Goal: Transaction & Acquisition: Purchase product/service

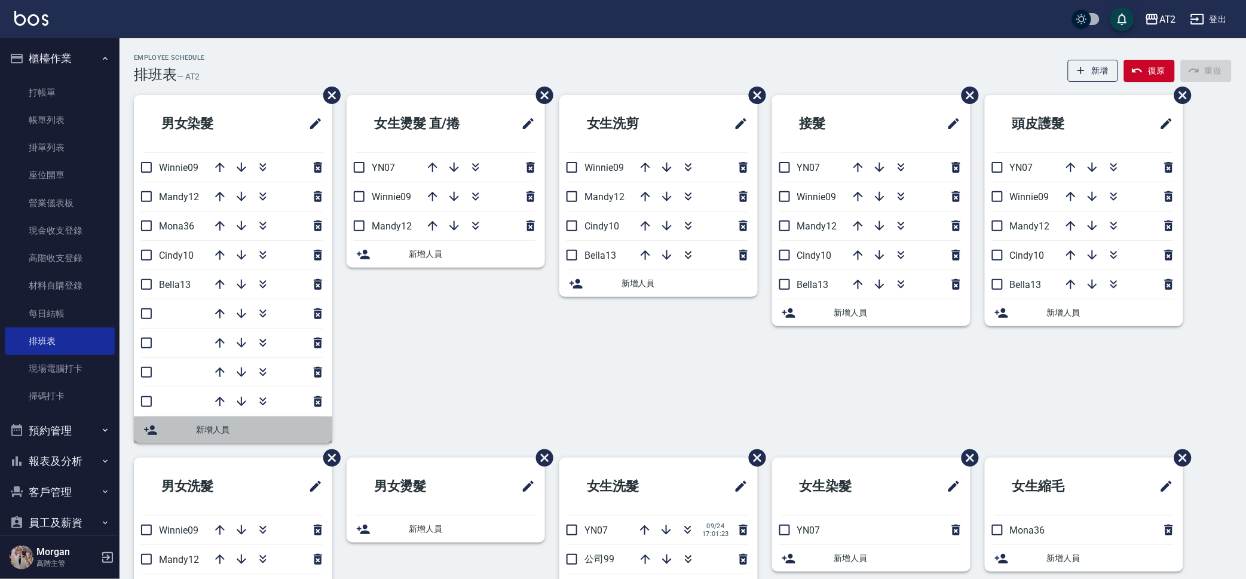
click at [230, 431] on span "新增人員" at bounding box center [259, 430] width 127 height 13
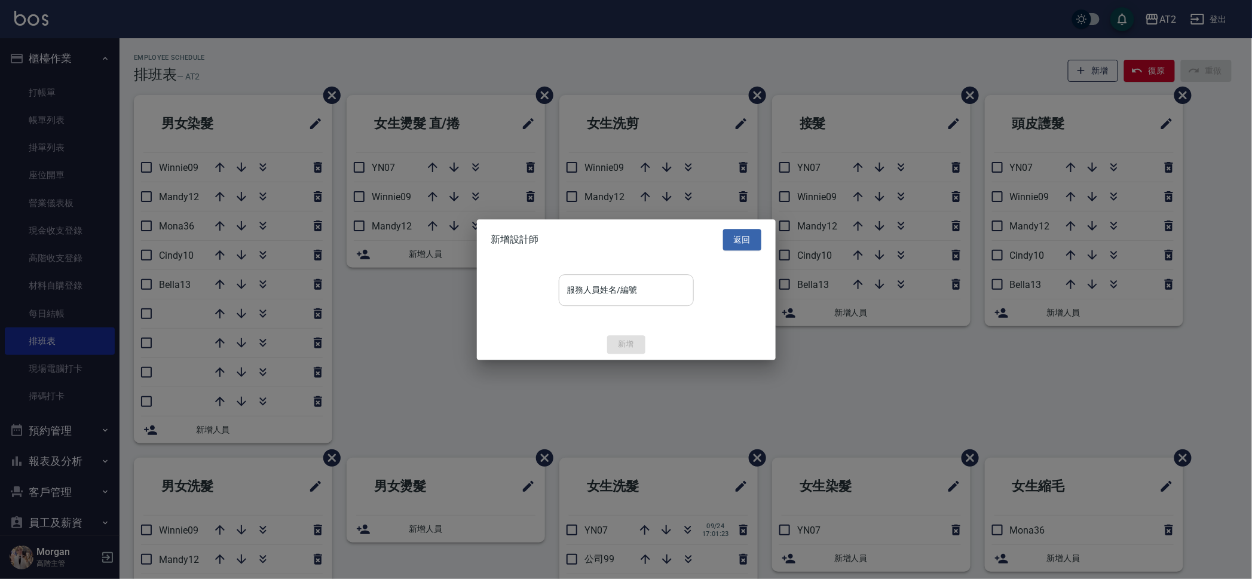
click at [676, 289] on input "服務人員姓名/編號" at bounding box center [626, 290] width 124 height 21
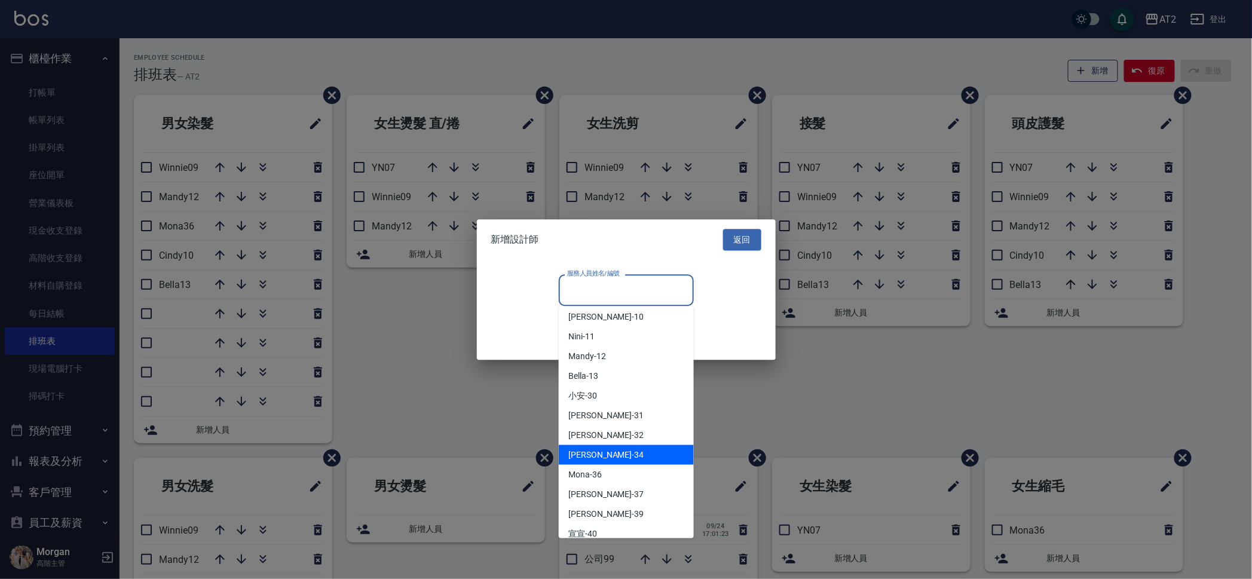
scroll to position [224, 0]
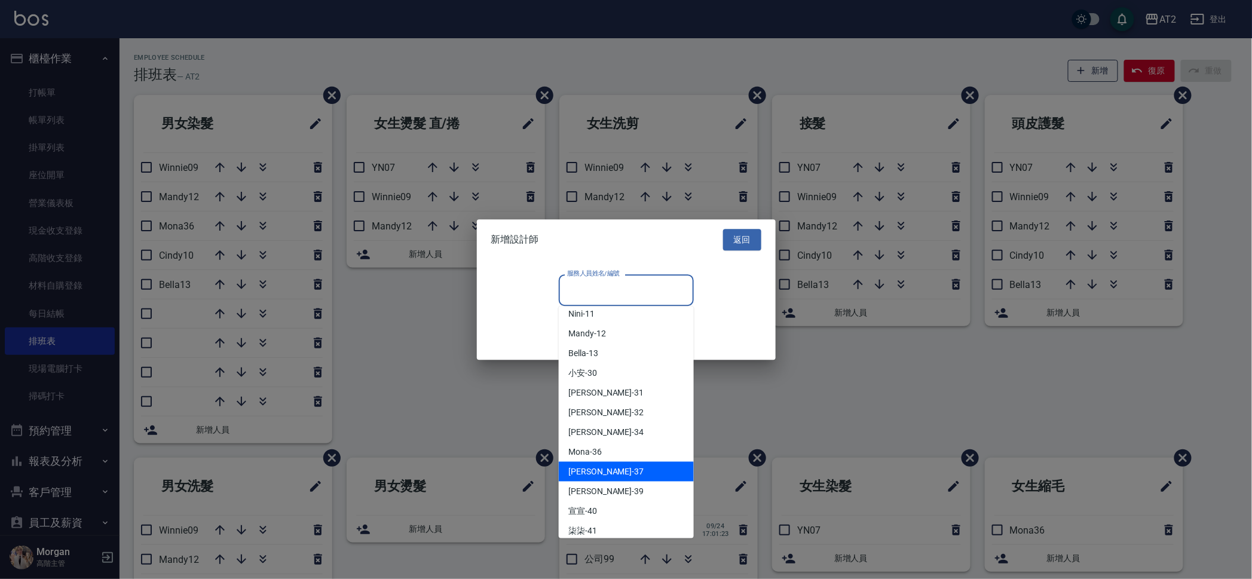
click at [625, 470] on div "小玥 -37" at bounding box center [626, 472] width 135 height 20
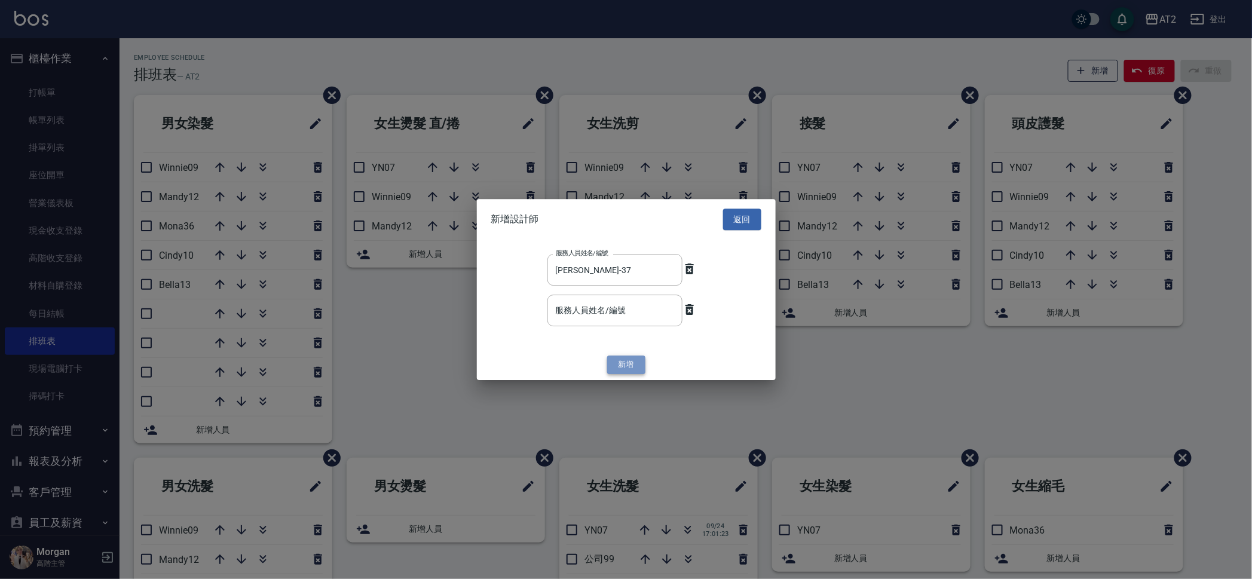
click at [625, 358] on button "新增" at bounding box center [626, 365] width 38 height 19
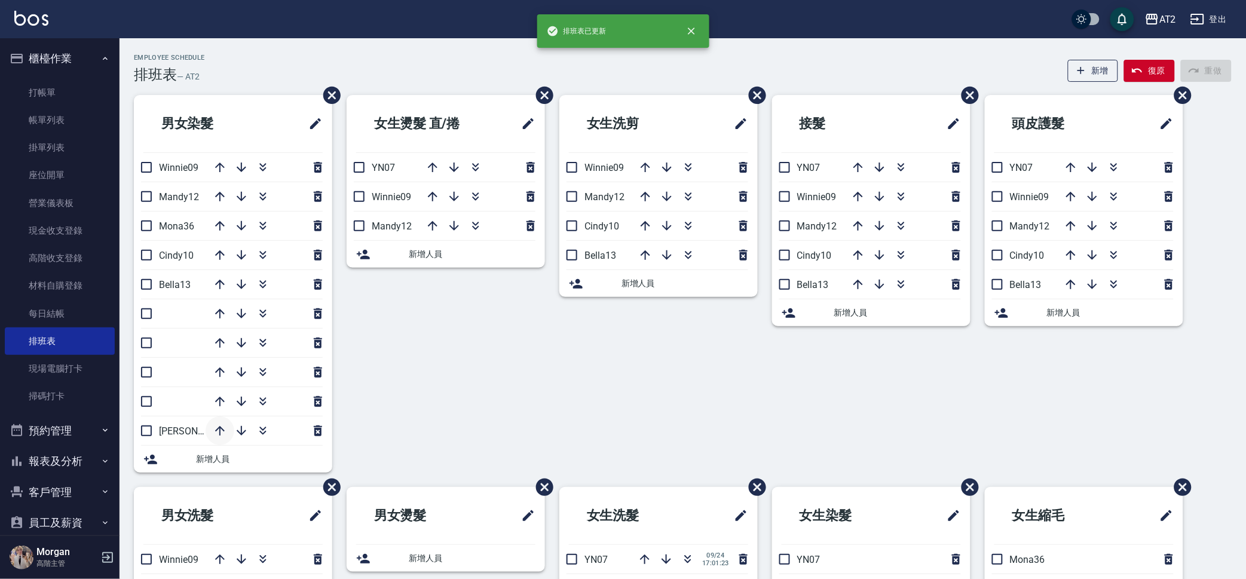
click at [216, 428] on icon "button" at bounding box center [220, 431] width 14 height 14
click at [213, 397] on icon "button" at bounding box center [220, 401] width 14 height 14
click at [219, 376] on icon "button" at bounding box center [220, 372] width 14 height 14
click at [217, 345] on icon "button" at bounding box center [220, 343] width 14 height 14
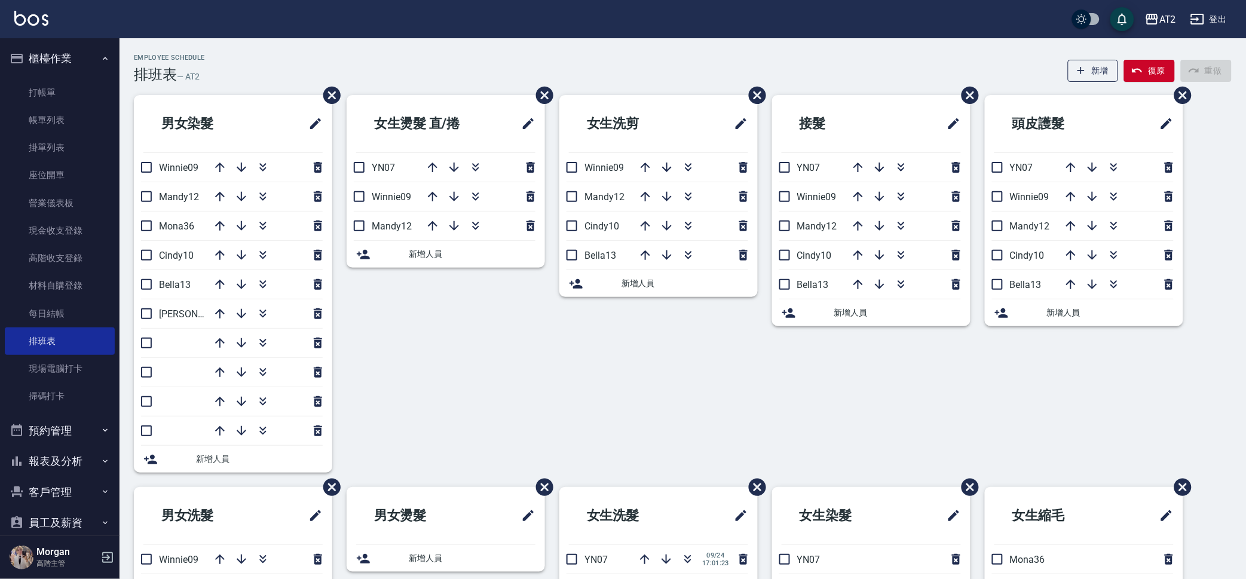
click at [862, 318] on span "新增人員" at bounding box center [897, 313] width 127 height 13
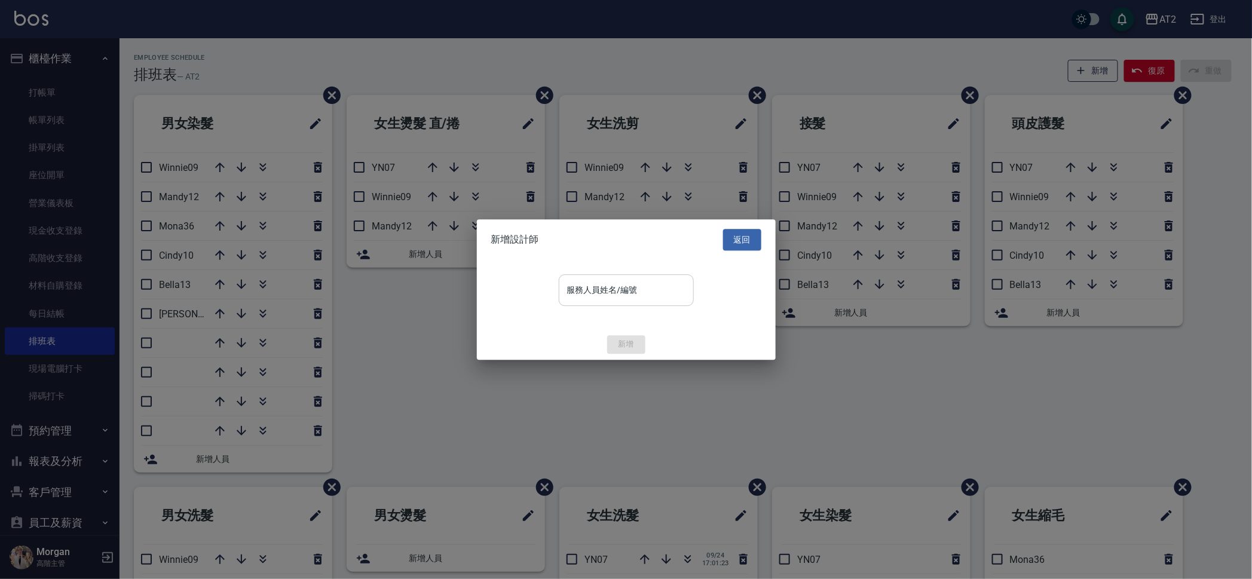
click at [628, 277] on div "服務人員姓名/編號" at bounding box center [626, 290] width 135 height 32
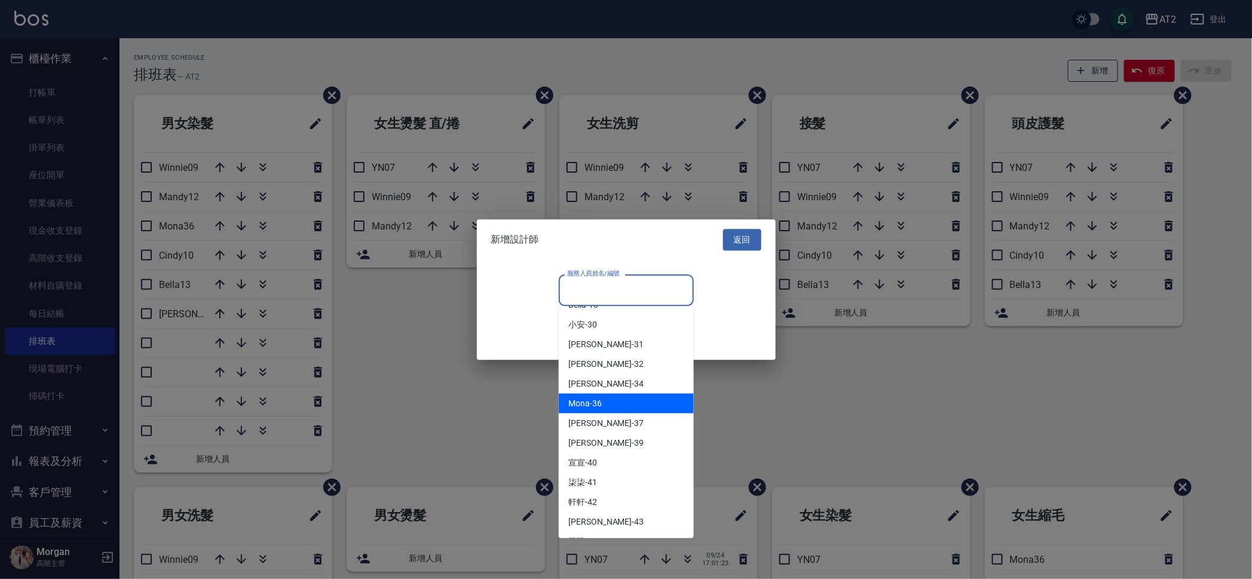
scroll to position [298, 0]
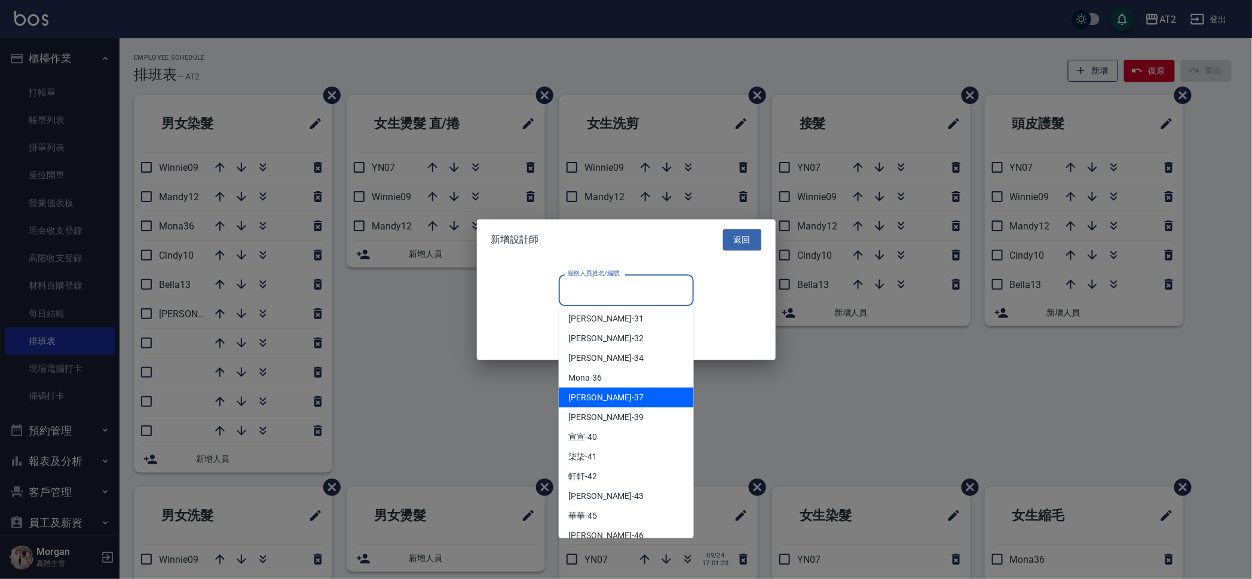
click at [624, 394] on div "小玥 -37" at bounding box center [626, 398] width 135 height 20
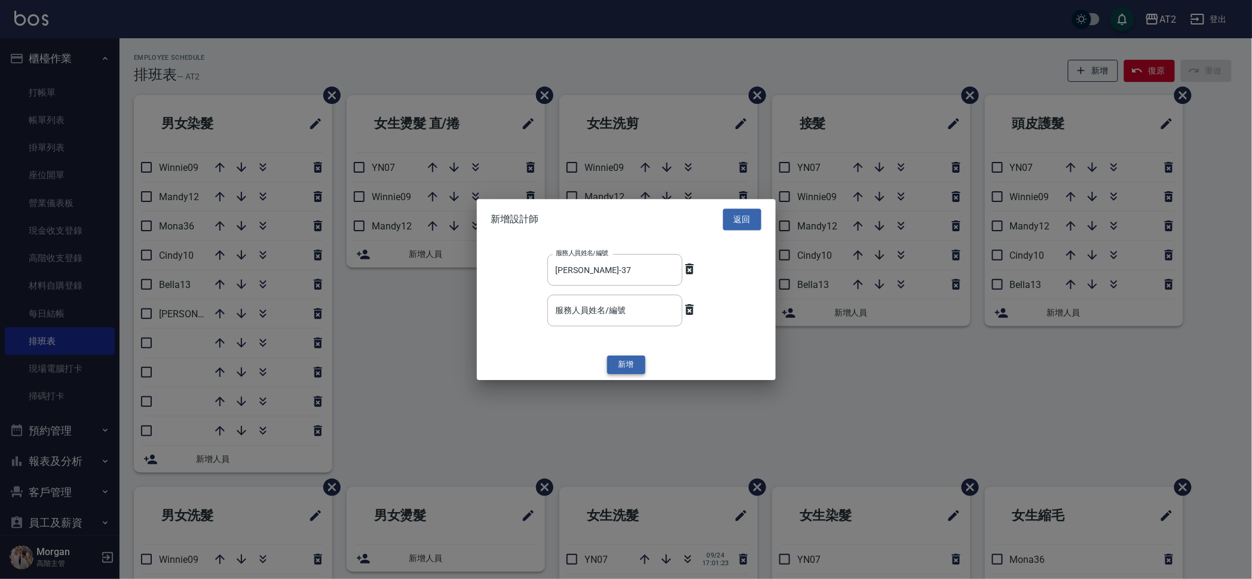
click at [628, 359] on button "新增" at bounding box center [626, 365] width 38 height 19
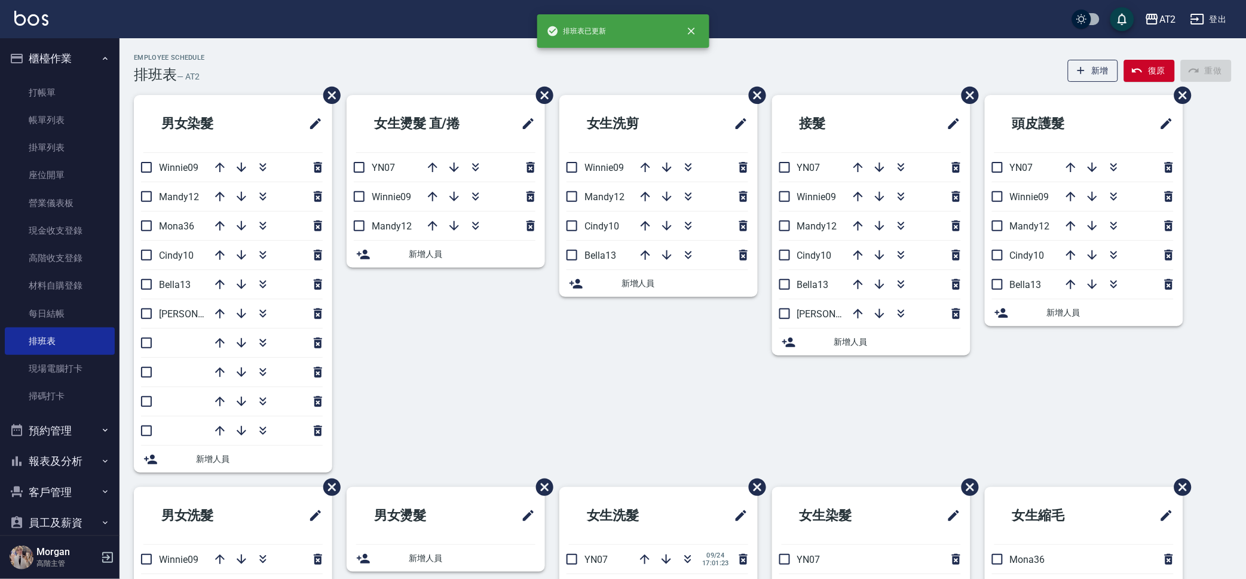
click at [1055, 318] on span "新增人員" at bounding box center [1110, 313] width 127 height 13
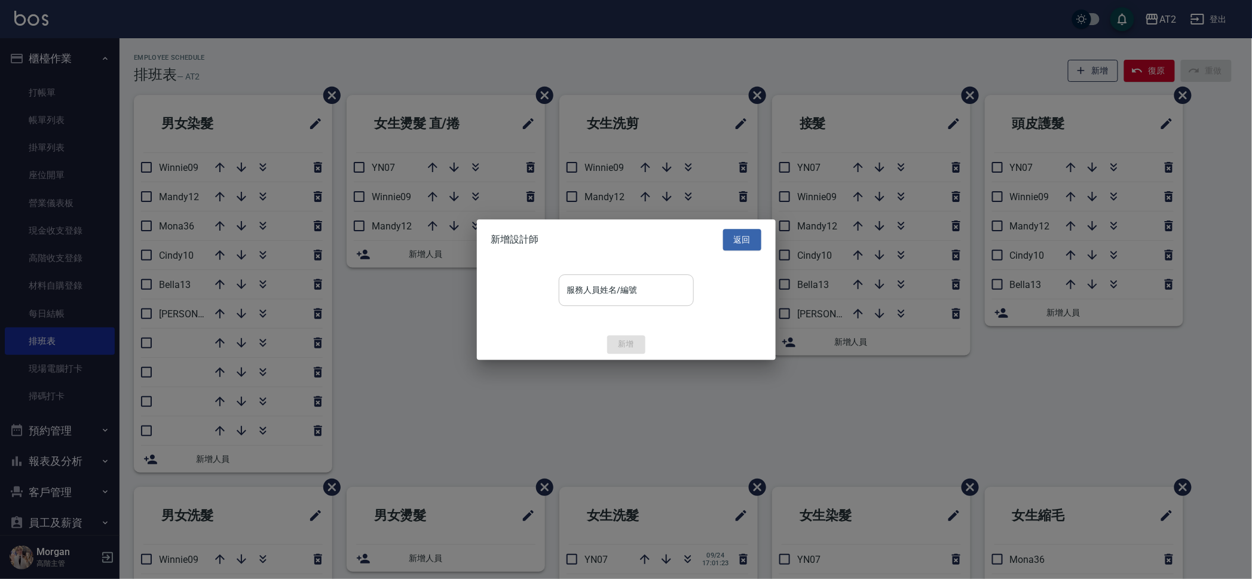
click at [605, 296] on input "服務人員姓名/編號" at bounding box center [626, 290] width 124 height 21
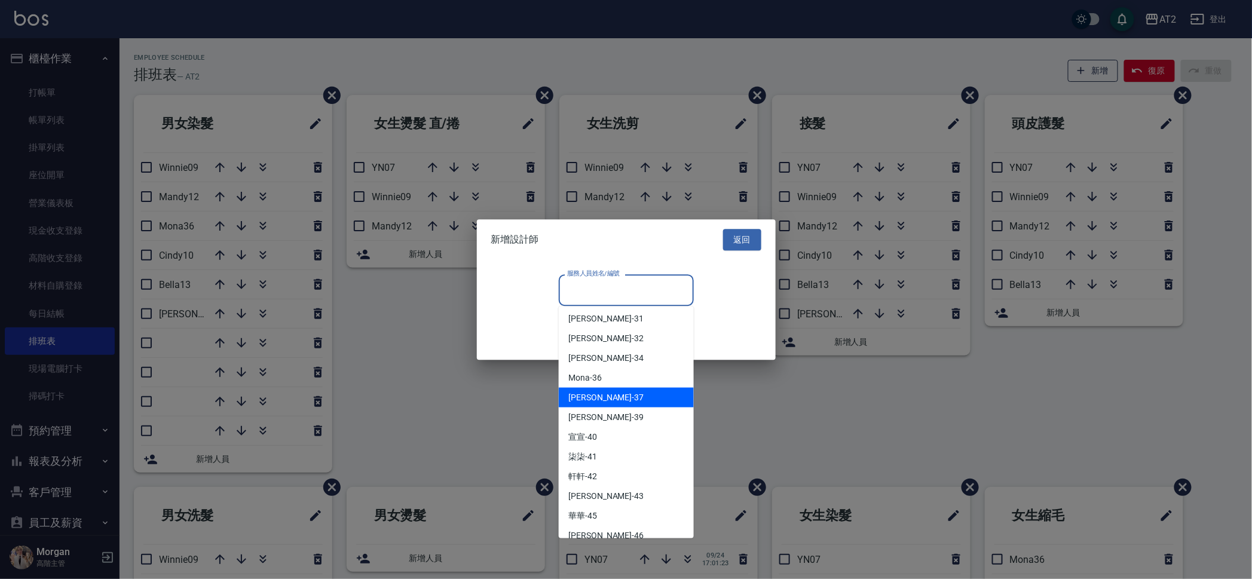
click at [597, 398] on div "小玥 -37" at bounding box center [626, 398] width 135 height 20
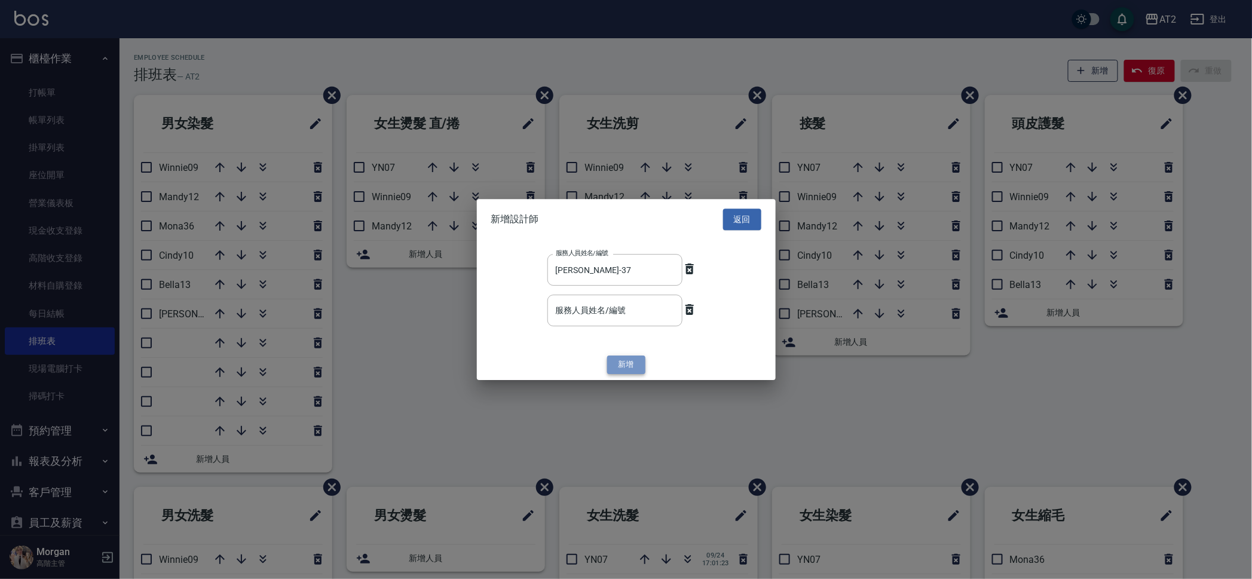
click at [624, 368] on button "新增" at bounding box center [626, 365] width 38 height 19
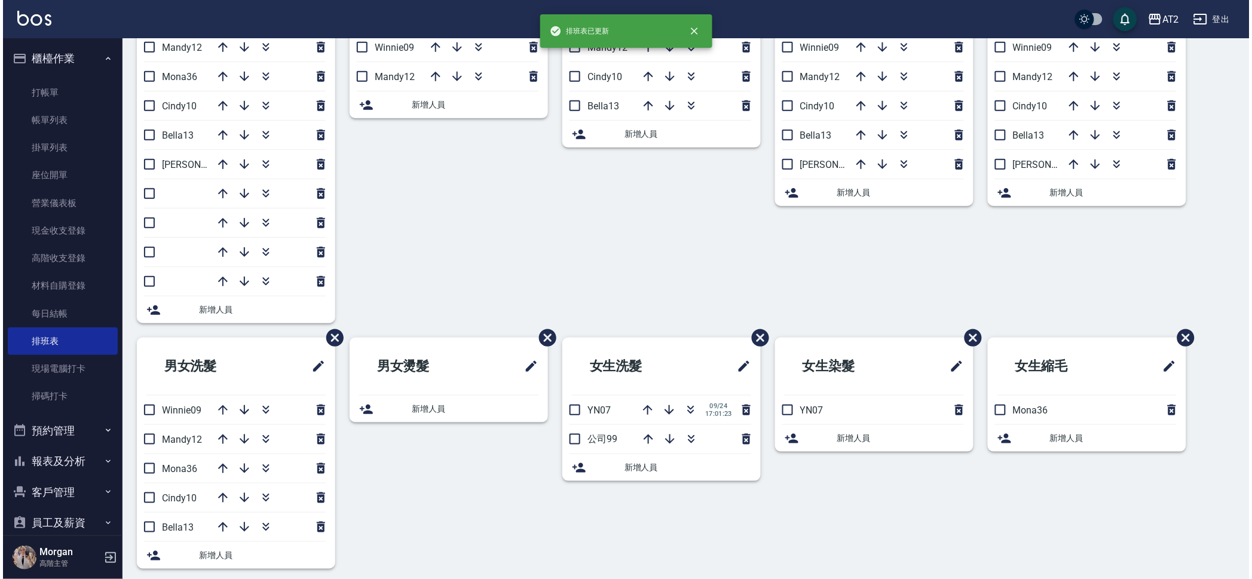
scroll to position [158, 0]
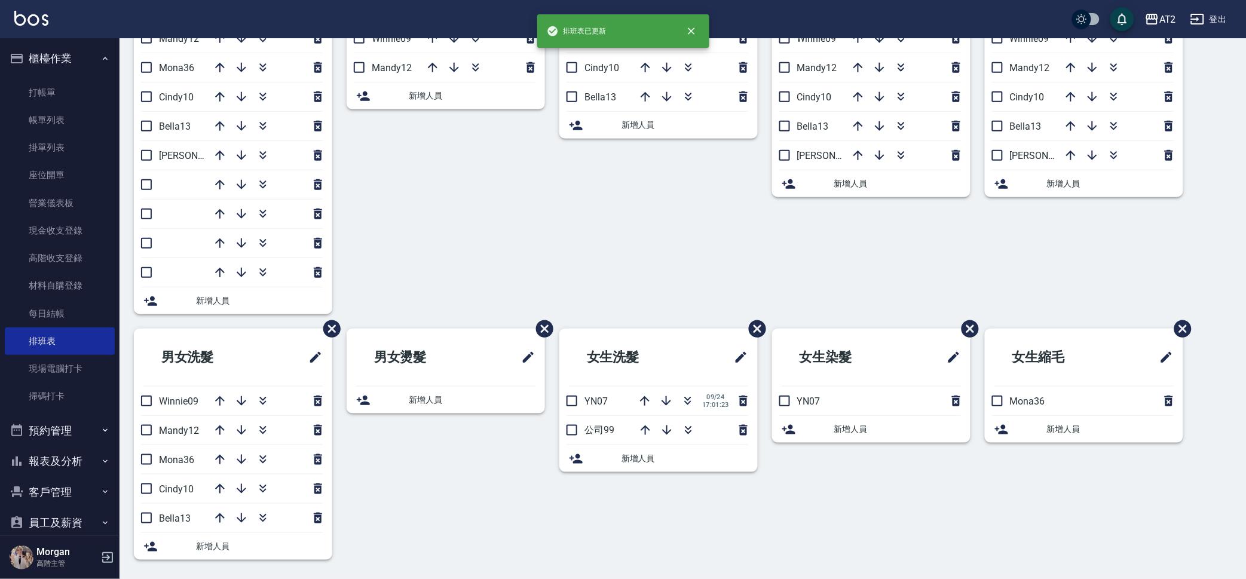
click at [204, 546] on span "新增人員" at bounding box center [259, 546] width 127 height 13
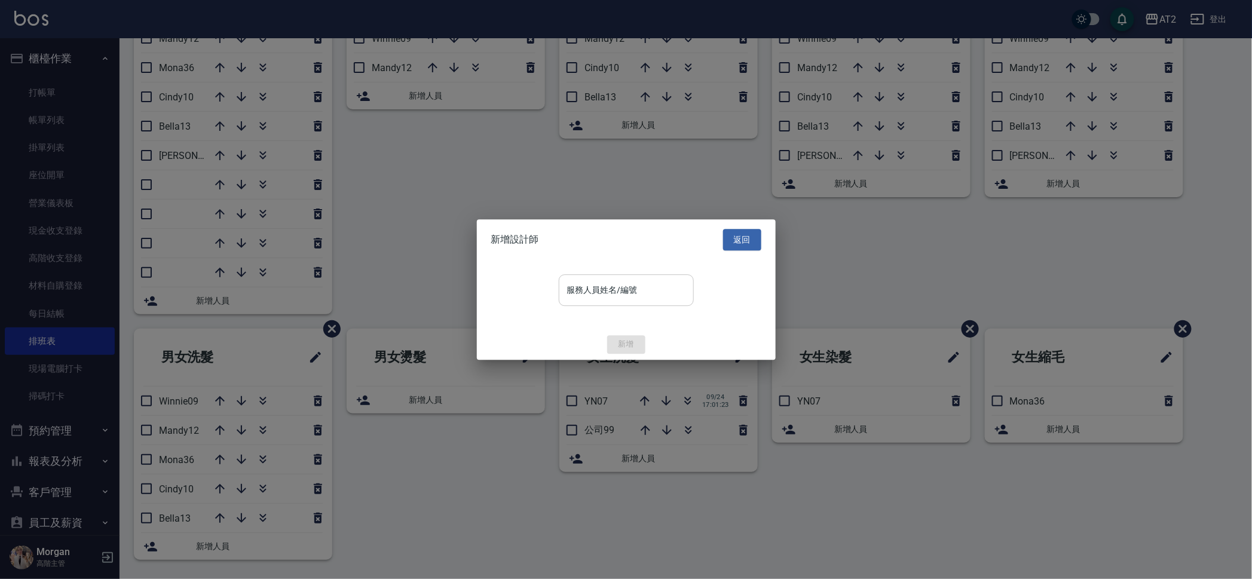
click at [637, 292] on input "服務人員姓名/編號" at bounding box center [626, 290] width 124 height 21
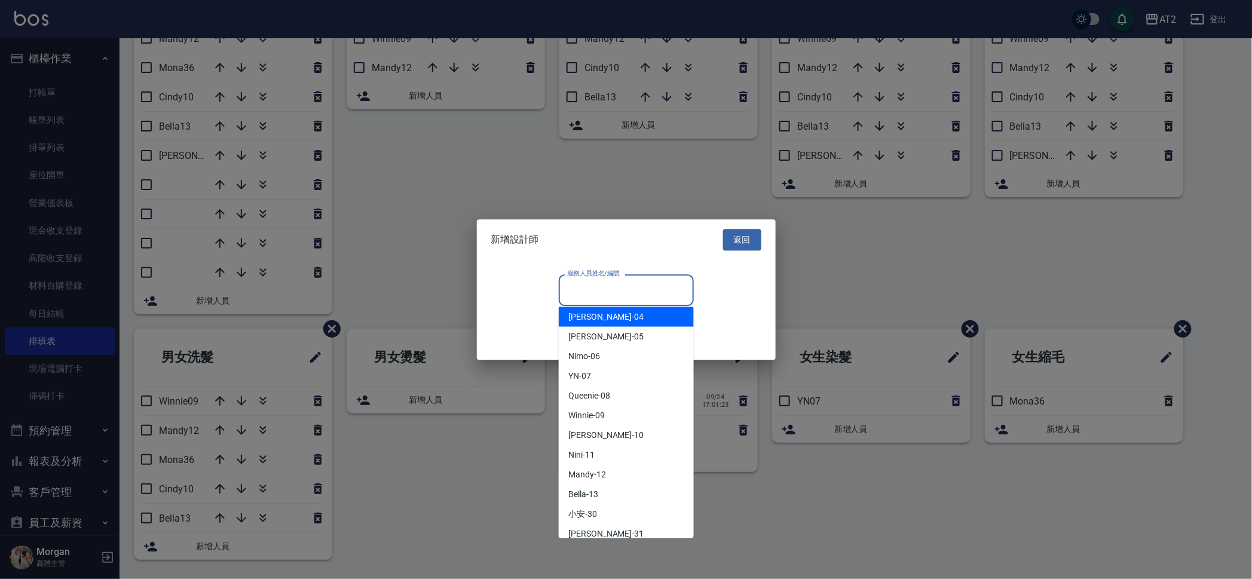
scroll to position [224, 0]
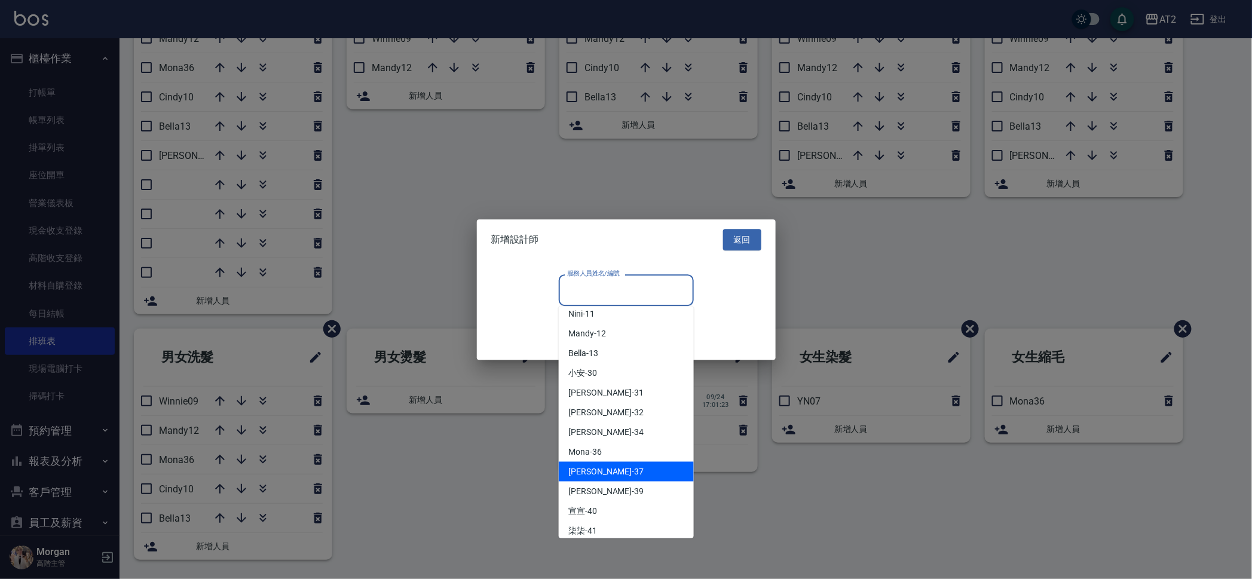
click at [601, 457] on div "Mona -36" at bounding box center [626, 452] width 135 height 20
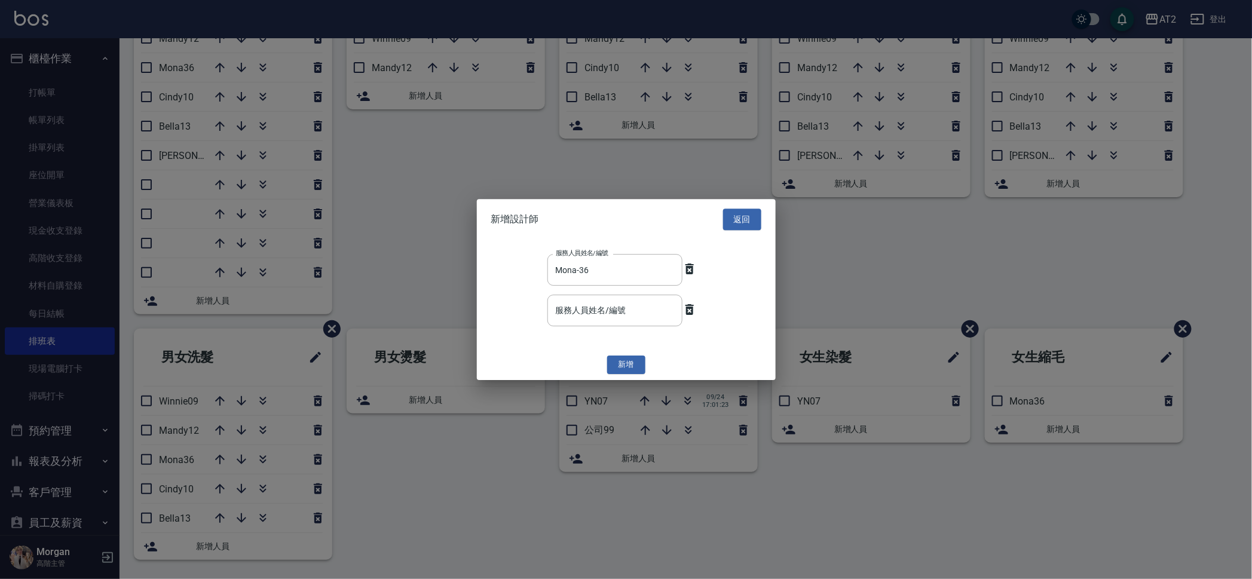
click at [610, 287] on div "服務人員姓名/編號 Mona-36 服務人員姓名/編號 服務人員姓名/編號 服務人員姓名/編號" at bounding box center [626, 295] width 299 height 110
click at [614, 249] on div "服務人員姓名/編號 Mona-36 服務人員姓名/編號 服務人員姓名/編號 服務人員姓名/編號" at bounding box center [626, 295] width 299 height 110
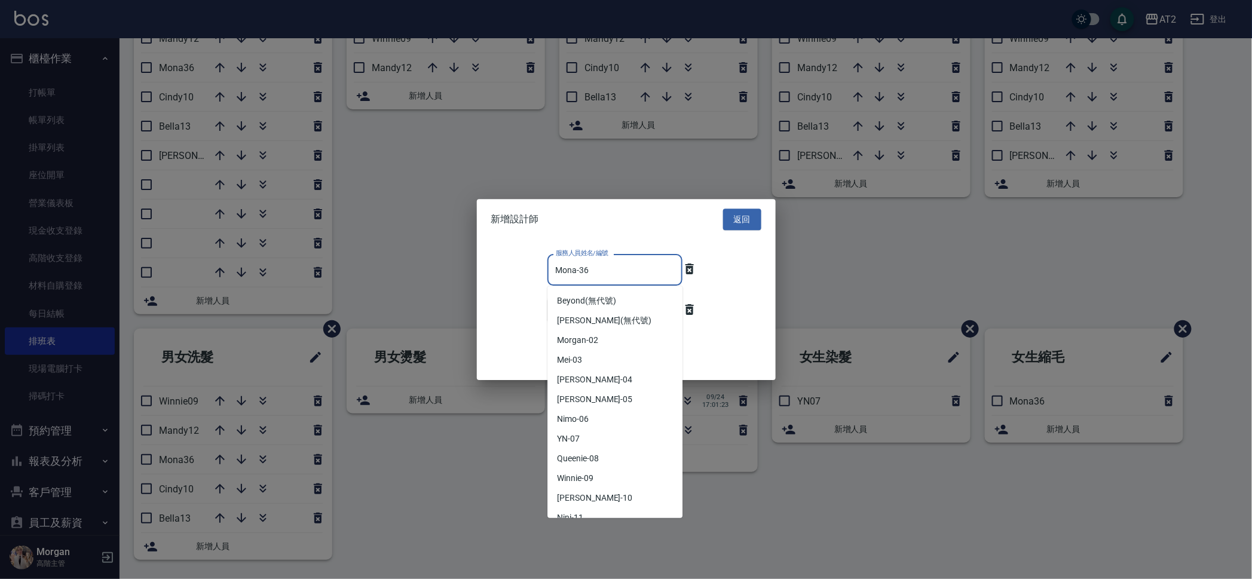
click at [613, 259] on input "Mona-36" at bounding box center [606, 269] width 106 height 21
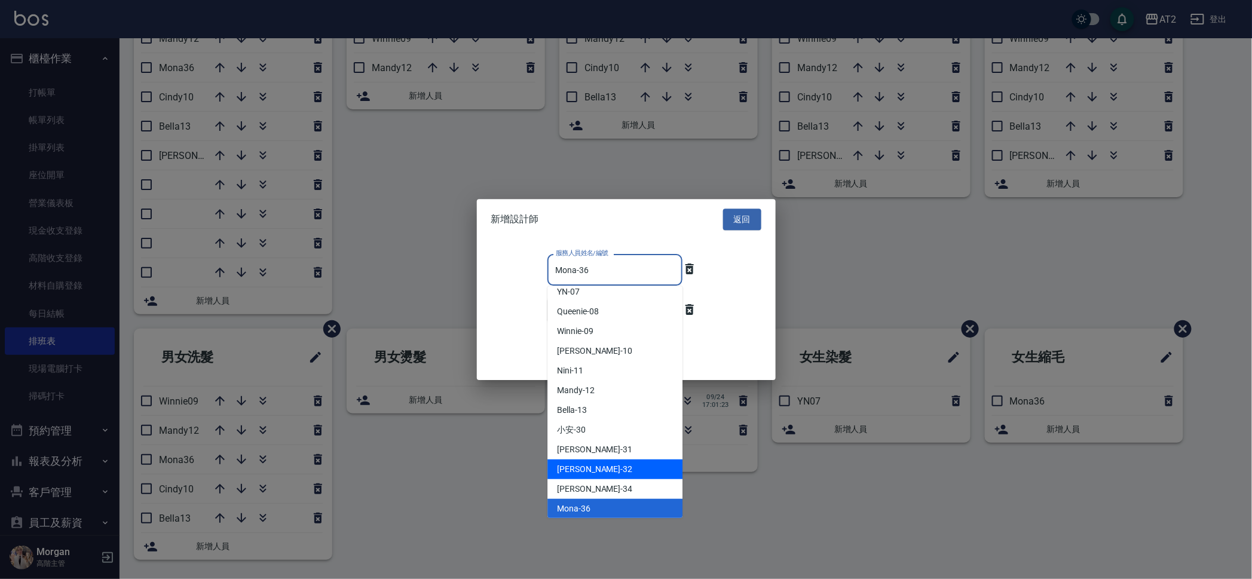
scroll to position [222, 0]
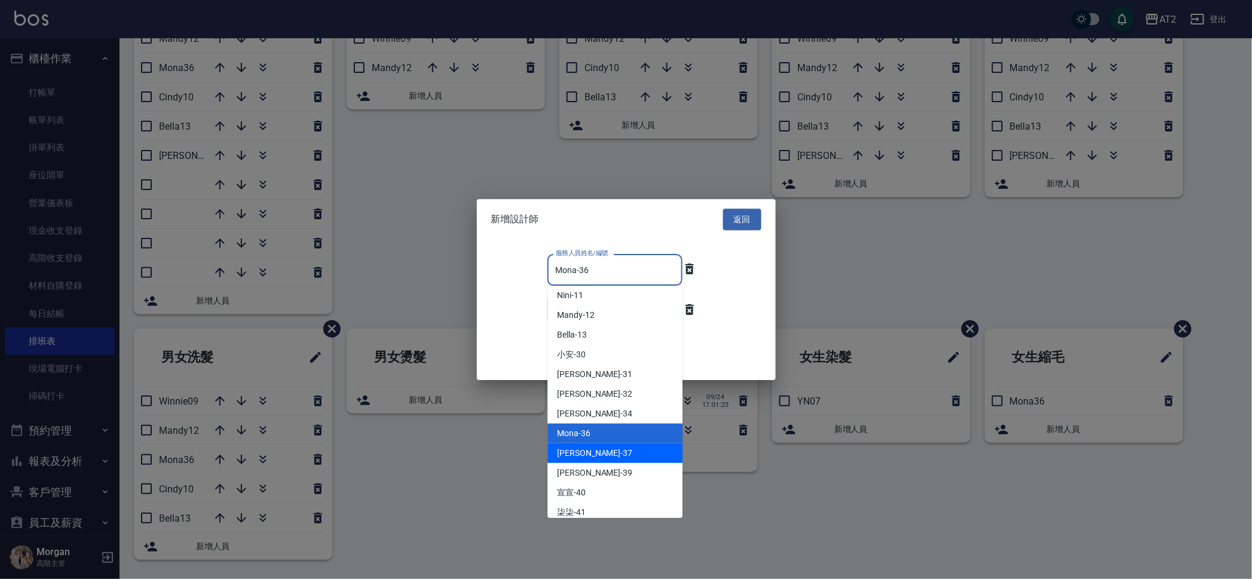
click at [595, 445] on div "小玥 -37" at bounding box center [614, 453] width 135 height 20
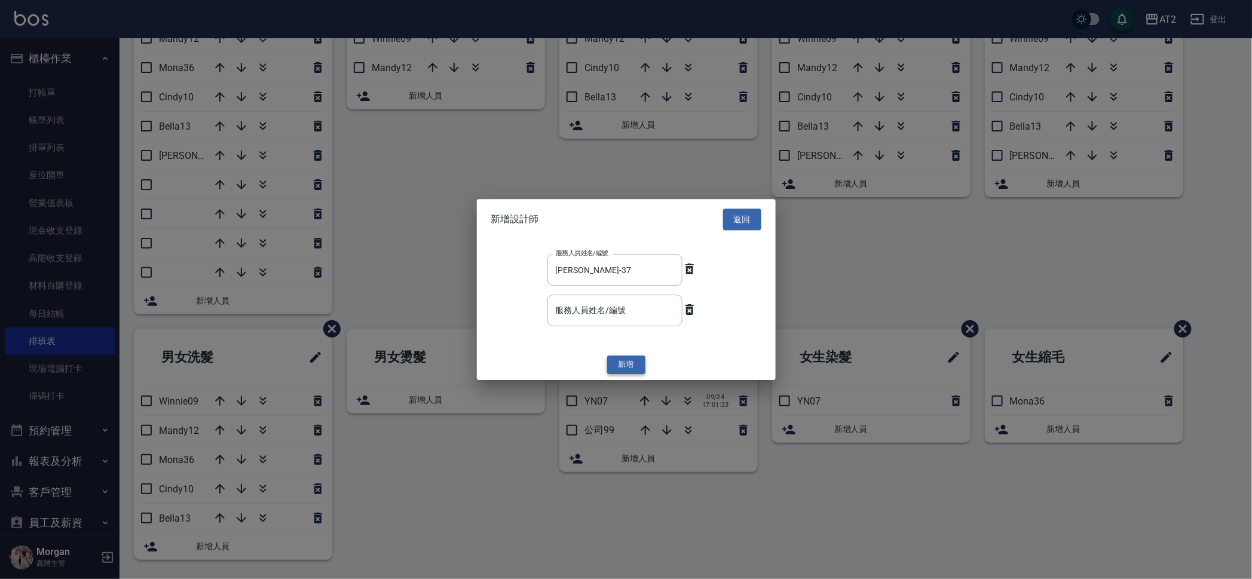
click at [626, 367] on button "新增" at bounding box center [626, 365] width 38 height 19
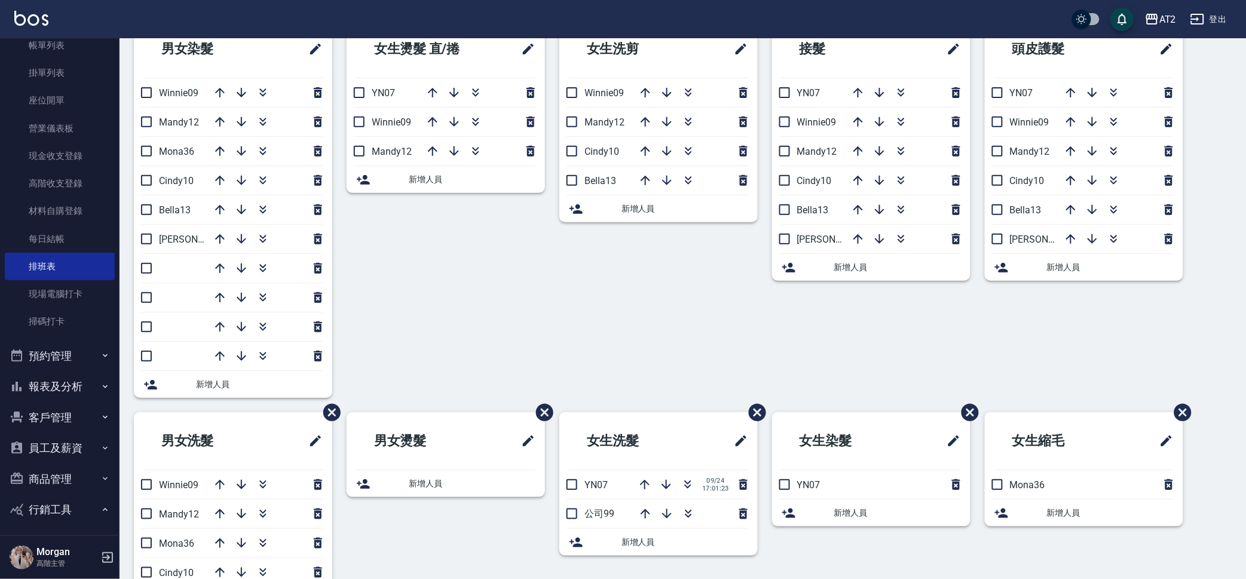
scroll to position [149, 0]
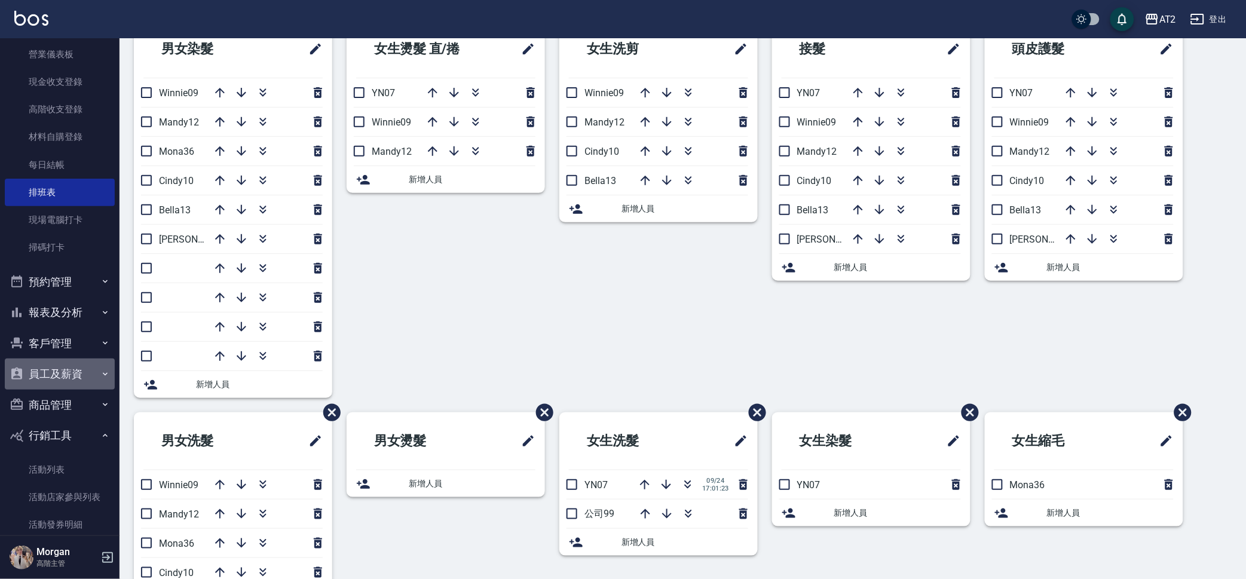
click at [62, 375] on button "員工及薪資" at bounding box center [60, 374] width 110 height 31
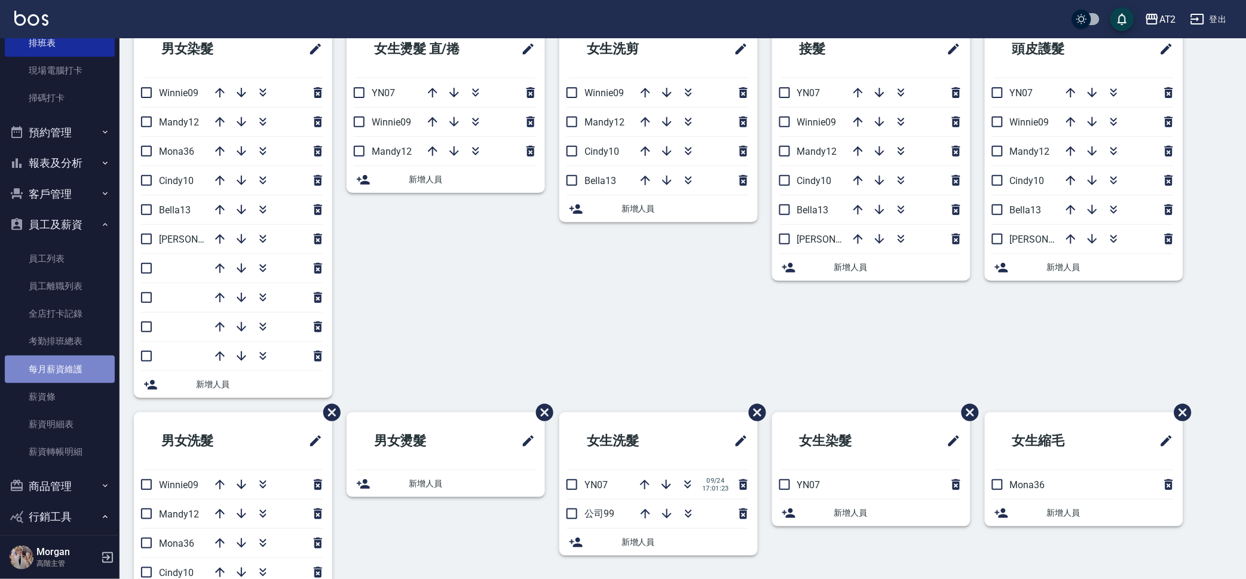
click at [66, 367] on link "每月薪資維護" at bounding box center [60, 369] width 110 height 27
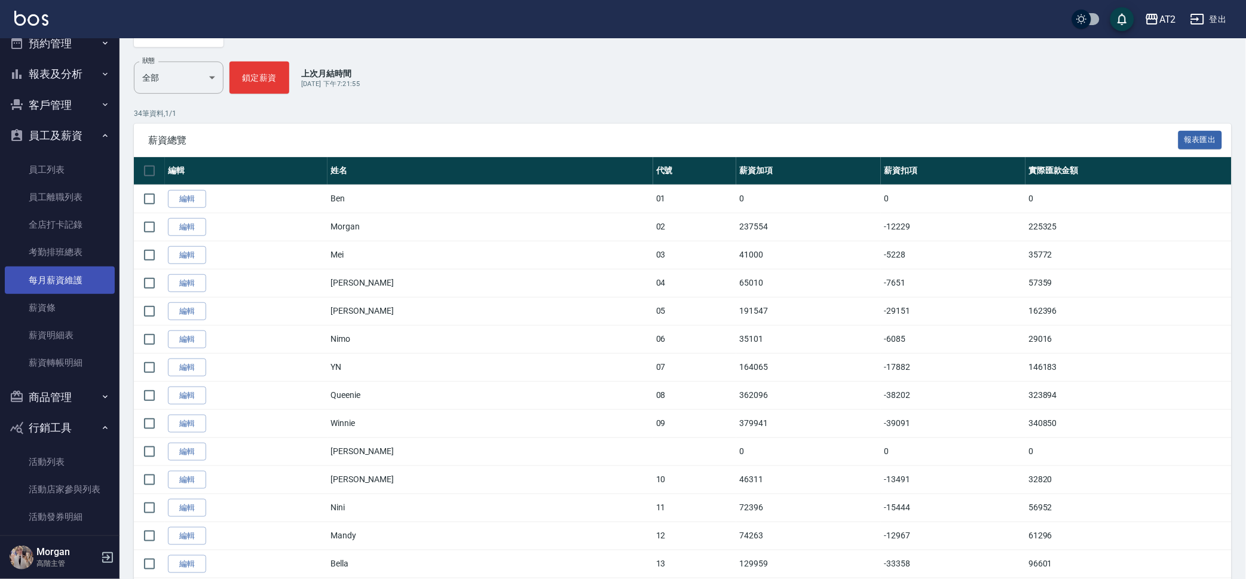
scroll to position [313, 0]
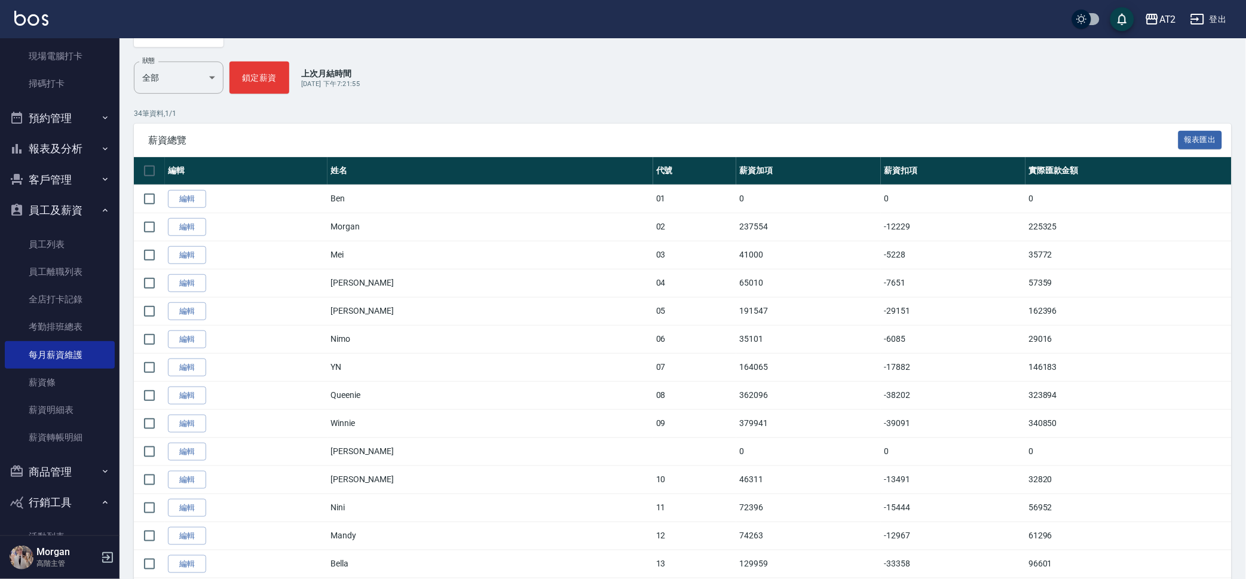
click at [66, 144] on button "報表及分析" at bounding box center [60, 148] width 110 height 31
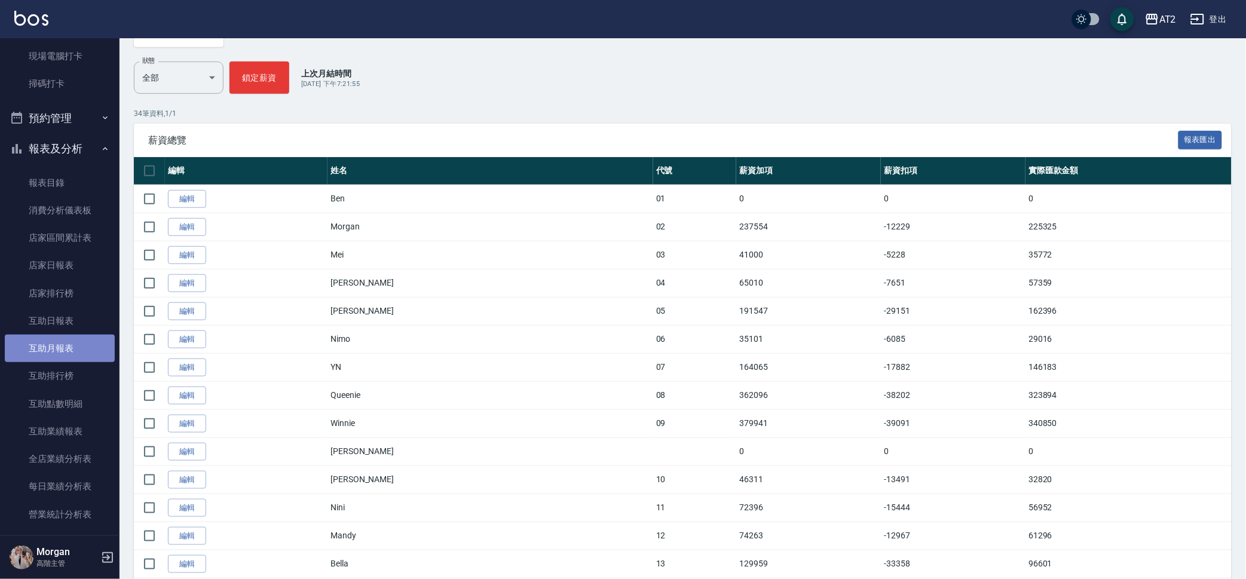
click at [81, 349] on link "互助月報表" at bounding box center [60, 348] width 110 height 27
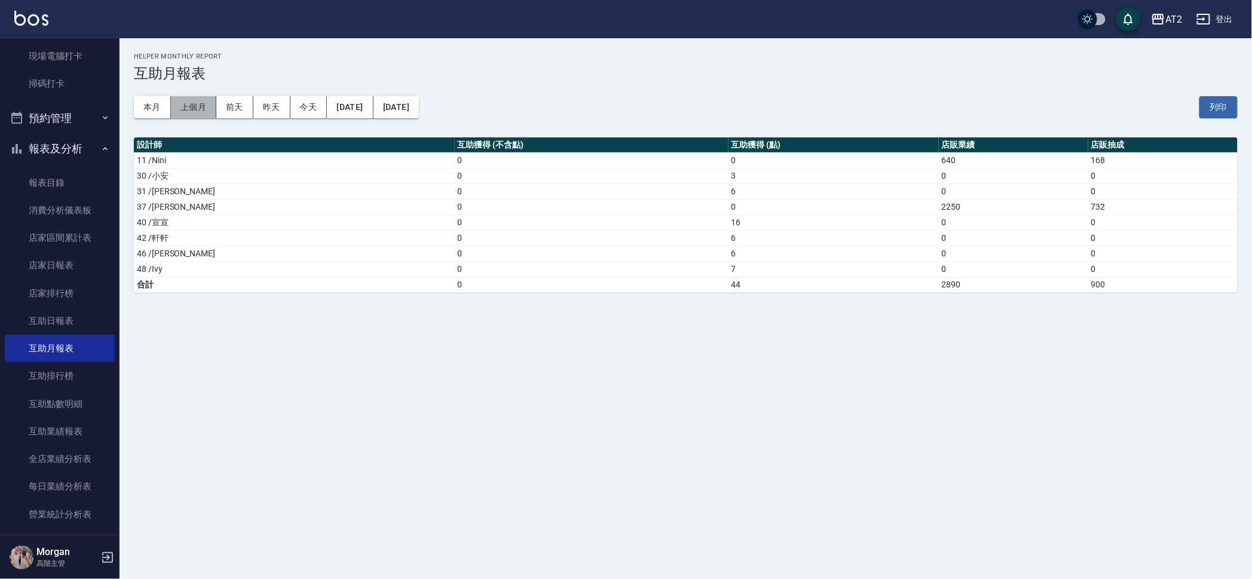
click at [195, 99] on button "上個月" at bounding box center [193, 107] width 45 height 22
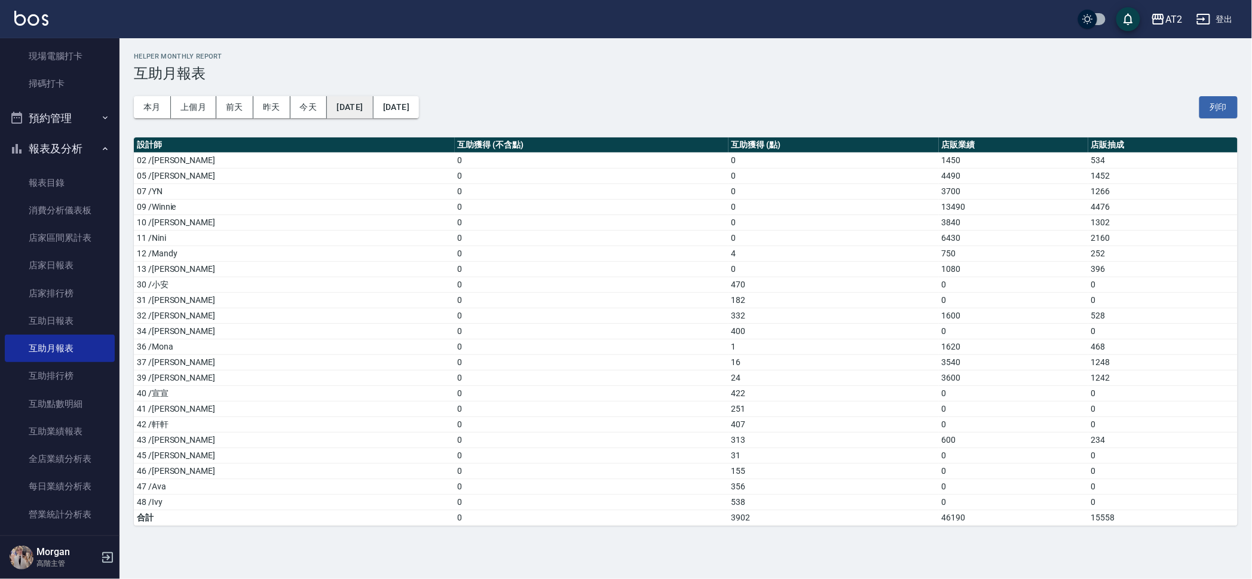
click at [337, 105] on button "2025/08/01" at bounding box center [350, 107] width 46 height 22
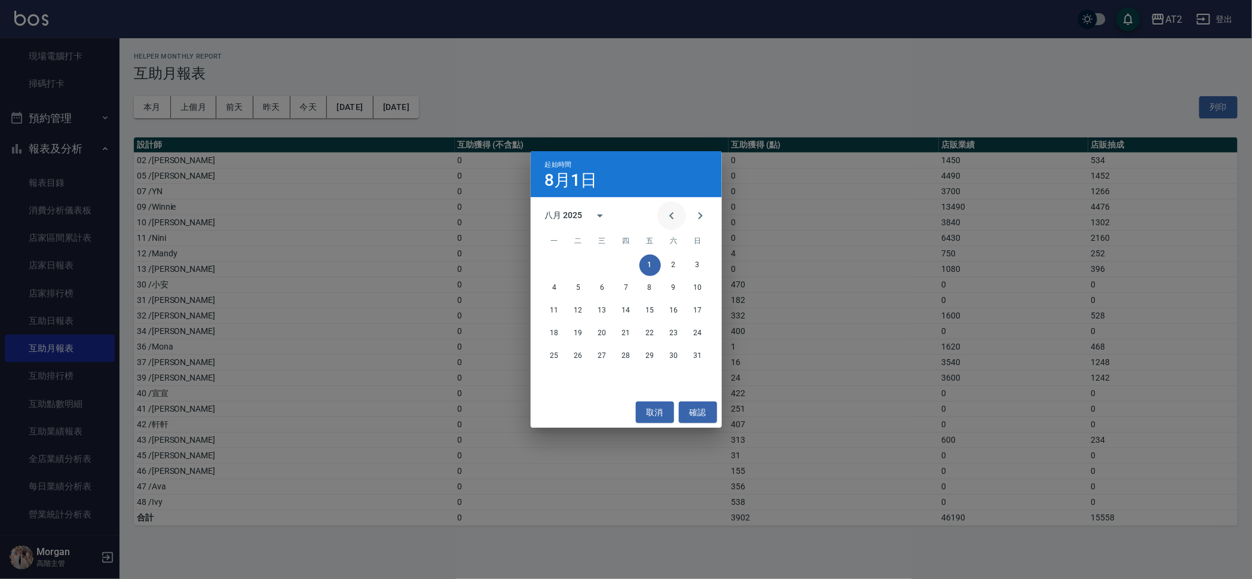
click at [665, 218] on icon "Previous month" at bounding box center [672, 216] width 14 height 14
click at [579, 267] on button "1" at bounding box center [579, 266] width 22 height 22
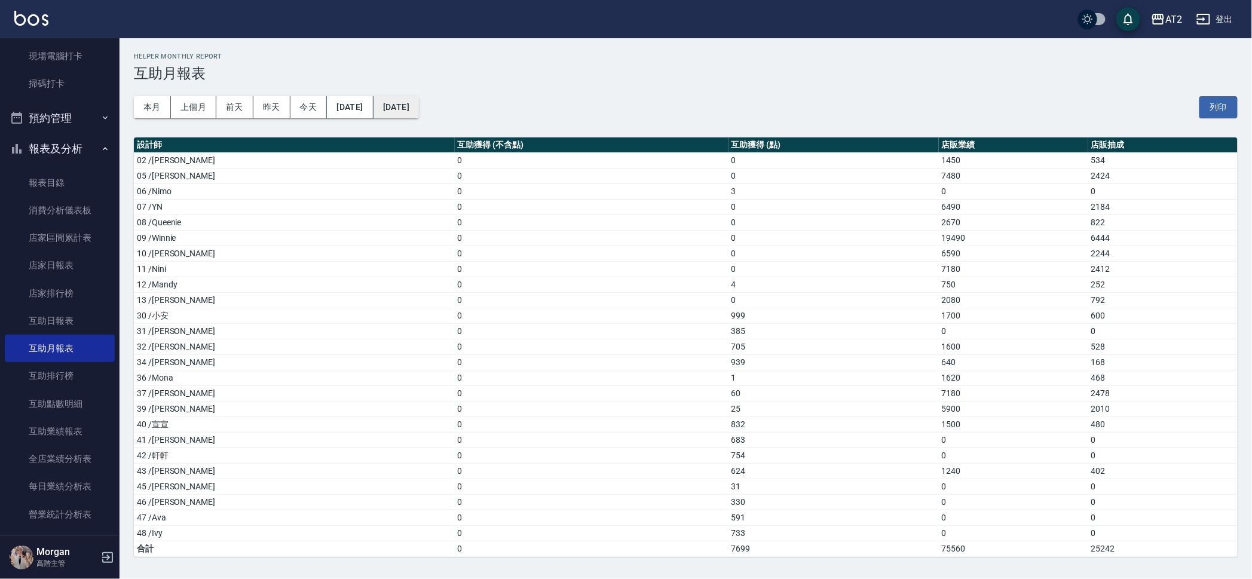
click at [419, 108] on button "2025/08/31" at bounding box center [395, 107] width 45 height 22
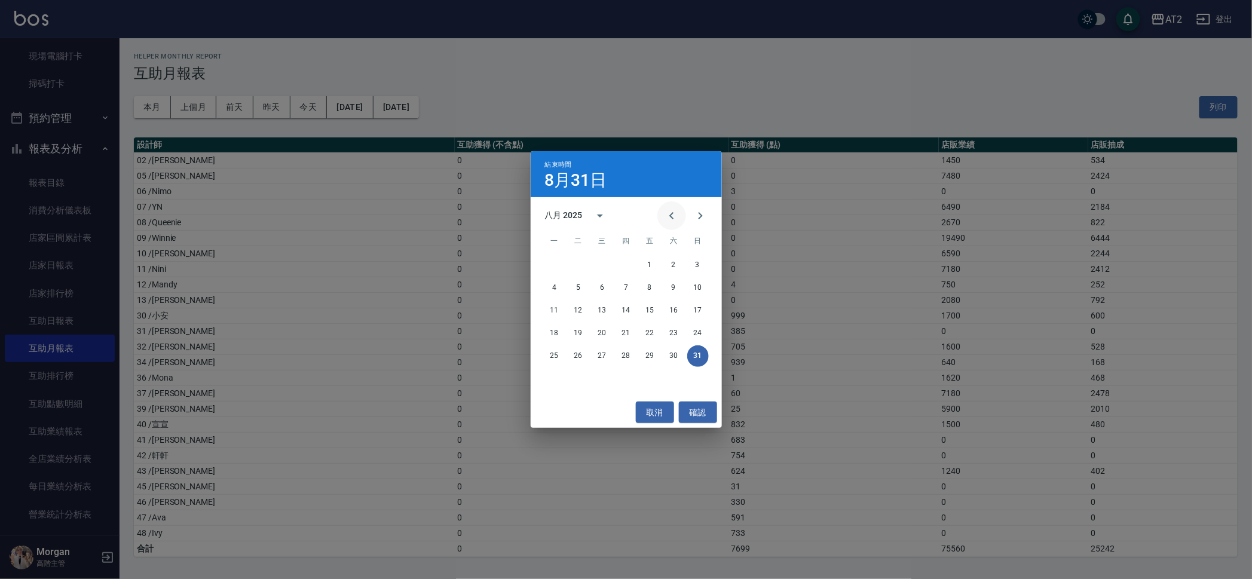
click at [667, 213] on icon "Previous month" at bounding box center [672, 216] width 14 height 14
click at [621, 357] on button "31" at bounding box center [627, 356] width 22 height 22
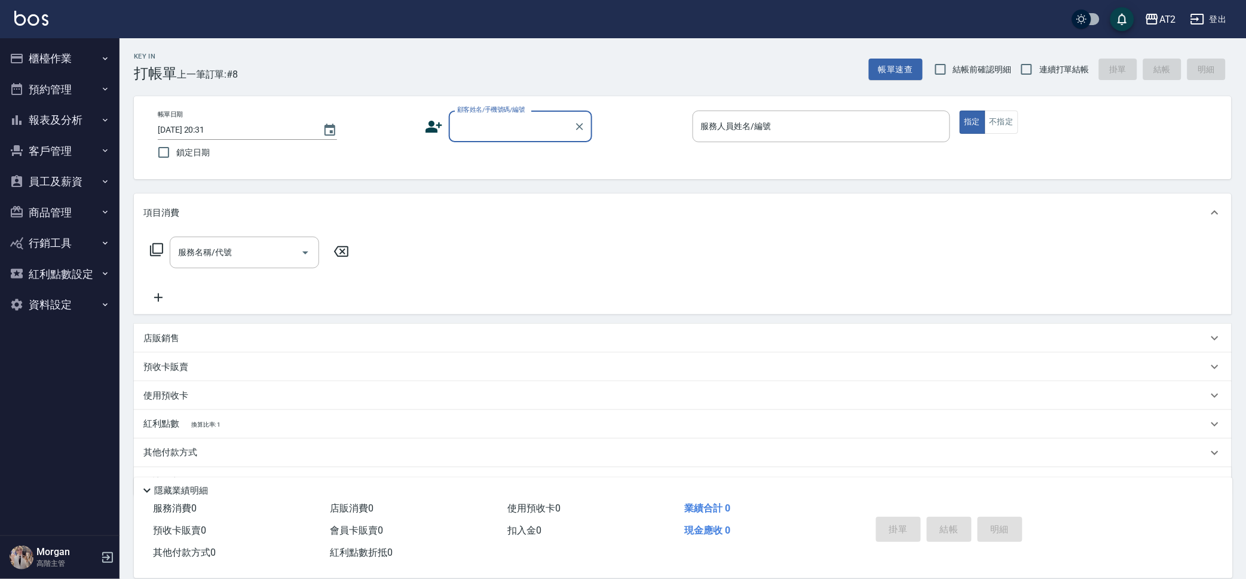
click at [531, 120] on input "顧客姓名/手機號碼/編號" at bounding box center [511, 126] width 115 height 21
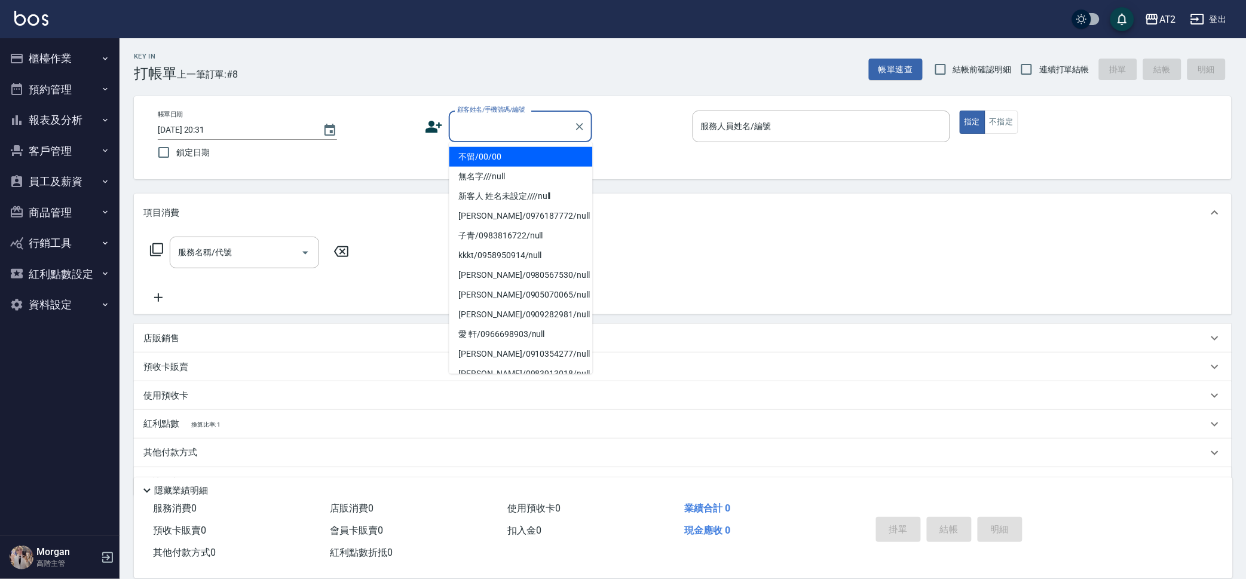
click at [529, 151] on li "不留/00/00" at bounding box center [520, 157] width 143 height 20
type input "不留/00/00"
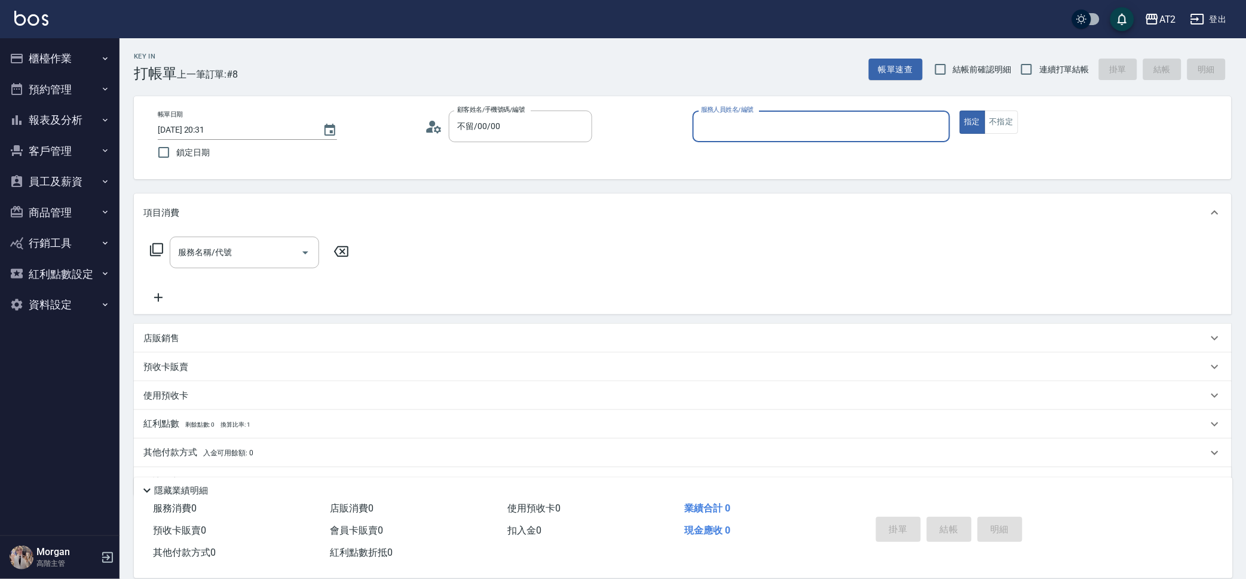
click at [966, 78] on label "結帳前確認明細" at bounding box center [970, 69] width 84 height 25
click at [953, 78] on input "結帳前確認明細" at bounding box center [940, 69] width 25 height 25
checkbox input "true"
click at [1064, 59] on label "連續打單結帳" at bounding box center [1051, 69] width 75 height 25
click at [1039, 59] on input "連續打單結帳" at bounding box center [1026, 69] width 25 height 25
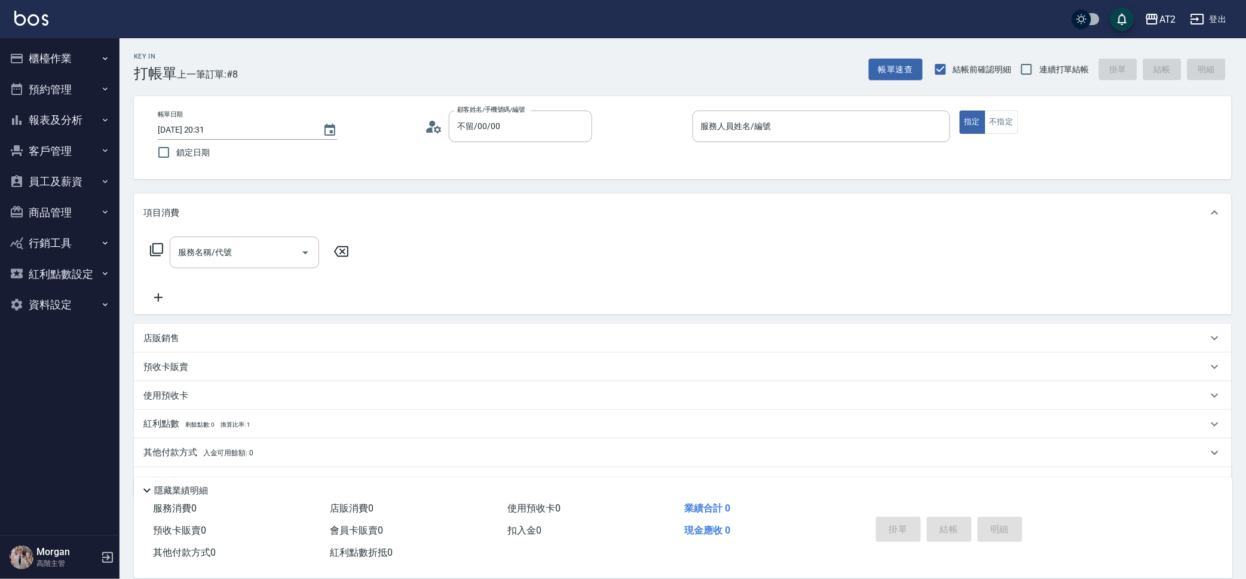
checkbox input "true"
click at [804, 139] on div "服務人員姓名/編號" at bounding box center [822, 127] width 258 height 32
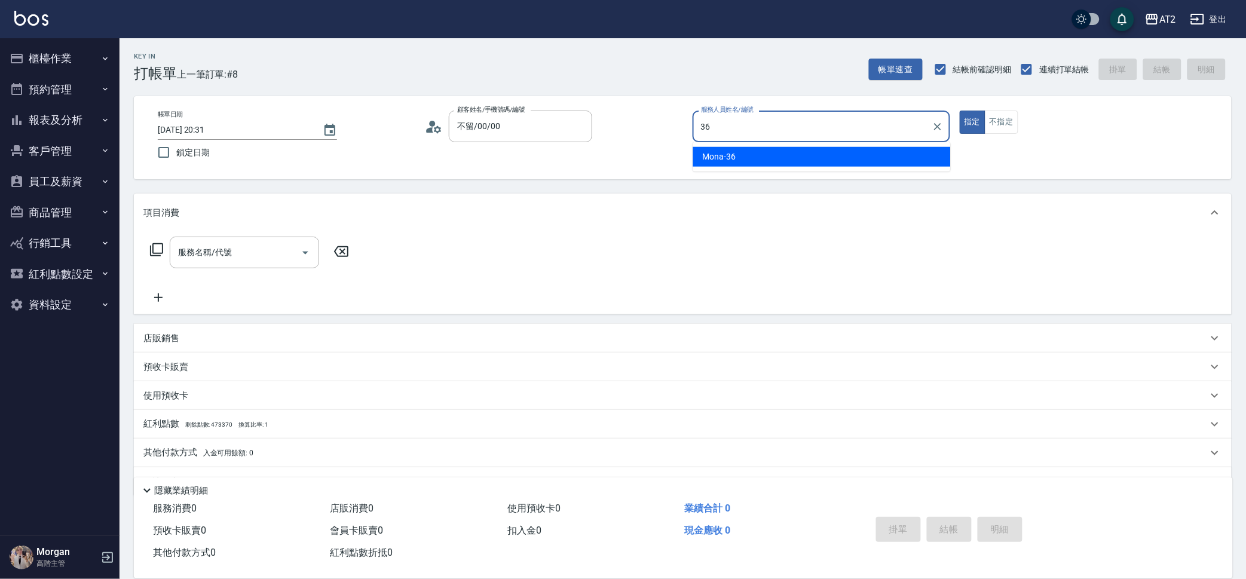
type input "Mona-36"
type button "true"
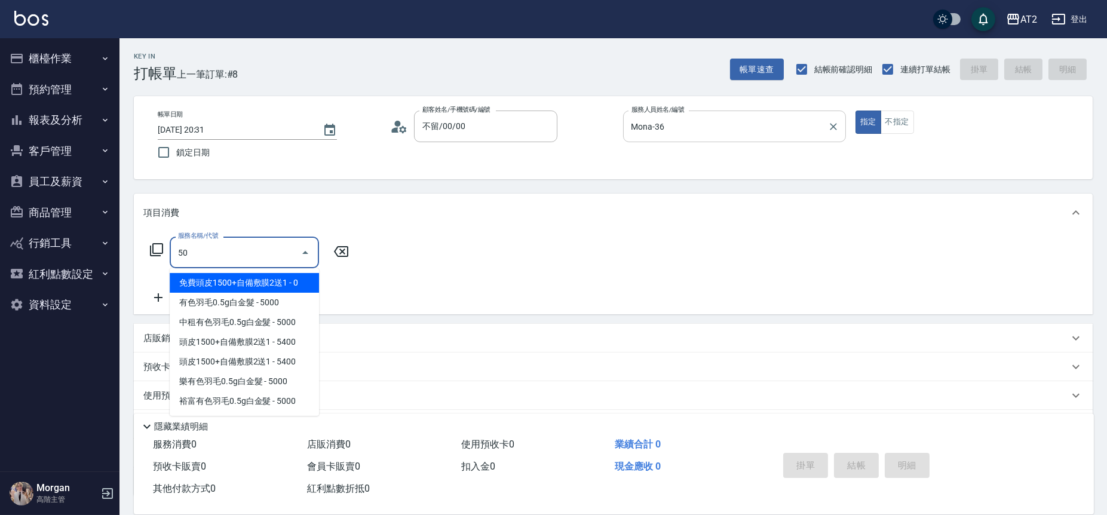
type input "501"
type input "100"
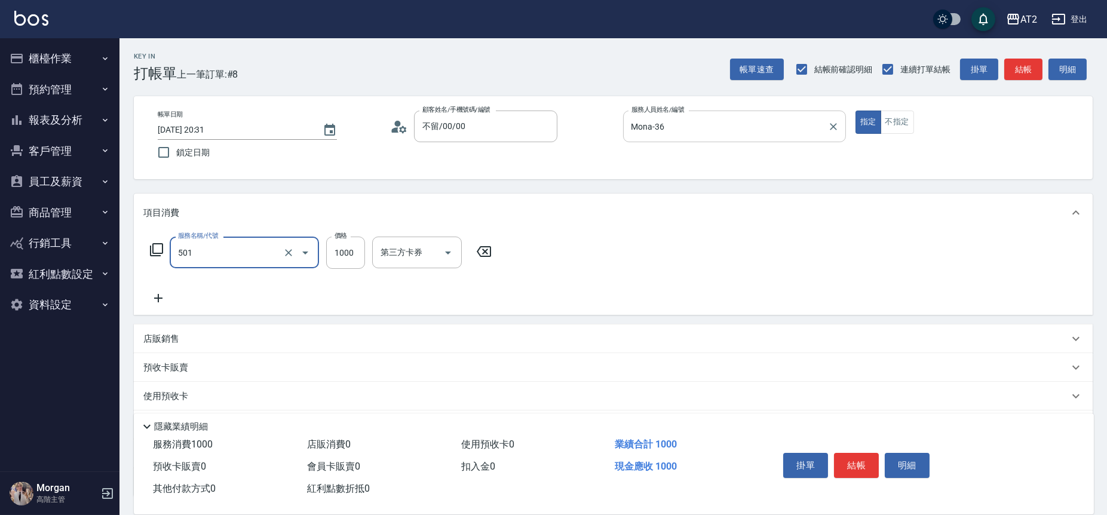
type input "染髮(501)"
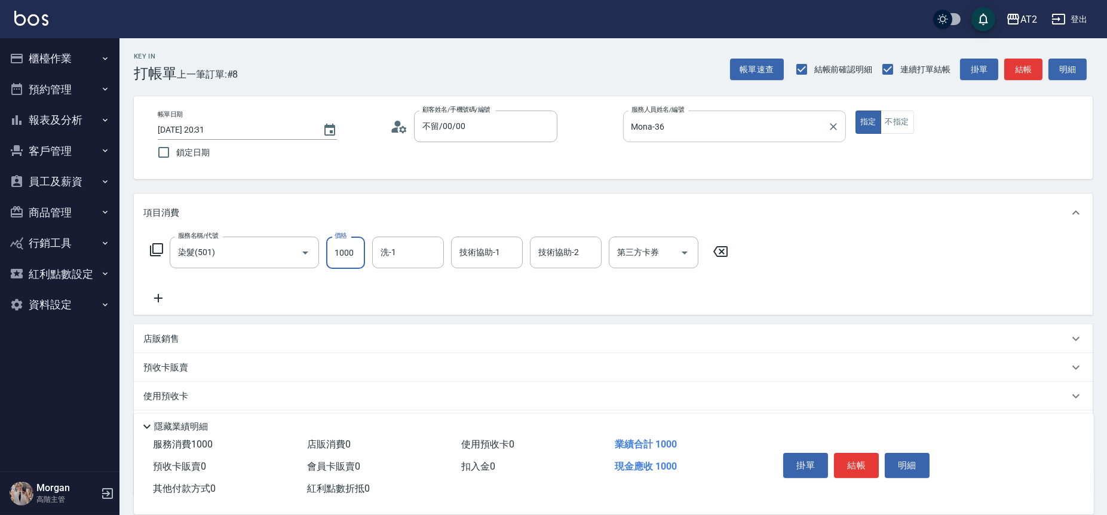
type input "1"
type input "0"
type input "14"
type input "10"
type input "149"
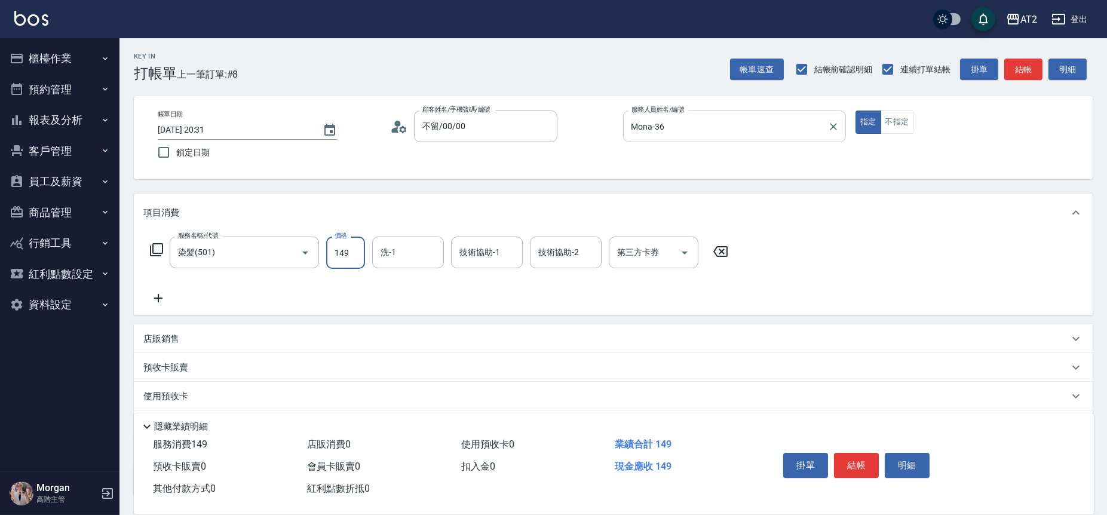
type input "140"
type input "1499"
type input "Ivy-48"
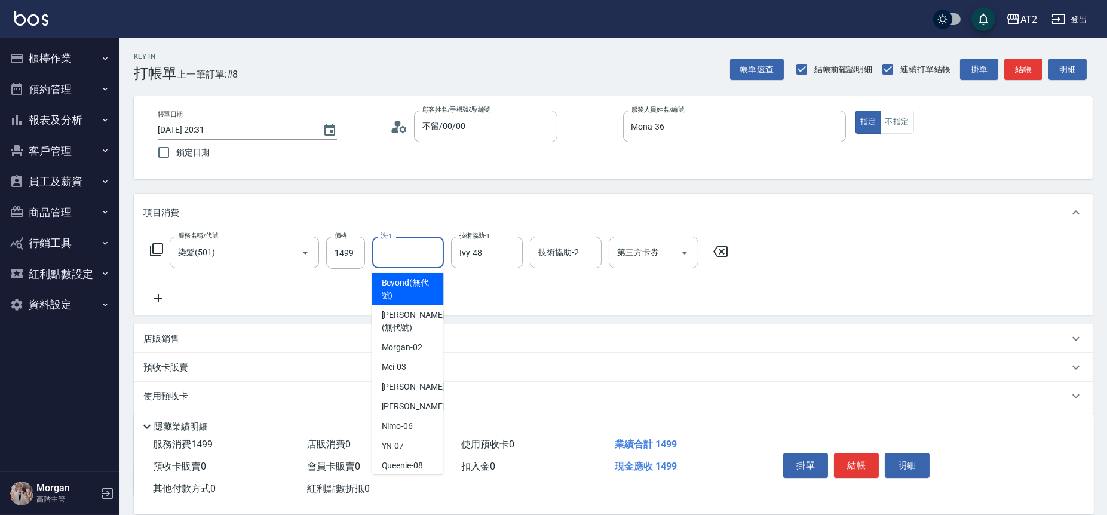
click at [411, 248] on input "洗-1" at bounding box center [408, 252] width 61 height 21
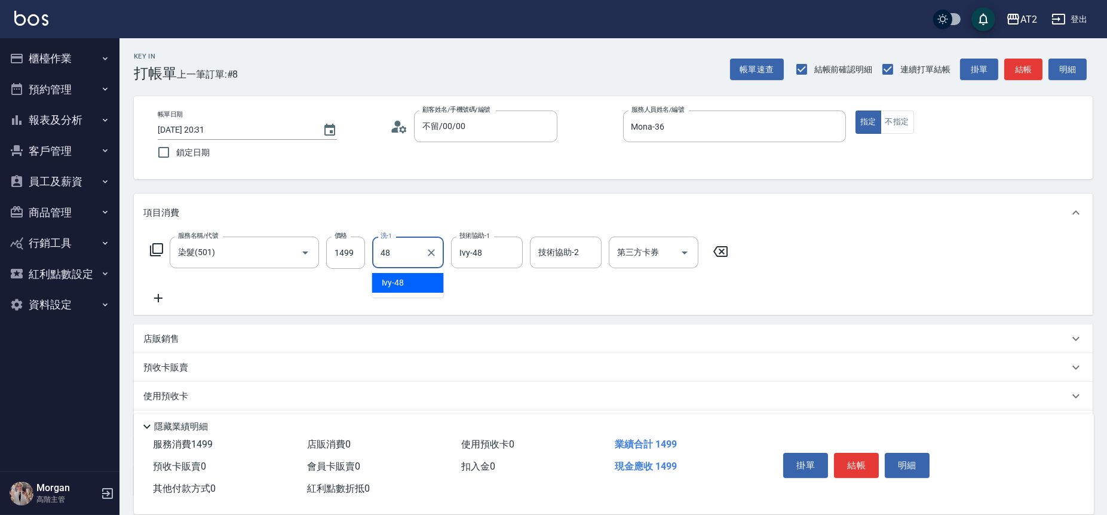
type input "Ivy-48"
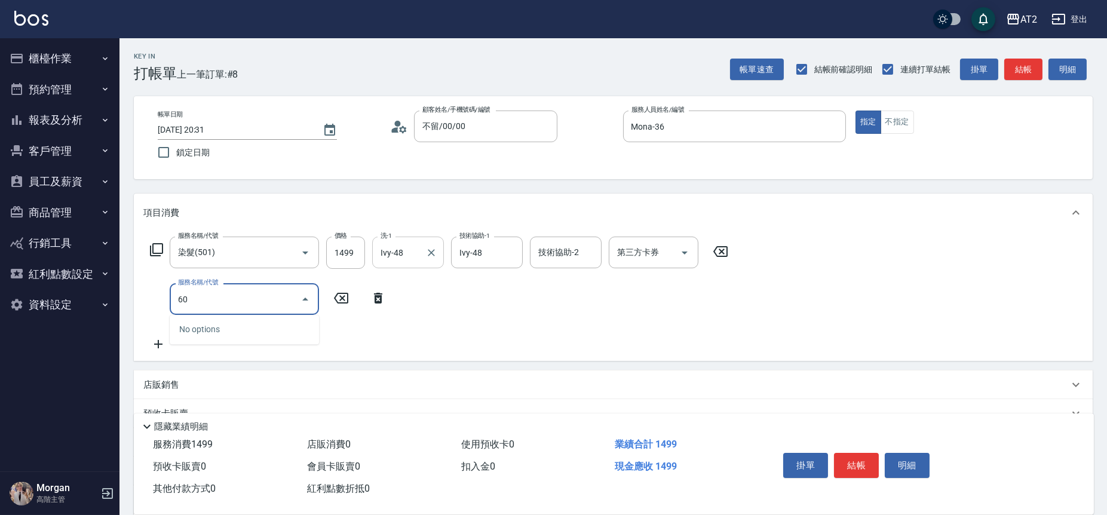
type input "601"
type input "240"
type input "自備護髮(601)"
type input "1"
type input "150"
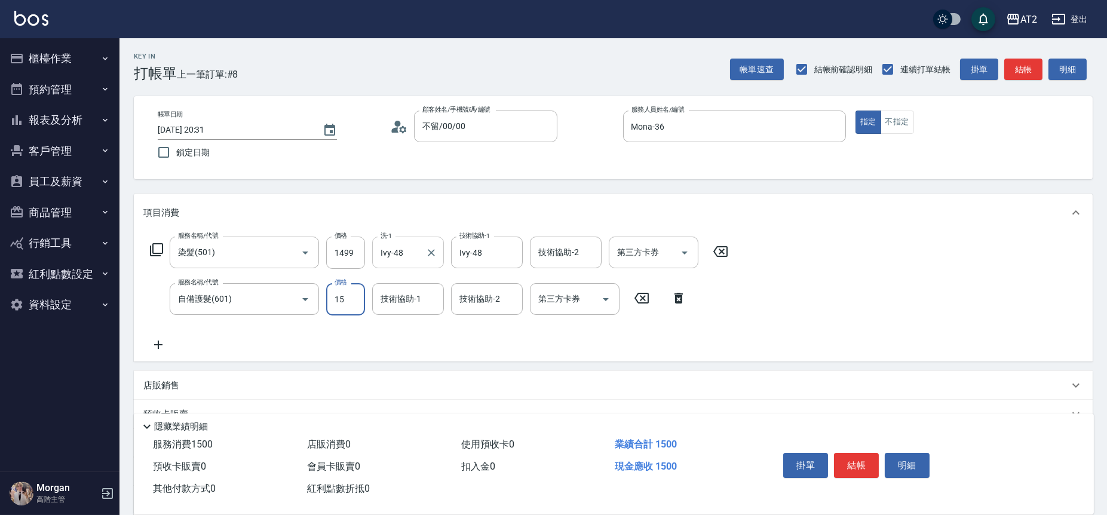
type input "150"
type input "290"
type input "1500"
type input "Ivy-48"
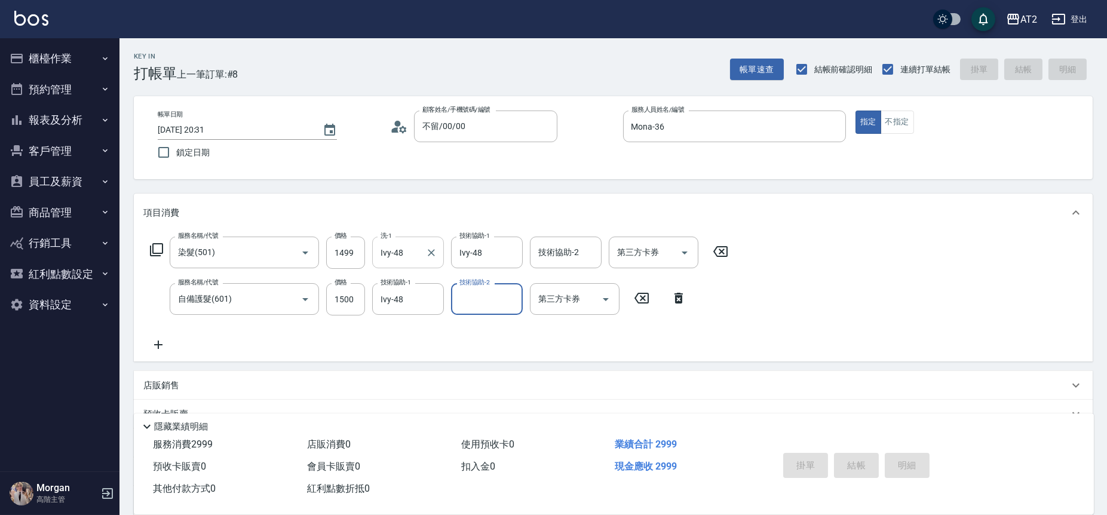
type input "0"
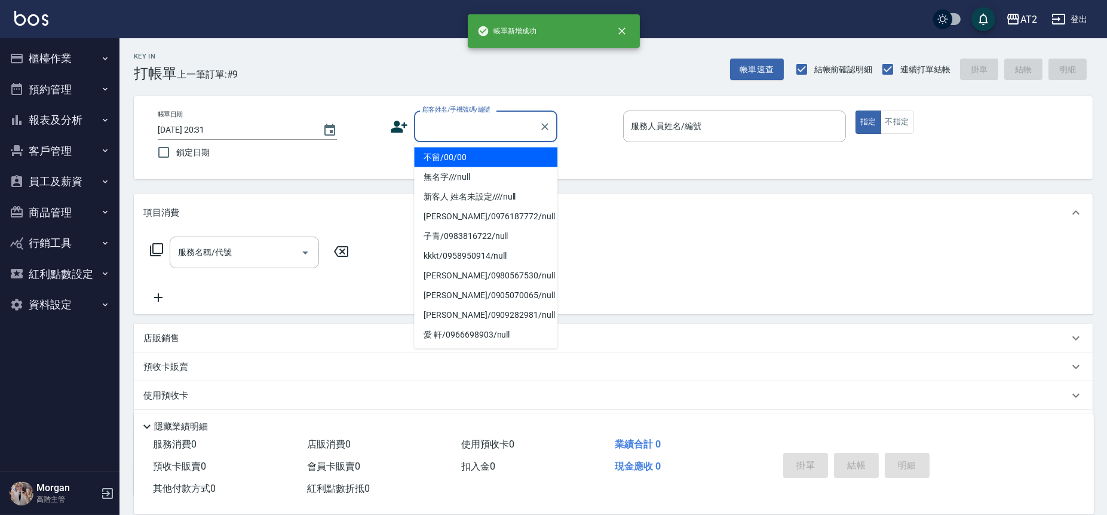
click at [483, 128] on input "顧客姓名/手機號碼/編號" at bounding box center [477, 126] width 115 height 21
click at [477, 150] on li "不留/00/00" at bounding box center [485, 158] width 143 height 20
type input "不留/00/00"
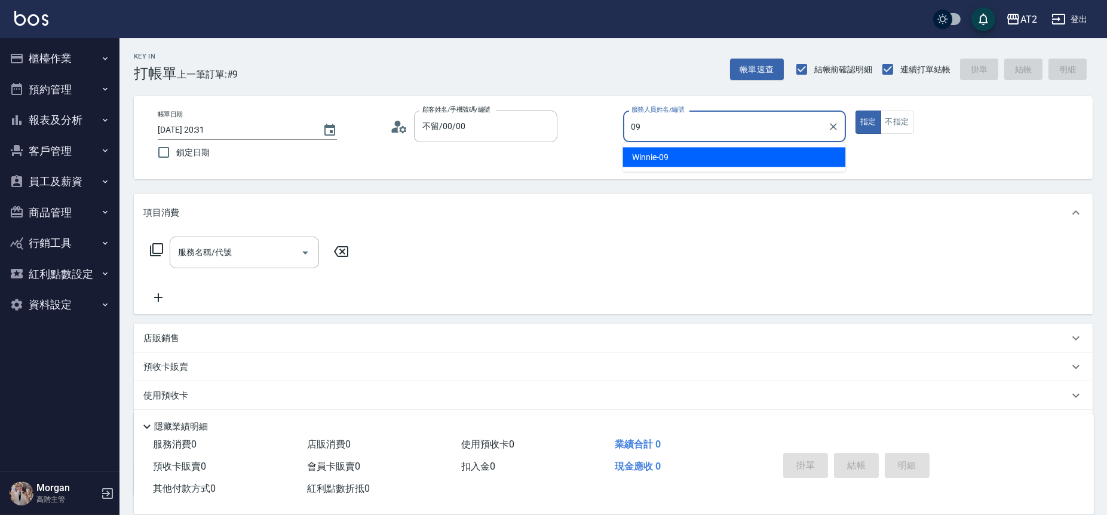
type input "Winnie-09"
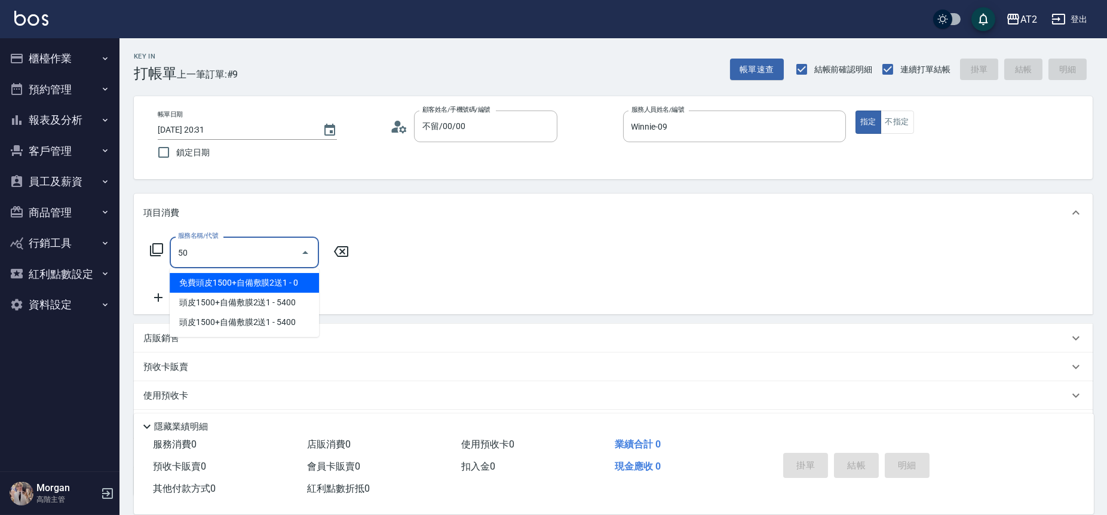
type input "5"
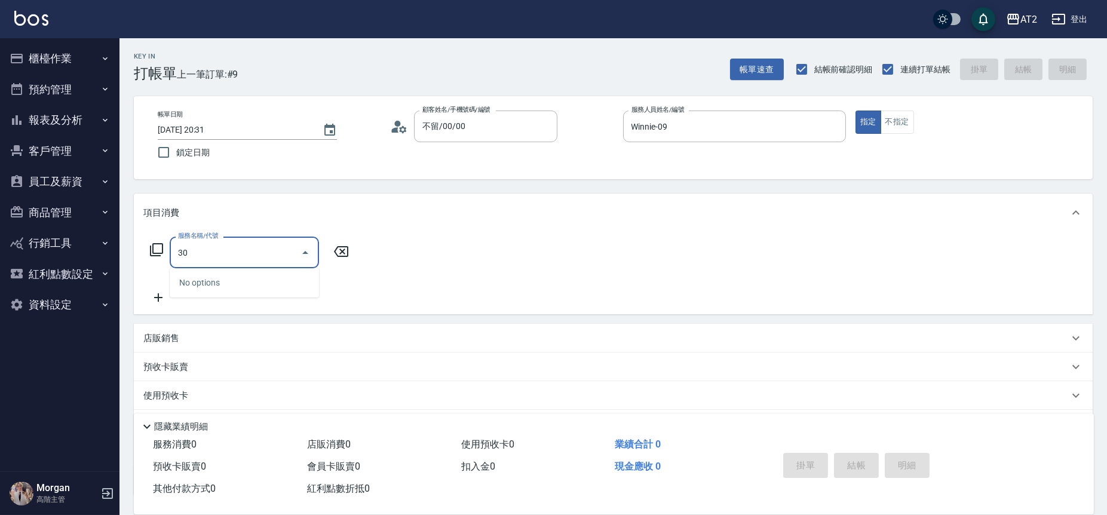
type input "301"
type input "150"
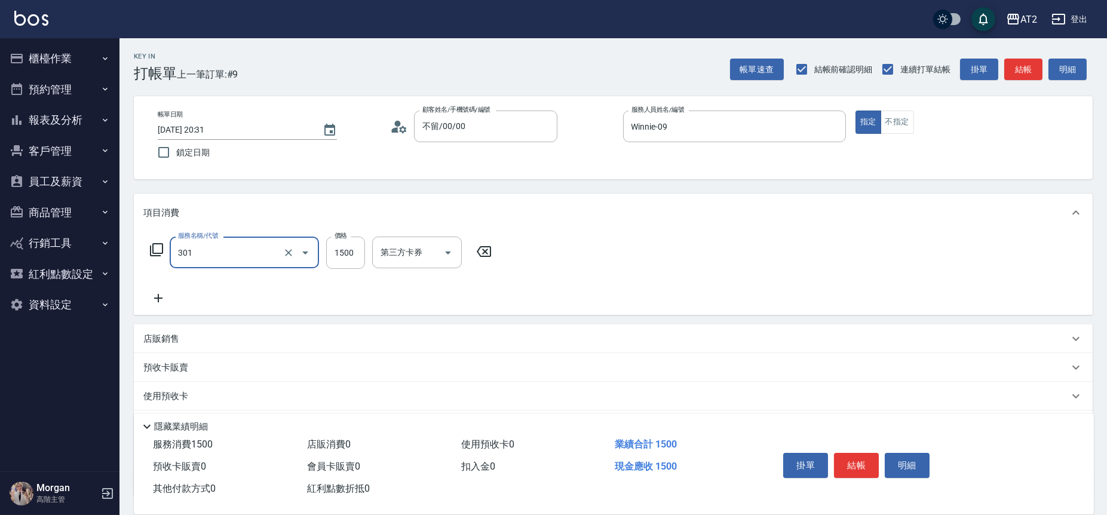
type input "燙髮(301)"
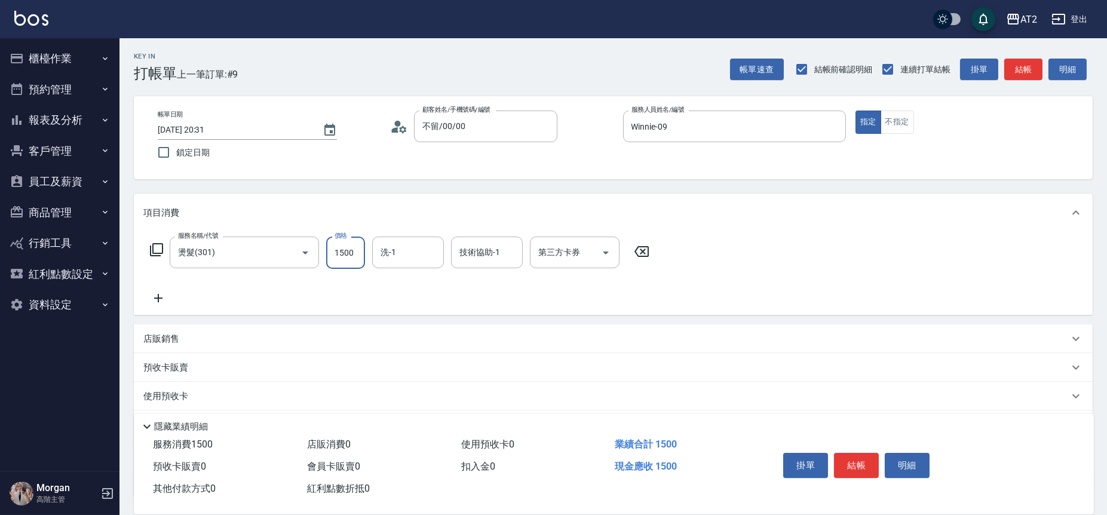
type input "2"
type input "0"
type input "27"
type input "20"
type input "279"
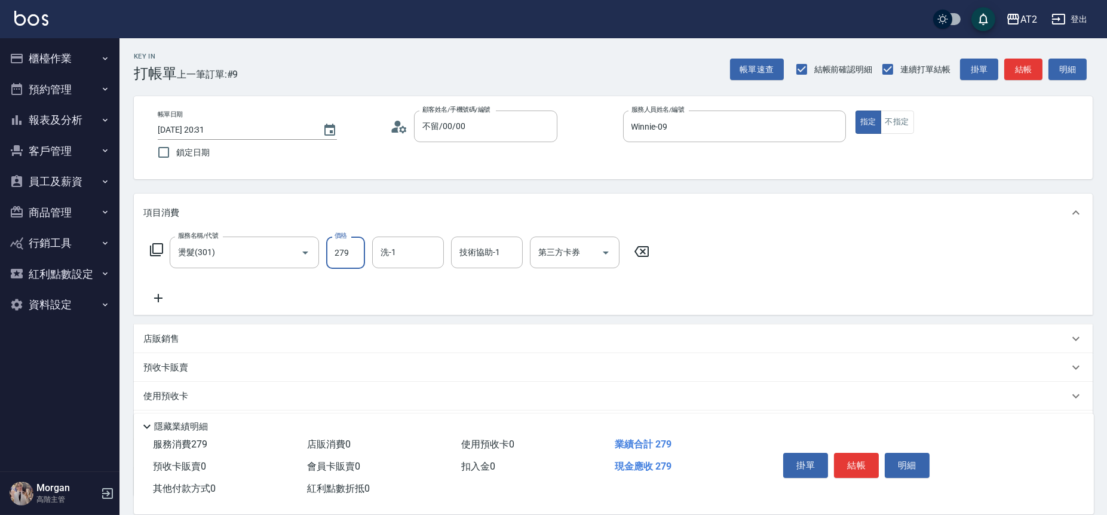
type input "270"
type input "2799"
type input "宣宣-40"
type input "小安-30"
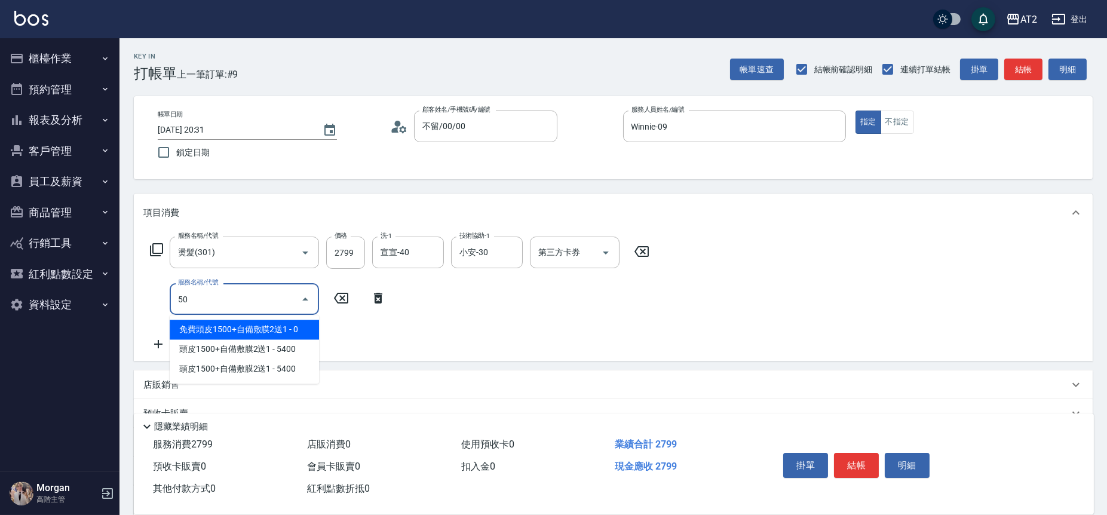
type input "502"
type input "320"
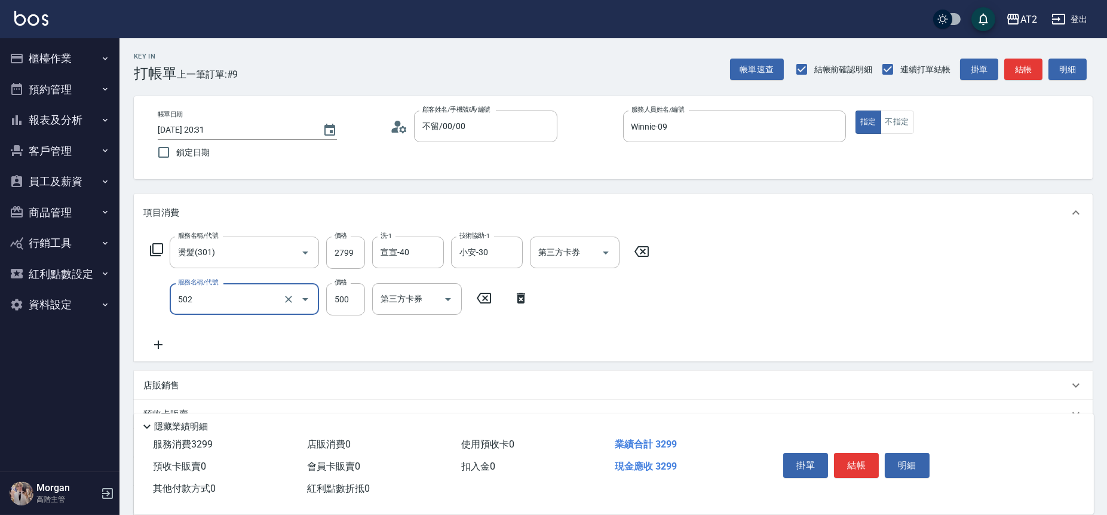
type input "漂髮(502)"
type input "270"
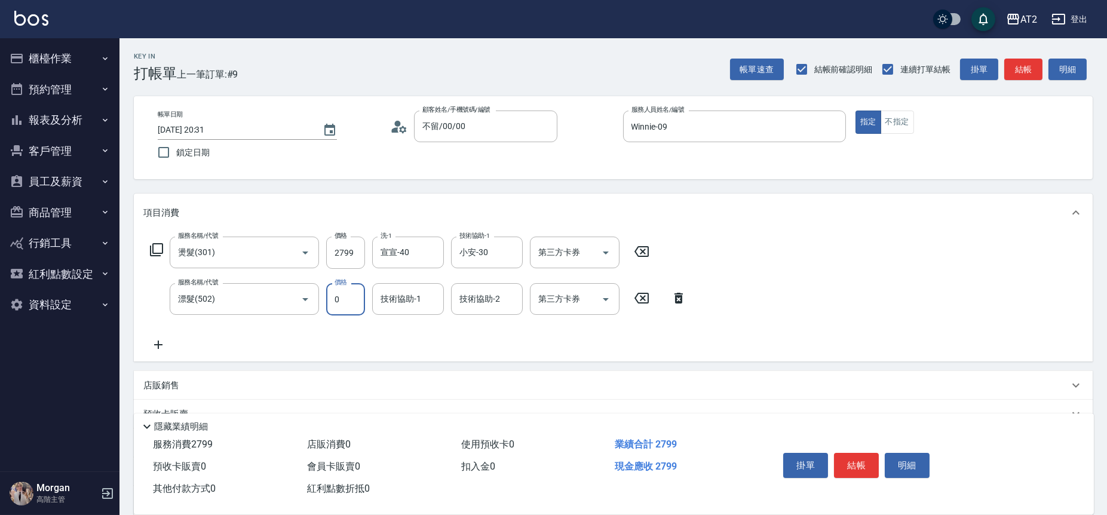
type input "0"
type input "宣宣-40"
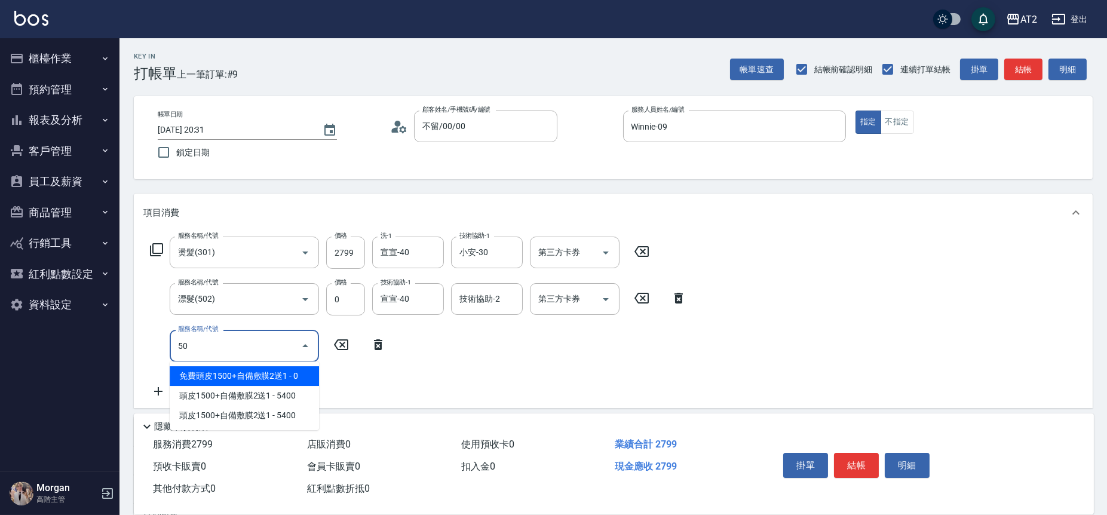
type input "501"
type input "370"
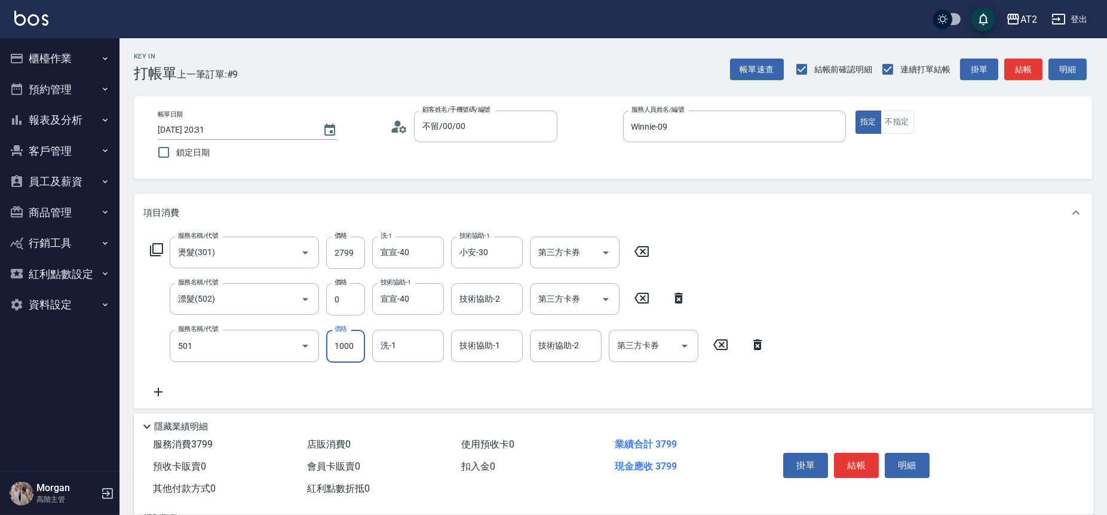
type input "染髮(501)"
type input "0"
type input "270"
type input "0"
type input "宣宣-40"
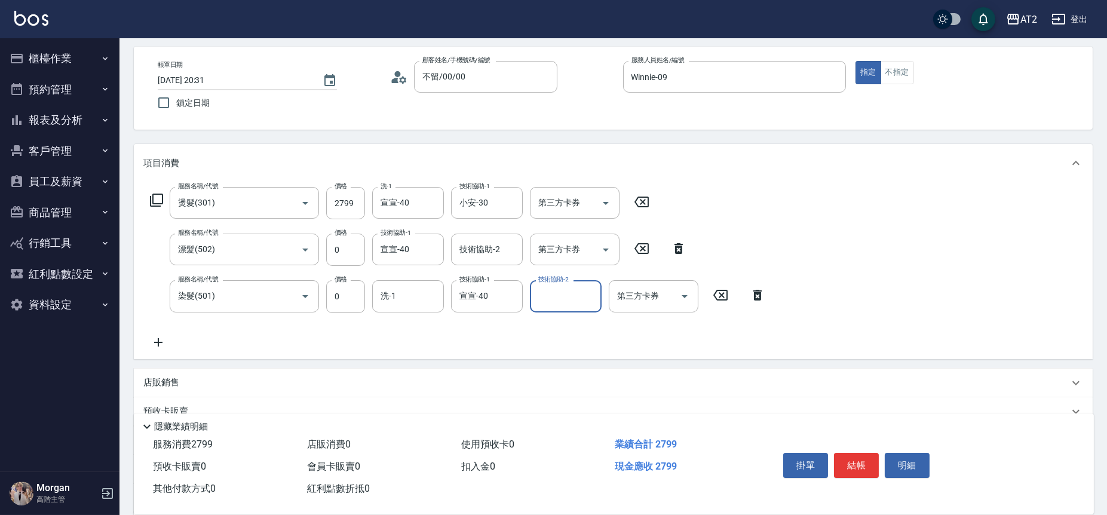
scroll to position [133, 0]
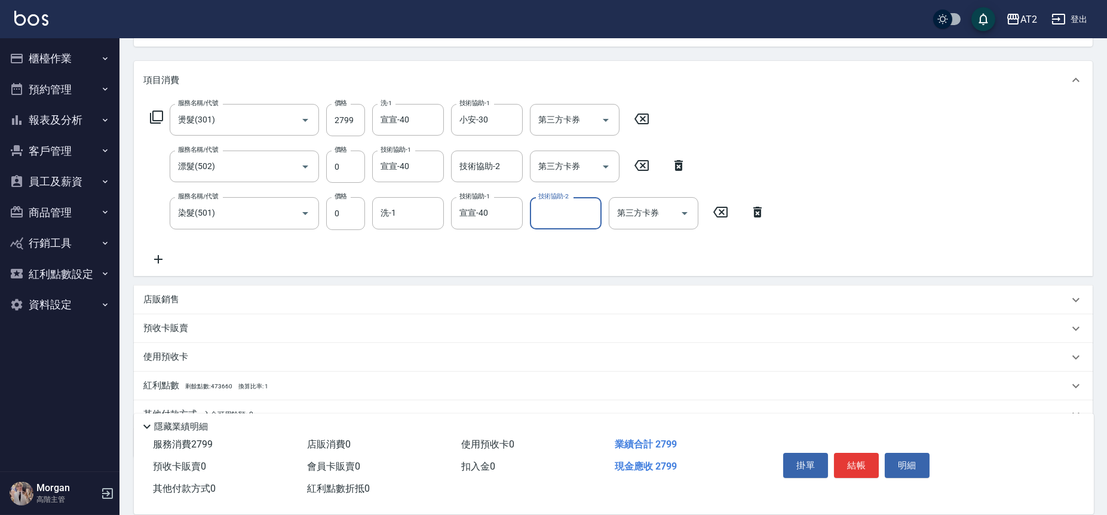
click at [160, 253] on icon at bounding box center [158, 259] width 30 height 14
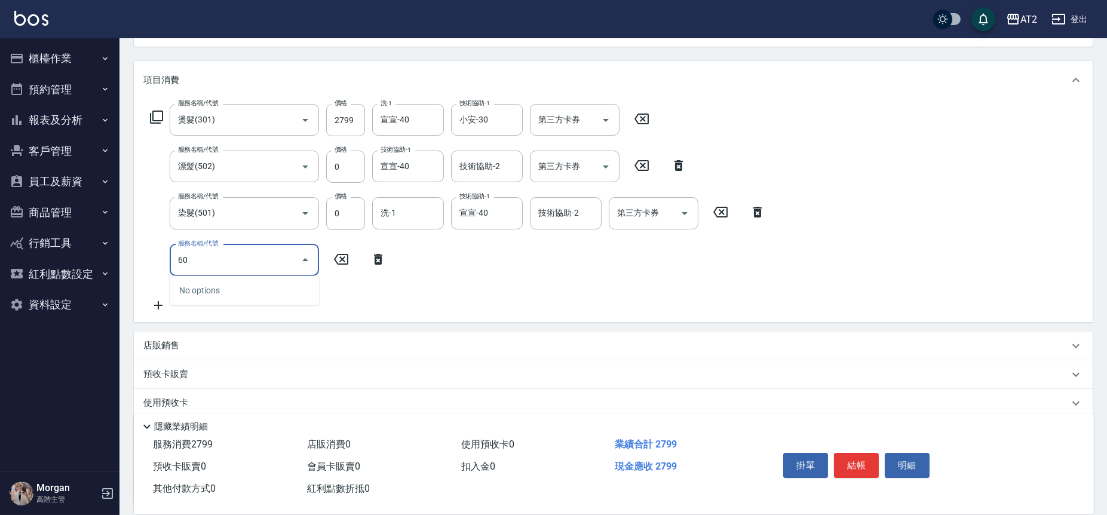
type input "601"
type input "370"
type input "自備護髮(601)"
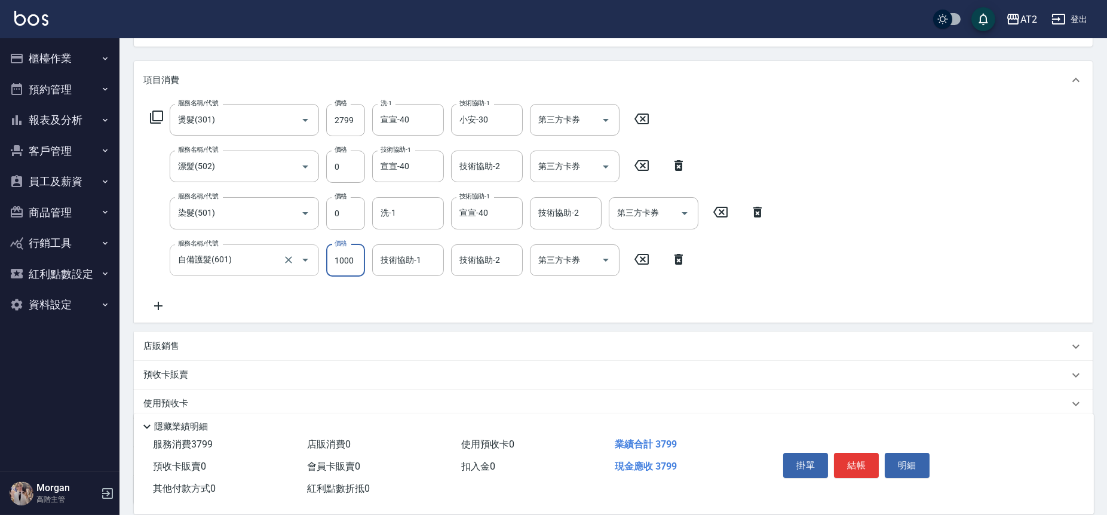
type input "2"
type input "280"
type input "27"
type input "300"
type input "270"
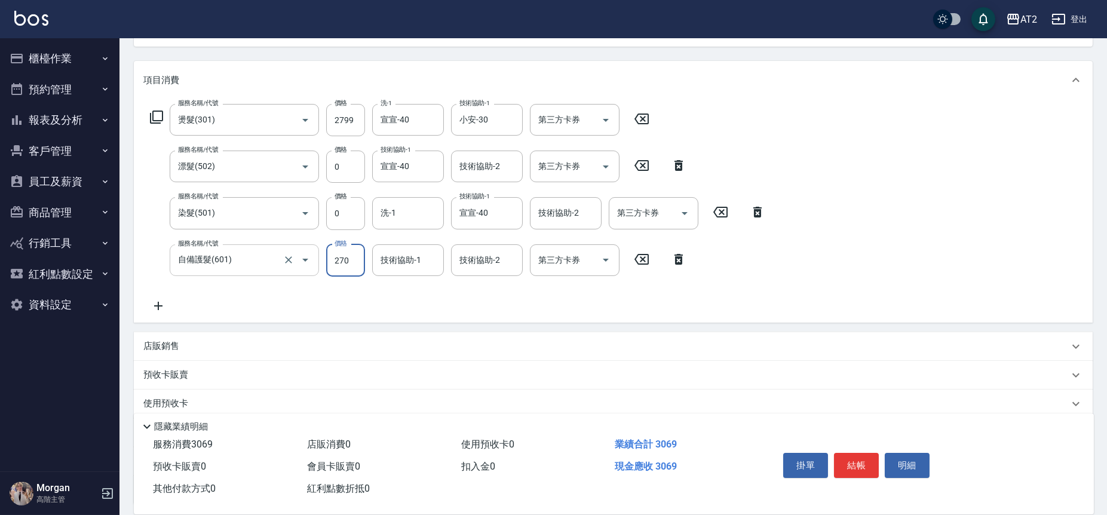
type input "540"
type input "2700"
type input "宣宣-40"
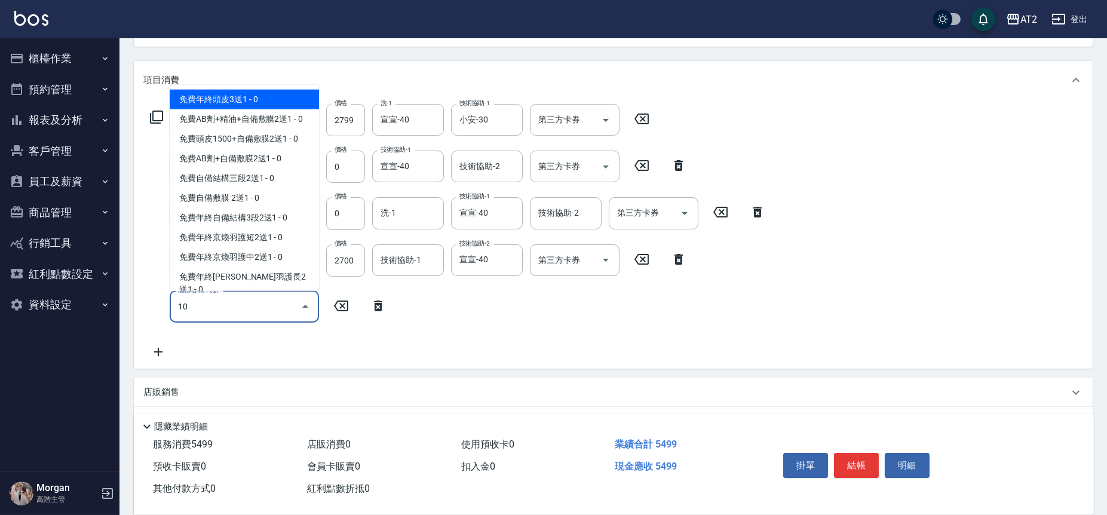
type input "101"
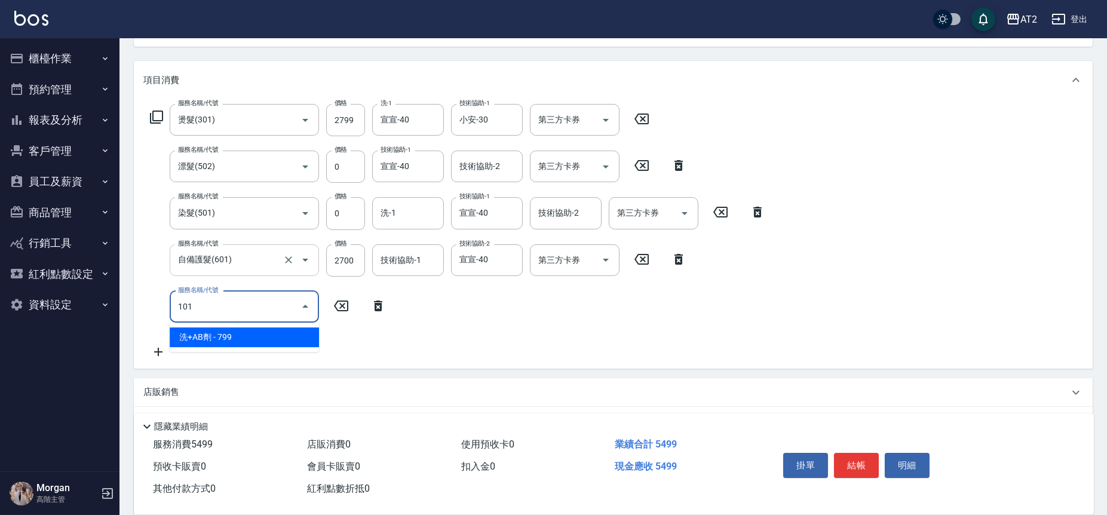
type input "620"
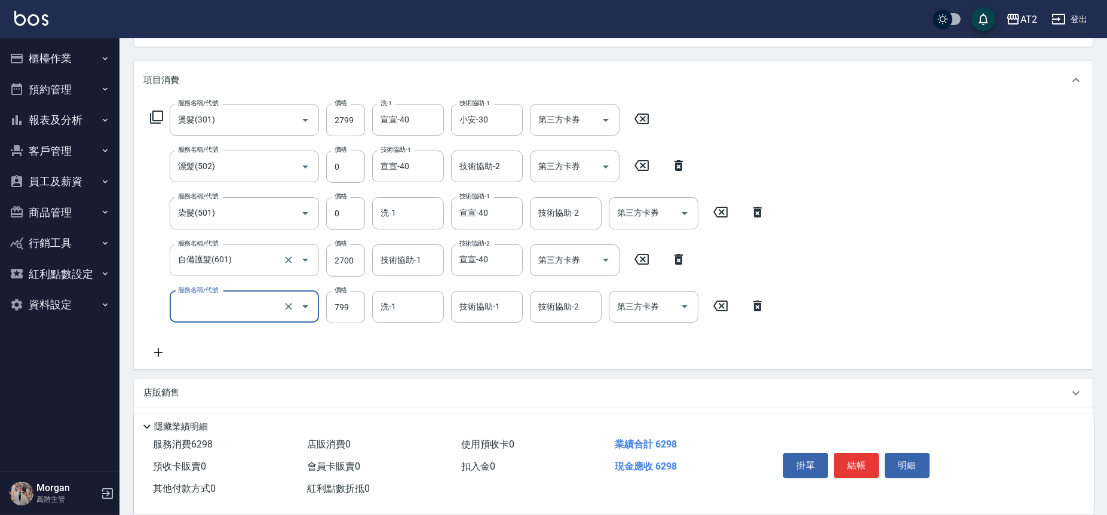
type input "540"
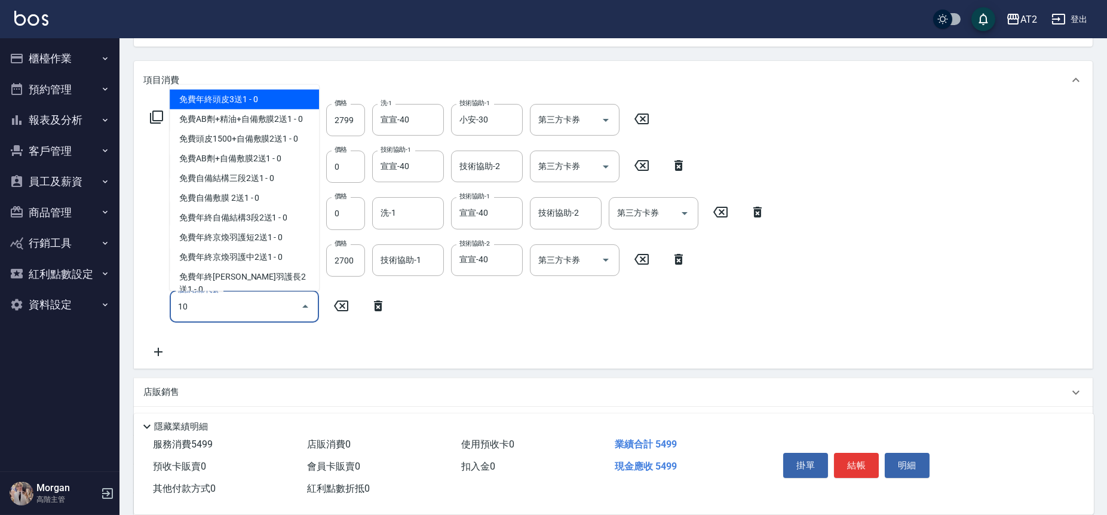
type input "102"
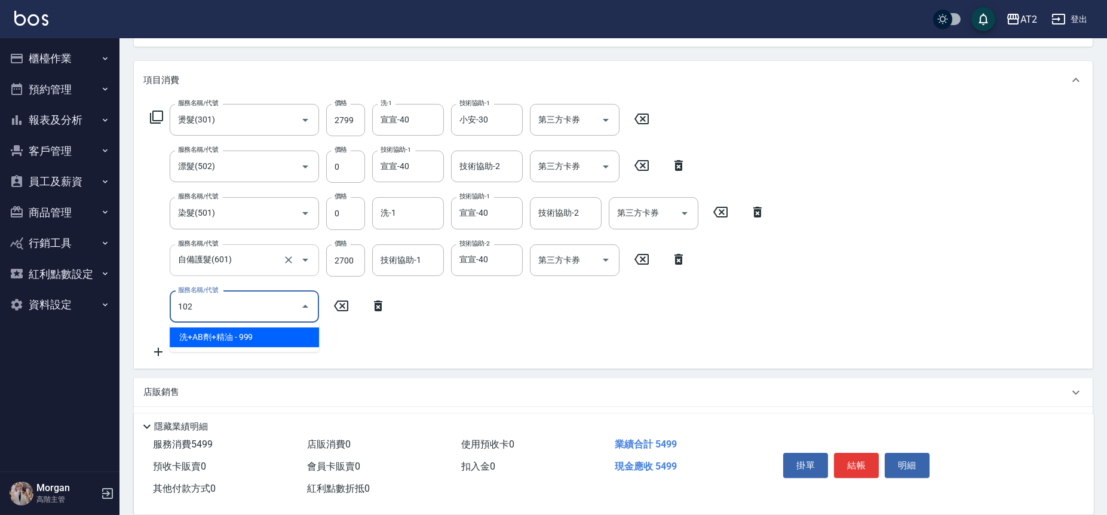
type input "640"
type input "洗+AB劑+精油(102)"
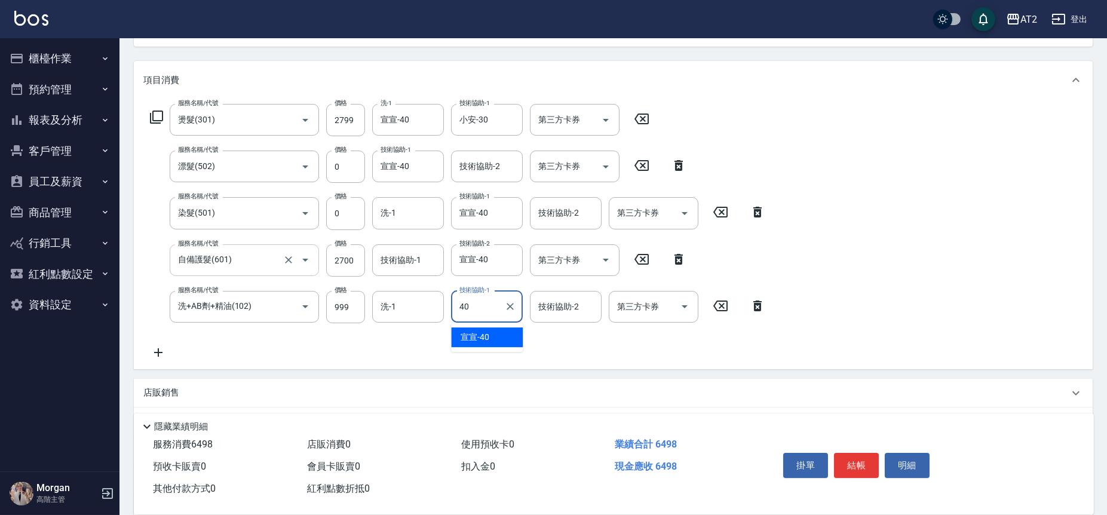
type input "宣宣-40"
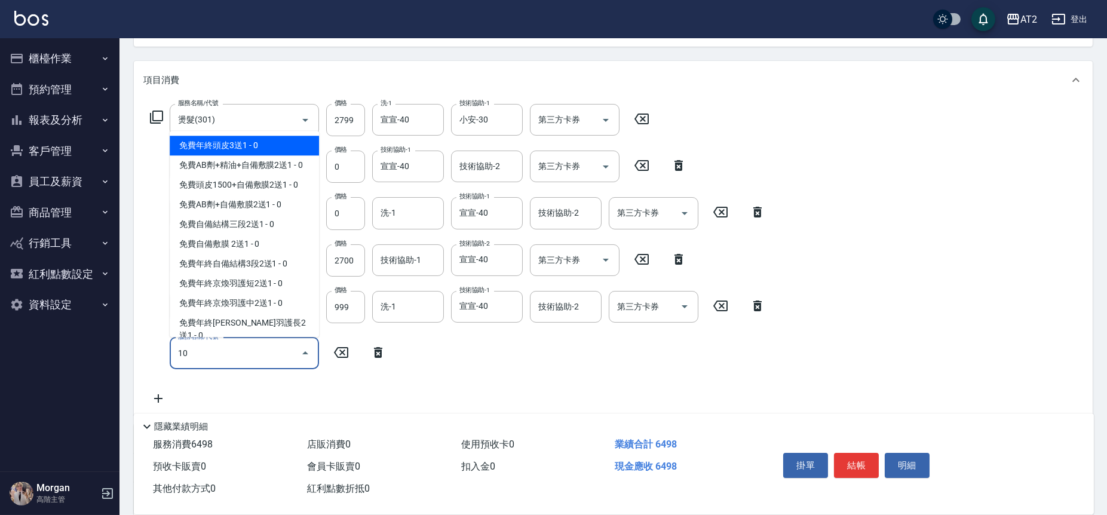
type input "105"
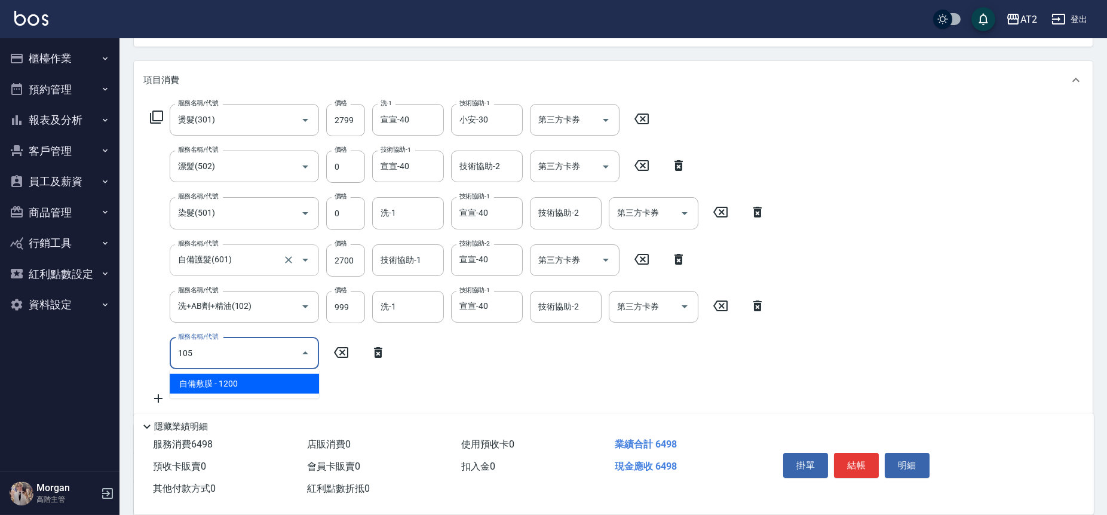
type input "760"
type input "自備敷膜(105)"
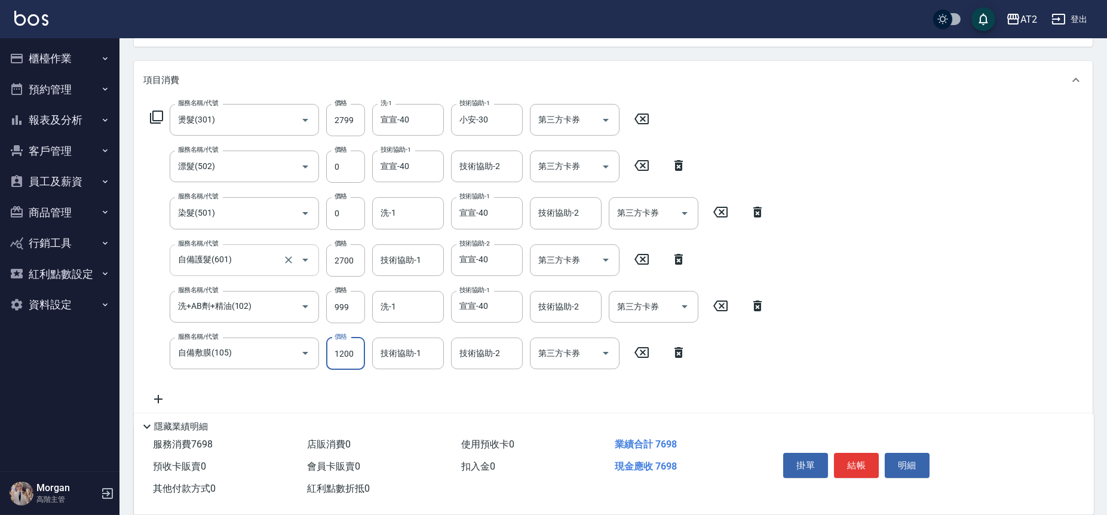
type input "640"
type input "10"
type input "650"
type input "100"
type input "740"
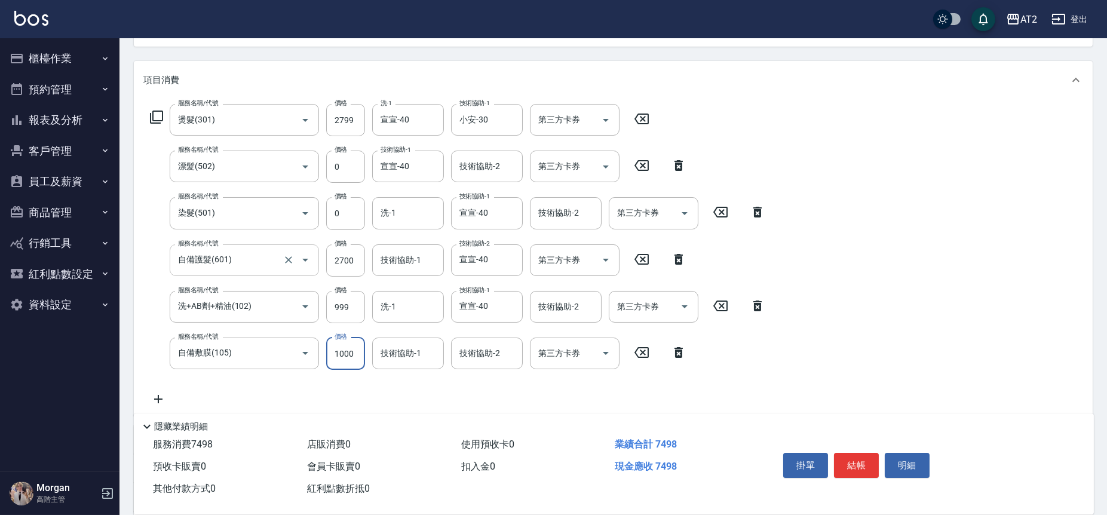
type input "1000"
type input "宣宣-40"
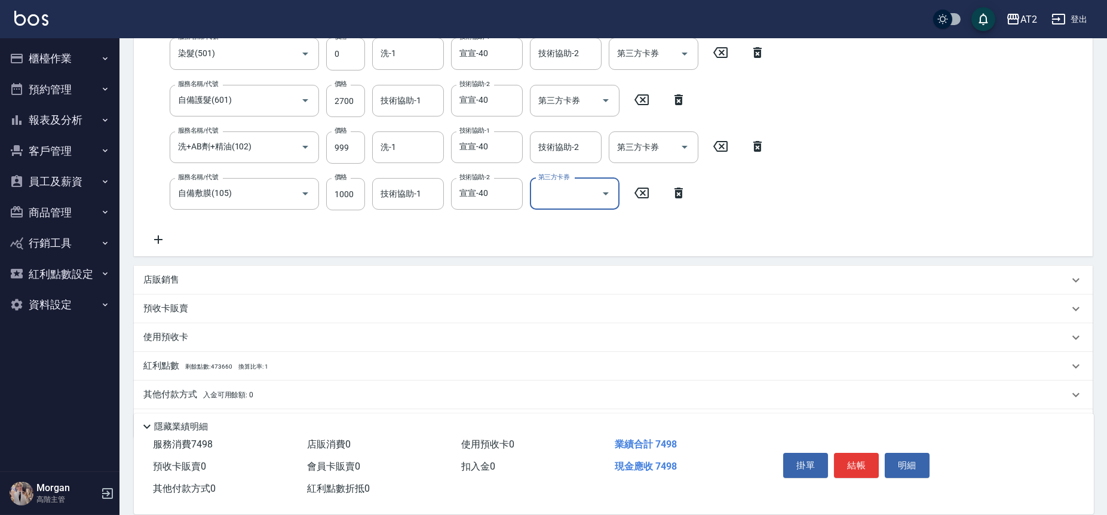
scroll to position [328, 0]
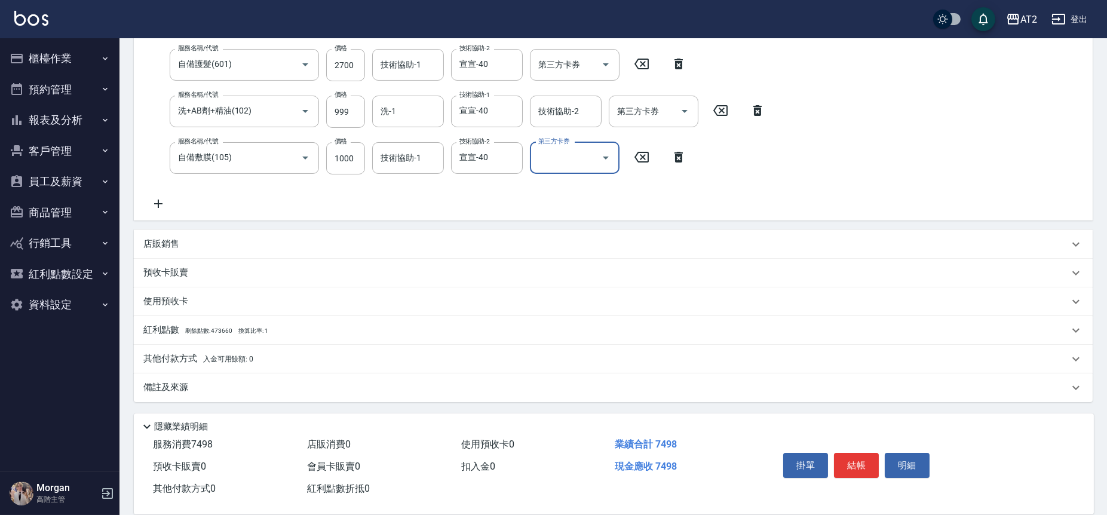
click at [196, 354] on p "其他付款方式 入金可用餘額: 0" at bounding box center [198, 359] width 110 height 13
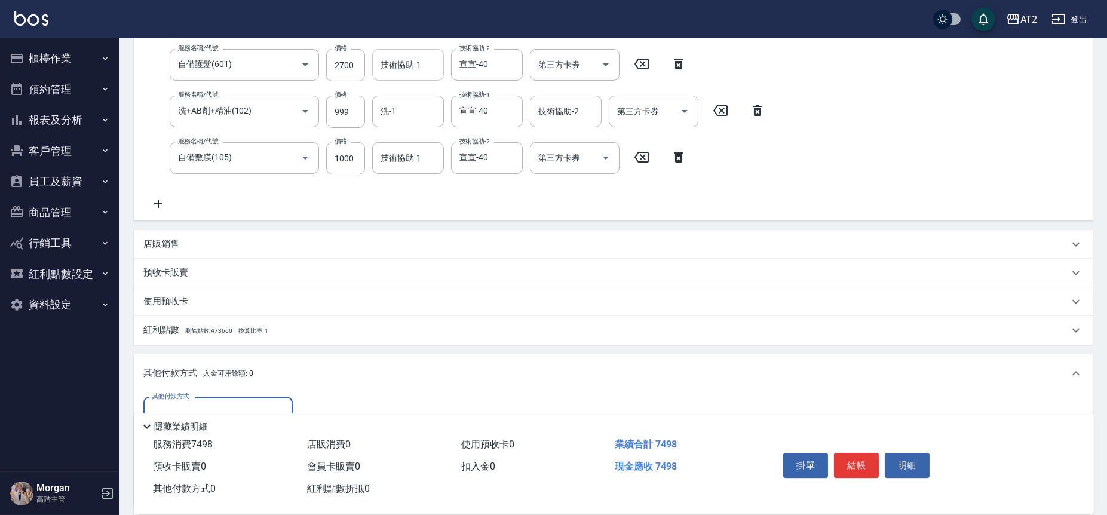
scroll to position [0, 0]
click at [62, 60] on button "櫃檯作業" at bounding box center [60, 58] width 110 height 31
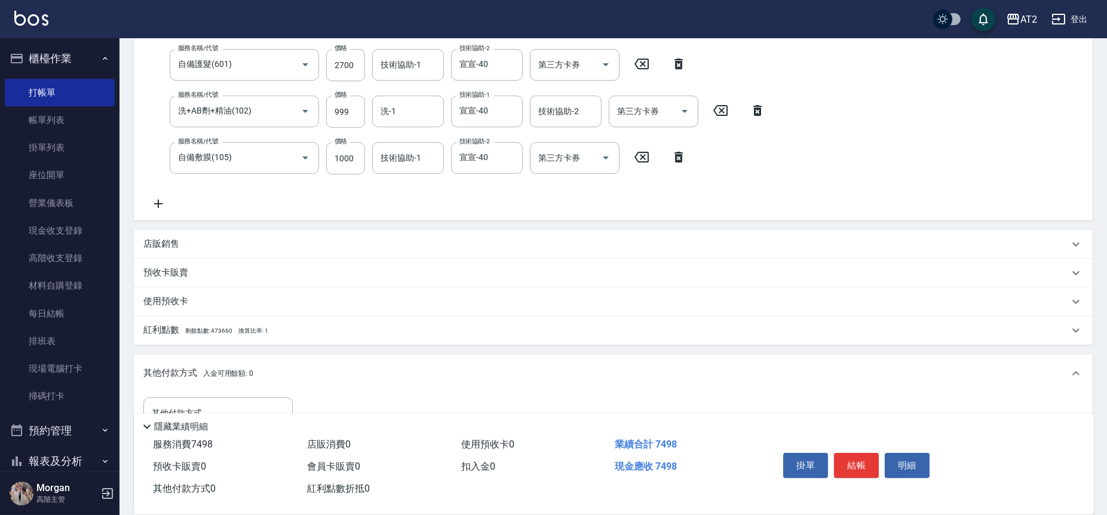
click at [160, 200] on icon at bounding box center [158, 204] width 30 height 14
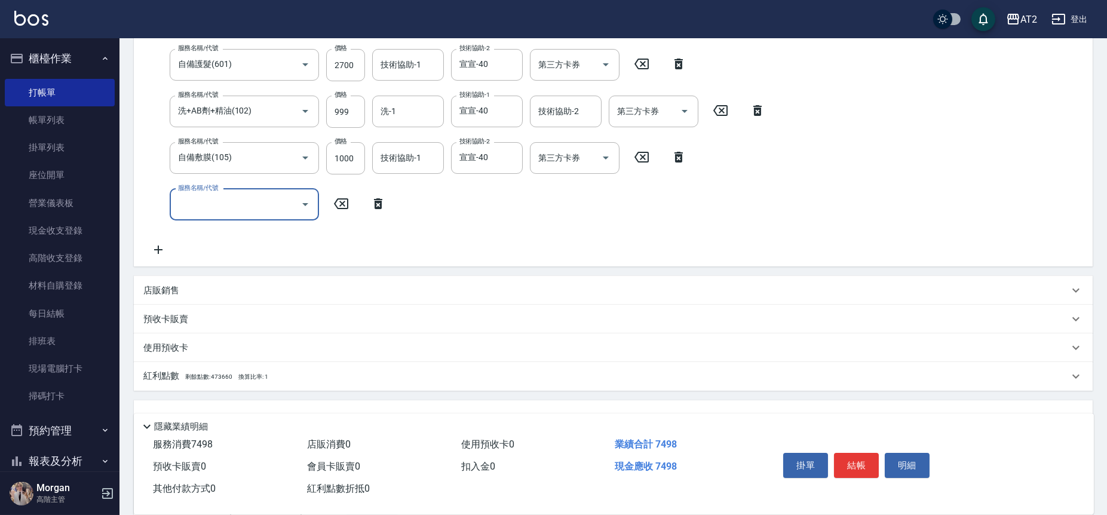
scroll to position [275, 0]
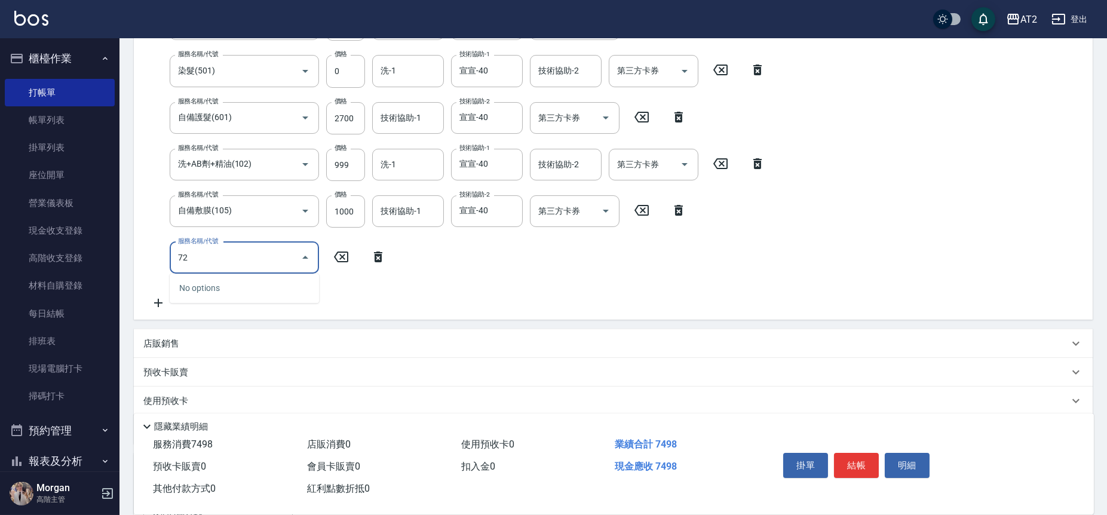
type input "725"
type input "1340"
type input "有色仙女羽毛髮(725)"
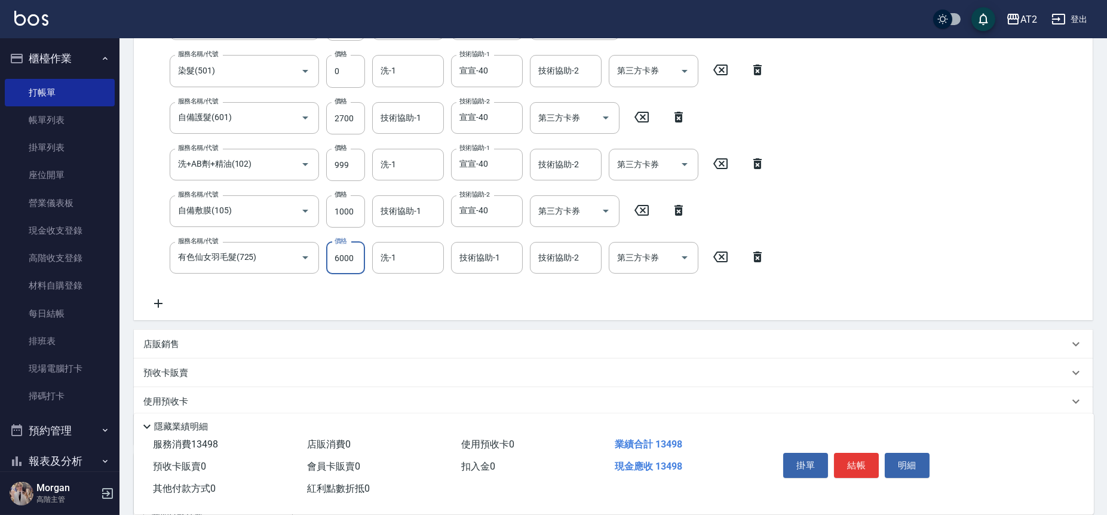
type input "750"
type input "800"
type input "1540"
type input "8000"
type input "820"
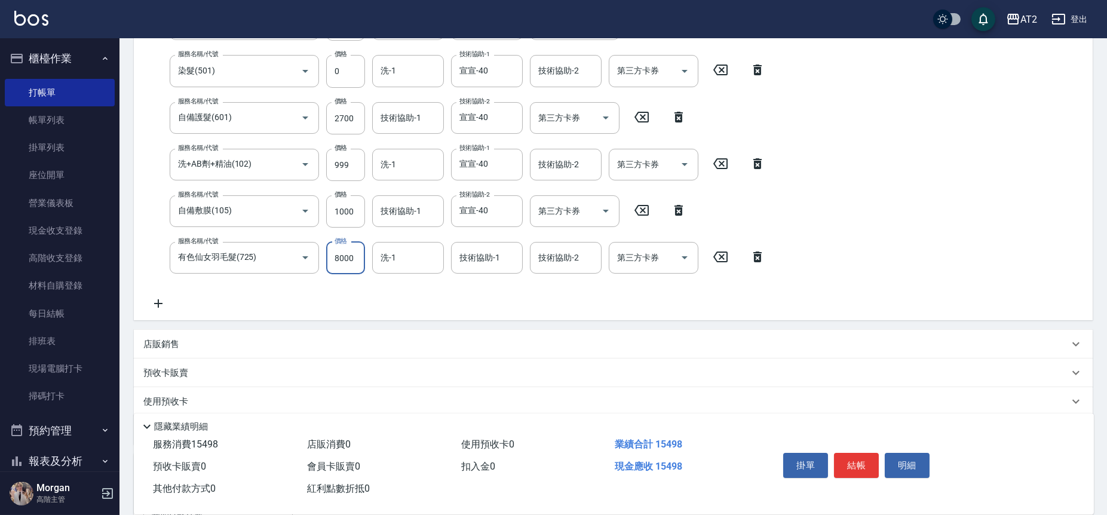
type input "800"
type input "750"
type input "8"
type input "740"
type input "0"
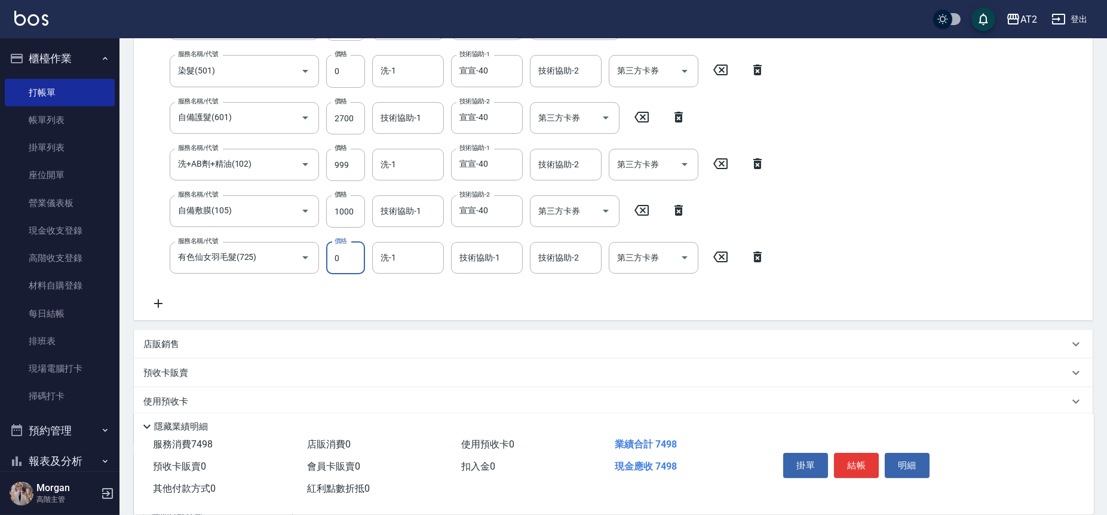
type input "750"
type input "87"
type input "830"
type input "8700"
type input "1610"
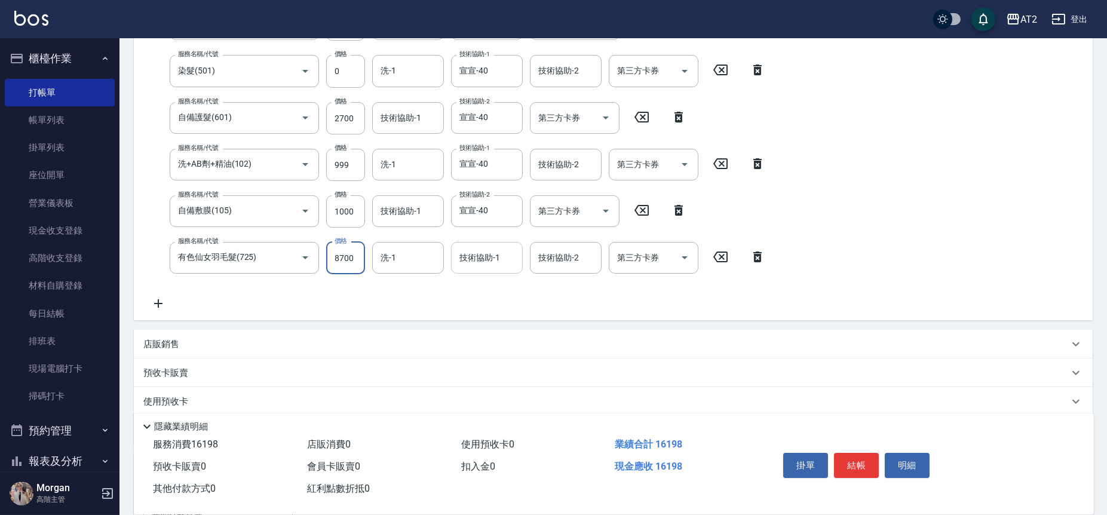
type input "8700"
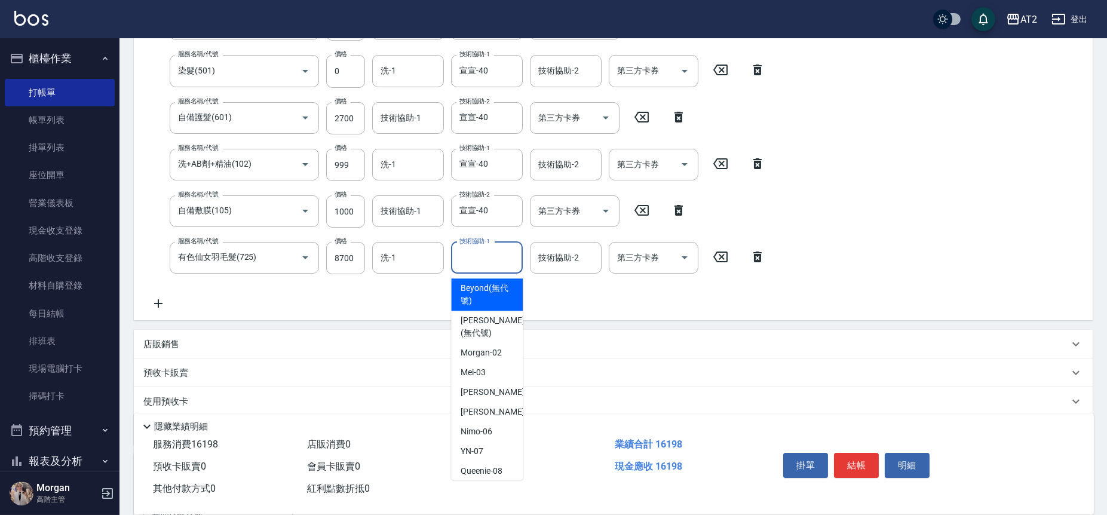
click at [495, 264] on input "技術協助-1" at bounding box center [487, 257] width 61 height 21
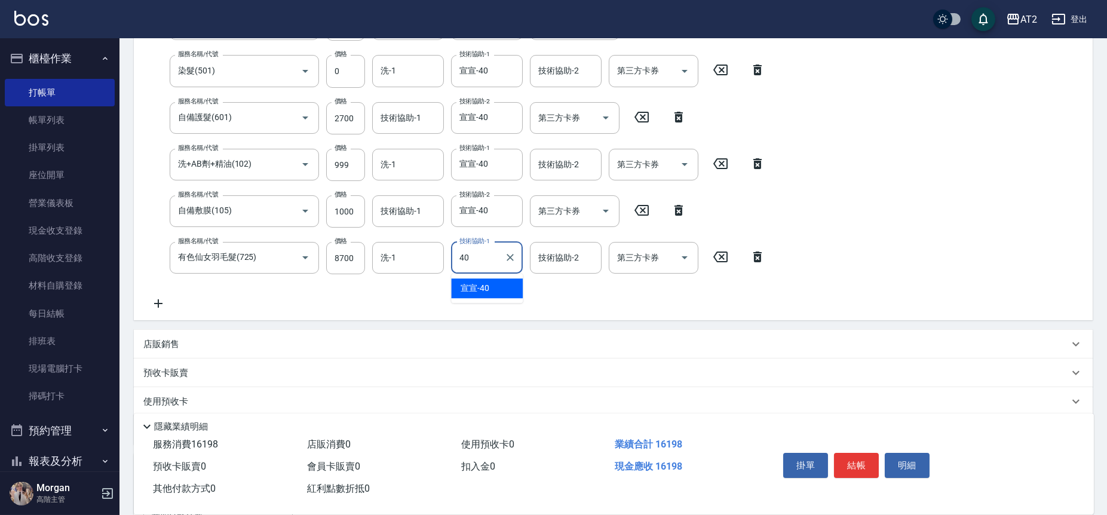
type input "宣宣-40"
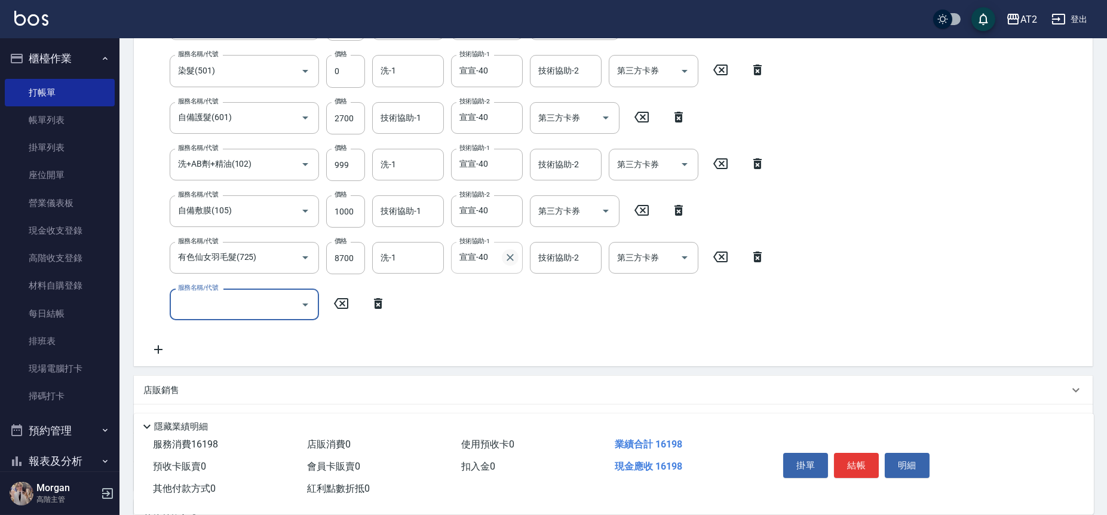
drag, startPoint x: 512, startPoint y: 258, endPoint x: 399, endPoint y: 308, distance: 123.6
click at [512, 259] on icon "Clear" at bounding box center [510, 258] width 12 height 12
click at [222, 305] on div "服務名稱/代號 服務名稱/代號" at bounding box center [244, 305] width 149 height 32
type input "720"
type input "2160"
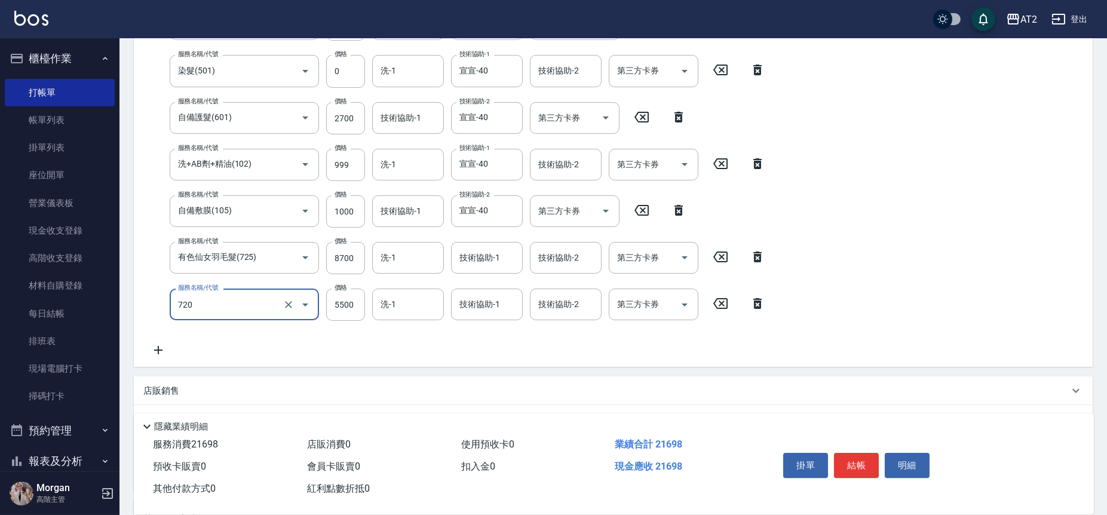
type input "仙女羽毛髮(720)"
type input "4"
type input "1620"
type input "445"
type input "1660"
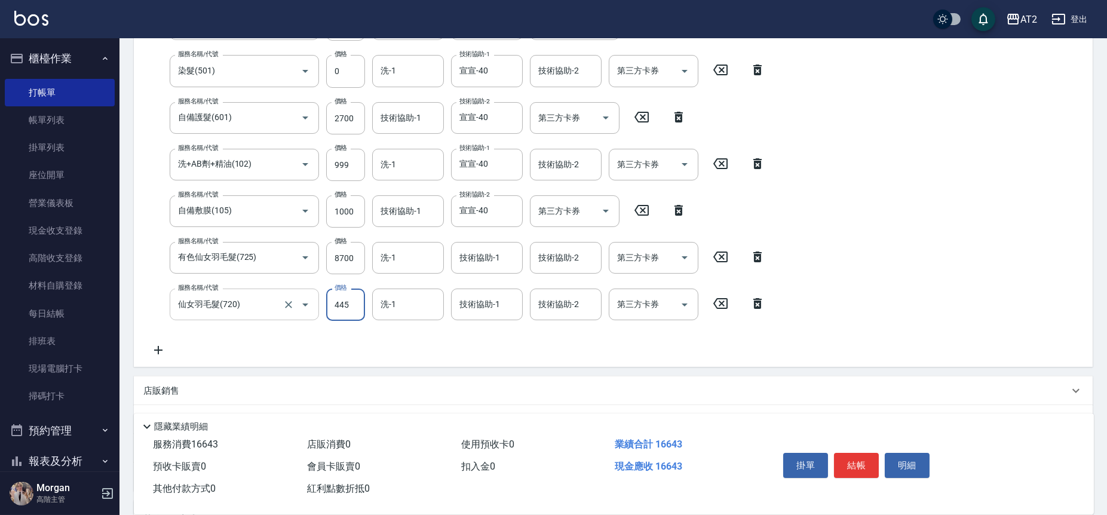
type input "4458"
type input "2060"
type input "4458"
type input "宣宣-40"
click at [671, 214] on icon at bounding box center [679, 210] width 30 height 14
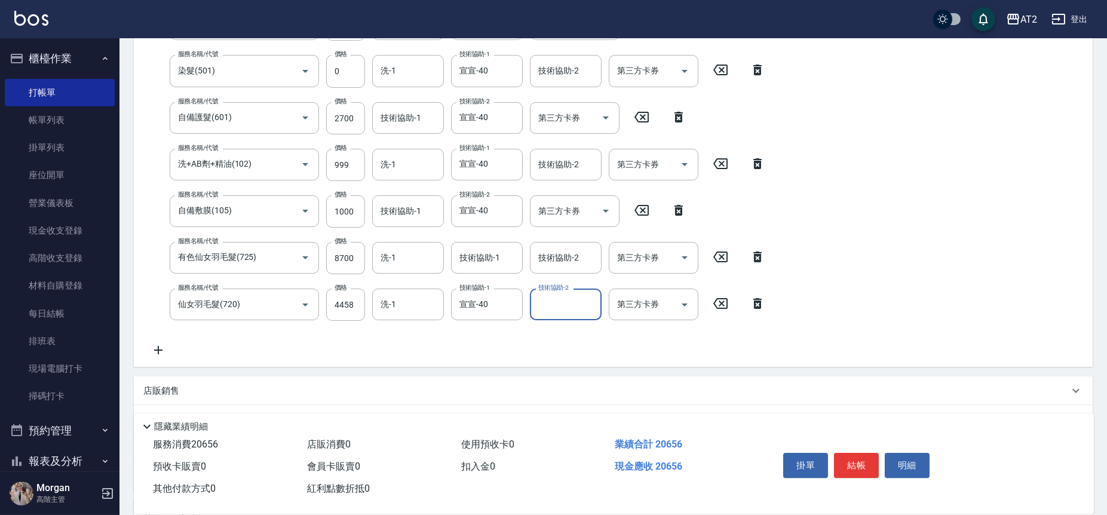
type input "1960"
type input "有色仙女羽毛髮(725)"
type input "8700"
type input "仙女羽毛髮(720)"
type input "4458"
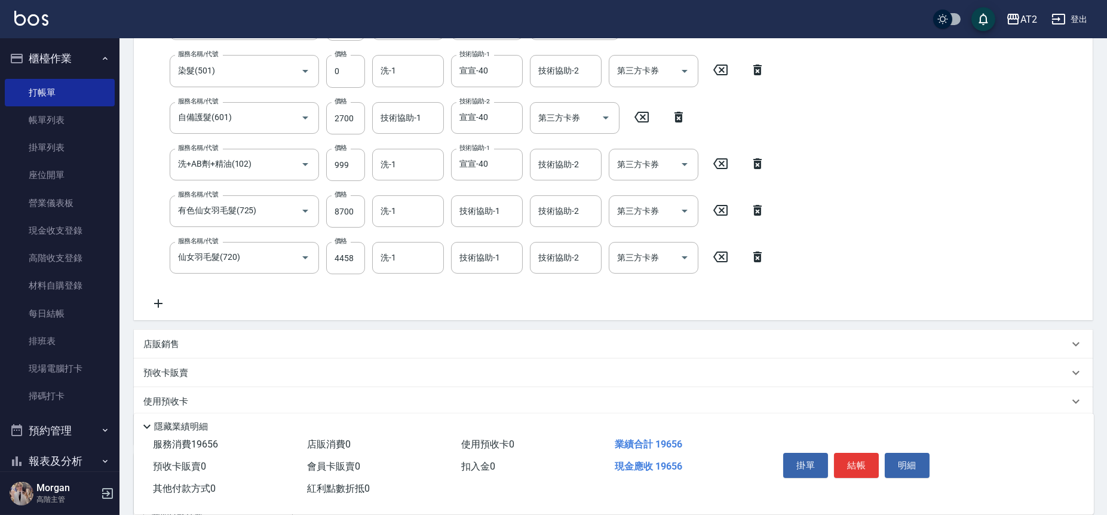
click at [755, 157] on icon at bounding box center [758, 164] width 30 height 14
type input "1860"
type input "有色仙女羽毛髮(725)"
type input "8700"
type input "仙女羽毛髮(720)"
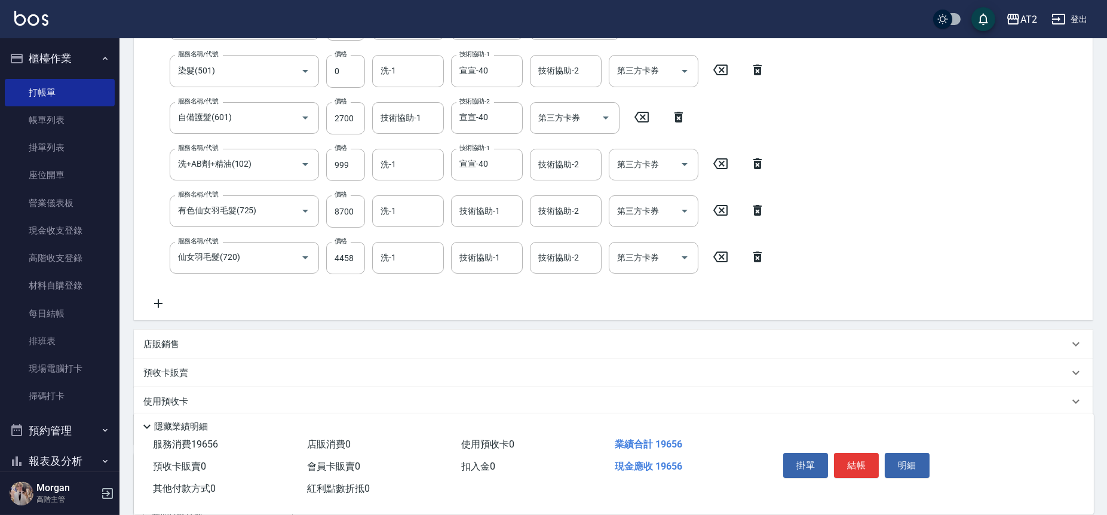
type input "4458"
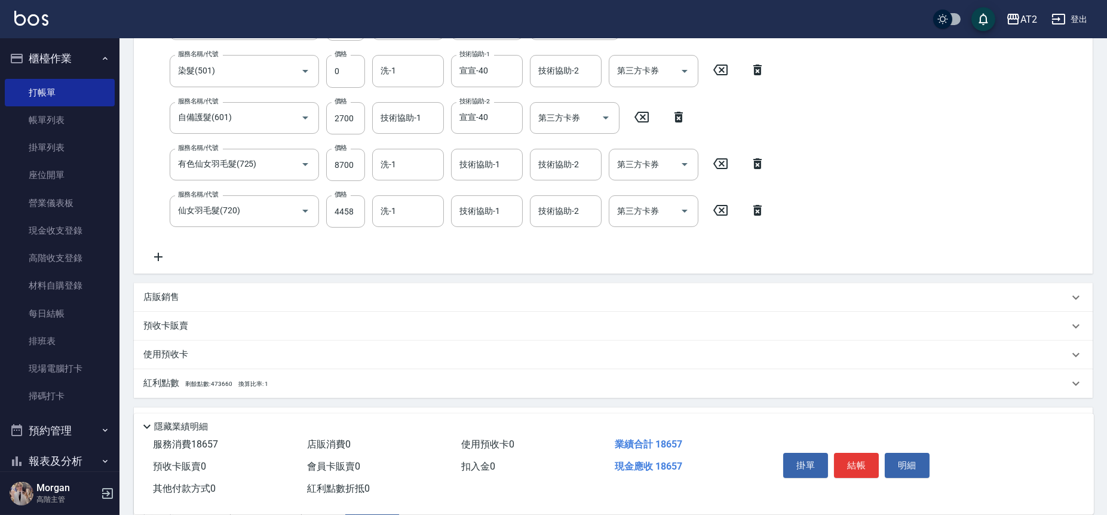
click at [672, 117] on icon at bounding box center [679, 117] width 30 height 14
type input "1590"
type input "有色仙女羽毛髮(725)"
type input "8700"
type input "仙女羽毛髮(720)"
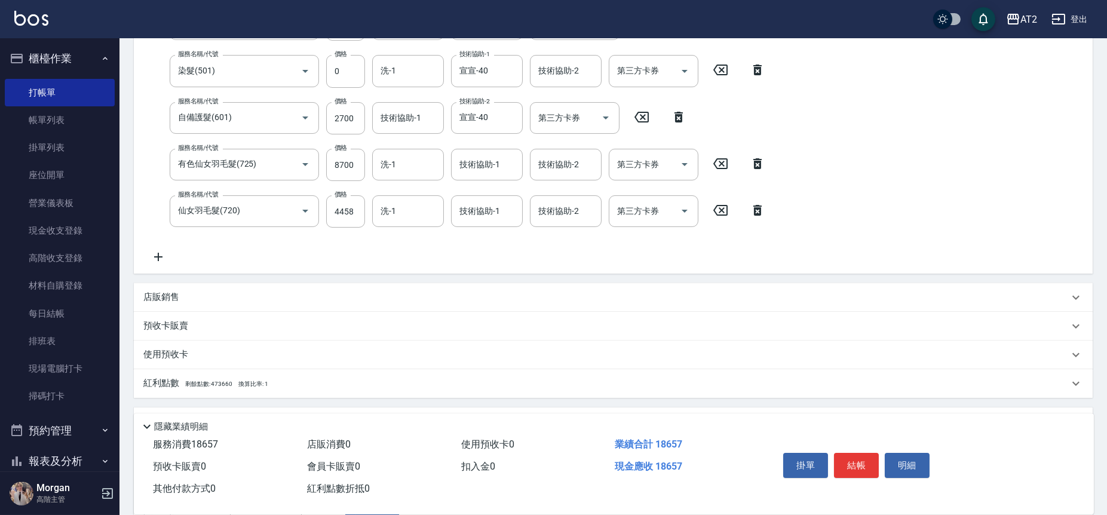
type input "4458"
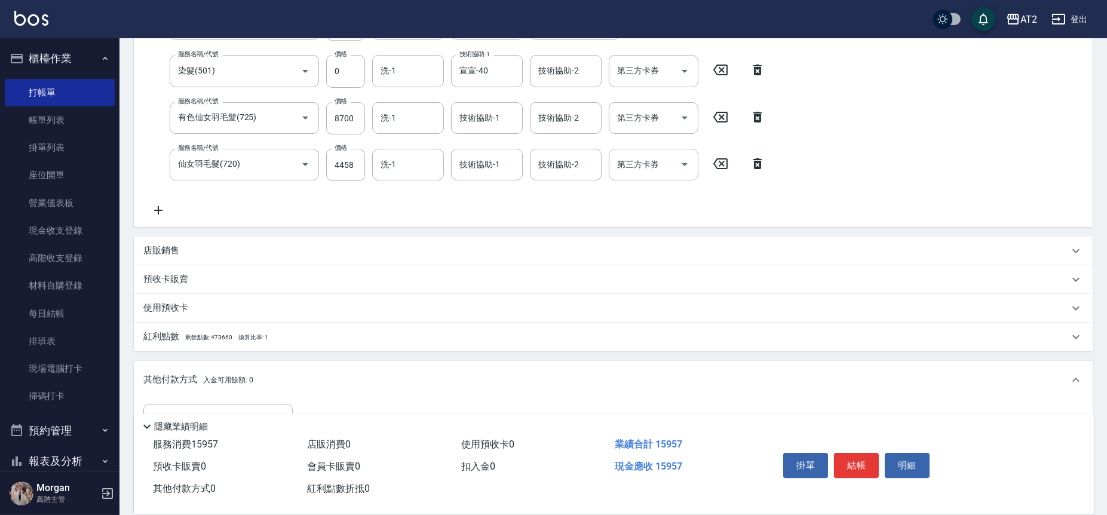
click at [764, 67] on icon at bounding box center [758, 70] width 30 height 14
type input "有色仙女羽毛髮(725)"
type input "8700"
type input "仙女羽毛髮(720)"
type input "4458"
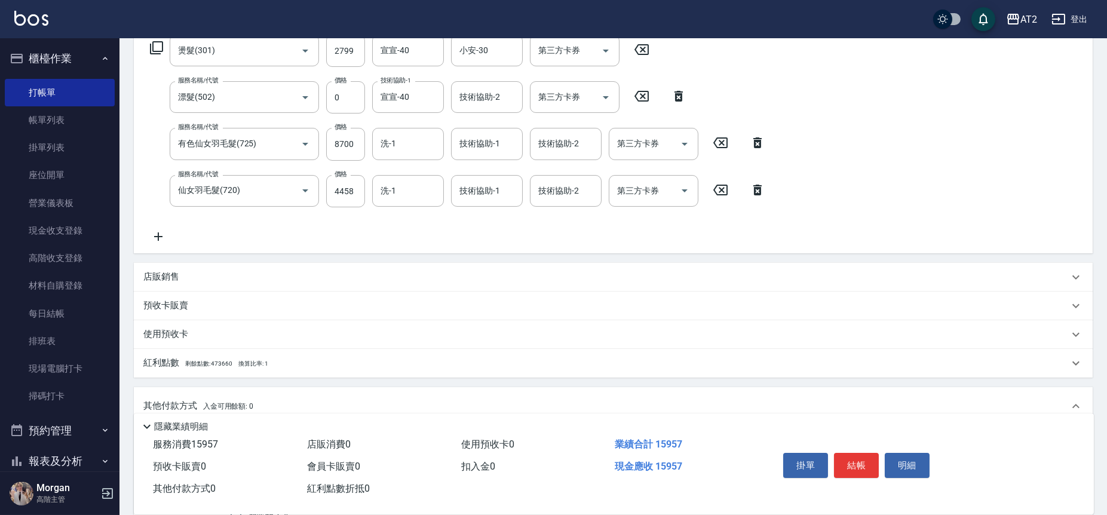
scroll to position [142, 0]
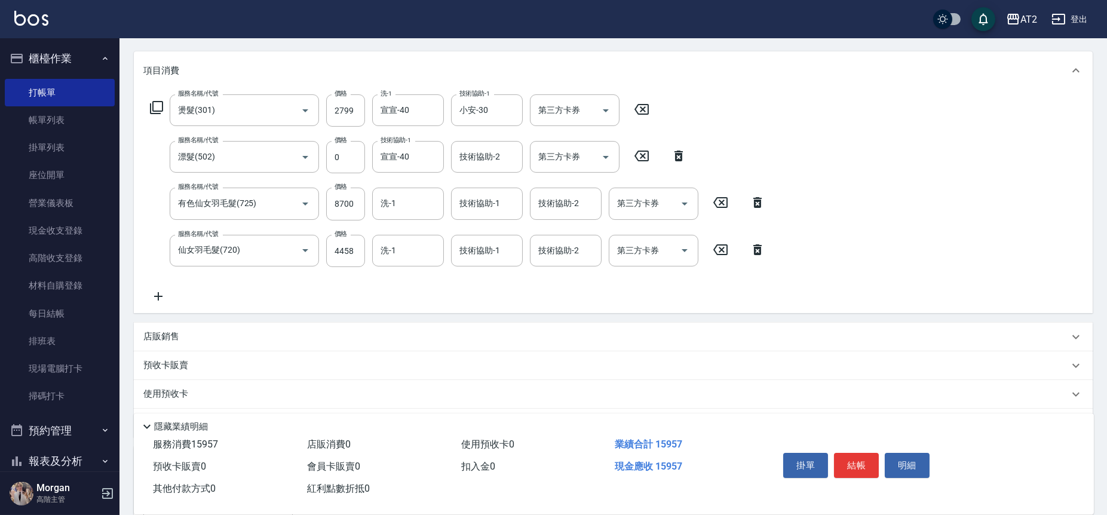
click at [683, 153] on icon at bounding box center [679, 156] width 30 height 14
type input "有色仙女羽毛髮(725)"
type input "8700"
type input "仙女羽毛髮(720)"
type input "4458"
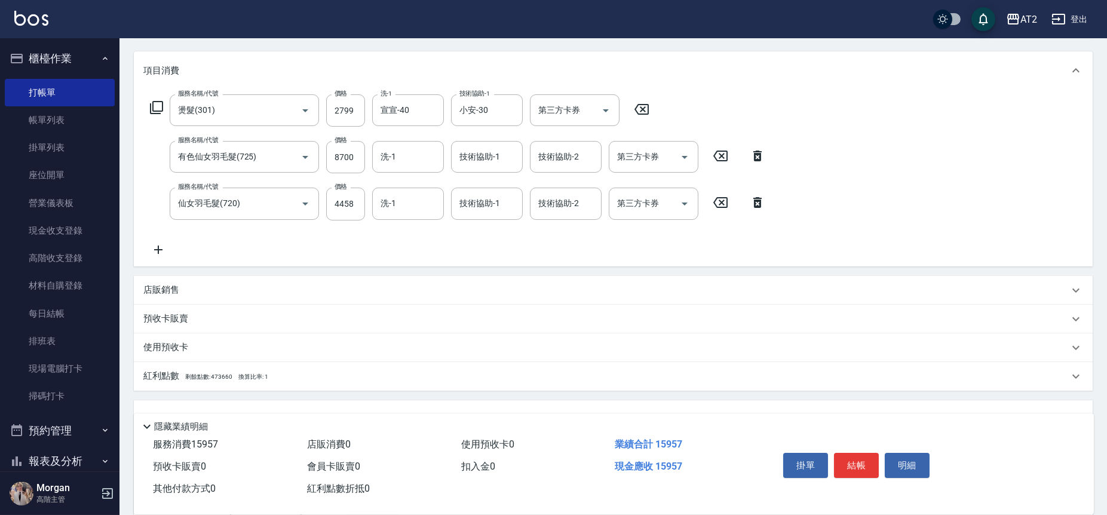
click at [641, 108] on icon at bounding box center [642, 109] width 30 height 14
type input "1310"
click at [216, 97] on label "服務名稱/代號" at bounding box center [198, 93] width 40 height 9
click at [216, 100] on input "服務名稱/代號" at bounding box center [235, 110] width 121 height 21
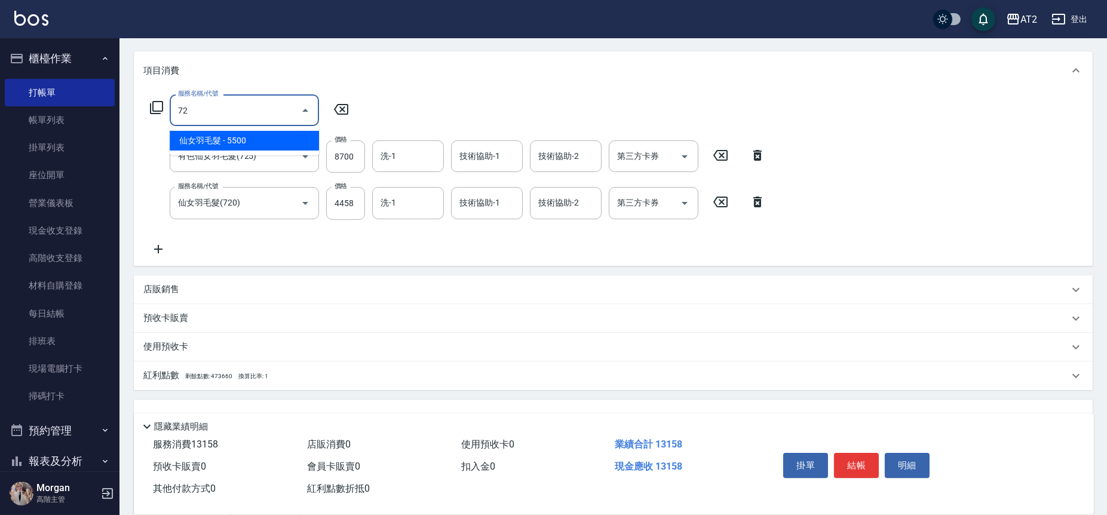
type input "720"
type input "1860"
type input "仙女羽毛髮(720)"
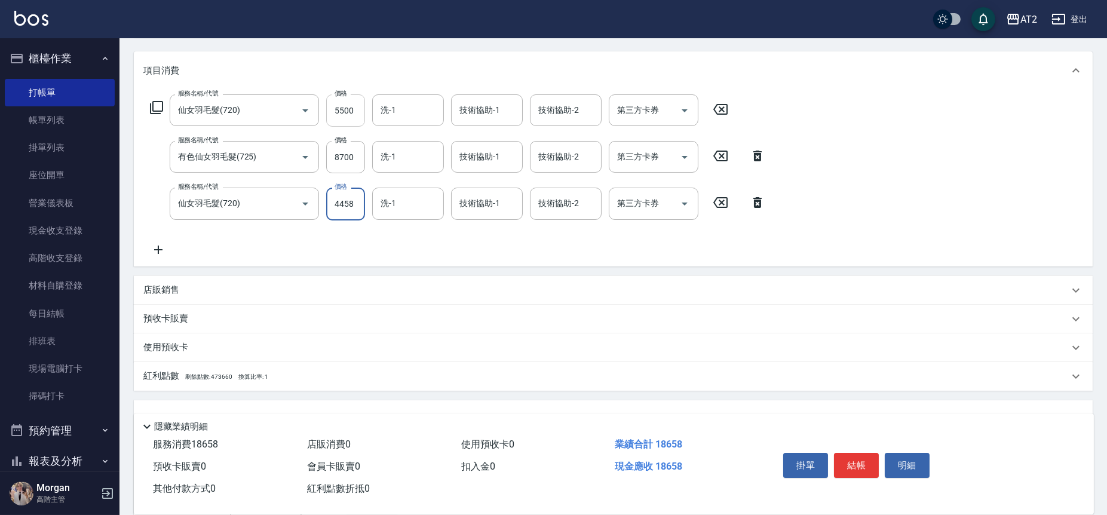
click at [340, 103] on input "5500" at bounding box center [345, 110] width 39 height 32
type input "1310"
type input "4"
type input "1320"
type input "445"
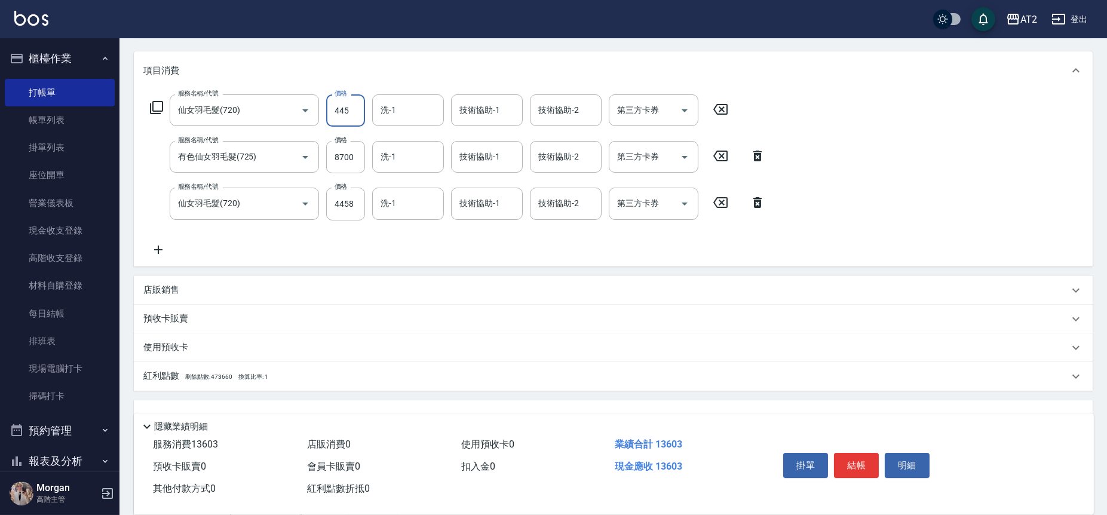
type input "1760"
type input "4458"
click at [758, 194] on div "服務名稱/代號 仙女羽毛髮(720) 服務名稱/代號 價格 4458 價格 洗-1 洗-1 技術協助-1 技術協助-1 技術協助-2 技術協助-2 第三方卡券…" at bounding box center [457, 204] width 629 height 32
click at [759, 197] on icon at bounding box center [758, 202] width 30 height 14
type input "1310"
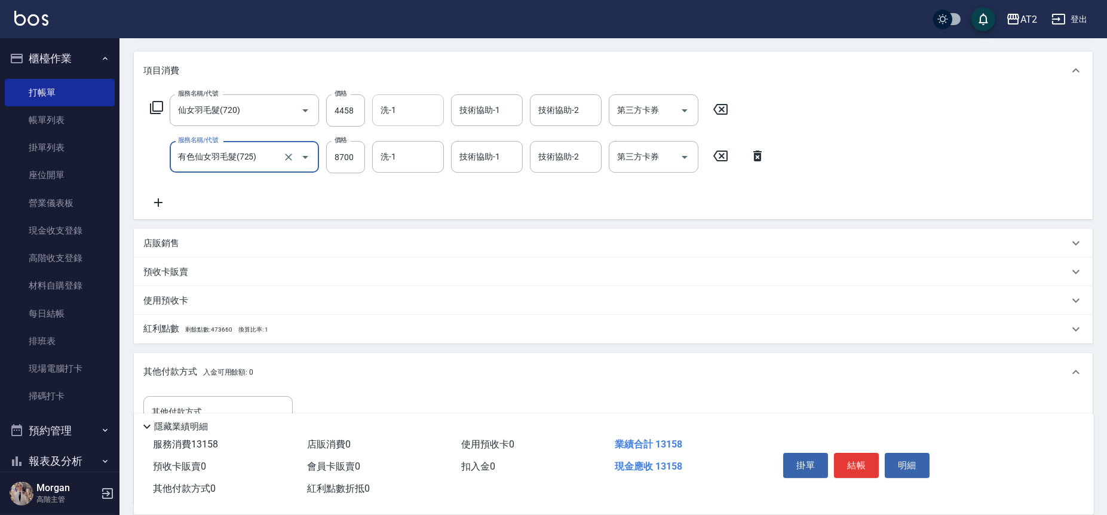
click at [399, 112] on input "洗-1" at bounding box center [408, 110] width 61 height 21
type input "宣宣-40"
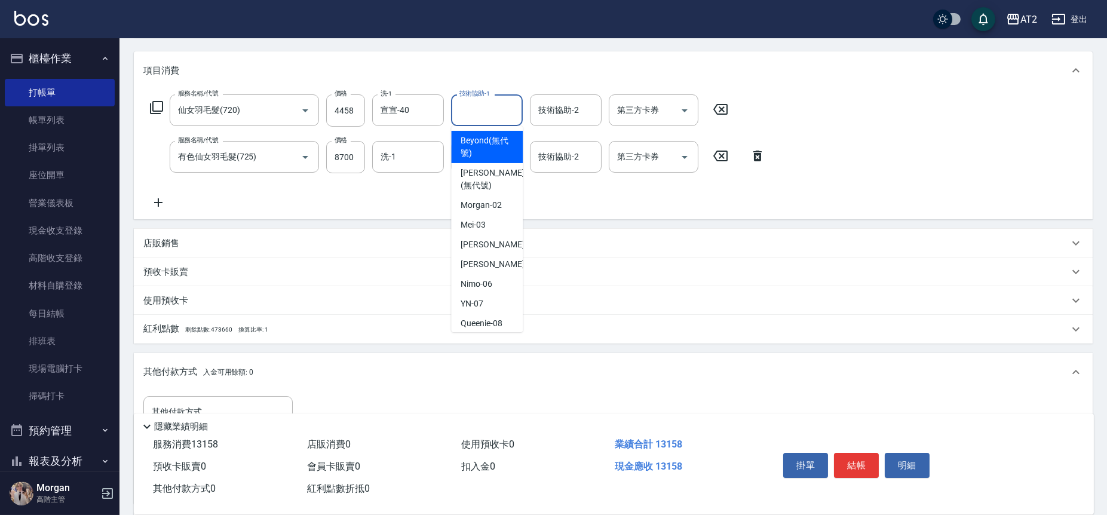
click at [478, 118] on input "技術協助-1" at bounding box center [487, 110] width 61 height 21
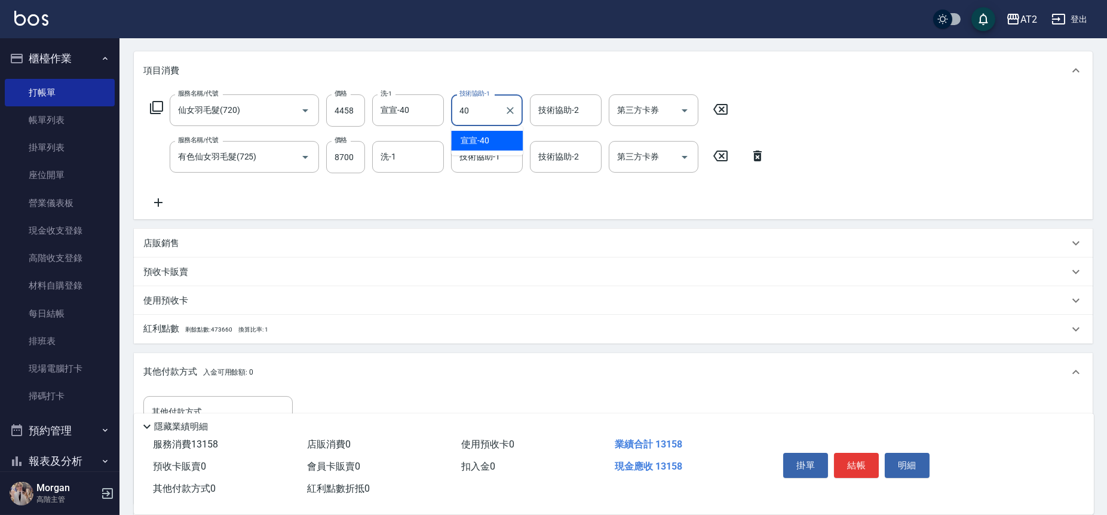
type input "宣宣-40"
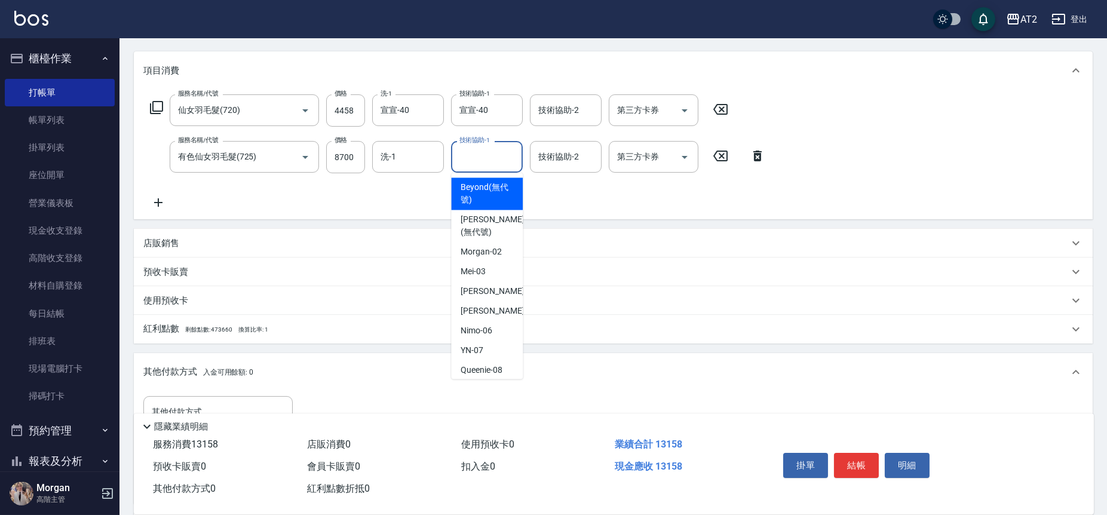
click at [483, 158] on input "技術協助-1" at bounding box center [487, 156] width 61 height 21
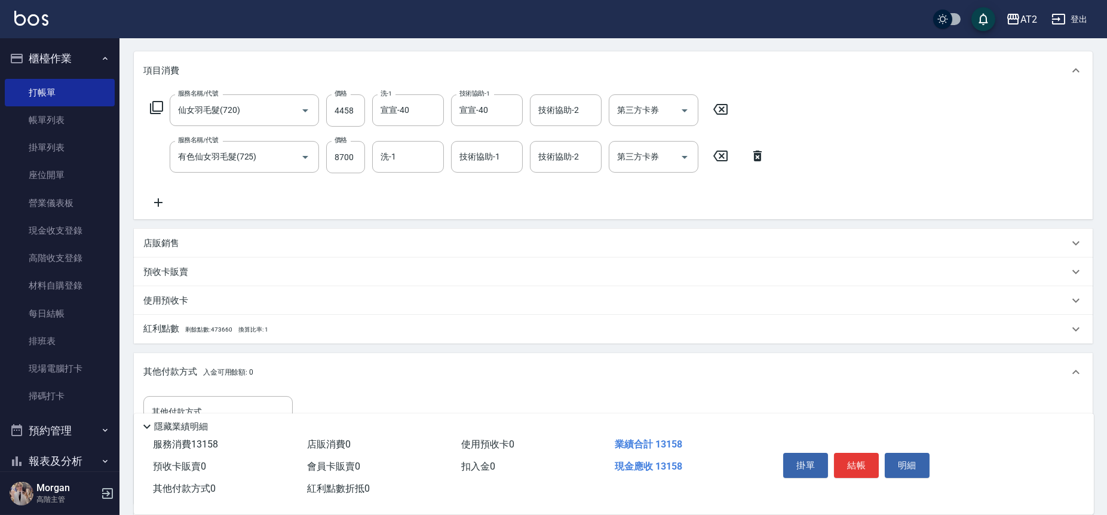
click at [597, 198] on div "服務名稱/代號 仙女羽毛髮(720) 服務名稱/代號 價格 4458 價格 洗-1 宣宣-40 洗-1 技術協助-1 宣宣-40 技術協助-1 技術協助-2 …" at bounding box center [457, 151] width 629 height 115
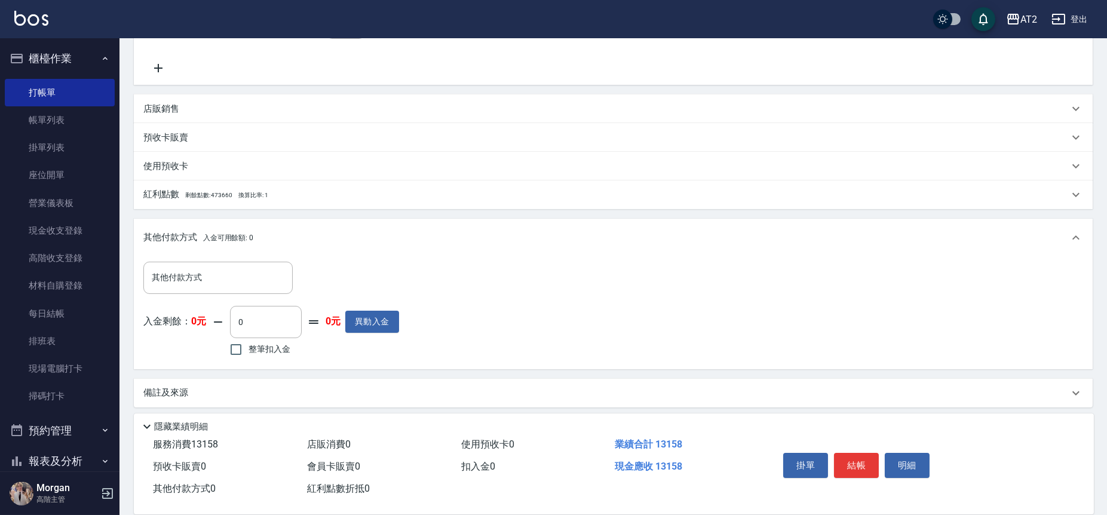
scroll to position [282, 0]
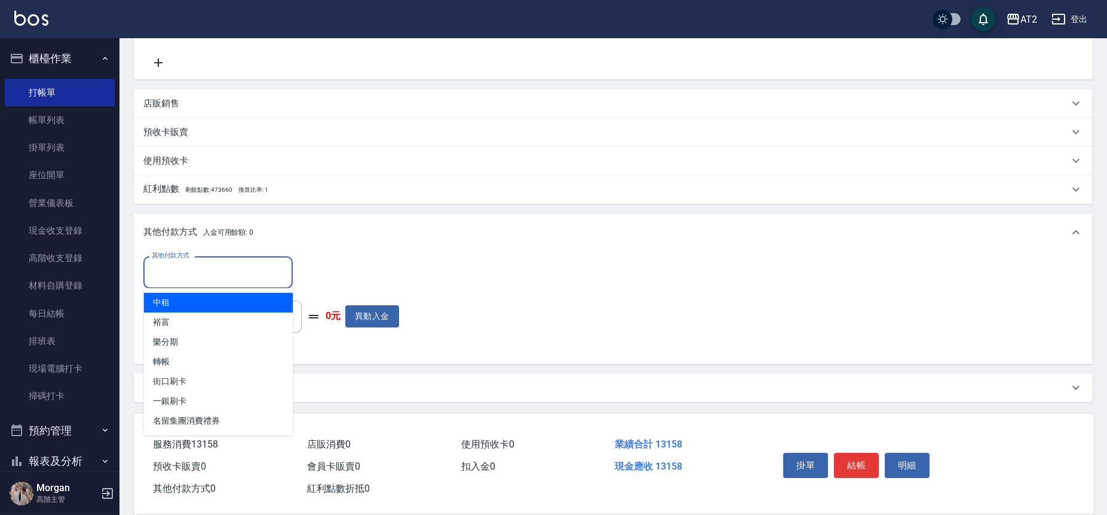
click at [210, 280] on input "其他付款方式" at bounding box center [218, 272] width 139 height 21
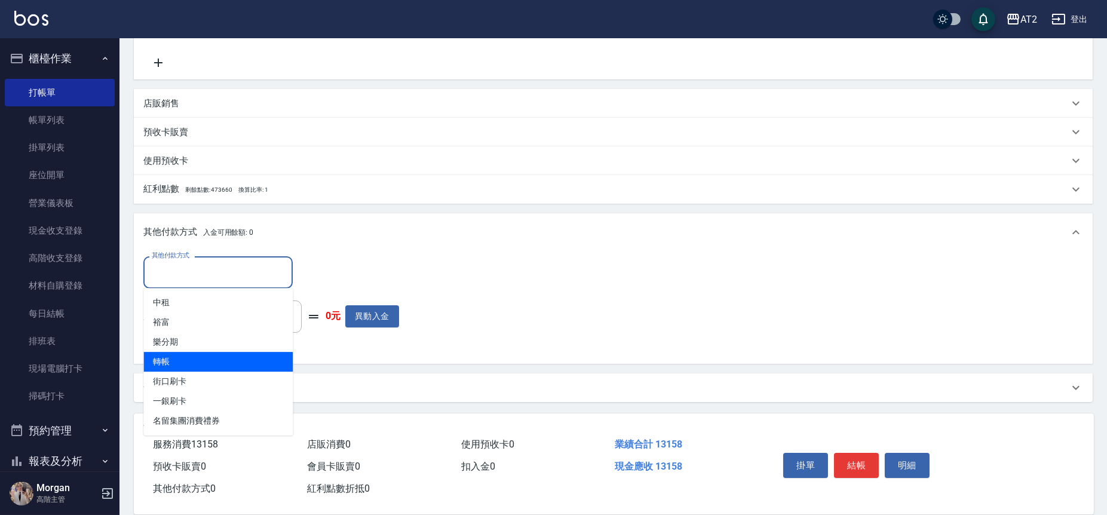
click at [197, 357] on span "轉帳" at bounding box center [217, 362] width 149 height 20
type input "轉帳"
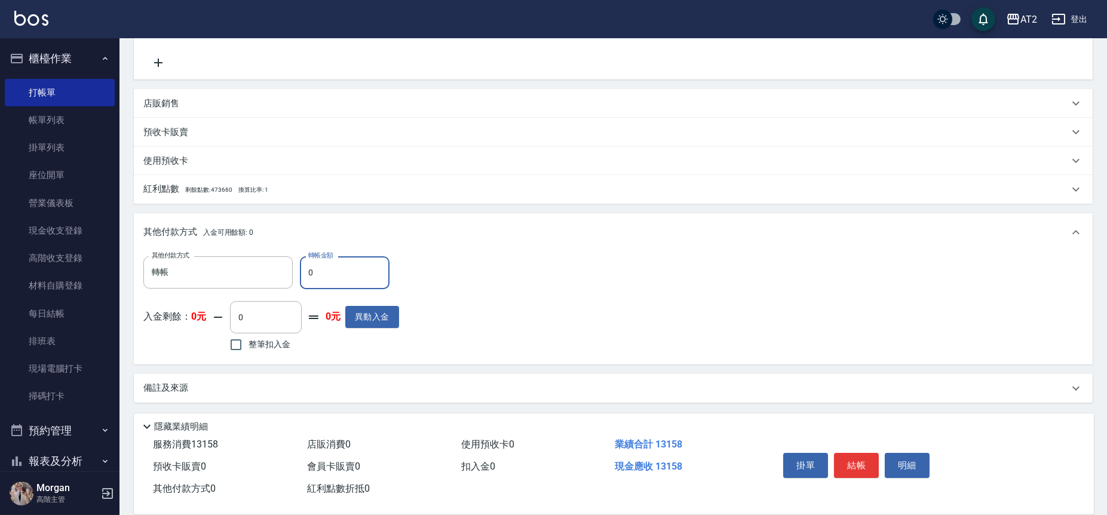
click at [375, 281] on input "0" at bounding box center [345, 272] width 90 height 32
type input "13"
type input "1300"
type input "131"
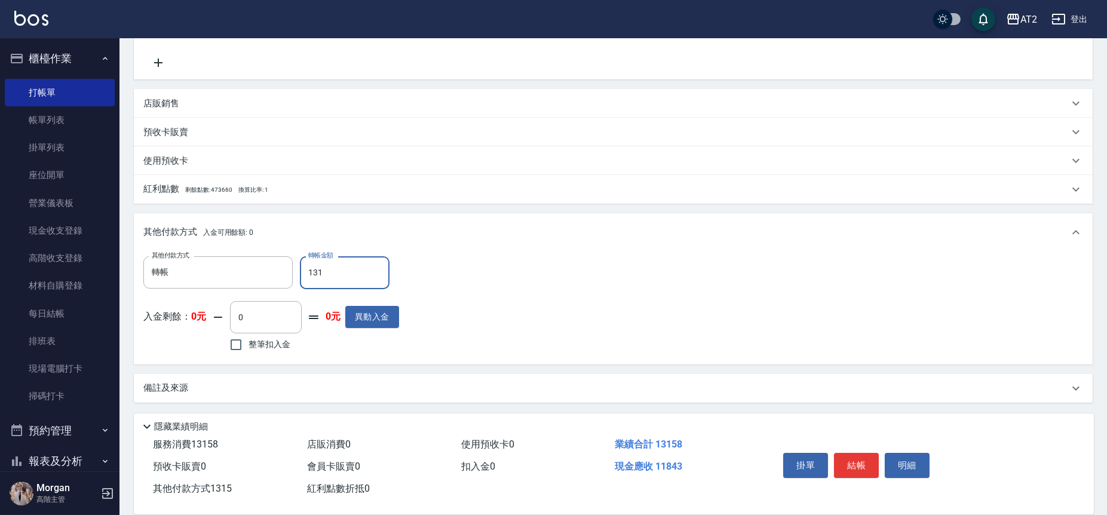
type input "1180"
type input "1315"
type input "0"
type input "13158"
type input "2025/09/24 20:42"
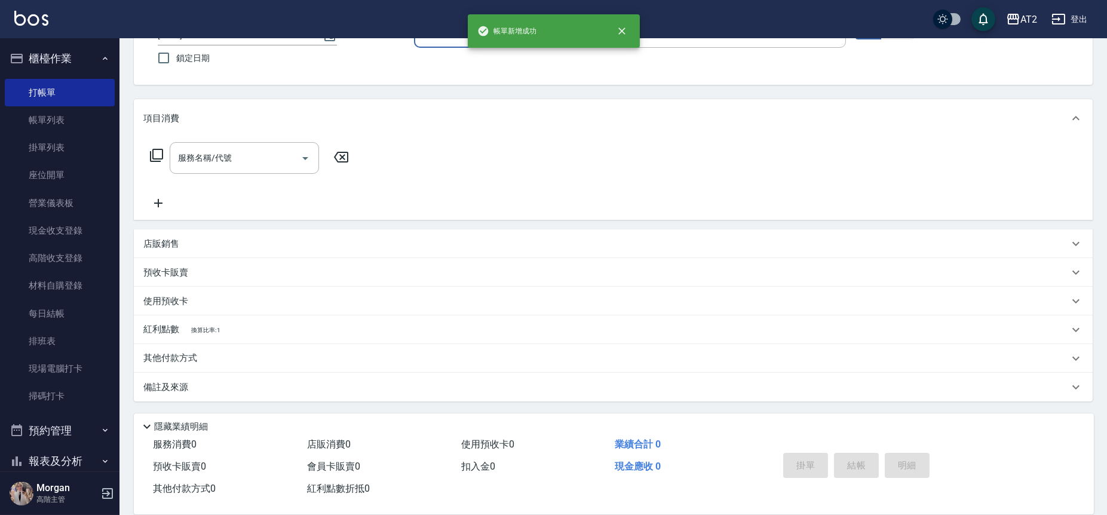
scroll to position [0, 0]
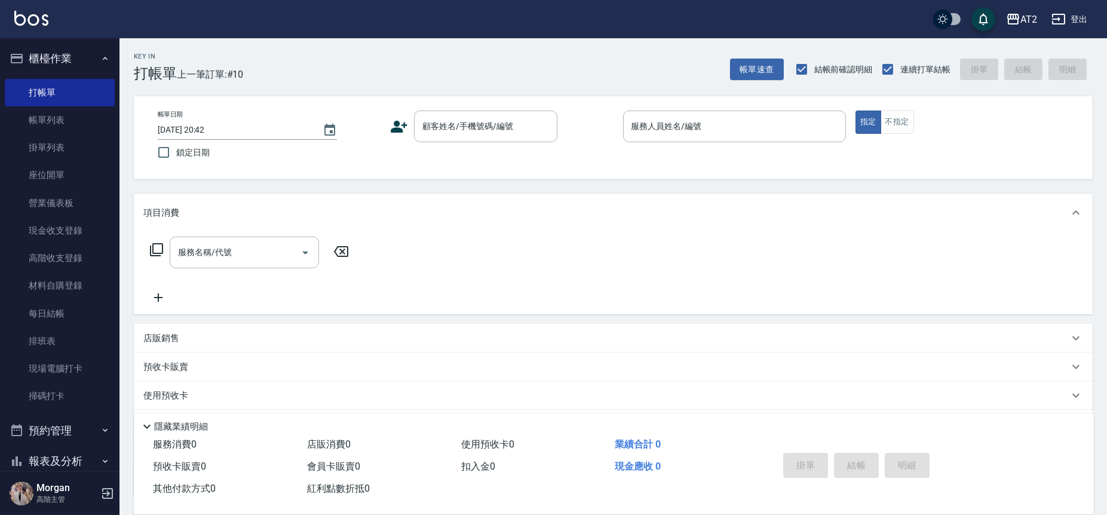
drag, startPoint x: 42, startPoint y: 121, endPoint x: 197, endPoint y: 71, distance: 162.7
click at [197, 71] on span "上一筆訂單:#10" at bounding box center [210, 74] width 67 height 15
click at [442, 133] on input "顧客姓名/手機號碼/編號" at bounding box center [477, 126] width 115 height 21
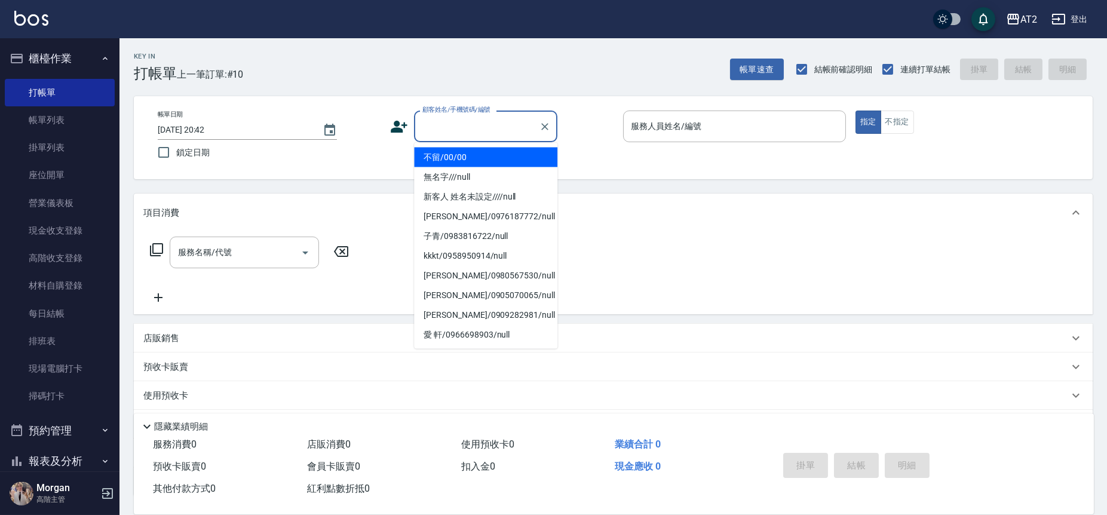
click at [449, 148] on li "不留/00/00" at bounding box center [485, 158] width 143 height 20
type input "不留/00/00"
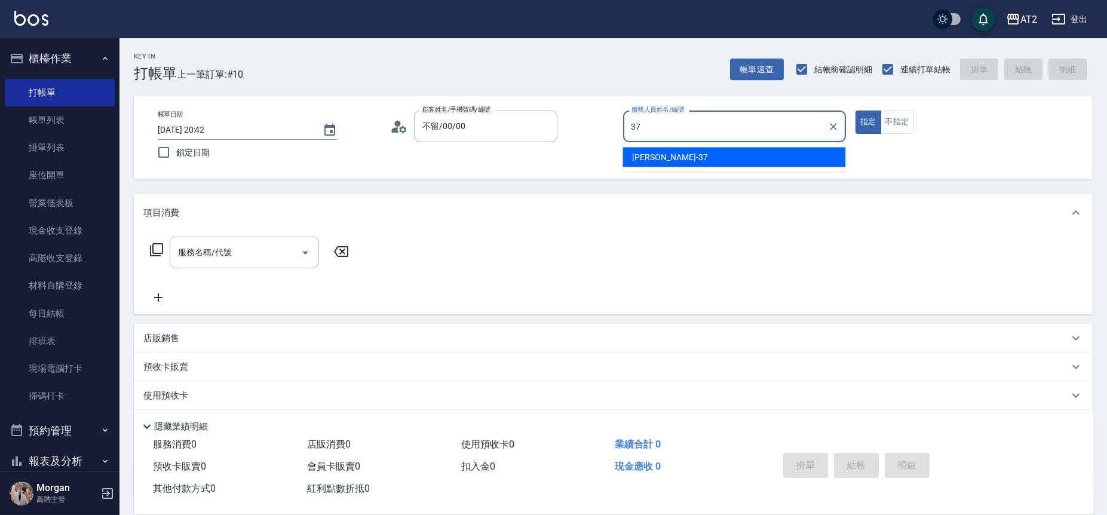
type input "小玥-37"
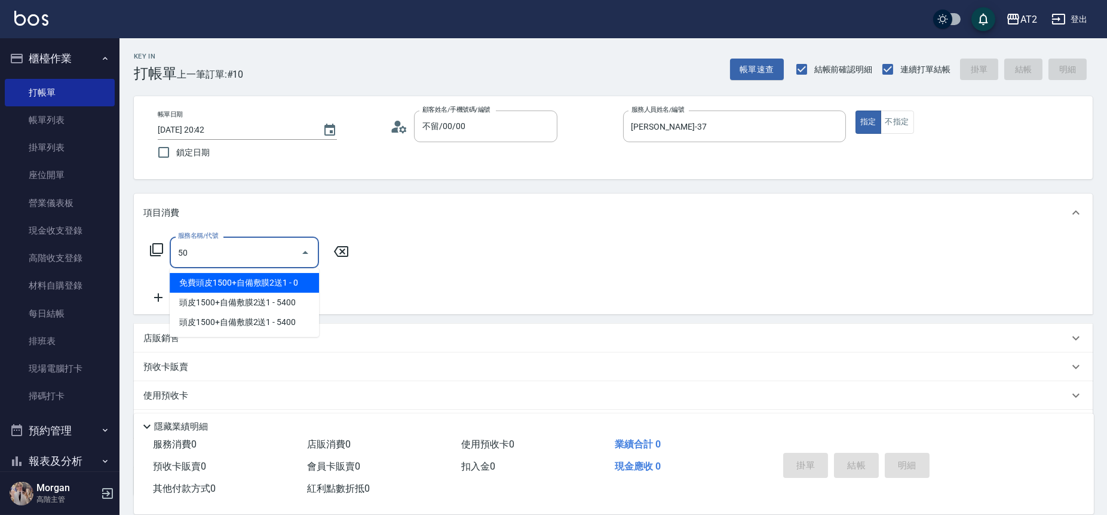
type input "501"
type input "100"
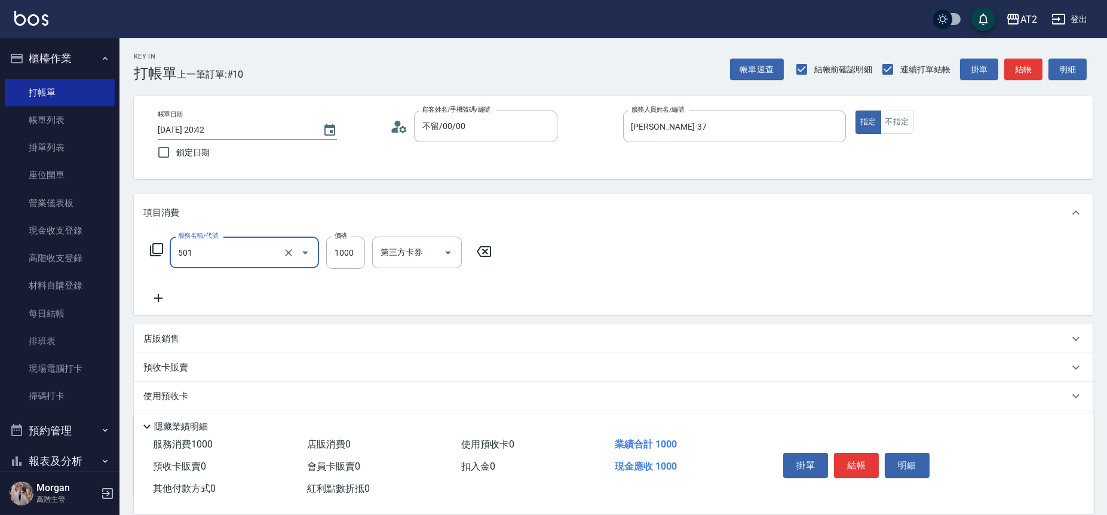
type input "染髮(501)"
type input "1"
type input "0"
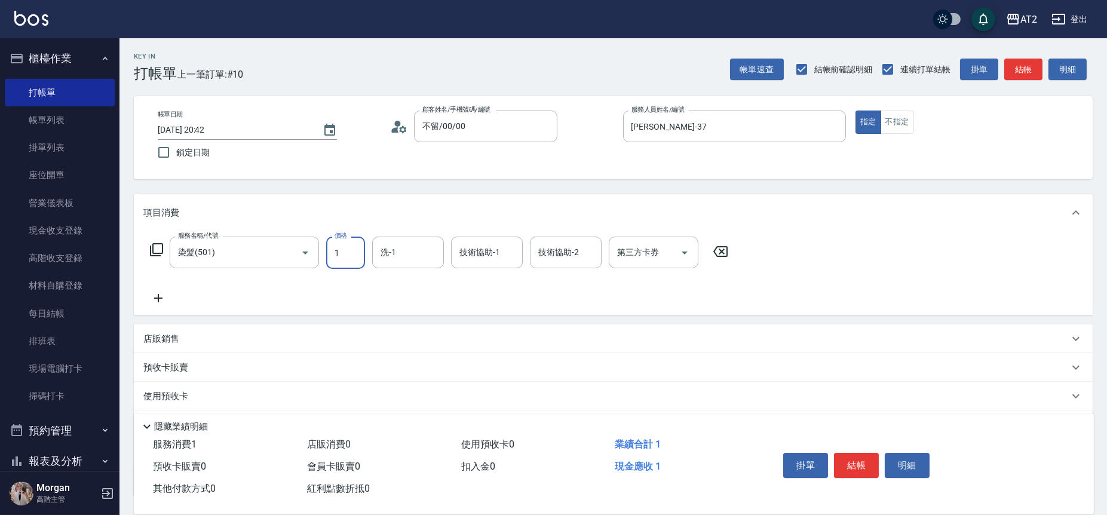
type input "19"
type input "10"
type input "199"
type input "190"
type input "1999"
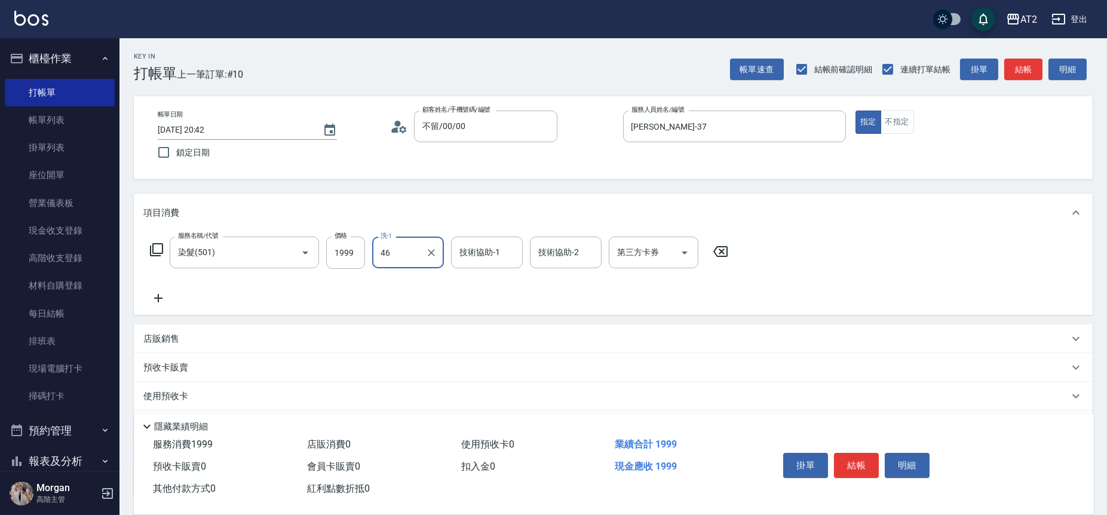
type input "小妍-46"
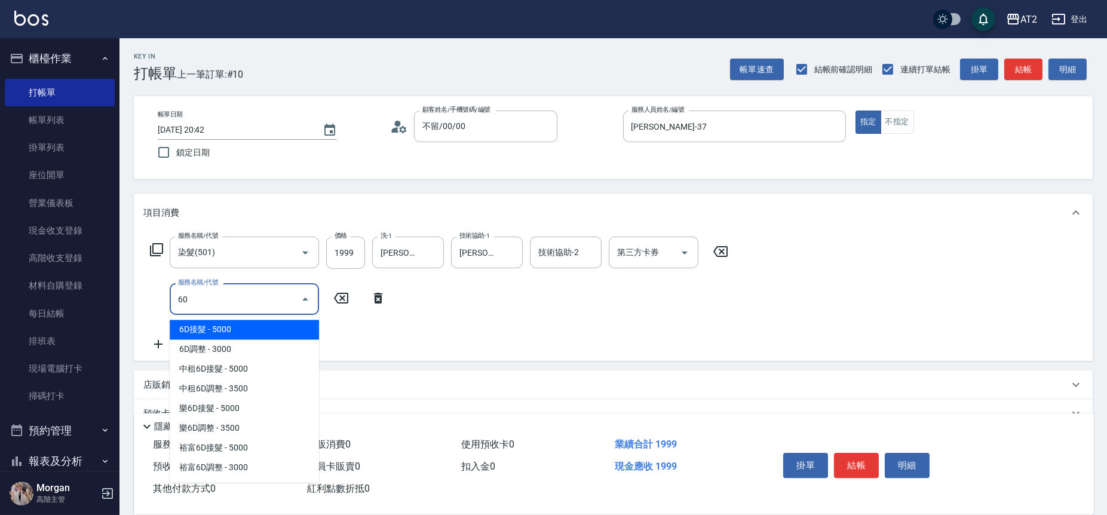
type input "601"
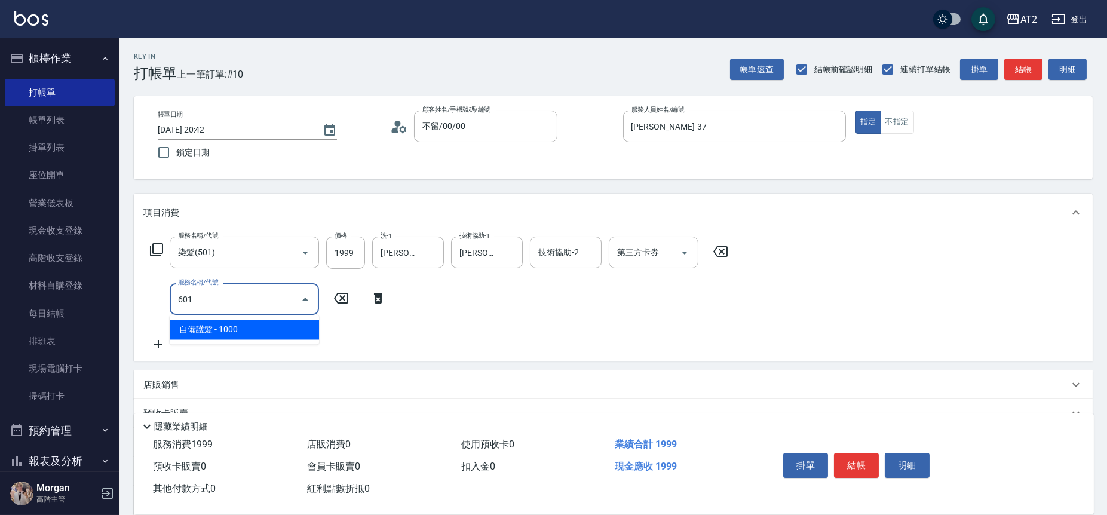
type input "290"
type input "自備護髮(601)"
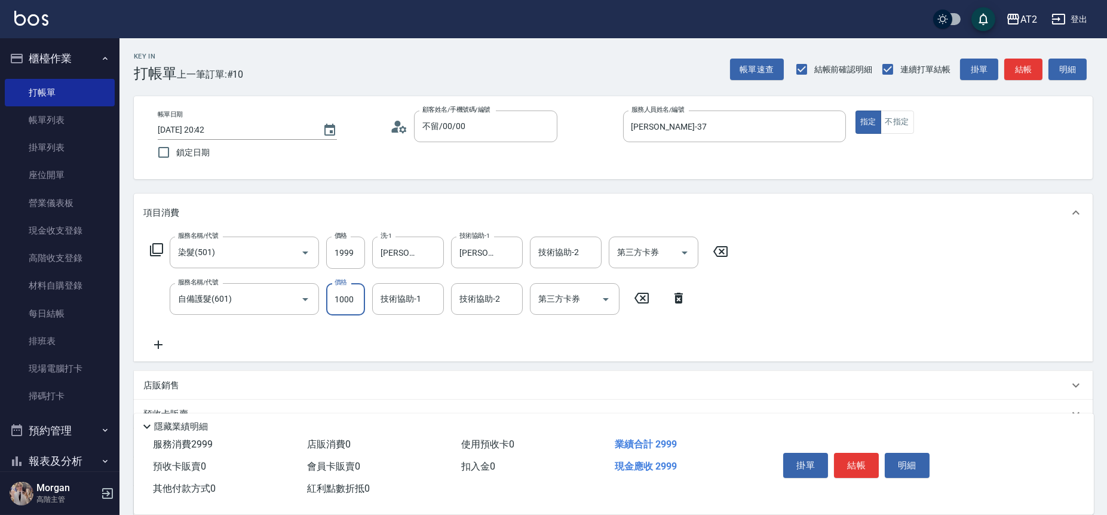
type input "200"
type input "150"
type input "340"
type input "1500"
type input "小妍-46"
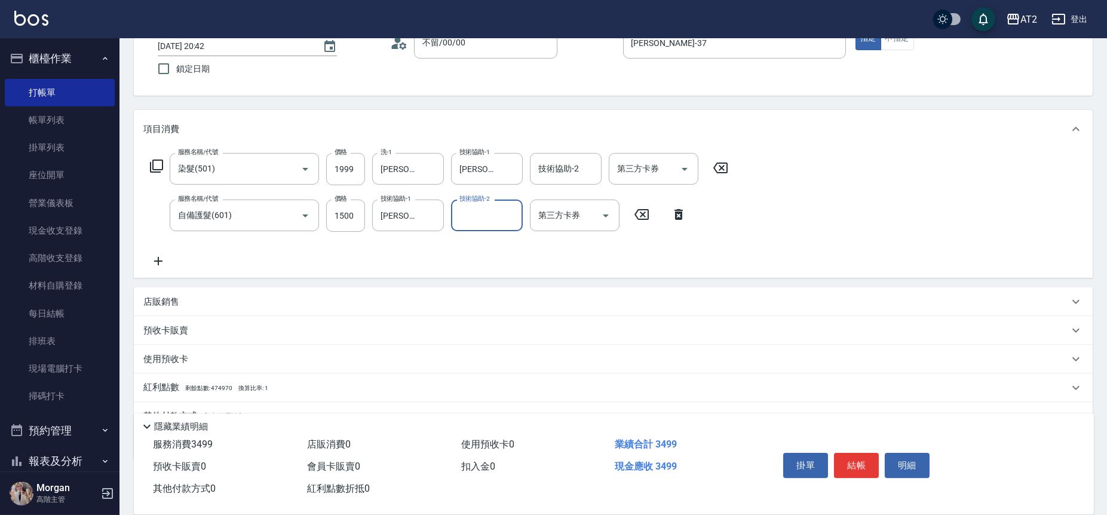
scroll to position [142, 0]
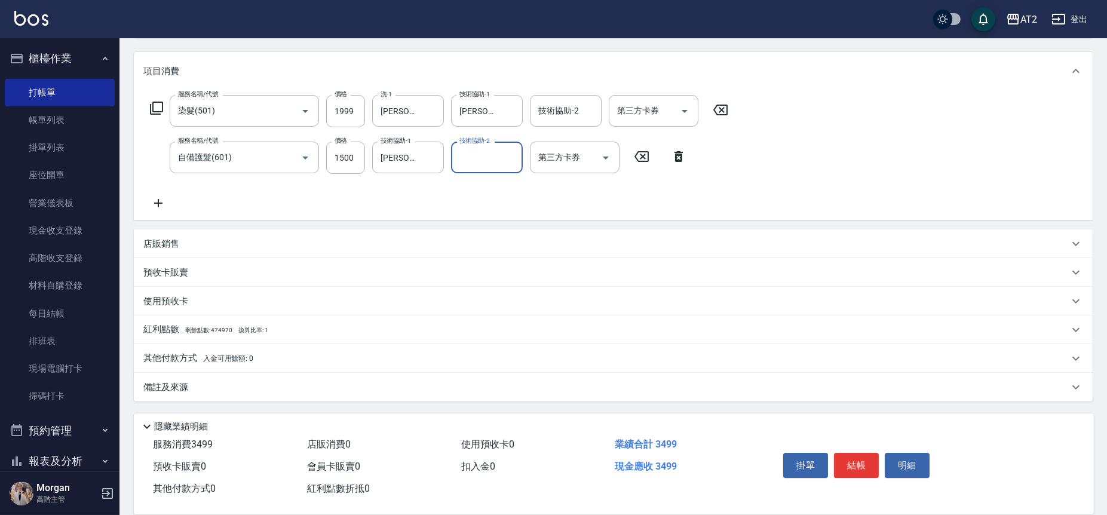
click at [252, 348] on div "其他付款方式 入金可用餘額: 0" at bounding box center [613, 358] width 959 height 29
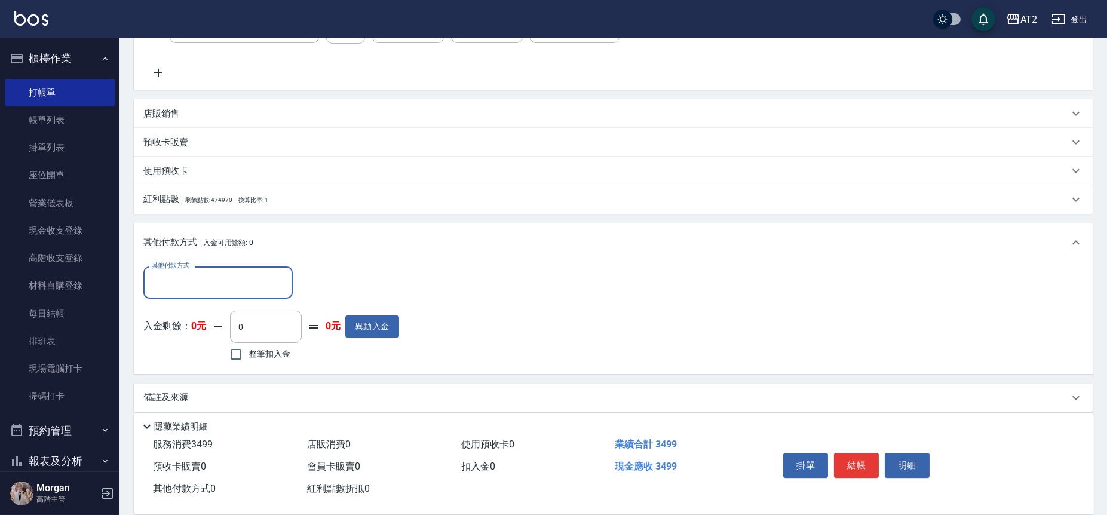
scroll to position [280, 0]
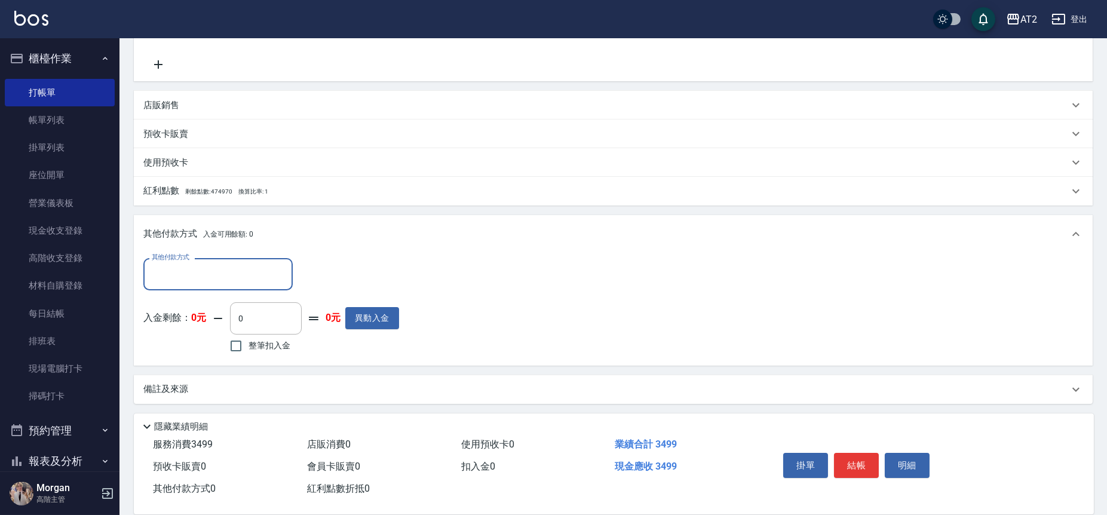
click at [240, 267] on input "其他付款方式" at bounding box center [218, 274] width 139 height 21
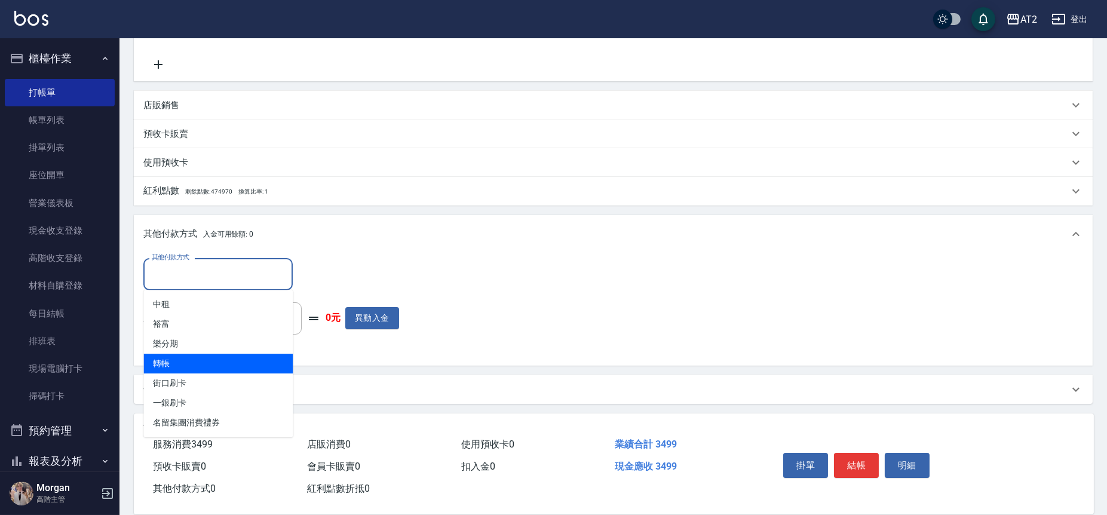
click at [244, 369] on span "轉帳" at bounding box center [217, 364] width 149 height 20
type input "轉帳"
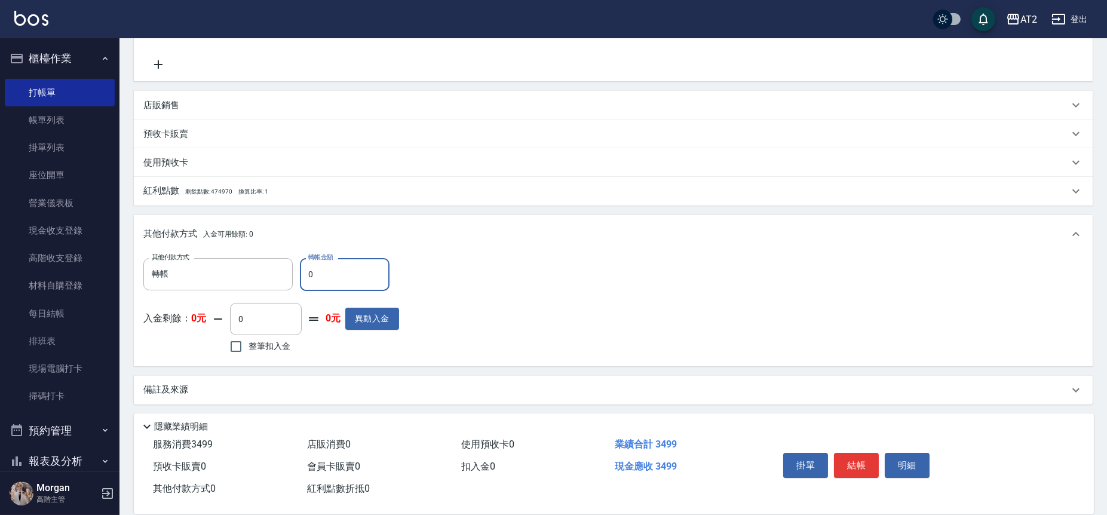
click at [329, 269] on input "0" at bounding box center [345, 274] width 90 height 32
type input "34"
type input "310"
type input "349"
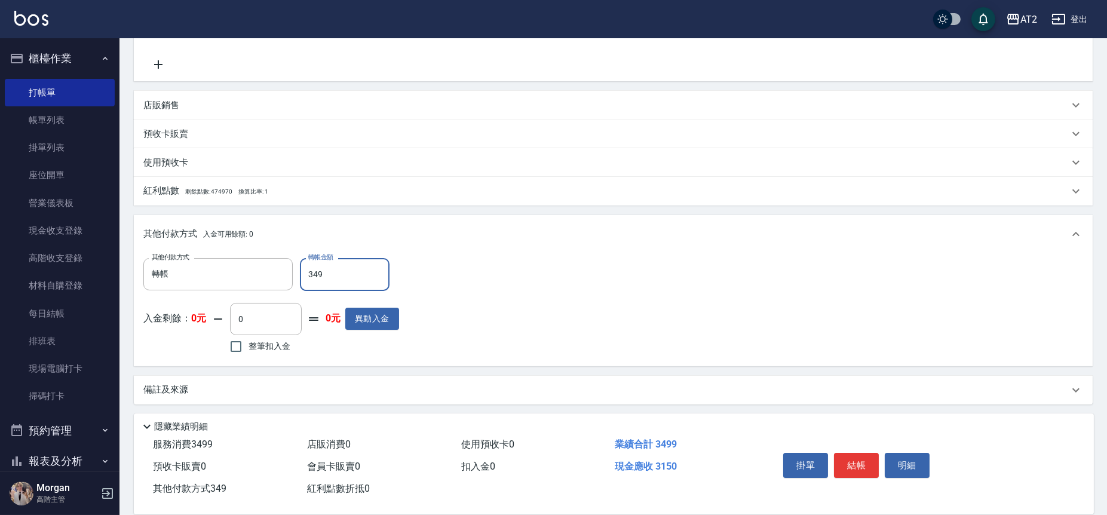
type input "0"
type input "3499"
type input "2025/09/24 20:43"
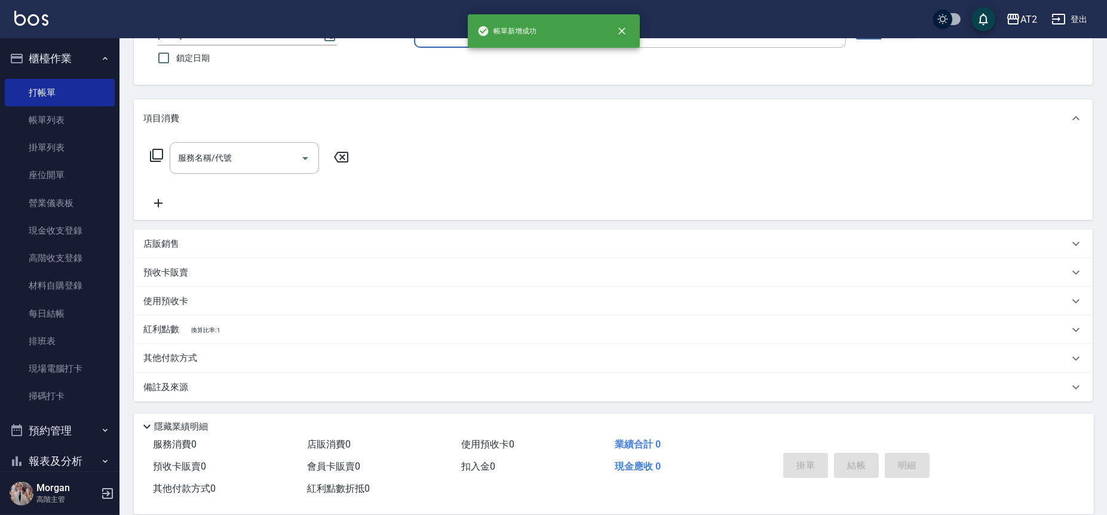
scroll to position [0, 0]
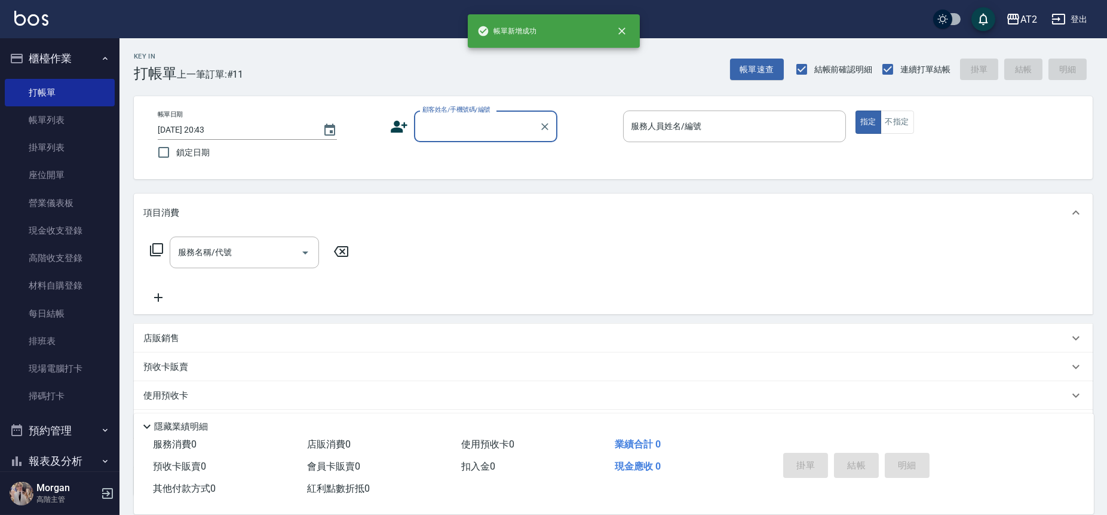
click at [516, 125] on input "顧客姓名/手機號碼/編號" at bounding box center [477, 126] width 115 height 21
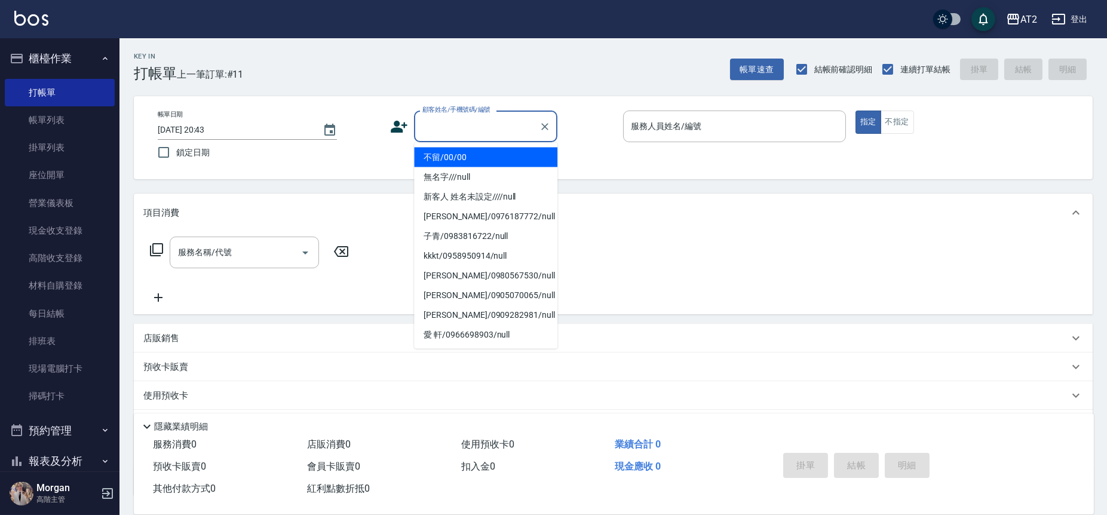
click at [512, 150] on li "不留/00/00" at bounding box center [485, 158] width 143 height 20
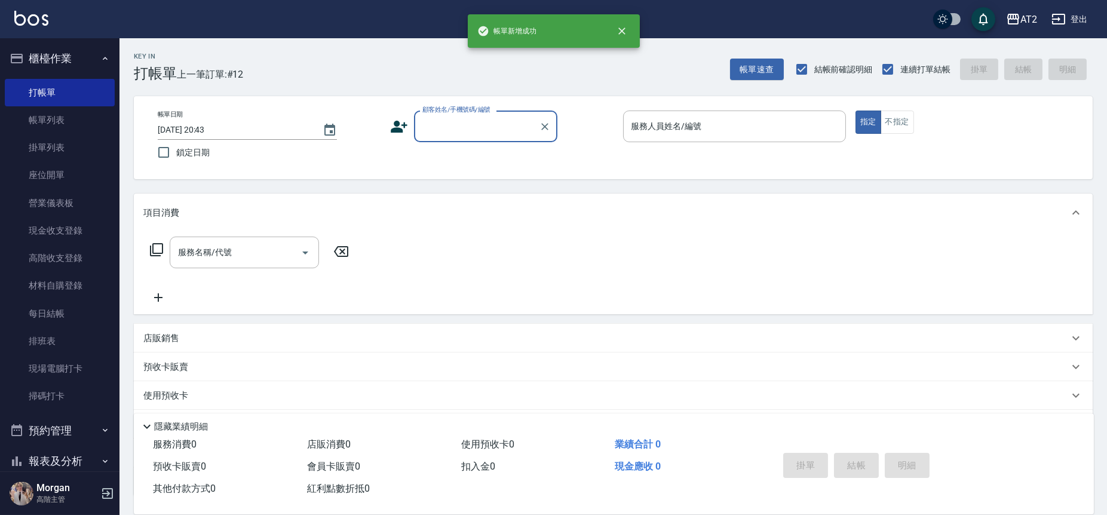
click at [491, 137] on div "顧客姓名/手機號碼/編號" at bounding box center [485, 127] width 143 height 32
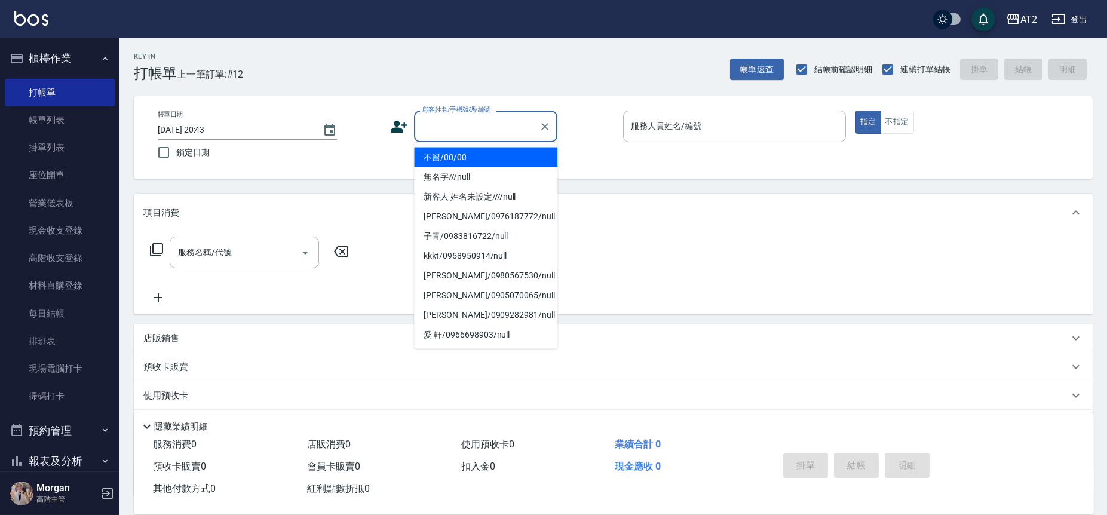
click at [486, 159] on li "不留/00/00" at bounding box center [485, 158] width 143 height 20
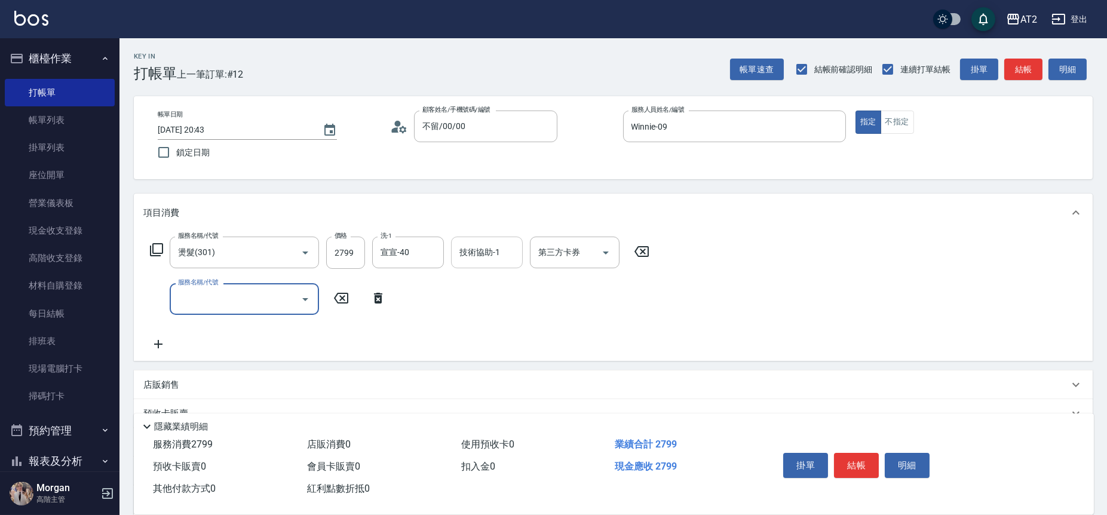
click at [489, 261] on input "技術協助-1" at bounding box center [487, 252] width 61 height 21
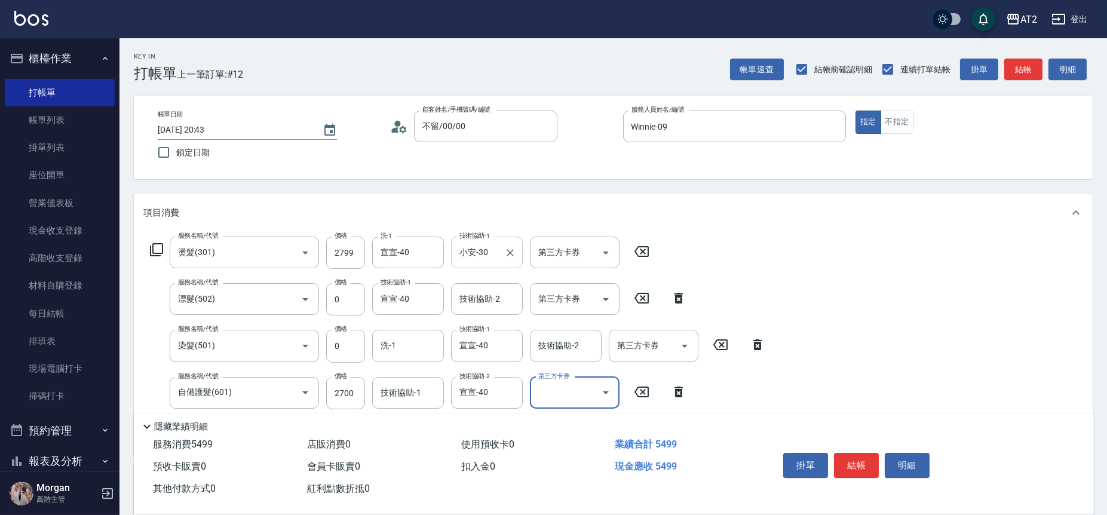
scroll to position [199, 0]
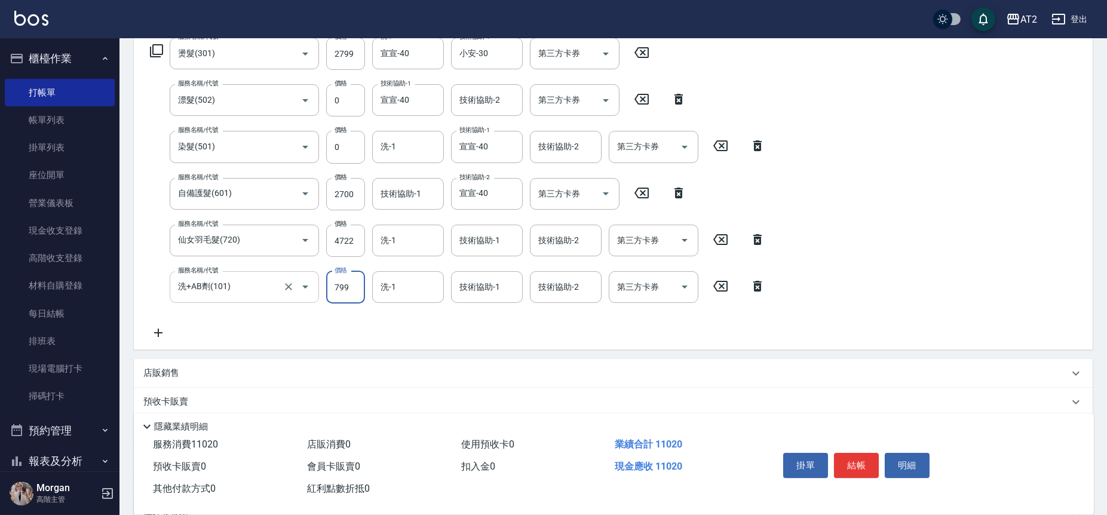
click at [292, 278] on div at bounding box center [296, 287] width 33 height 32
click at [290, 290] on icon "Clear" at bounding box center [289, 287] width 12 height 12
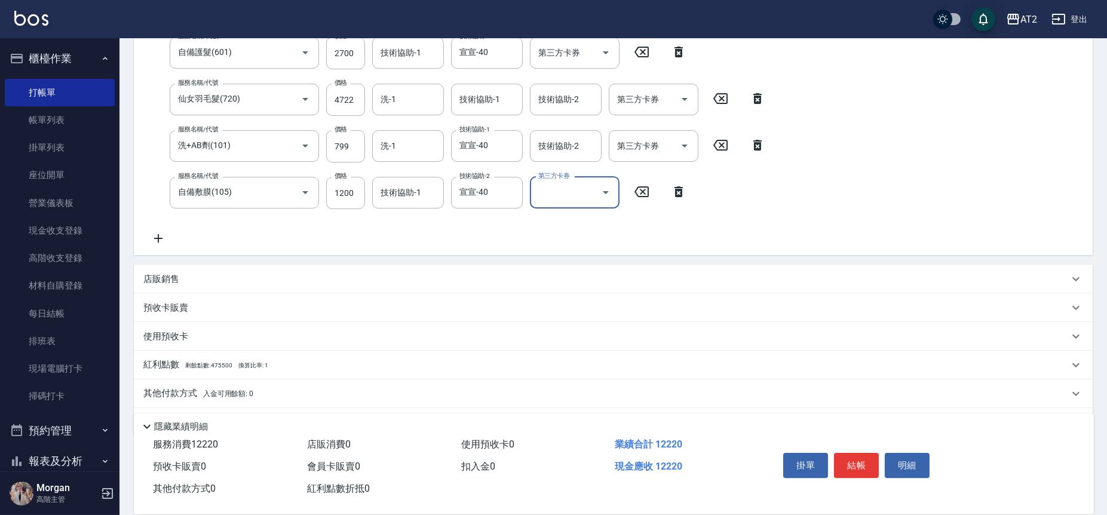
scroll to position [375, 0]
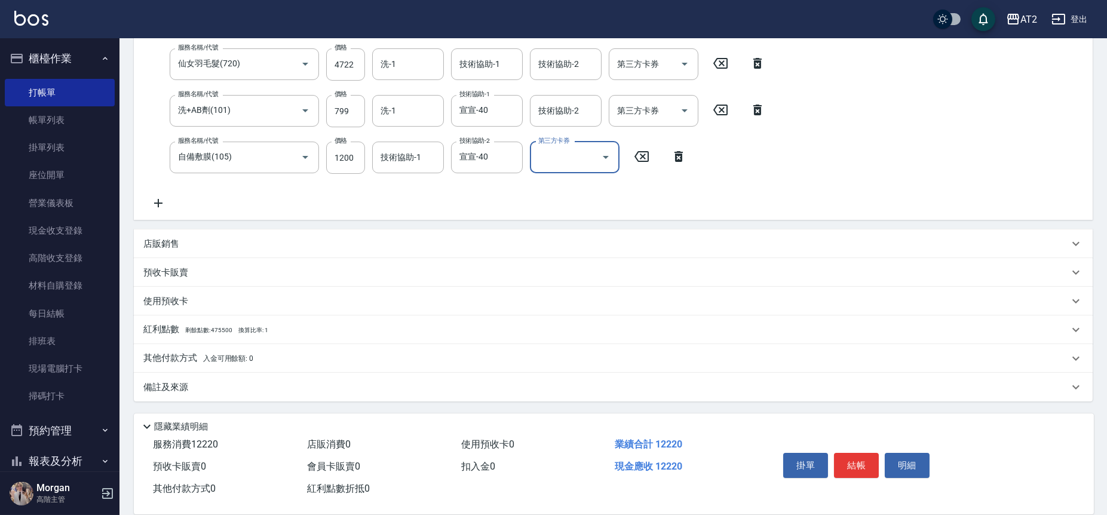
click at [247, 352] on p "其他付款方式 入金可用餘額: 0" at bounding box center [198, 358] width 110 height 13
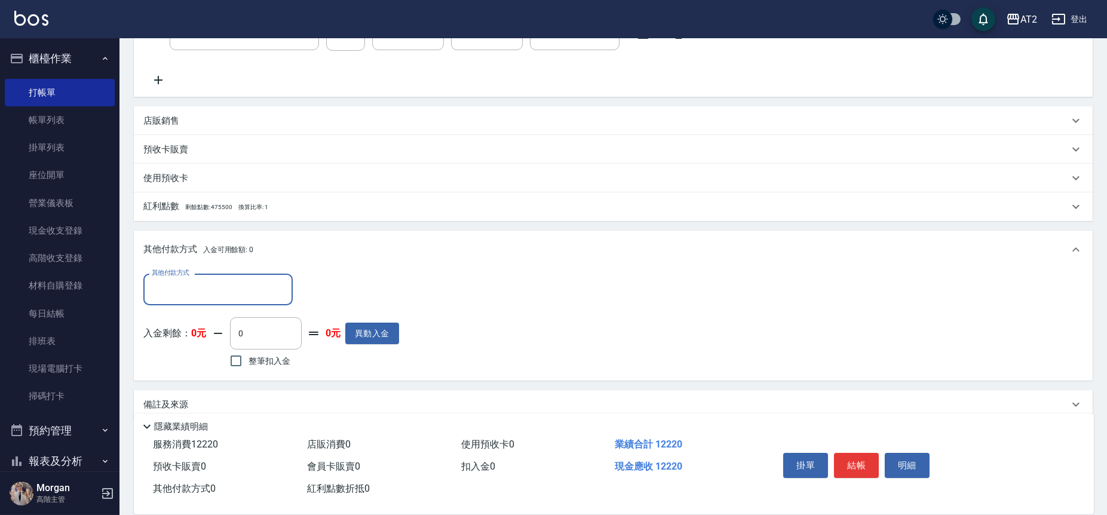
scroll to position [510, 0]
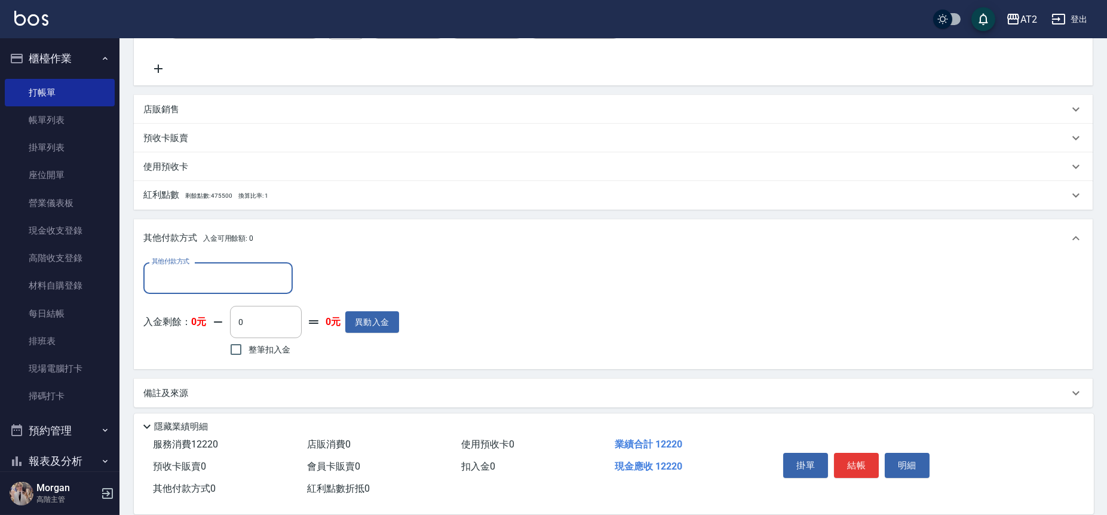
click at [248, 274] on input "其他付款方式" at bounding box center [218, 278] width 139 height 21
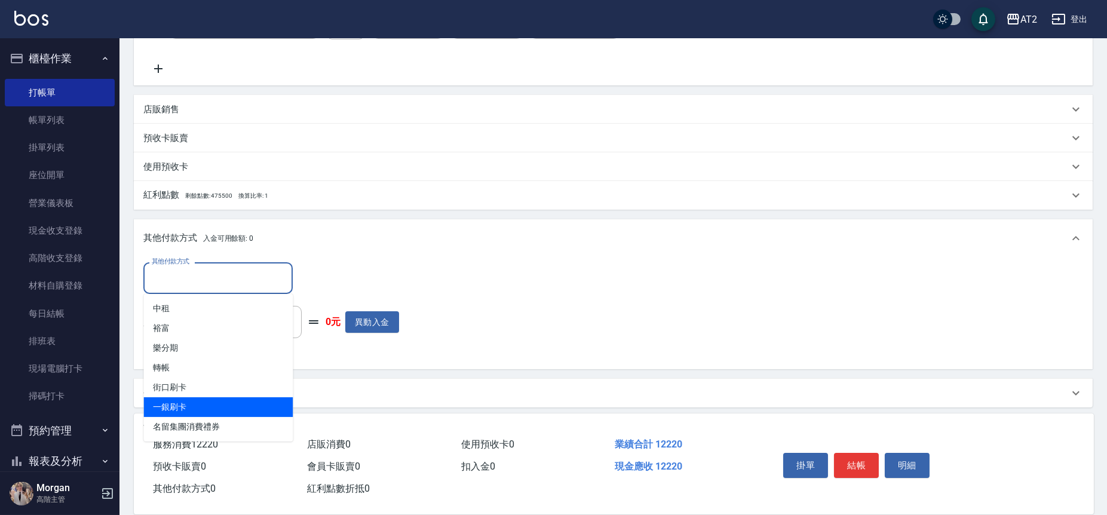
click at [236, 399] on span "一銀刷卡" at bounding box center [217, 407] width 149 height 20
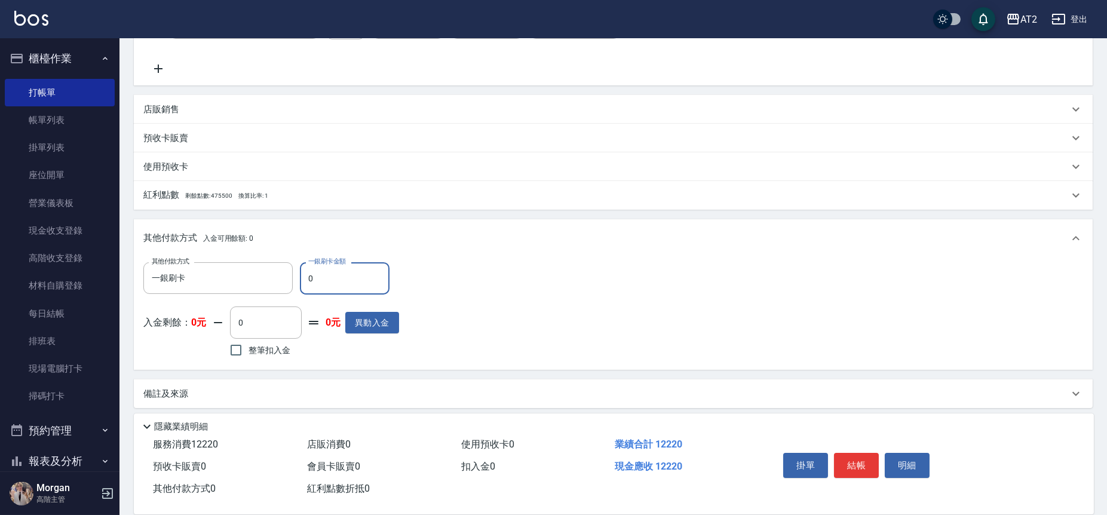
click at [324, 281] on input "0" at bounding box center [345, 278] width 90 height 32
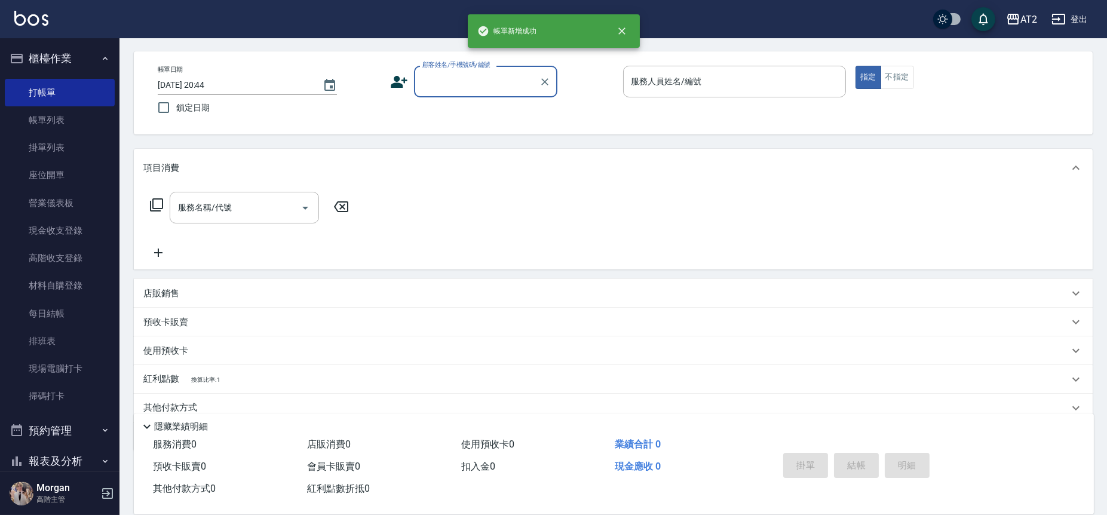
scroll to position [94, 0]
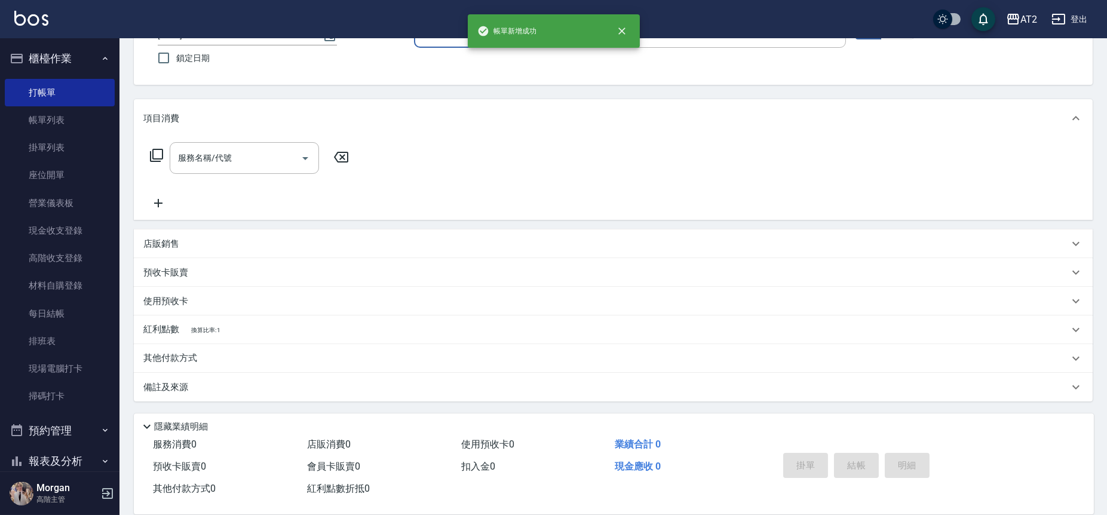
click at [79, 458] on button "報表及分析" at bounding box center [60, 461] width 110 height 31
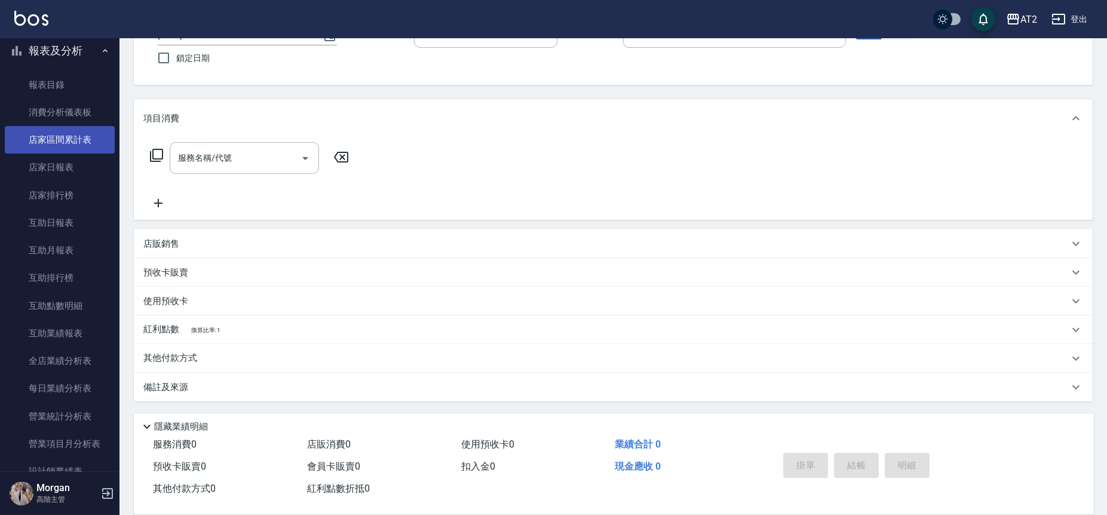
scroll to position [399, 0]
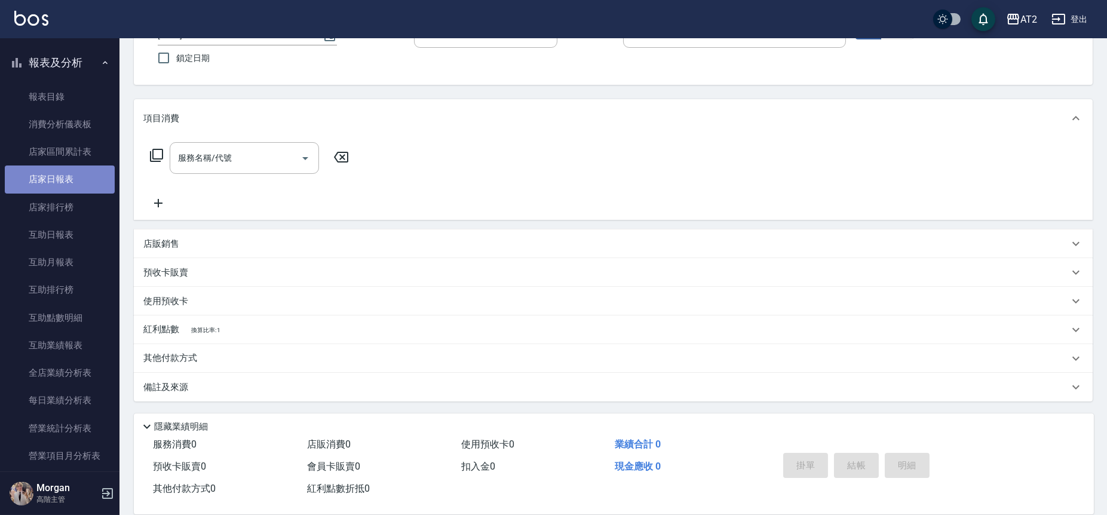
click at [72, 176] on link "店家日報表" at bounding box center [60, 179] width 110 height 27
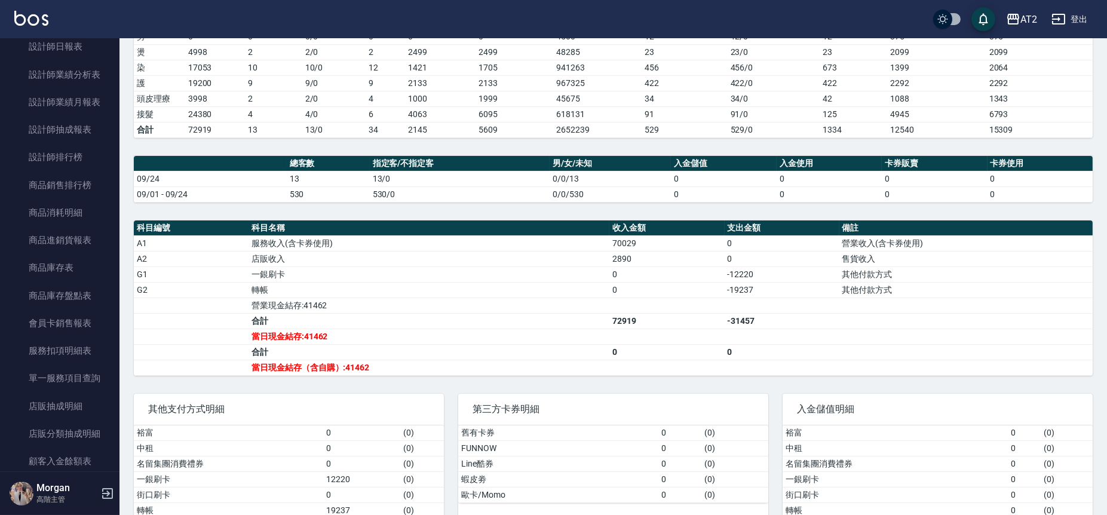
scroll to position [258, 0]
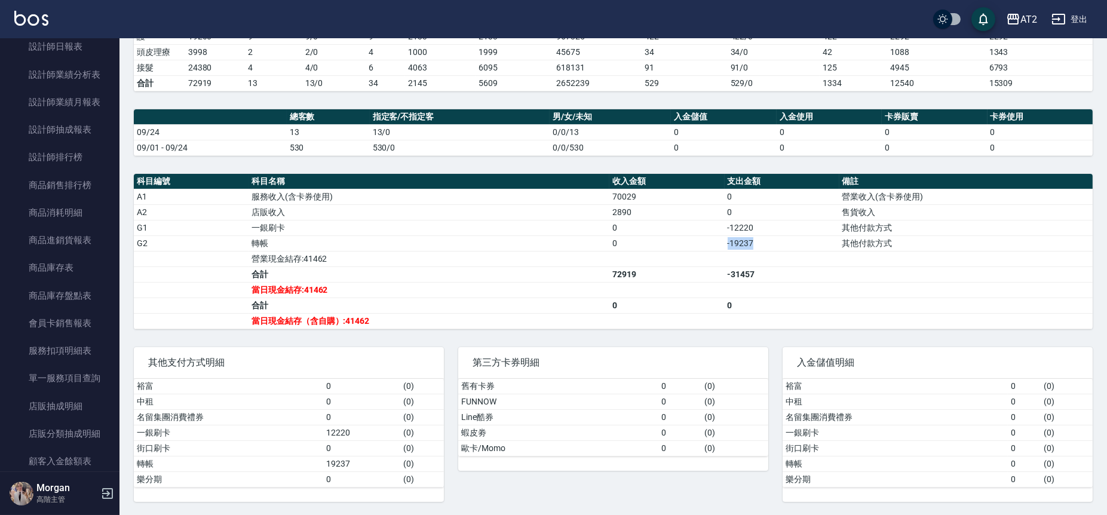
drag, startPoint x: 724, startPoint y: 242, endPoint x: 770, endPoint y: 238, distance: 46.2
click at [770, 238] on tr "G2 轉帳 0 -19237 其他付款方式" at bounding box center [613, 243] width 959 height 16
click at [770, 238] on td "-19237" at bounding box center [782, 243] width 115 height 16
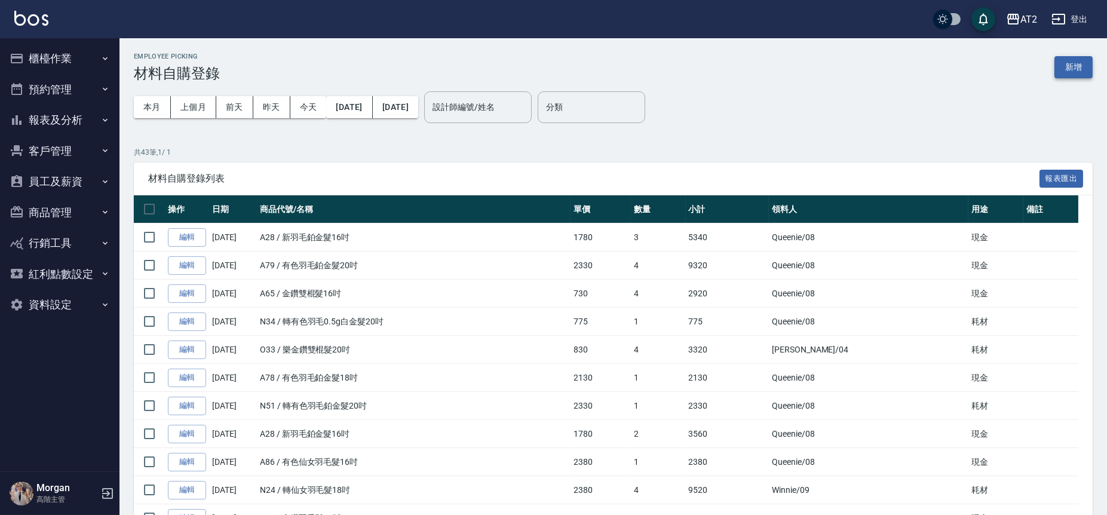
click at [1077, 71] on button "新增" at bounding box center [1074, 67] width 38 height 22
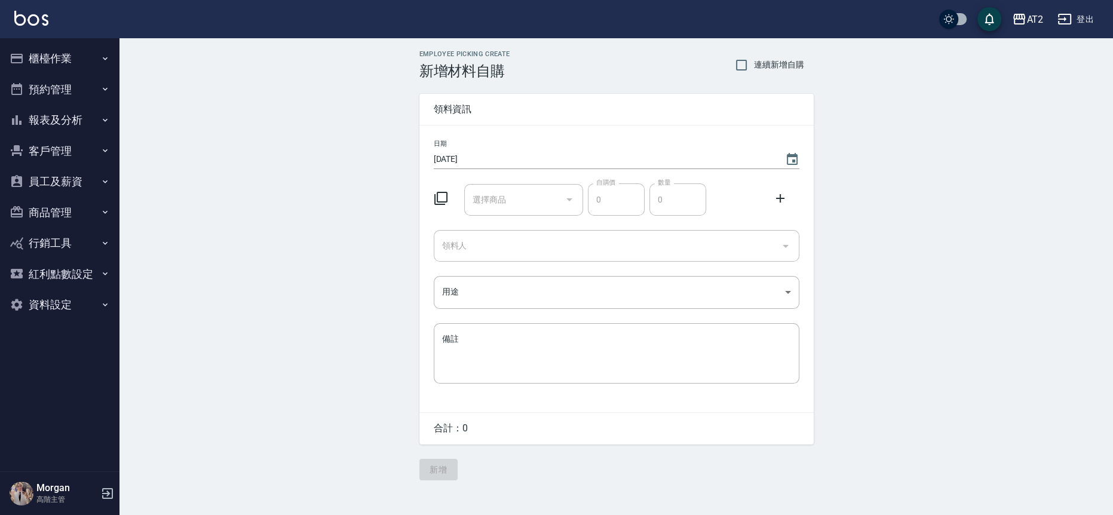
click at [760, 35] on div "AT2 登出" at bounding box center [556, 19] width 1113 height 38
click at [756, 66] on span "連續新增自購" at bounding box center [779, 65] width 50 height 13
click at [754, 66] on input "連續新增自購" at bounding box center [741, 65] width 25 height 25
checkbox input "true"
click at [469, 246] on input "領料人" at bounding box center [607, 245] width 337 height 21
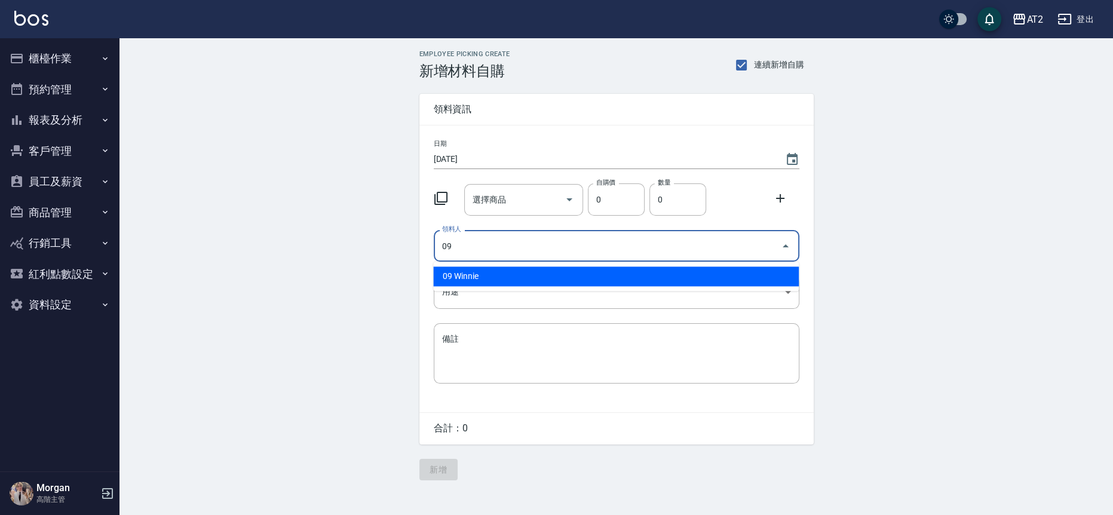
type input "09 Winnie"
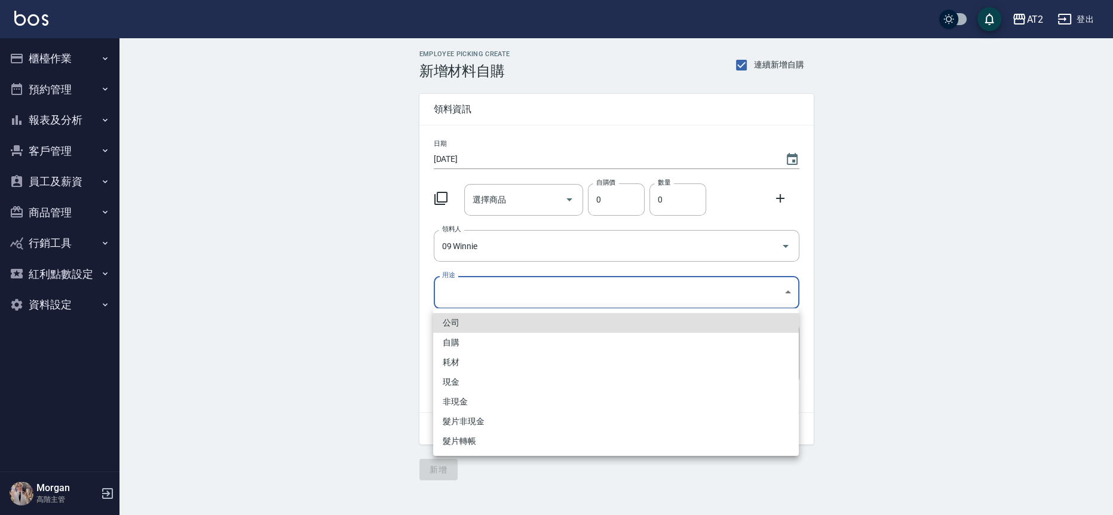
click at [510, 293] on body "AT2 登出 櫃檯作業 打帳單 帳單列表 掛單列表 座位開單 營業儀表板 現金收支登錄 高階收支登錄 材料自購登錄 每日結帳 排班表 現場電腦打卡 掃碼打卡 …" at bounding box center [556, 257] width 1113 height 515
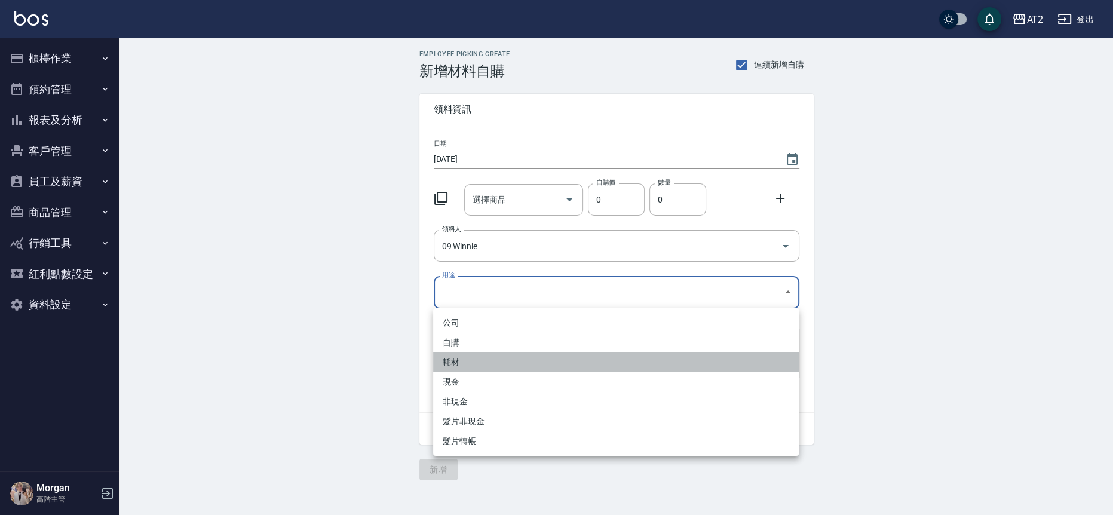
click at [471, 365] on li "耗材" at bounding box center [616, 363] width 366 height 20
type input "耗材"
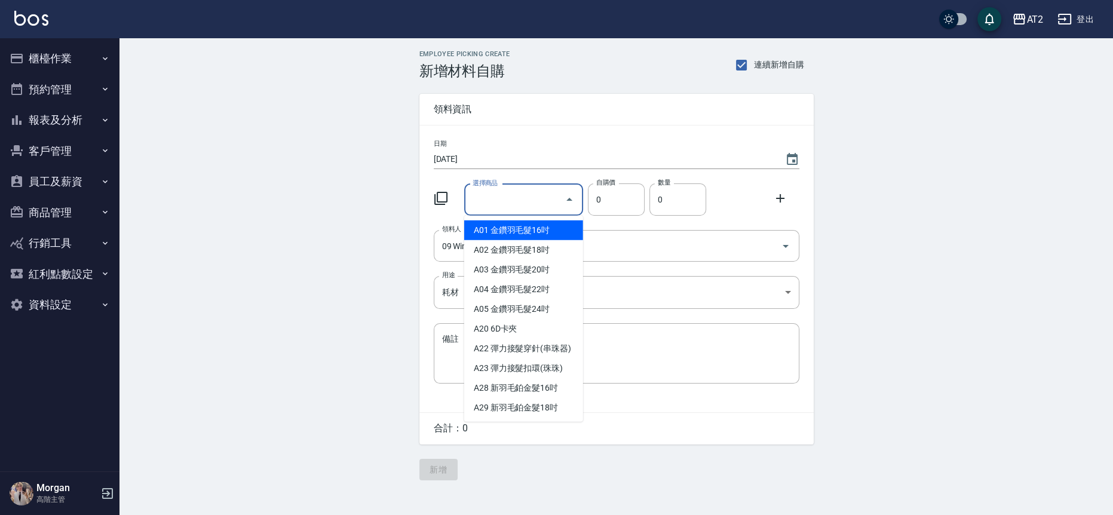
click at [485, 201] on input "選擇商品" at bounding box center [515, 199] width 90 height 21
type input "街"
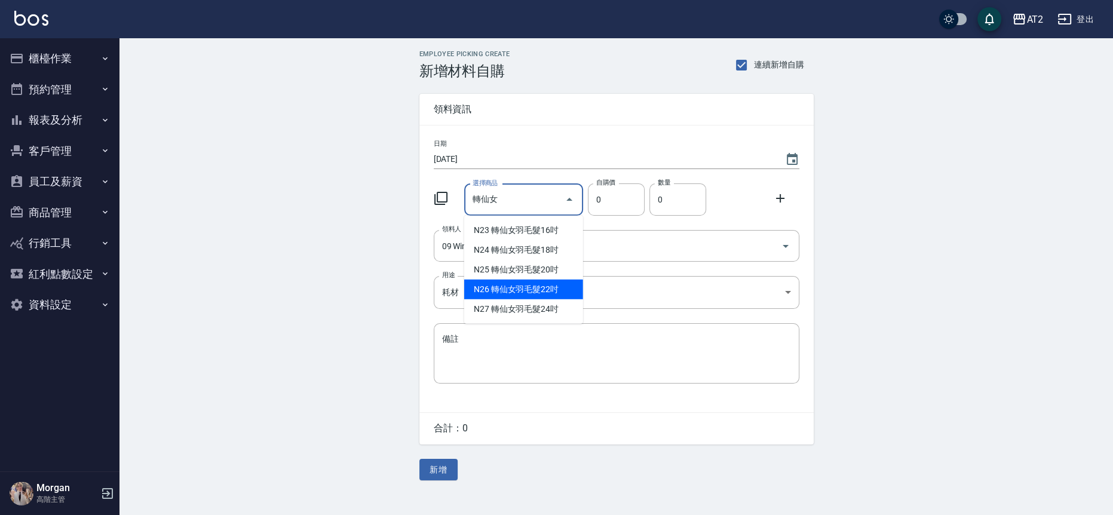
click at [555, 287] on li "N26 轉仙女羽毛髮22吋" at bounding box center [523, 290] width 119 height 20
type input "轉仙女羽毛髮22吋"
type input "2780"
type input "1"
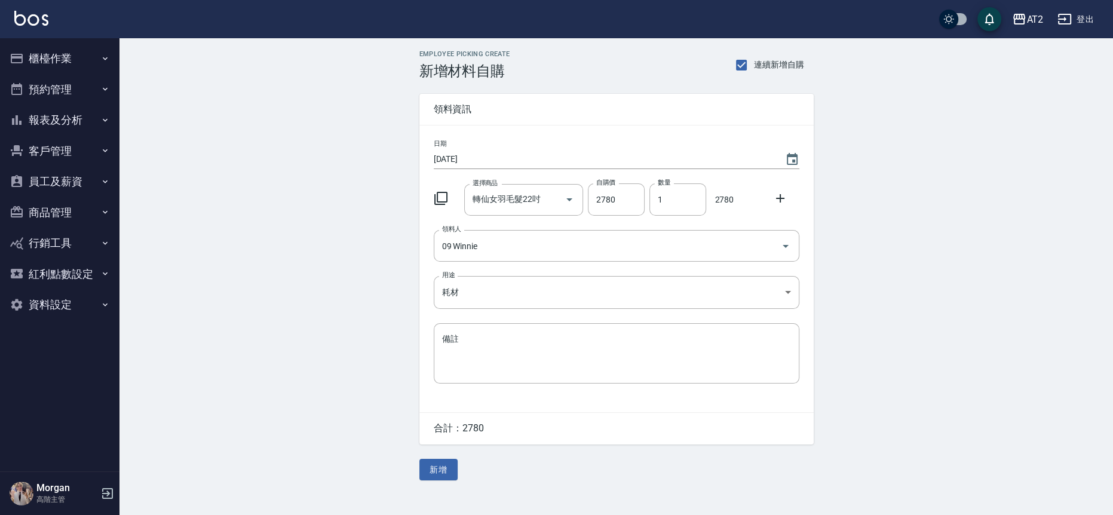
click at [785, 194] on icon at bounding box center [780, 198] width 14 height 14
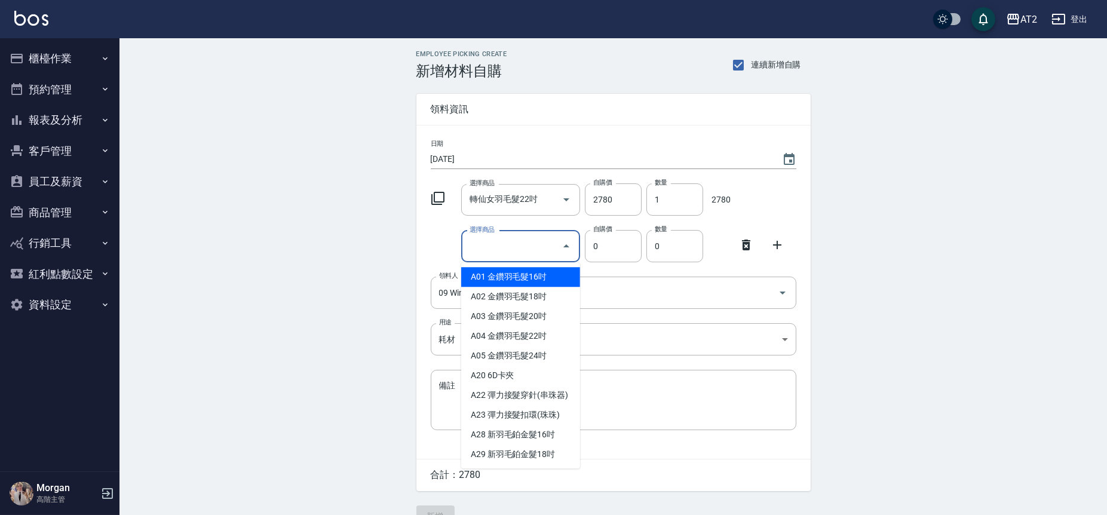
click at [493, 243] on div "選擇商品 選擇商品" at bounding box center [520, 247] width 119 height 32
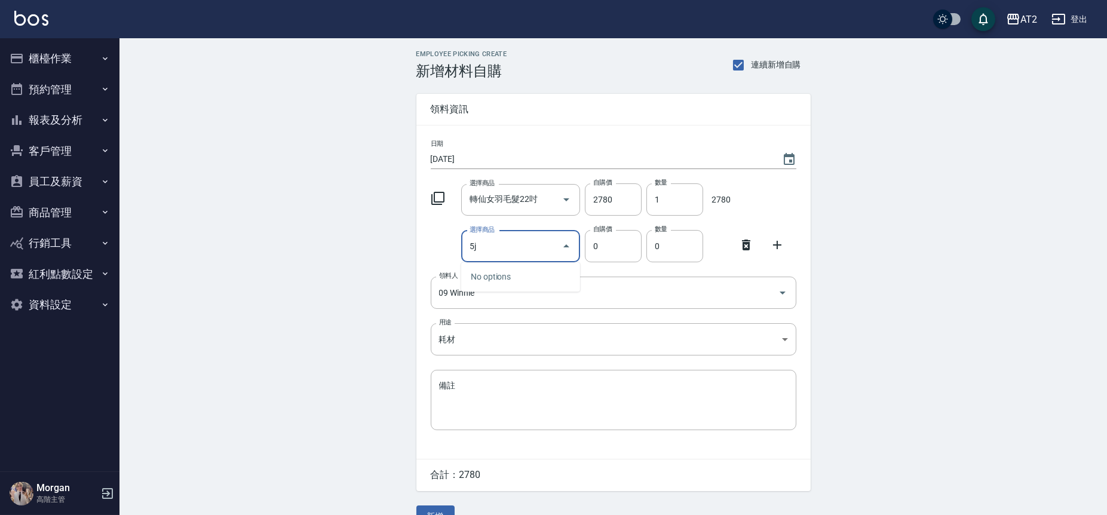
type input "5"
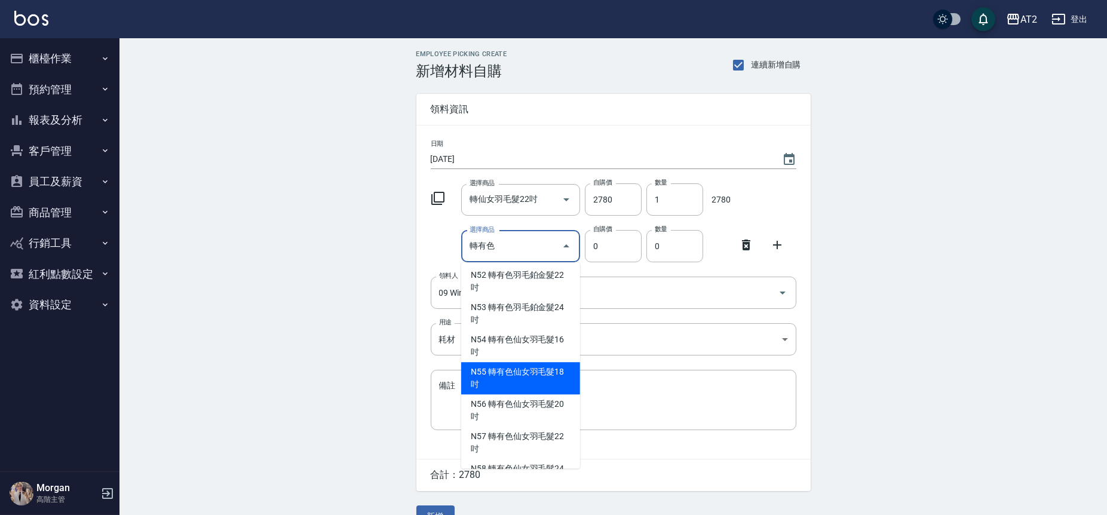
scroll to position [255, 0]
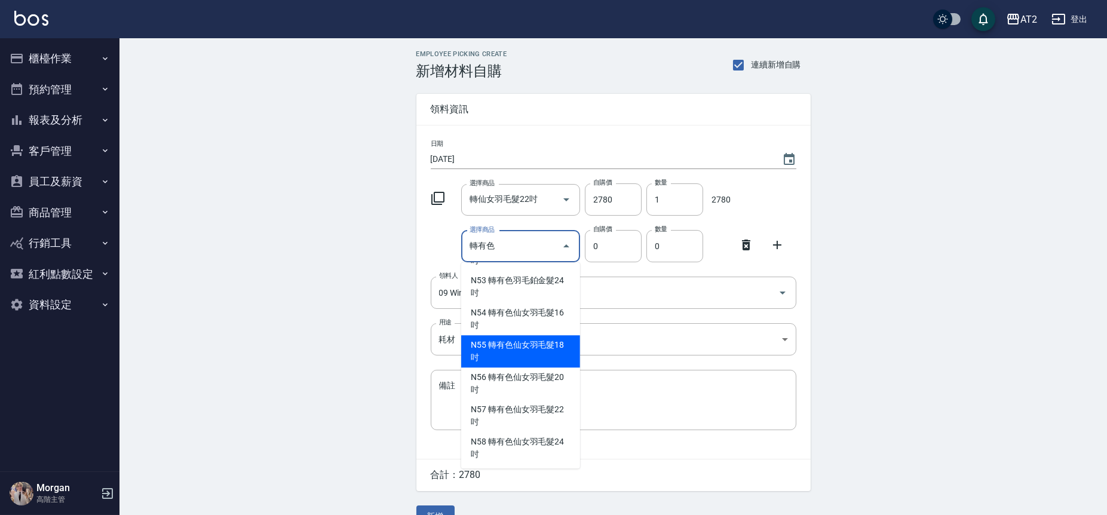
click at [530, 407] on li "N57 轉有色仙女羽毛髮22吋" at bounding box center [520, 416] width 119 height 32
type input "轉有色仙女羽毛髮22吋"
type input "2980"
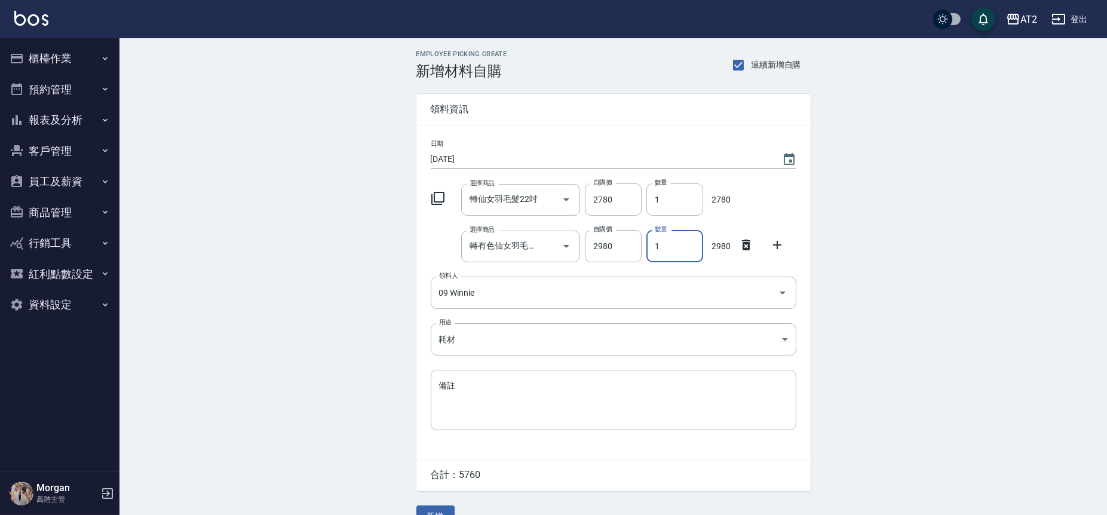
click at [670, 237] on input "1" at bounding box center [675, 246] width 57 height 32
drag, startPoint x: 670, startPoint y: 237, endPoint x: 630, endPoint y: 233, distance: 40.9
click at [630, 233] on div "選擇商品 轉有色仙女羽毛髮22吋 選擇商品 自購價 2980 自購價 數量 0 數量" at bounding box center [611, 243] width 371 height 37
type input "2"
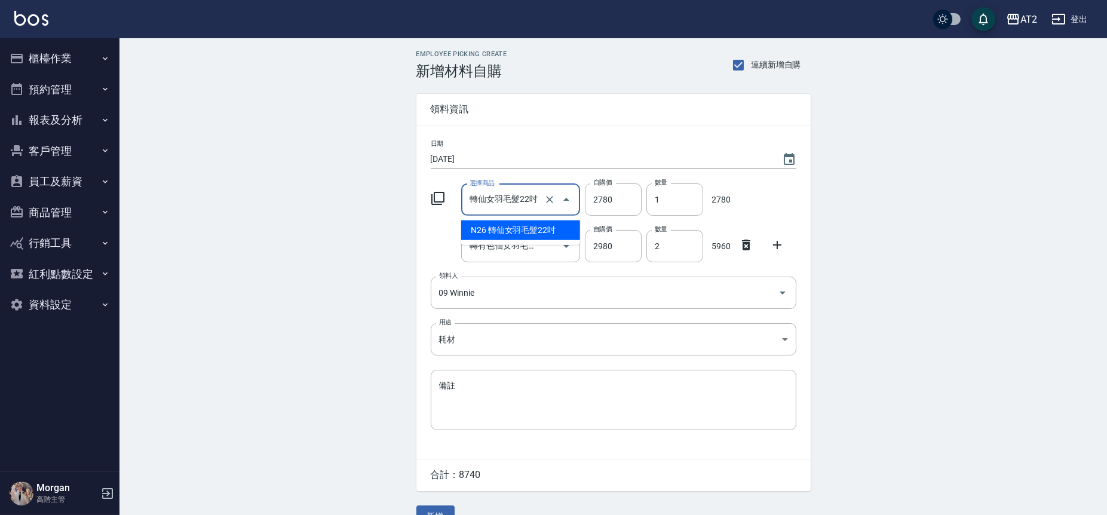
click at [518, 203] on input "轉仙女羽毛髮22吋" at bounding box center [504, 199] width 75 height 21
click at [511, 230] on li "N26 轉仙女羽毛髮22吋" at bounding box center [520, 231] width 119 height 20
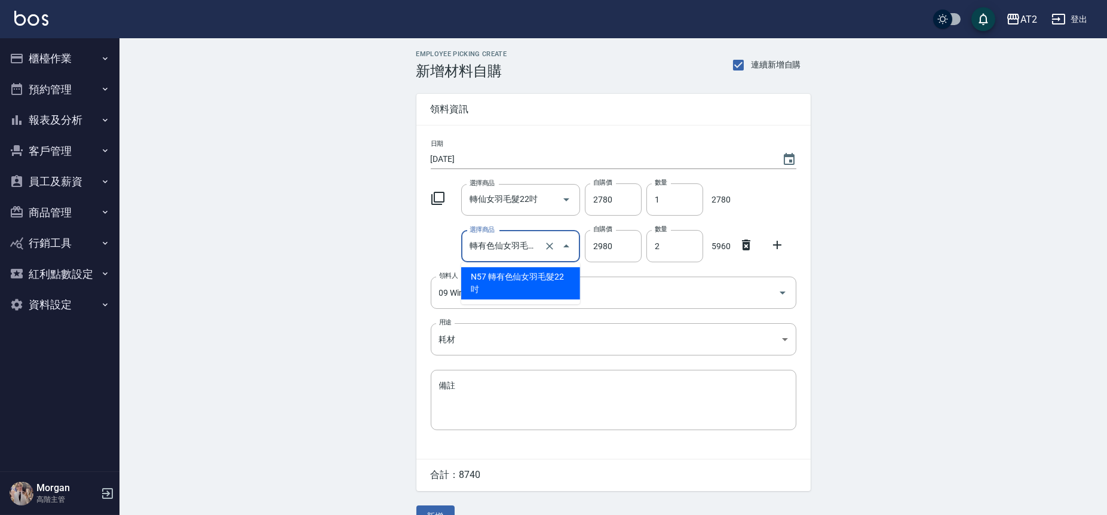
click at [511, 251] on input "轉有色仙女羽毛髮22吋" at bounding box center [504, 246] width 75 height 21
click at [511, 276] on li "N57 轉有色仙女羽毛髮22吋" at bounding box center [520, 283] width 119 height 32
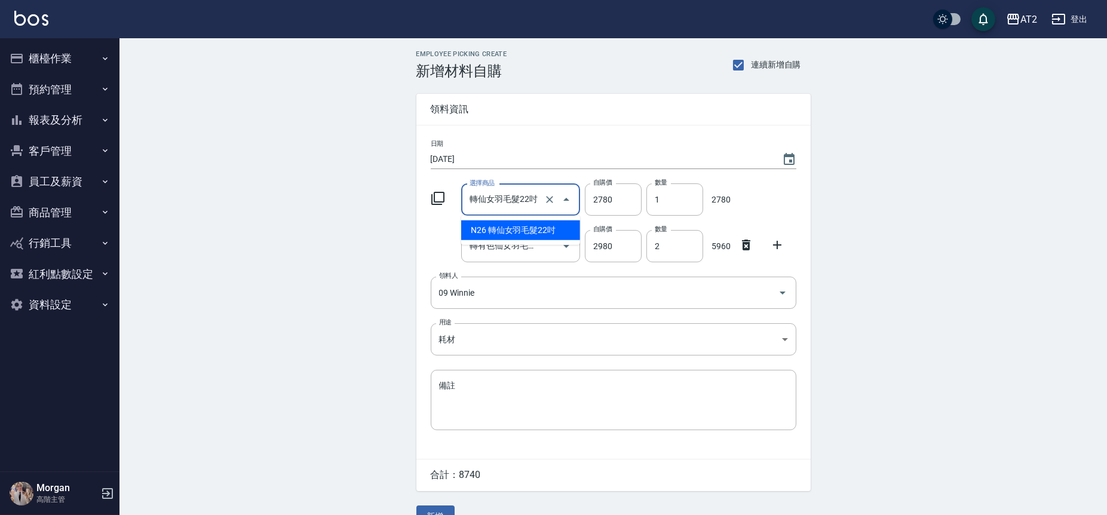
click at [507, 203] on input "轉仙女羽毛髮22吋" at bounding box center [504, 199] width 75 height 21
click at [268, 254] on div "Employee Picking Create 新增材料自購 連續新增自購 領料資訊 日期 2025/09/24 選擇商品 轉仙女羽毛髮22吋 選擇商品 自購…" at bounding box center [614, 288] width 988 height 501
click at [498, 259] on div "轉有色仙女羽毛髮22吋 選擇商品" at bounding box center [520, 247] width 119 height 32
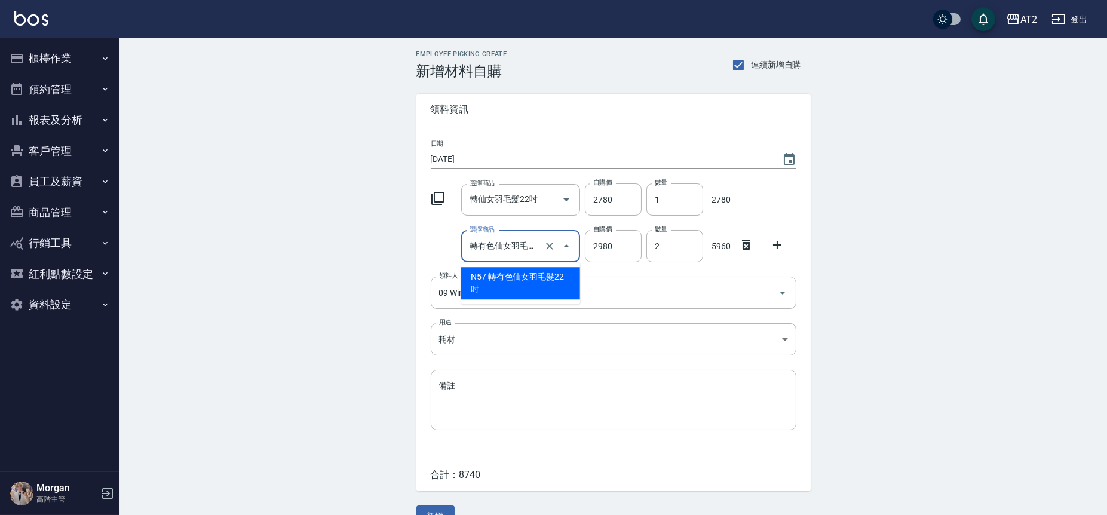
click at [497, 276] on li "N57 轉有色仙女羽毛髮22吋" at bounding box center [520, 283] width 119 height 32
click at [316, 283] on div "Employee Picking Create 新增材料自購 連續新增自購 領料資訊 日期 2025/09/24 選擇商品 轉仙女羽毛髮22吋 選擇商品 自購…" at bounding box center [614, 288] width 988 height 501
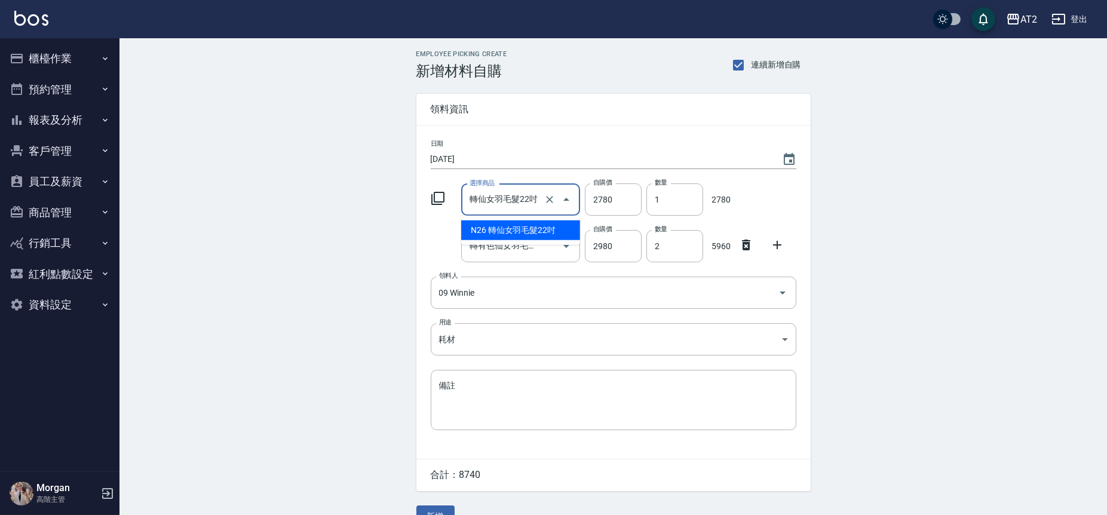
click at [512, 195] on input "轉仙女羽毛髮22吋" at bounding box center [504, 199] width 75 height 21
click at [337, 267] on div "Employee Picking Create 新增材料自購 連續新增自購 領料資訊 日期 2025/09/24 選擇商品 轉仙女羽毛髮22吋 選擇商品 自購…" at bounding box center [614, 288] width 988 height 501
click at [497, 252] on input "轉有色仙女羽毛髮22吋" at bounding box center [504, 246] width 75 height 21
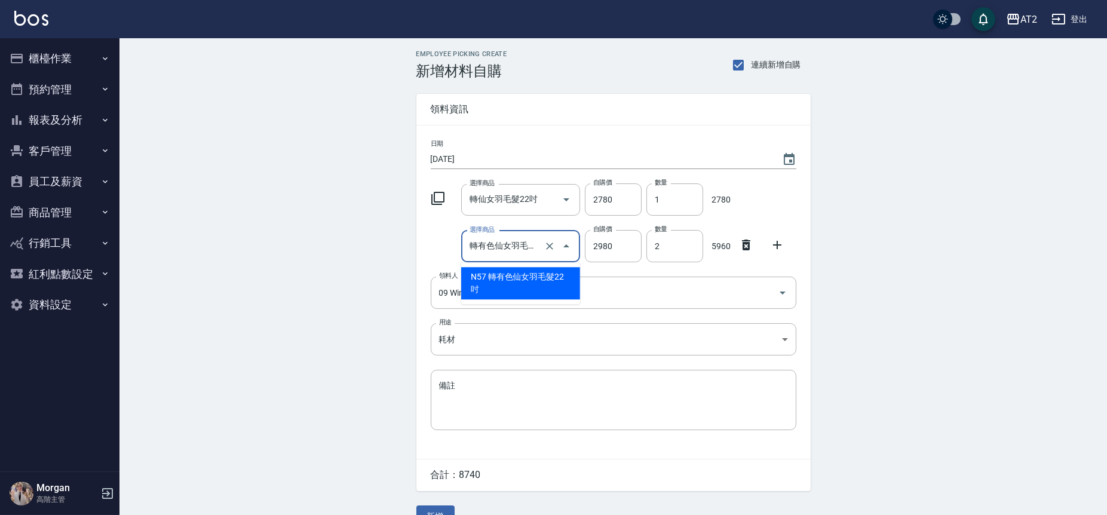
click at [314, 307] on div "Employee Picking Create 新增材料自購 連續新增自購 領料資訊 日期 2025/09/24 選擇商品 轉仙女羽毛髮22吋 選擇商品 自購…" at bounding box center [614, 288] width 988 height 501
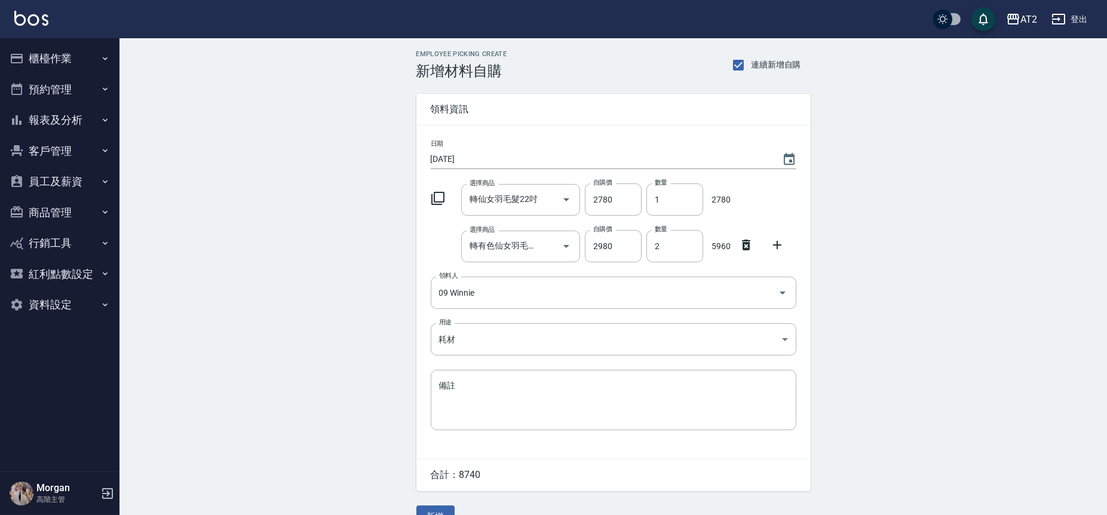
scroll to position [25, 0]
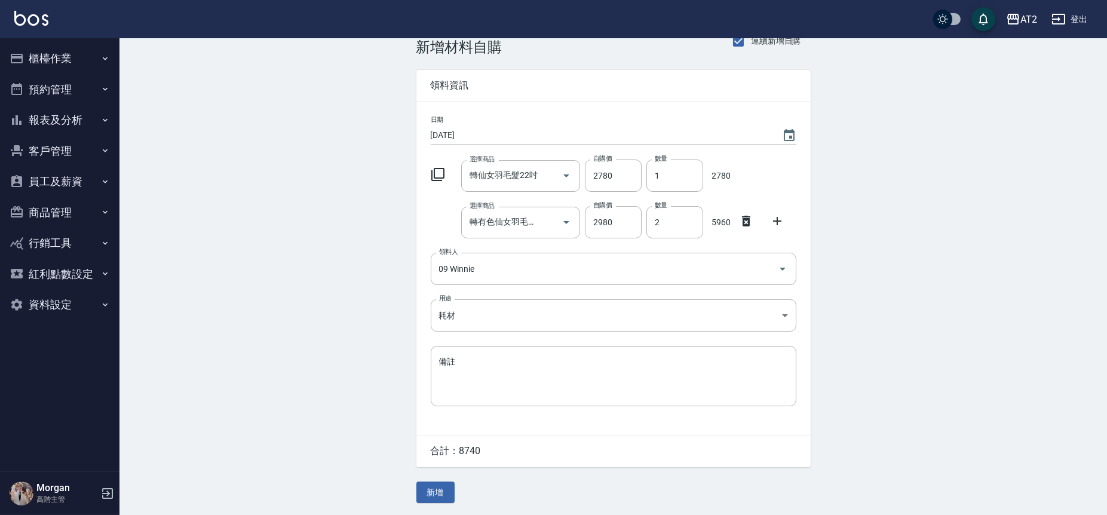
click at [436, 504] on div "Employee Picking Create 新增材料自購 連續新增自購 領料資訊 日期 2025/09/24 選擇商品 轉仙女羽毛髮22吋 選擇商品 自購…" at bounding box center [614, 264] width 418 height 501
click at [436, 494] on button "新增" at bounding box center [436, 493] width 38 height 22
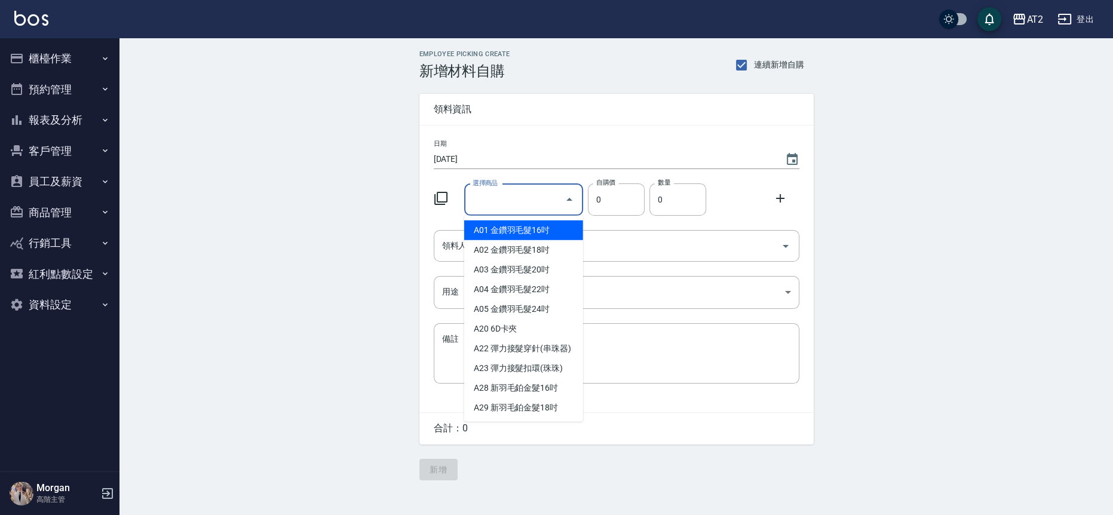
click at [545, 199] on input "選擇商品" at bounding box center [515, 199] width 90 height 21
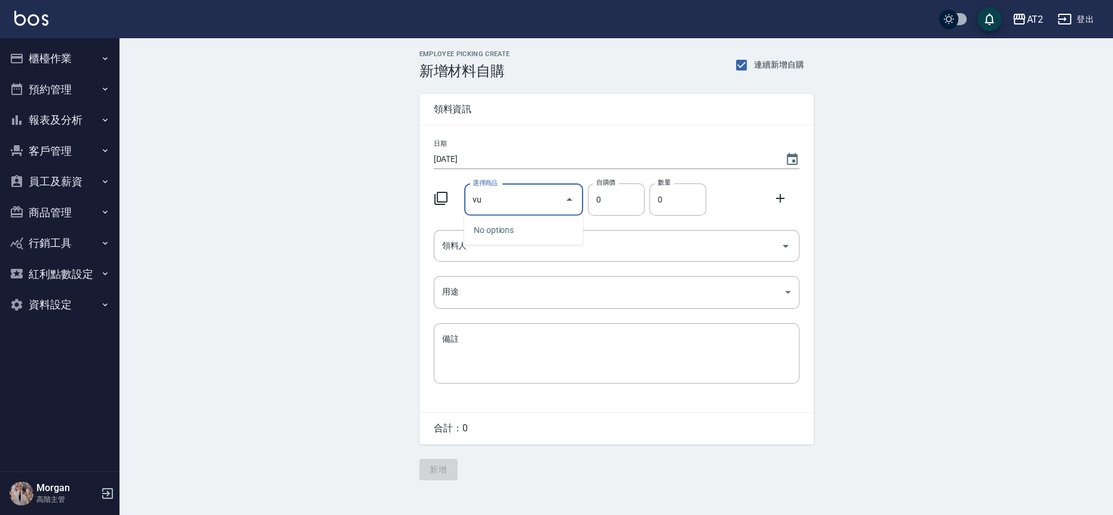
type input "v"
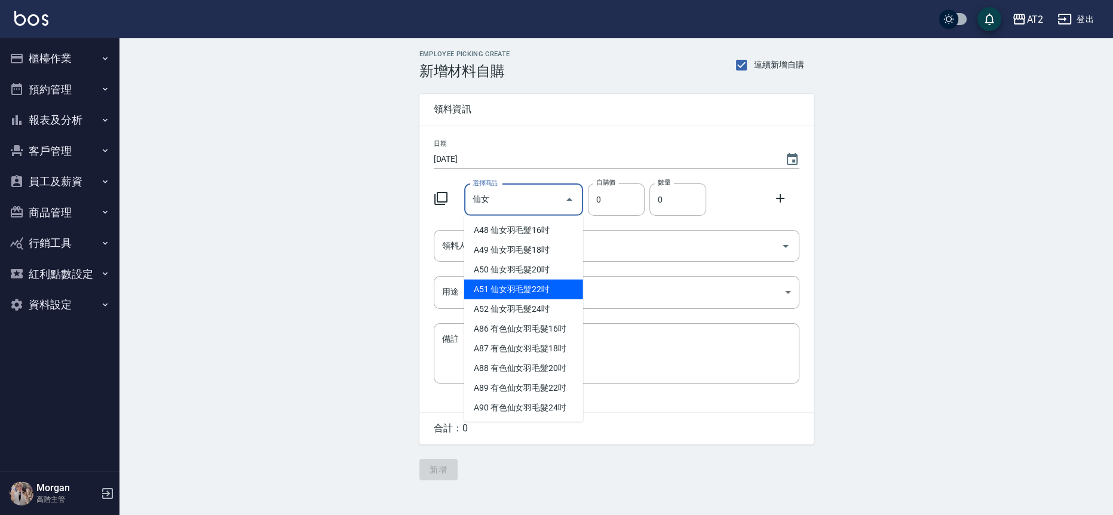
click at [478, 290] on li "A51 仙女羽毛髮22吋" at bounding box center [523, 290] width 119 height 20
type input "仙女羽毛髮22吋"
type input "2780"
type input "1"
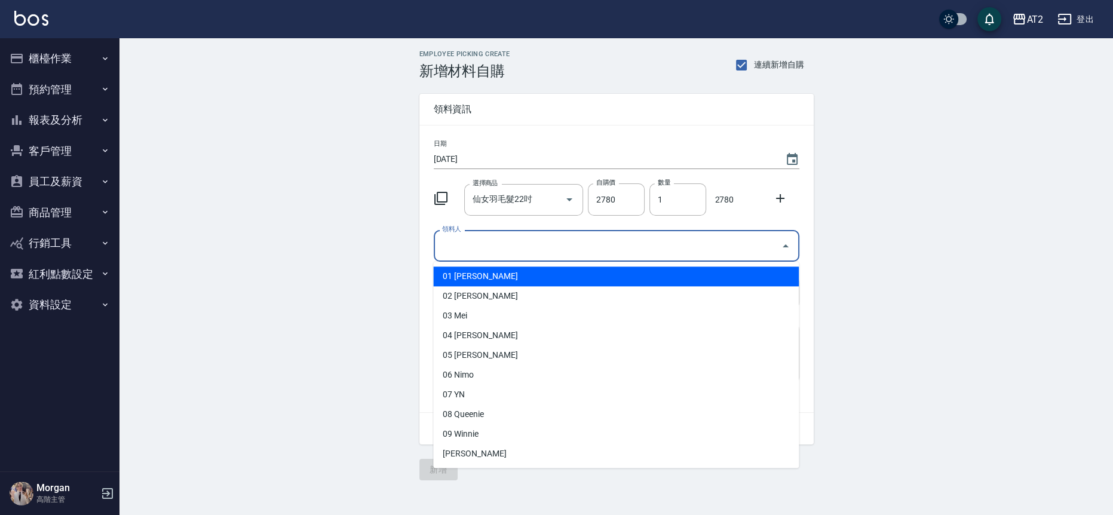
click at [651, 247] on input "領料人" at bounding box center [607, 245] width 337 height 21
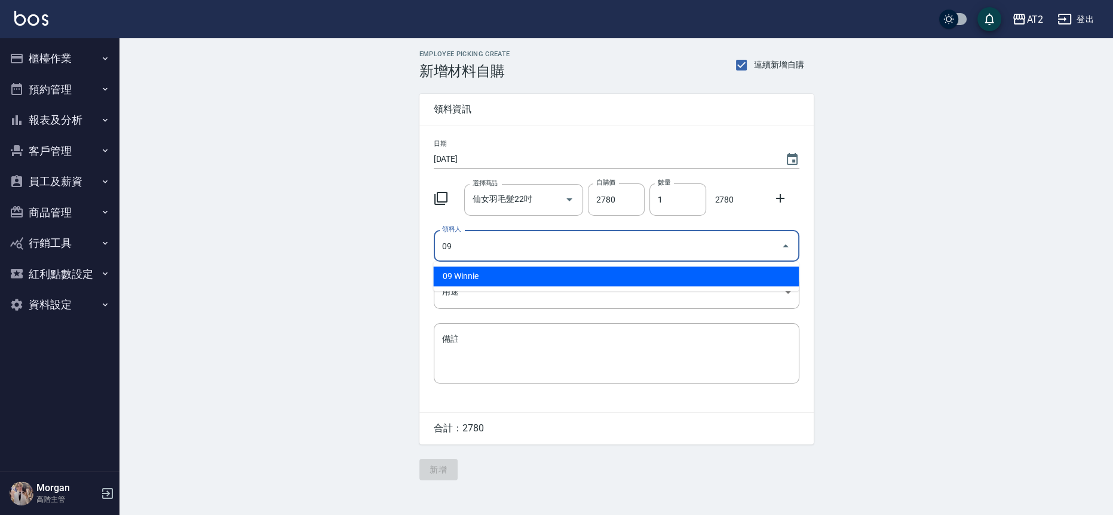
type input "09 Winnie"
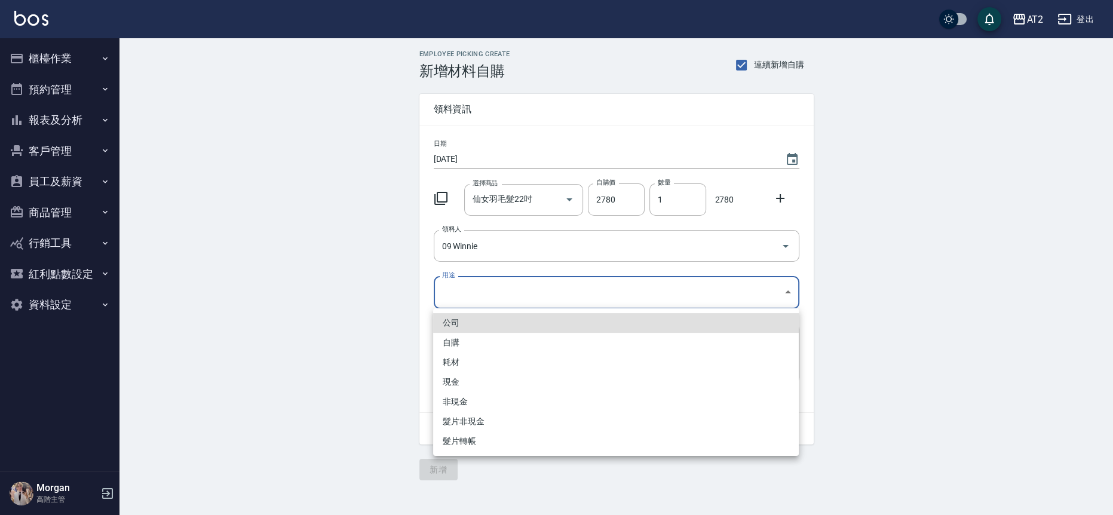
click at [626, 303] on body "AT2 登出 櫃檯作業 打帳單 帳單列表 掛單列表 座位開單 營業儀表板 現金收支登錄 高階收支登錄 材料自購登錄 每日結帳 排班表 現場電腦打卡 掃碼打卡 …" at bounding box center [556, 257] width 1113 height 515
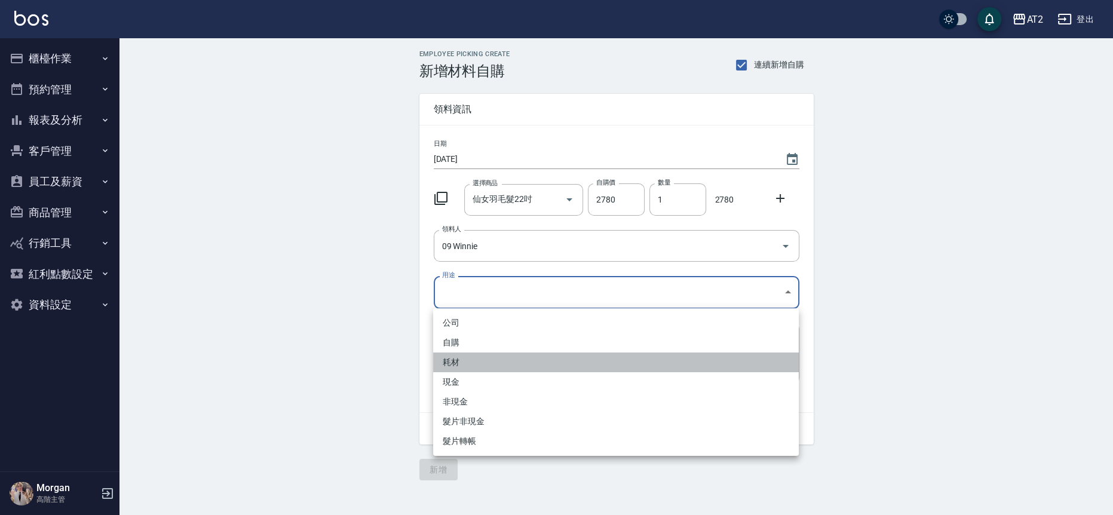
click at [473, 365] on li "耗材" at bounding box center [616, 363] width 366 height 20
type input "耗材"
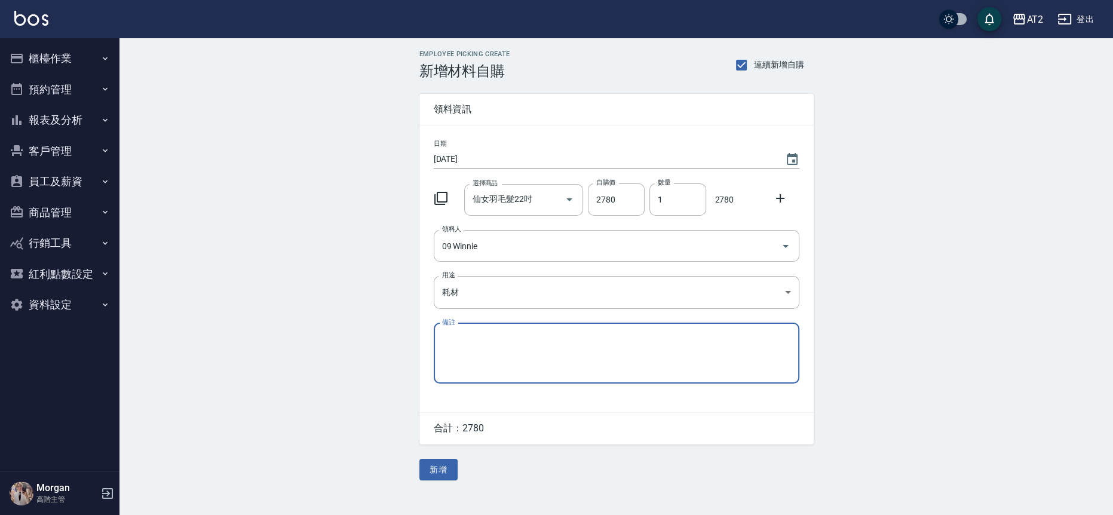
click at [507, 355] on textarea "備註" at bounding box center [616, 353] width 349 height 41
click at [444, 479] on button "新增" at bounding box center [439, 470] width 38 height 22
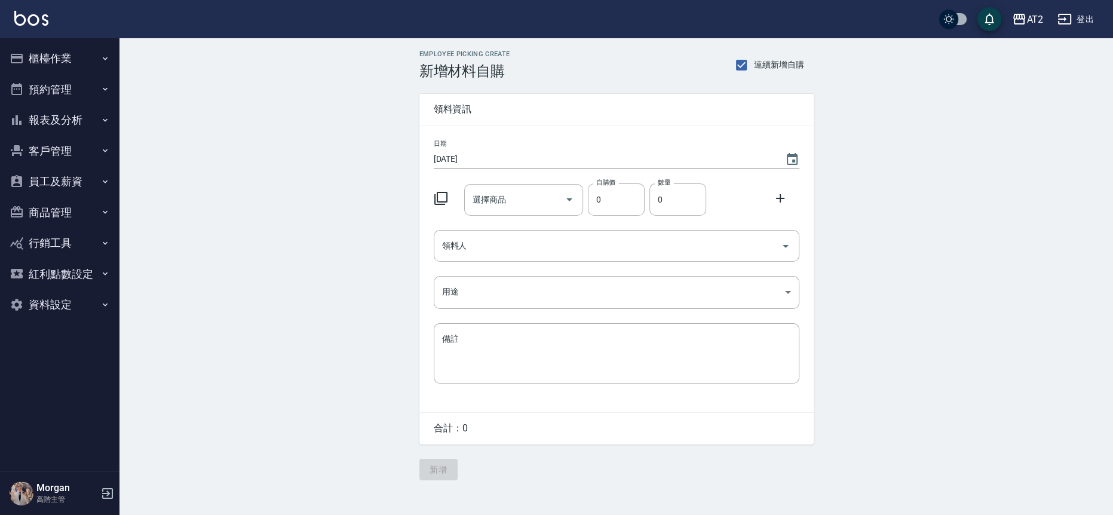
click at [58, 48] on button "櫃檯作業" at bounding box center [60, 58] width 110 height 31
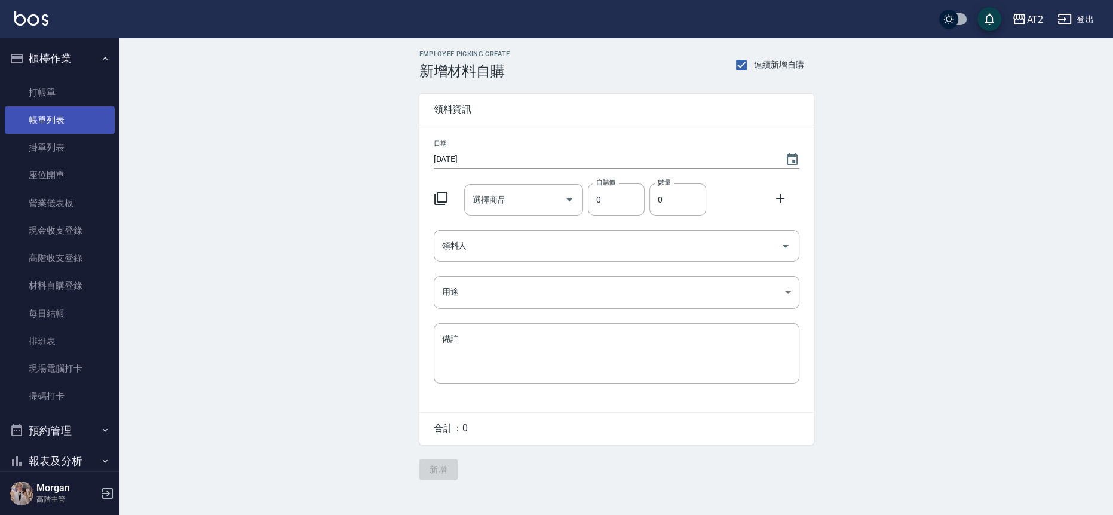
click at [72, 120] on link "帳單列表" at bounding box center [60, 119] width 110 height 27
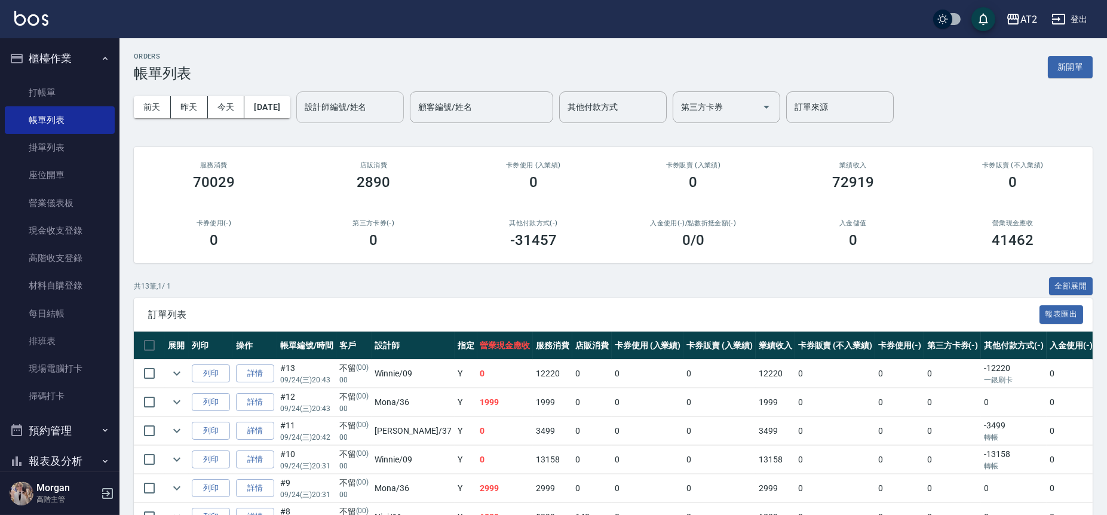
click at [392, 106] on input "設計師編號/姓名" at bounding box center [350, 107] width 97 height 21
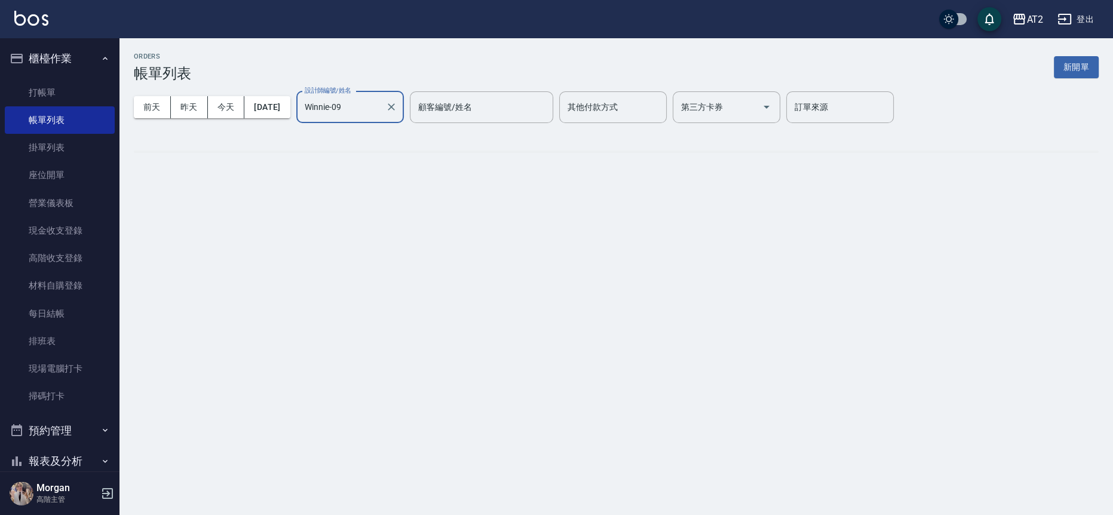
type input "Winnie-09"
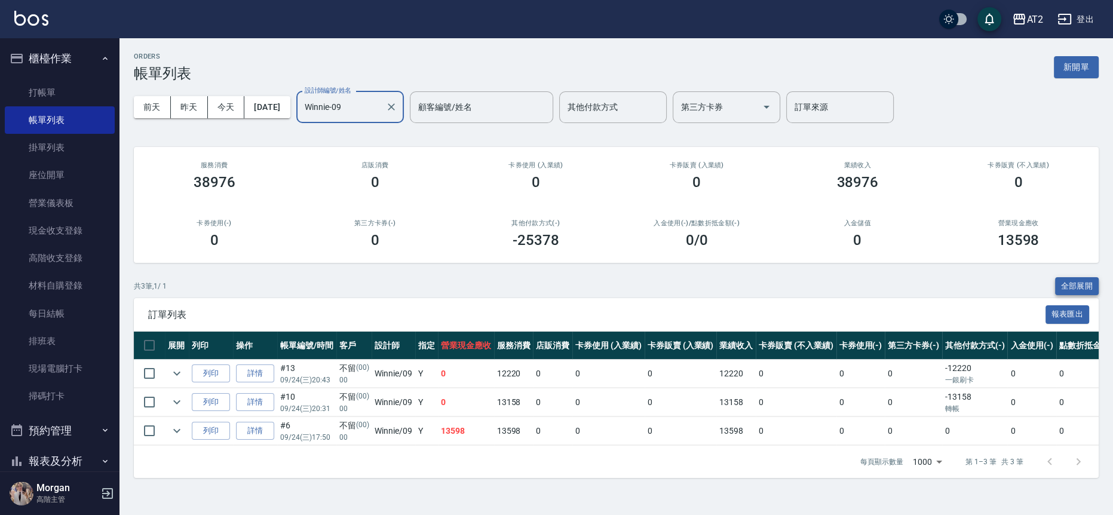
click at [1097, 281] on button "全部展開" at bounding box center [1077, 286] width 44 height 19
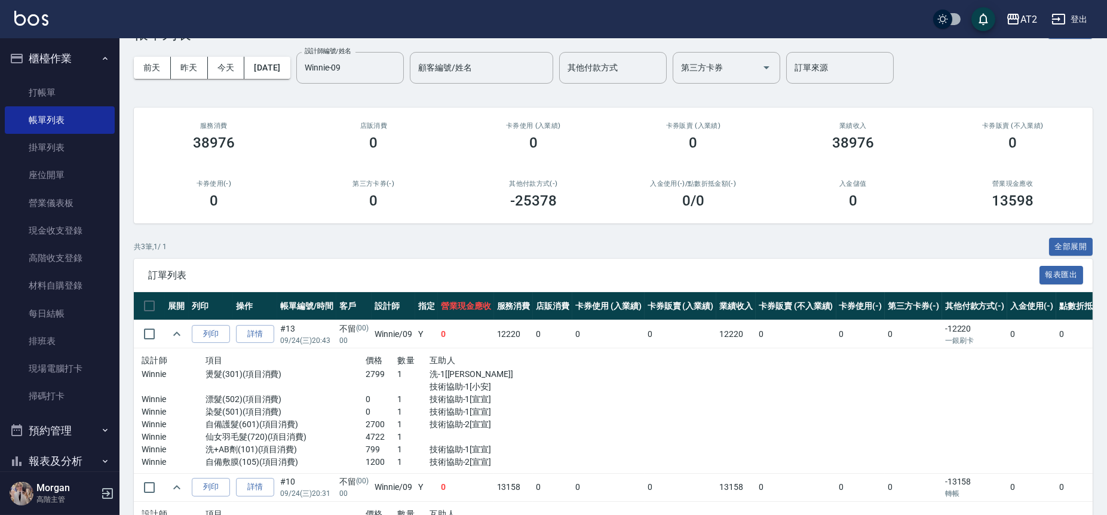
scroll to position [265, 0]
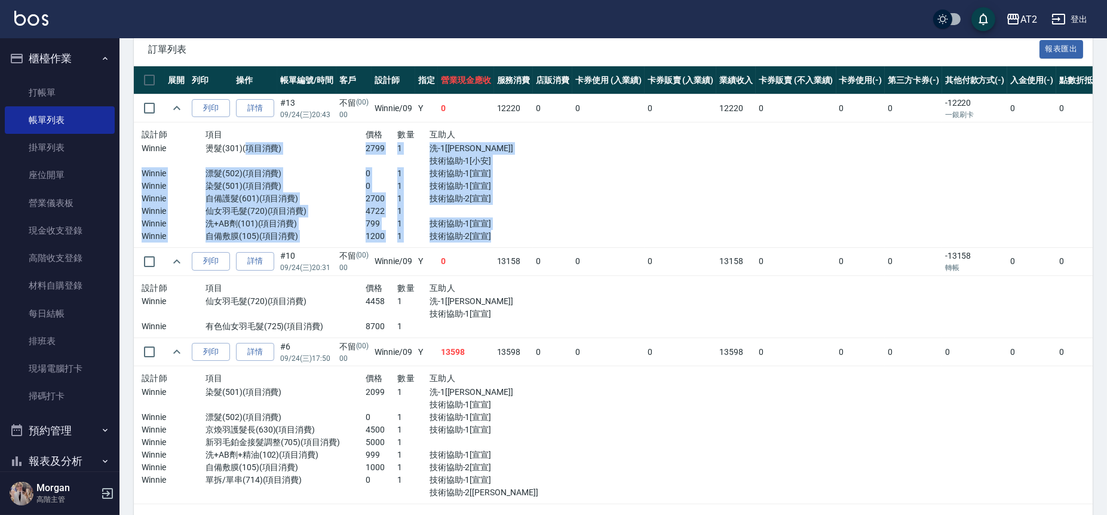
drag, startPoint x: 244, startPoint y: 166, endPoint x: 536, endPoint y: 161, distance: 291.6
click at [536, 161] on tr "設計師 項目 價格 數量 互助人 Winnie 燙髮(301)(項目消費) 2799 1 洗-1[宣宣] 技術協助-1[小安] Winnie 漂髮(502)(…" at bounding box center [659, 185] width 1050 height 125
click at [523, 198] on p "技術協助-2[宣宣]" at bounding box center [478, 198] width 96 height 13
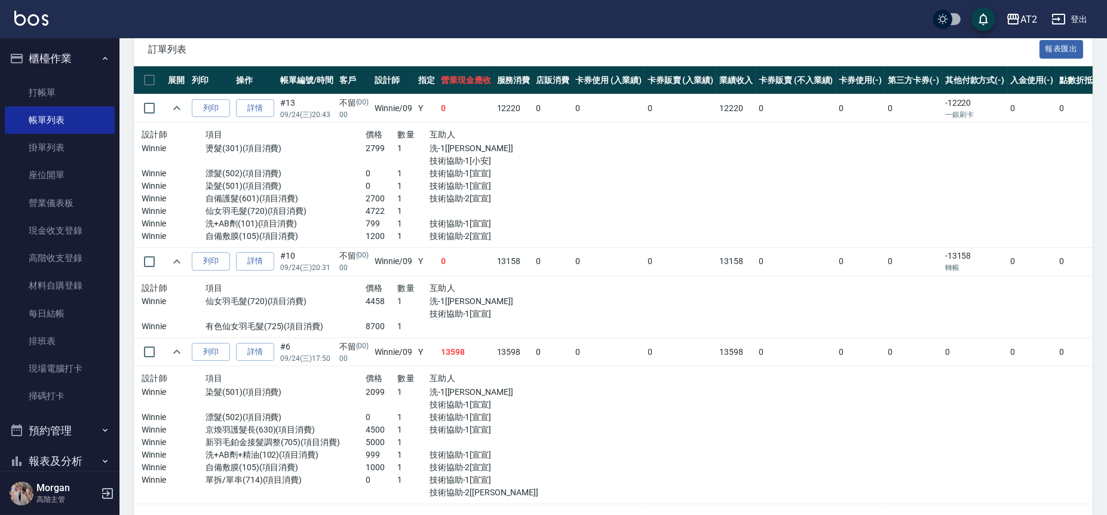
click at [281, 207] on p "仙女羽毛髮(720)(項目消費)" at bounding box center [286, 211] width 160 height 13
click at [268, 261] on link "詳情" at bounding box center [255, 261] width 38 height 19
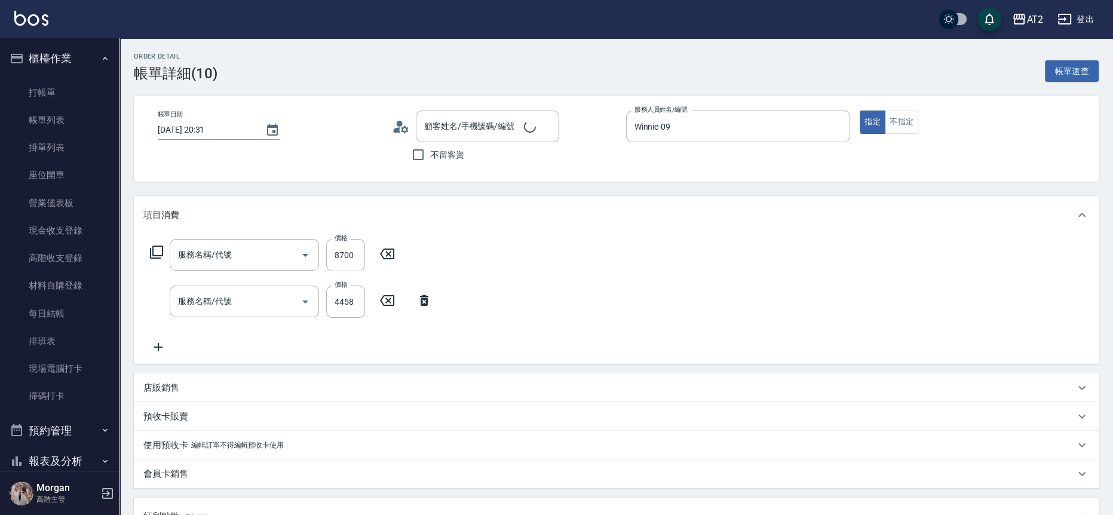
type input "[DATE] 20:31"
type input "Winnie-09"
type input "0"
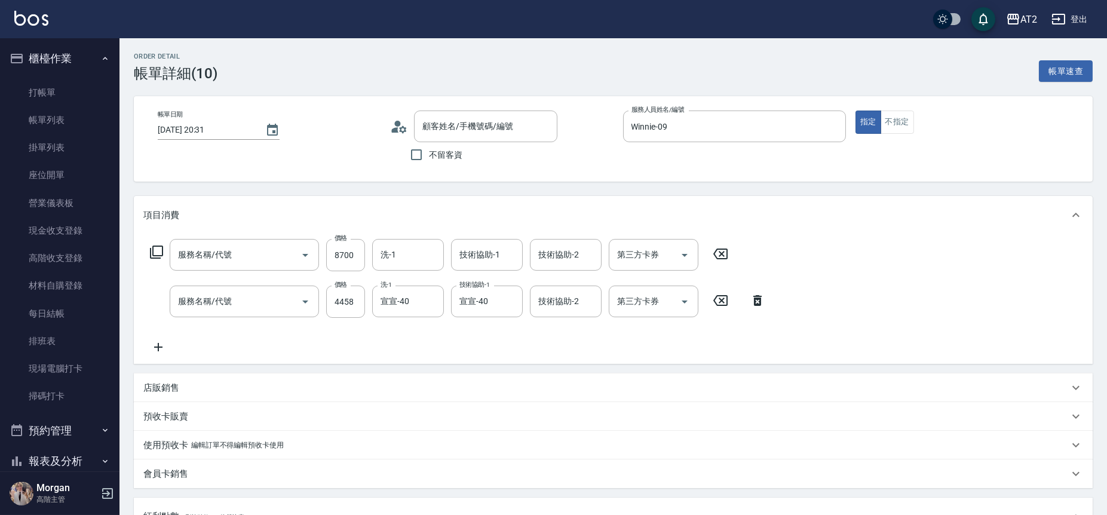
type input "不留/00/00"
type input "有色仙女羽毛髮(725)"
type input "仙女羽毛髮(720)"
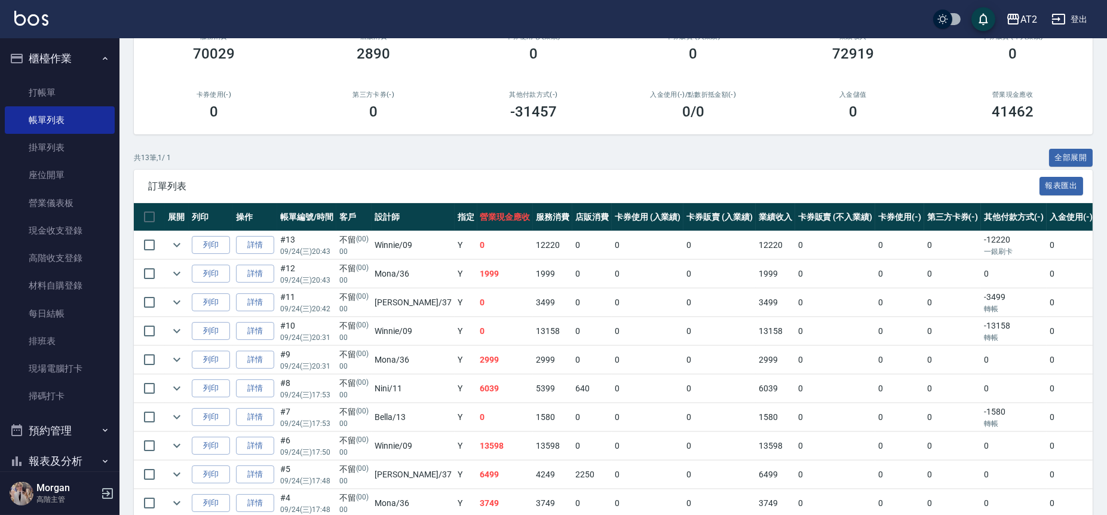
scroll to position [133, 0]
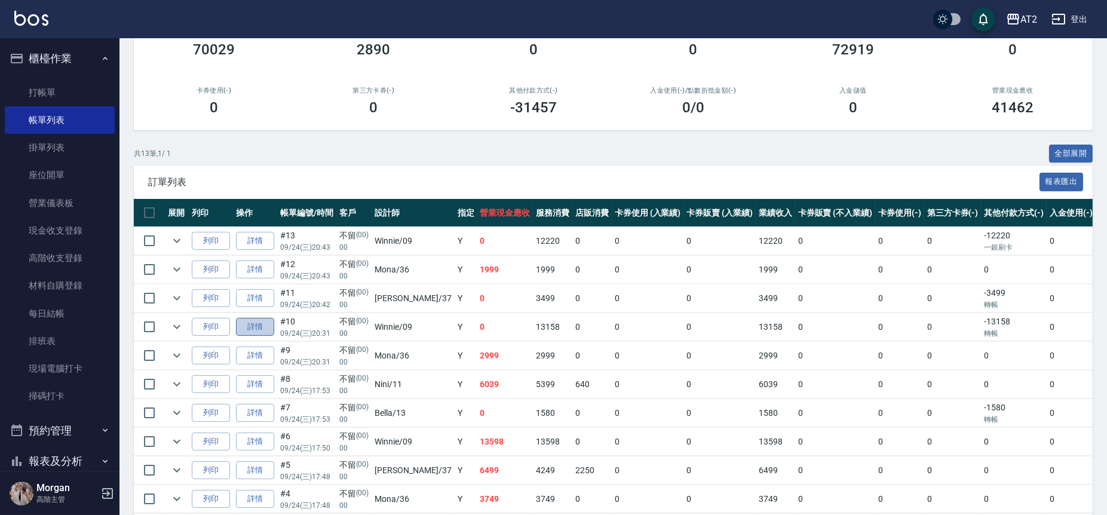
click at [251, 331] on link "詳情" at bounding box center [255, 327] width 38 height 19
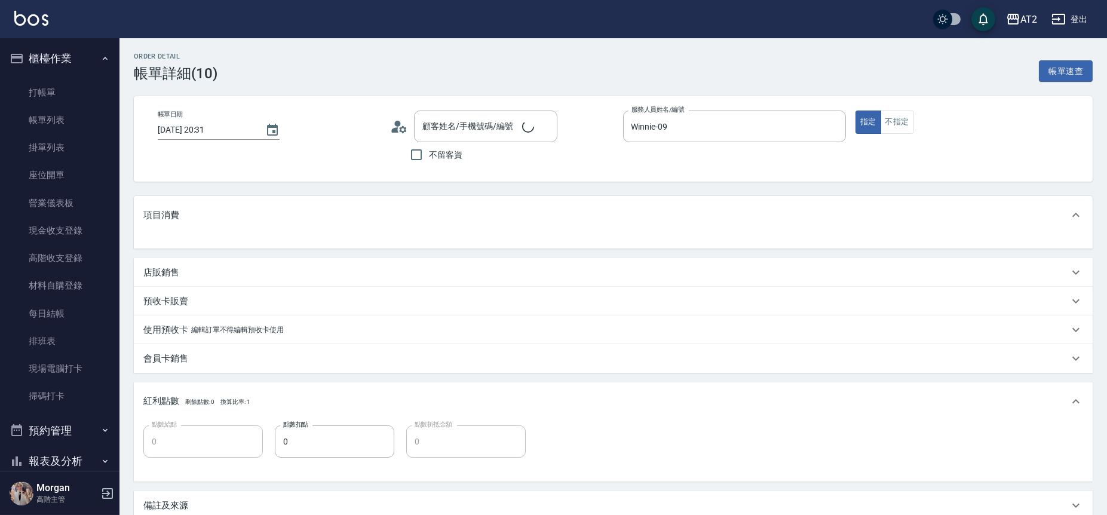
type input "0"
type input "不留/00/00"
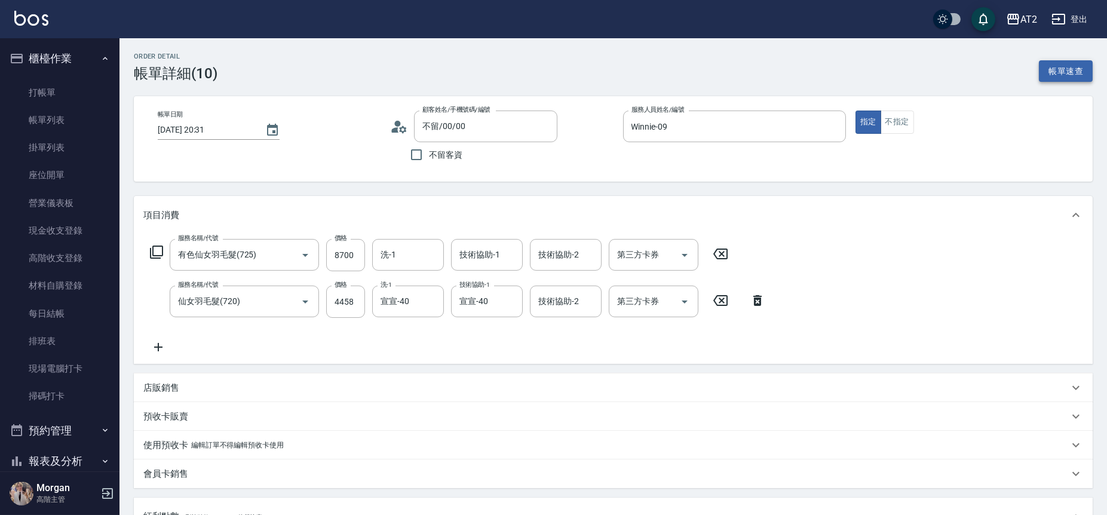
click at [1059, 71] on button "帳單速查" at bounding box center [1066, 71] width 54 height 22
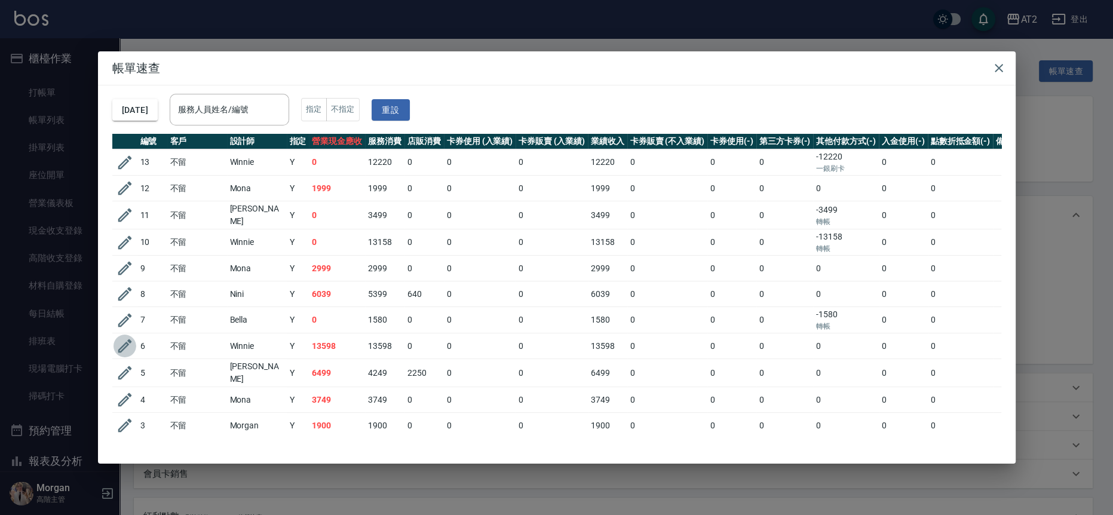
click at [123, 344] on icon "button" at bounding box center [125, 346] width 14 height 14
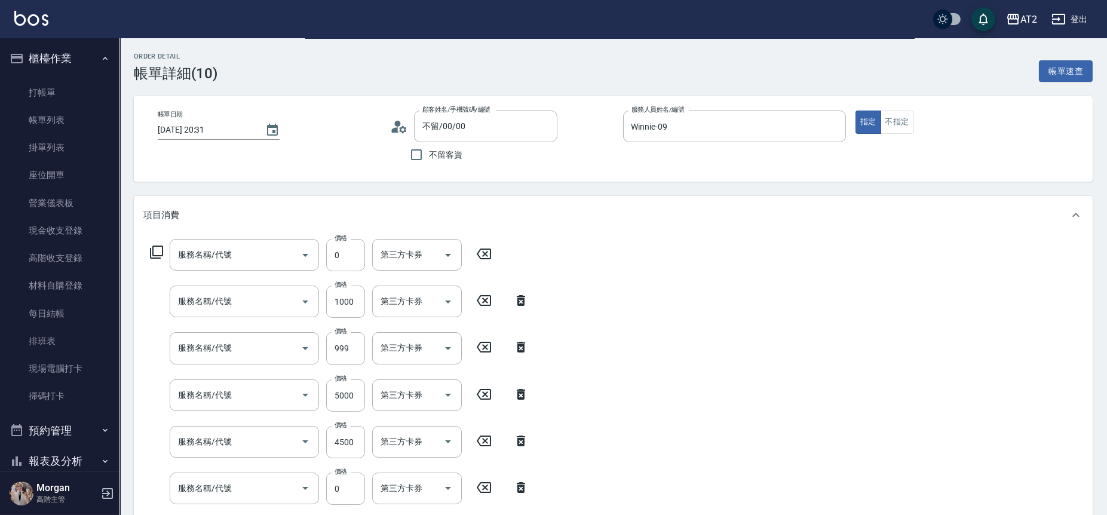
type input "單拆/單串(714)"
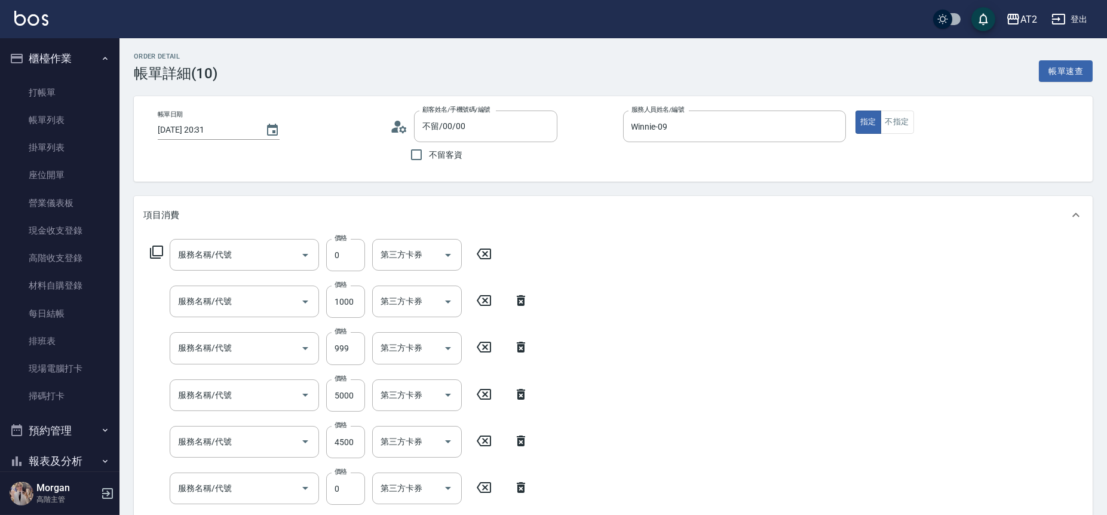
type input "自備敷膜(105)"
type input "洗+AB劑+精油(102)"
type input "新羽毛鉑金接髮調整(705)"
type input "京煥羽護髮長(630)"
type input "漂髮(502)"
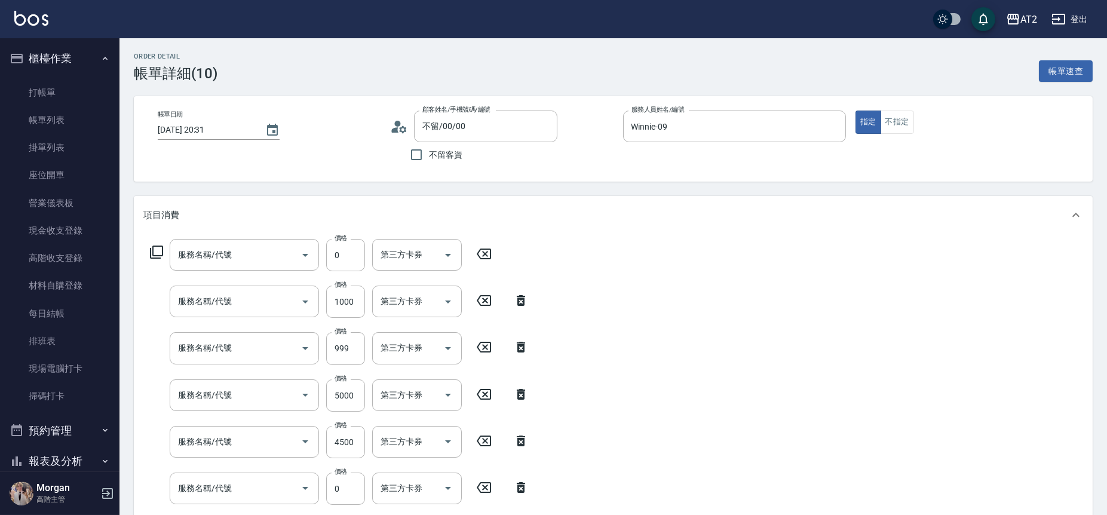
type input "染髮(501)"
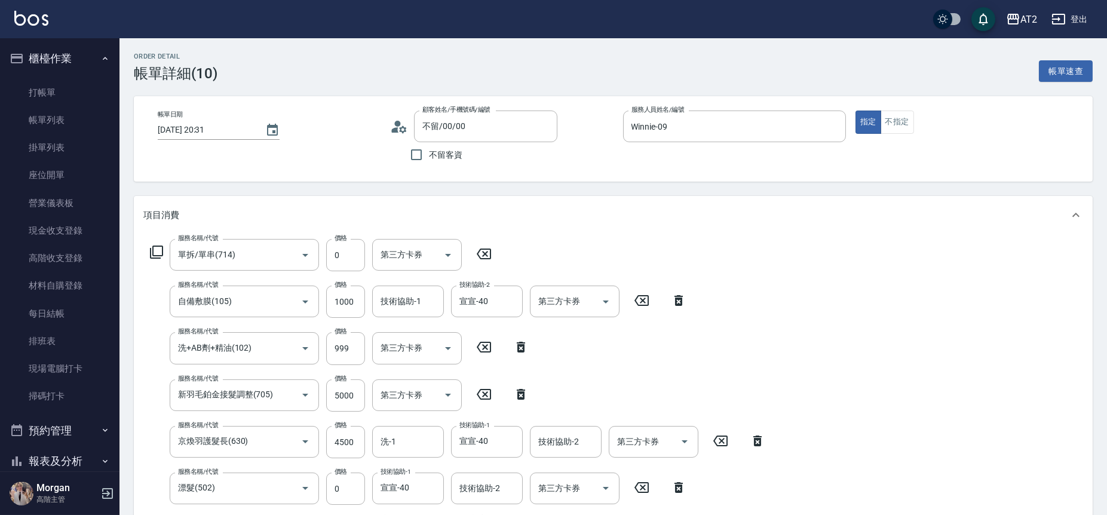
type input "[DATE] 17:50"
type input "1350"
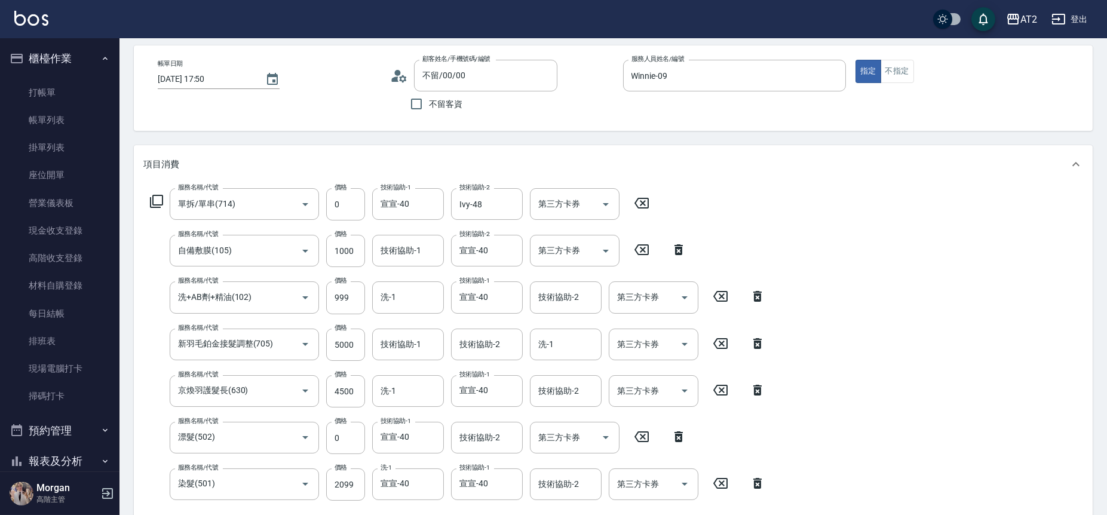
scroll to position [133, 0]
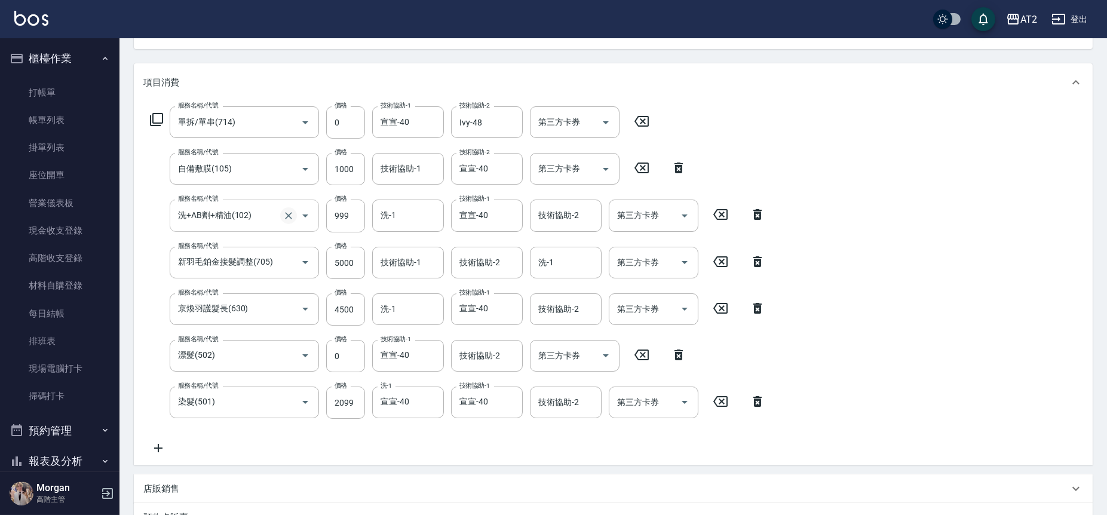
click at [290, 216] on icon "Clear" at bounding box center [289, 216] width 12 height 12
type input "1250"
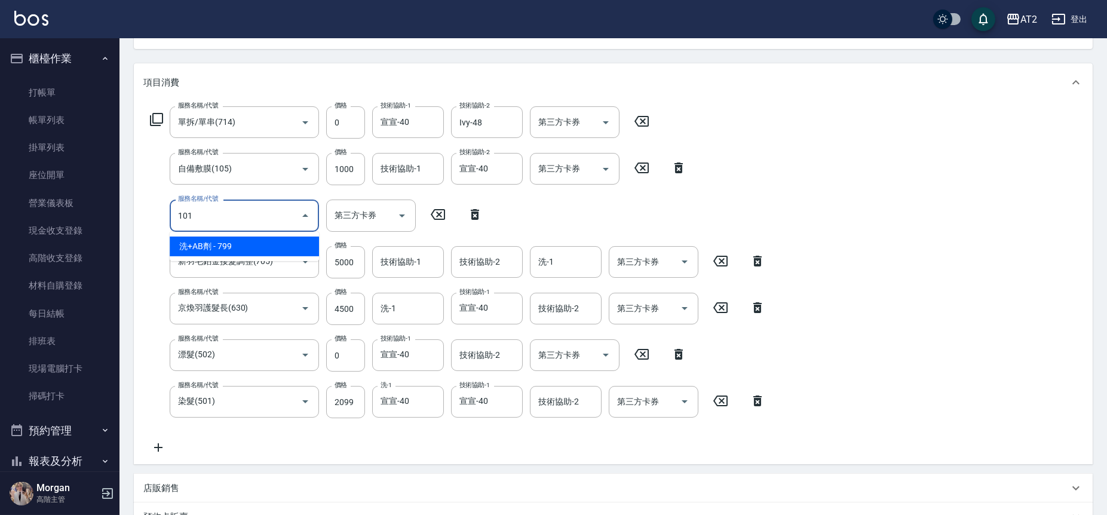
type input "101"
type input "1330"
type input "洗+AB劑(101)"
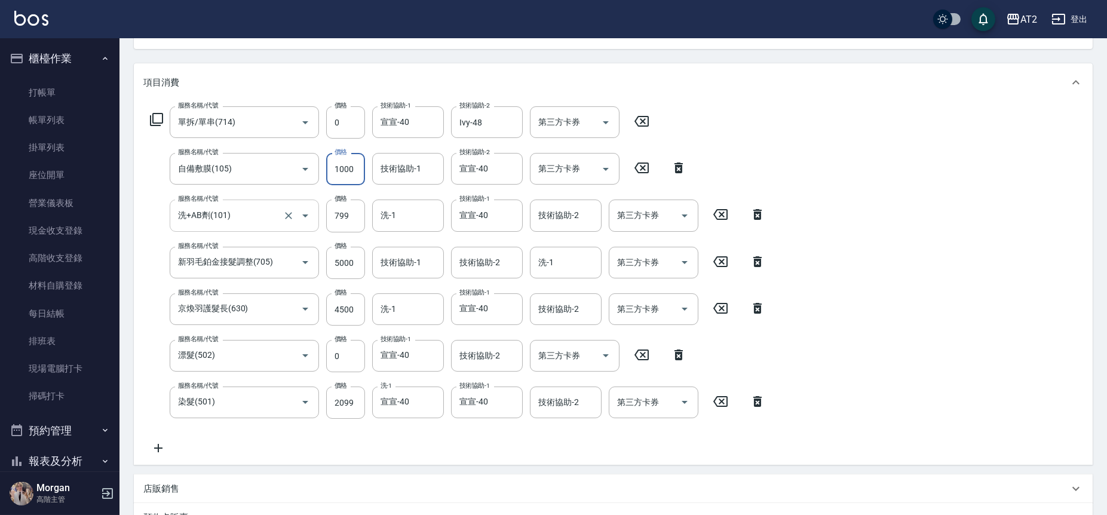
click at [351, 162] on input "1000" at bounding box center [345, 169] width 39 height 32
type input "1230"
type input "12"
type input "1240"
type input "120"
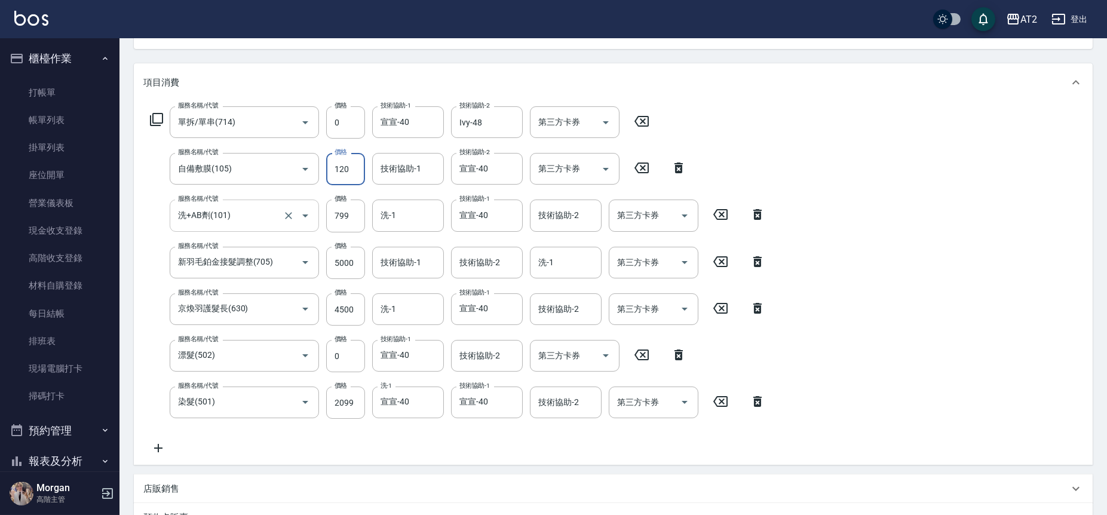
type input "1350"
type input "1200"
click at [971, 255] on div "服務名稱/代號 單拆/單串(714) 服務名稱/代號 價格 0 價格 技術協助-1 宣宣-40 技術協助-1 技術協助-2 Ivy-48 技術協助-2 第三方…" at bounding box center [613, 283] width 959 height 363
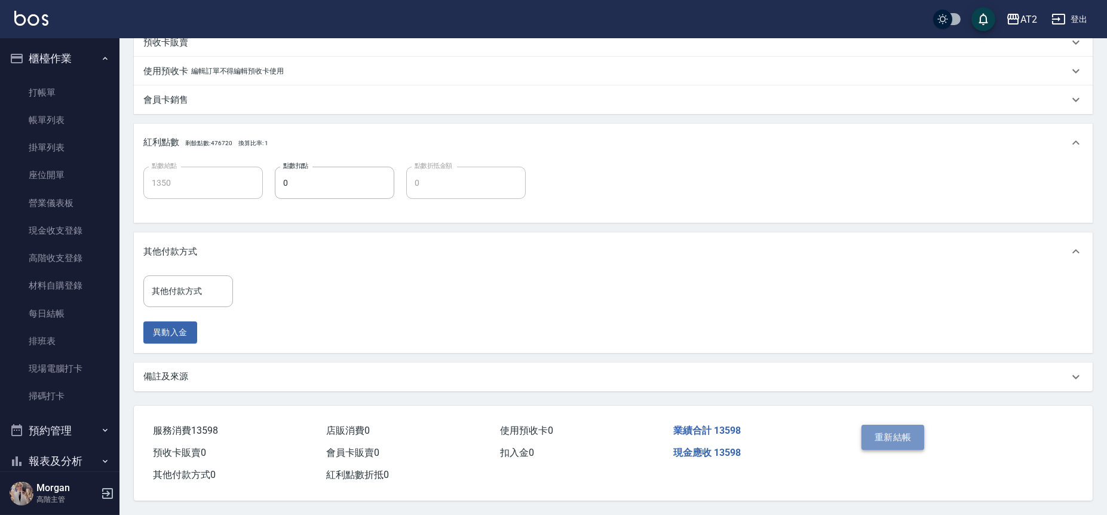
click at [893, 430] on button "重新結帳" at bounding box center [893, 437] width 63 height 25
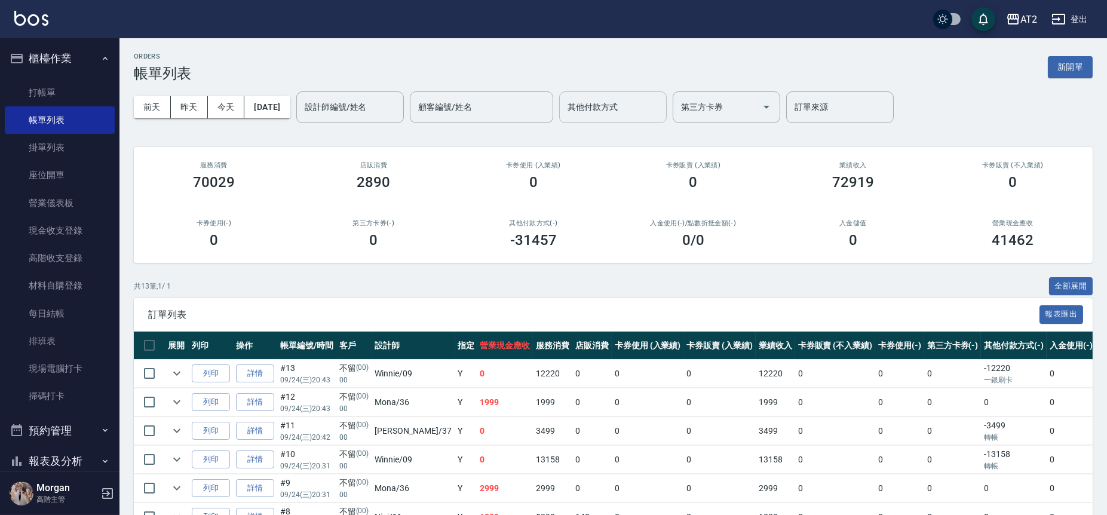
click at [631, 118] on div "其他付款方式" at bounding box center [613, 107] width 108 height 32
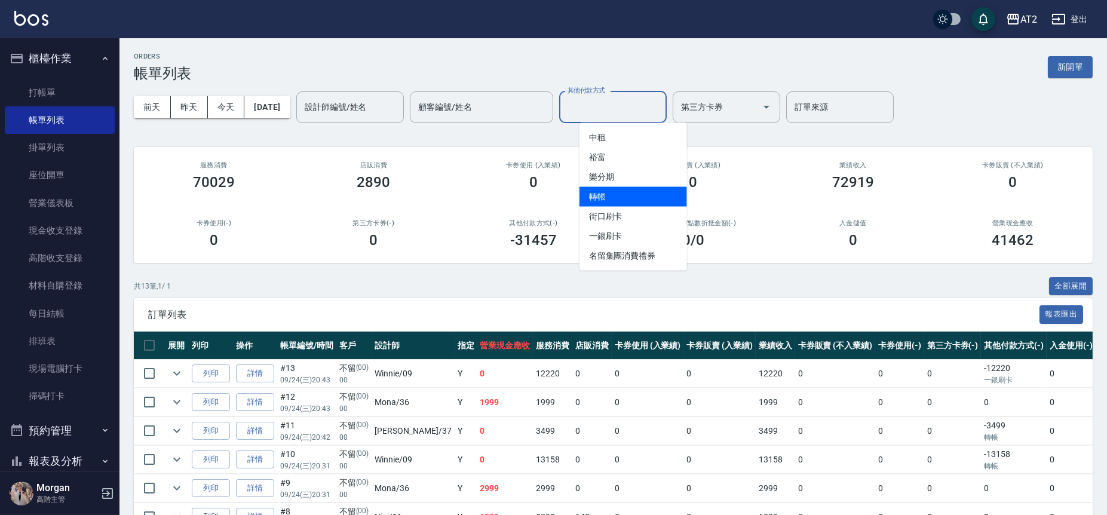
click at [648, 189] on span "轉帳" at bounding box center [634, 197] width 108 height 20
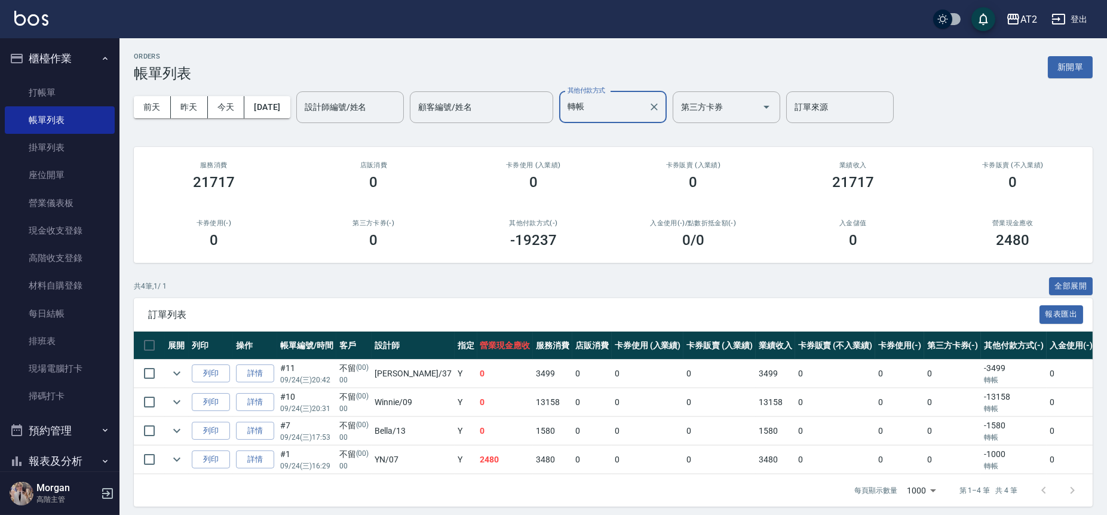
scroll to position [16, 0]
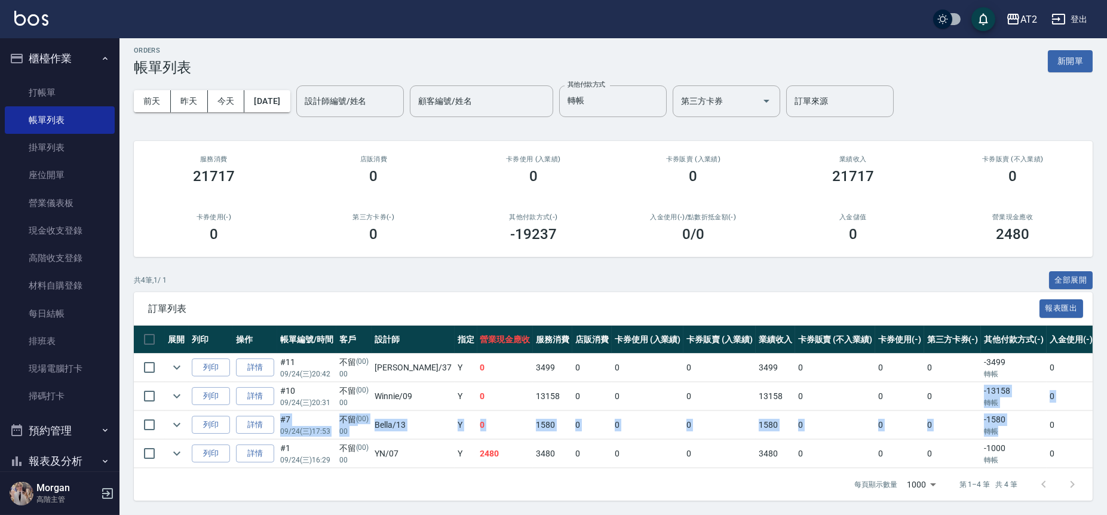
drag, startPoint x: 972, startPoint y: 422, endPoint x: 932, endPoint y: 389, distance: 51.8
click at [932, 389] on tbody "列印 詳情 #11 09/24 (三) 20:42 不留 (00) 00 [PERSON_NAME] /37 Y 0 3499 0 0 0 3499 0 0 …" at bounding box center [678, 411] width 1089 height 115
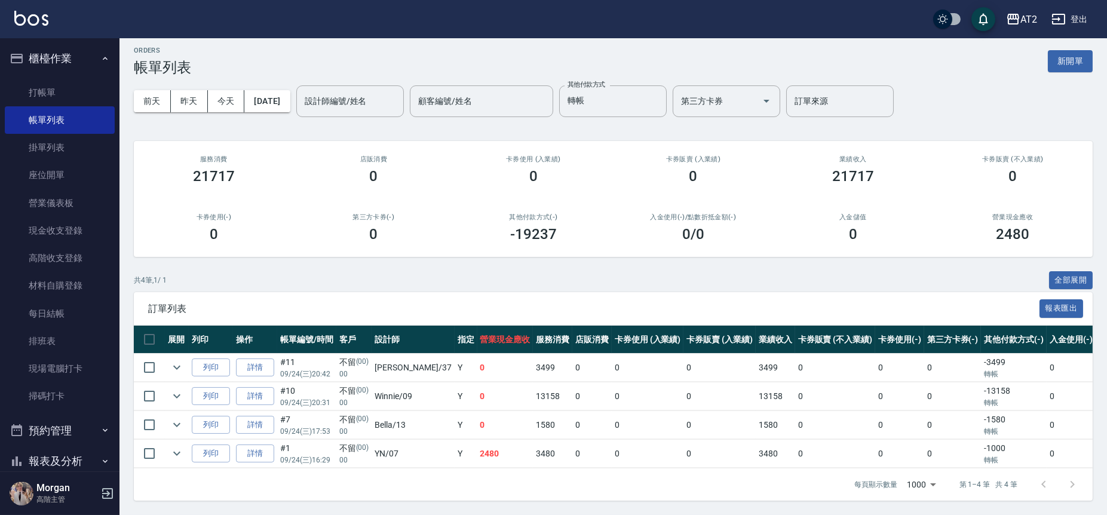
click at [981, 356] on td "-3499 轉帳" at bounding box center [1014, 368] width 66 height 28
click at [665, 92] on div "轉帳 其他付款方式" at bounding box center [613, 101] width 108 height 32
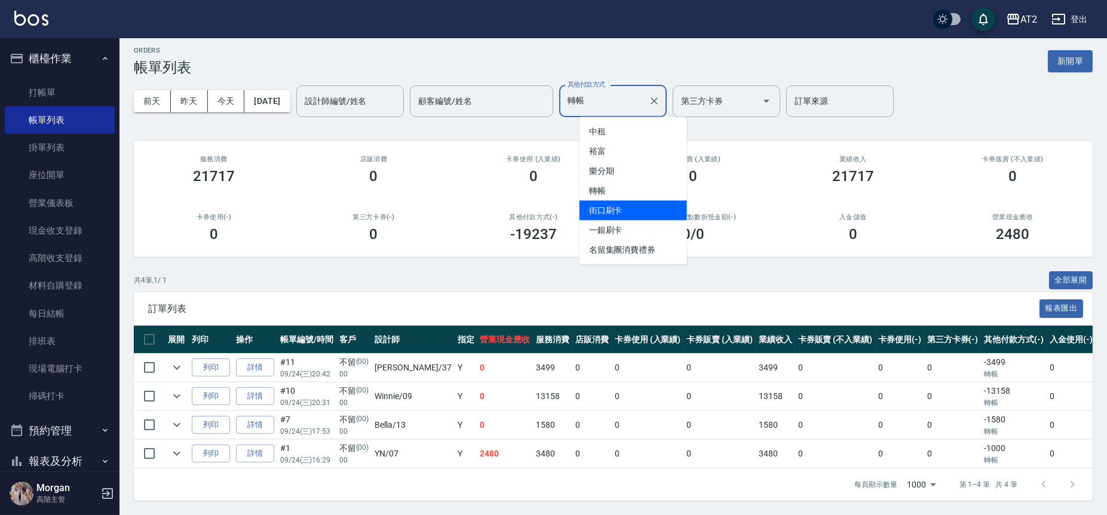
click at [651, 201] on span "街口刷卡" at bounding box center [634, 211] width 108 height 20
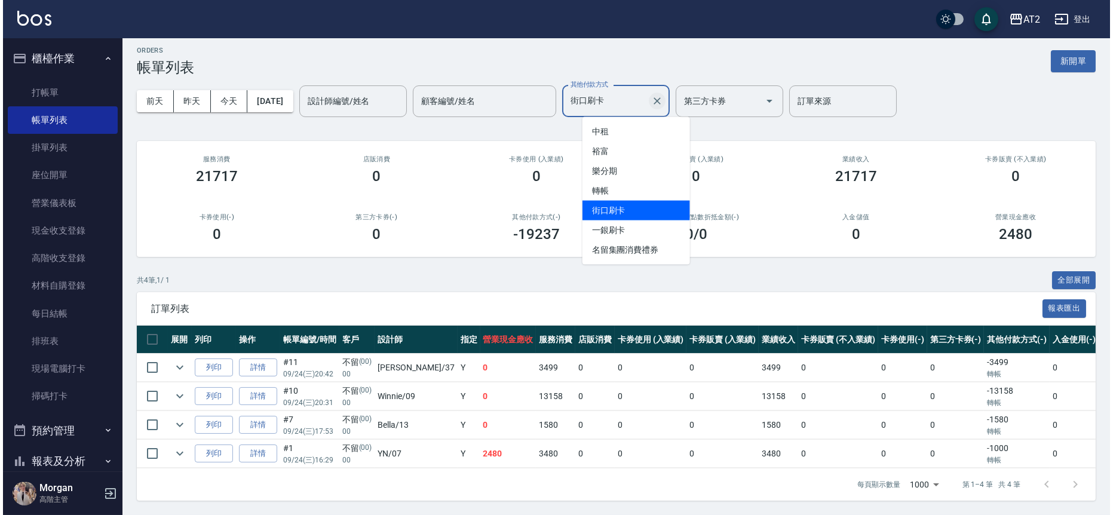
scroll to position [0, 0]
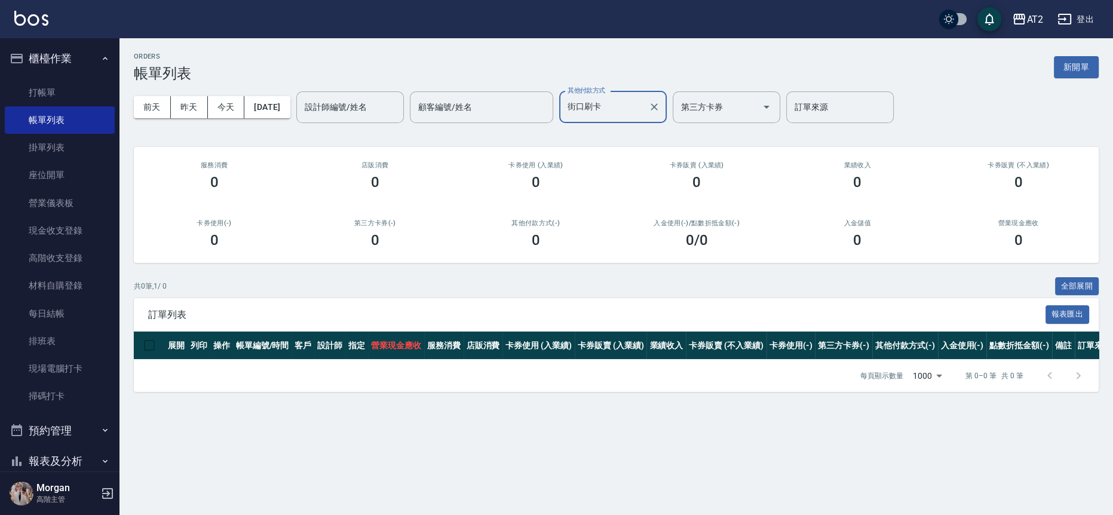
click at [644, 107] on input "街口刷卡" at bounding box center [604, 107] width 79 height 21
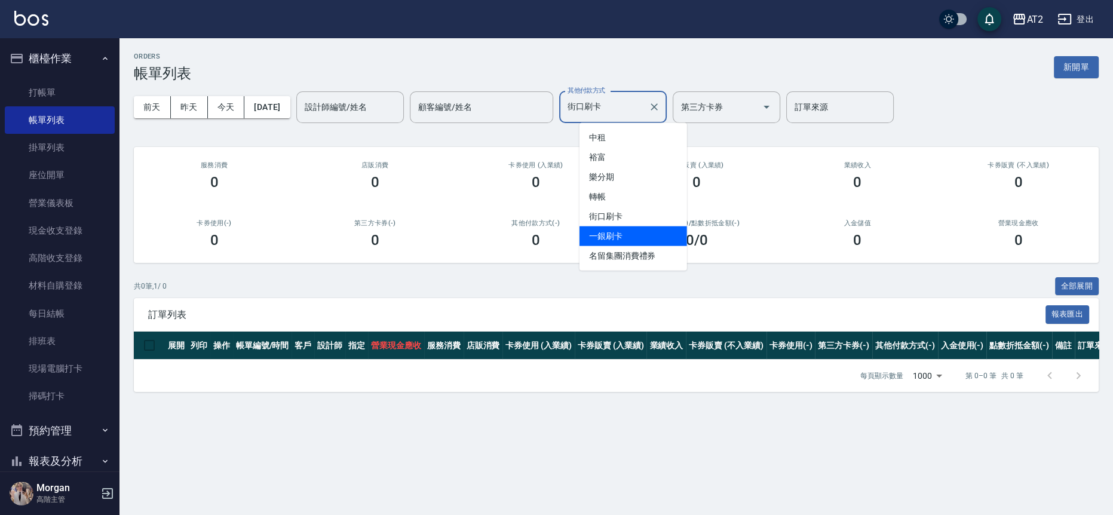
click at [629, 237] on span "一銀刷卡" at bounding box center [634, 236] width 108 height 20
type input "一銀刷卡"
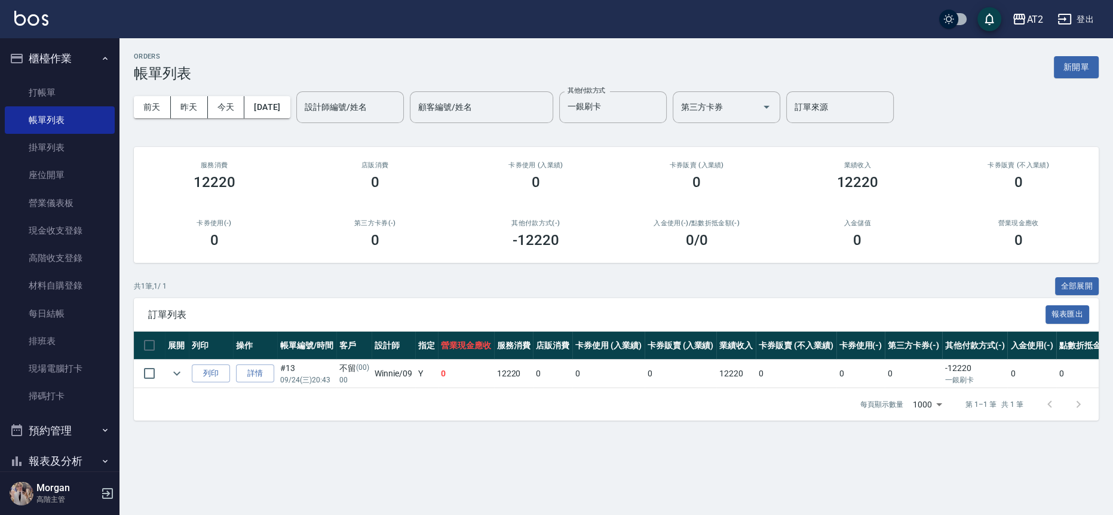
click at [629, 238] on div "入金使用(-) /點數折抵金額(-) 0 /0" at bounding box center [696, 234] width 161 height 58
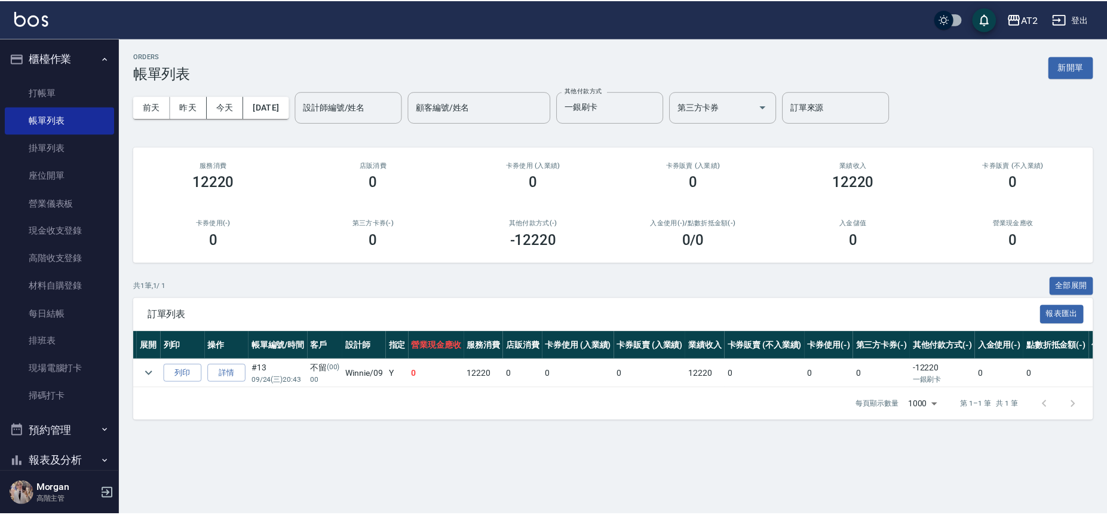
scroll to position [0, 83]
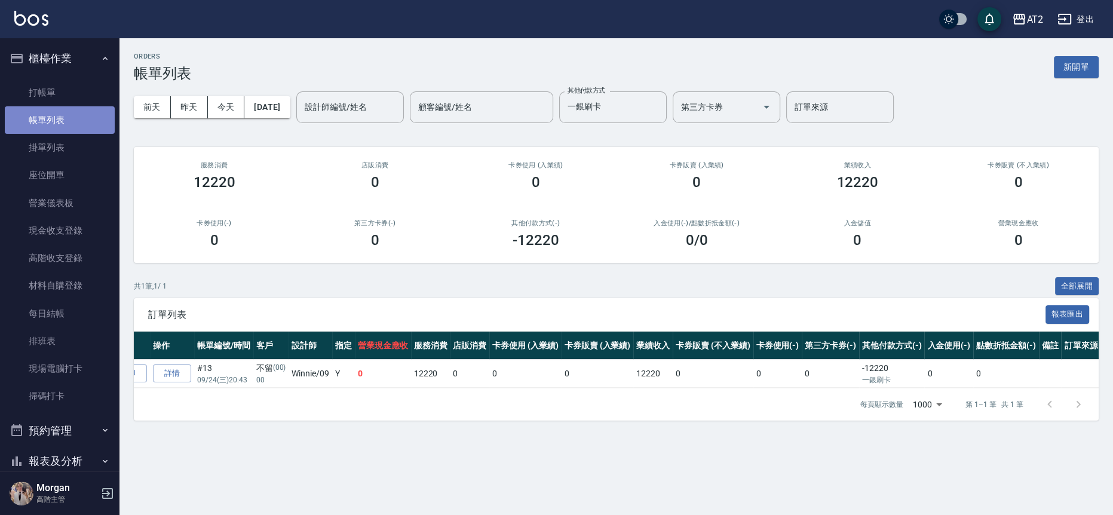
click at [73, 123] on link "帳單列表" at bounding box center [60, 119] width 110 height 27
click at [215, 113] on button "今天" at bounding box center [226, 107] width 37 height 22
click at [660, 103] on icon "Clear" at bounding box center [654, 107] width 12 height 12
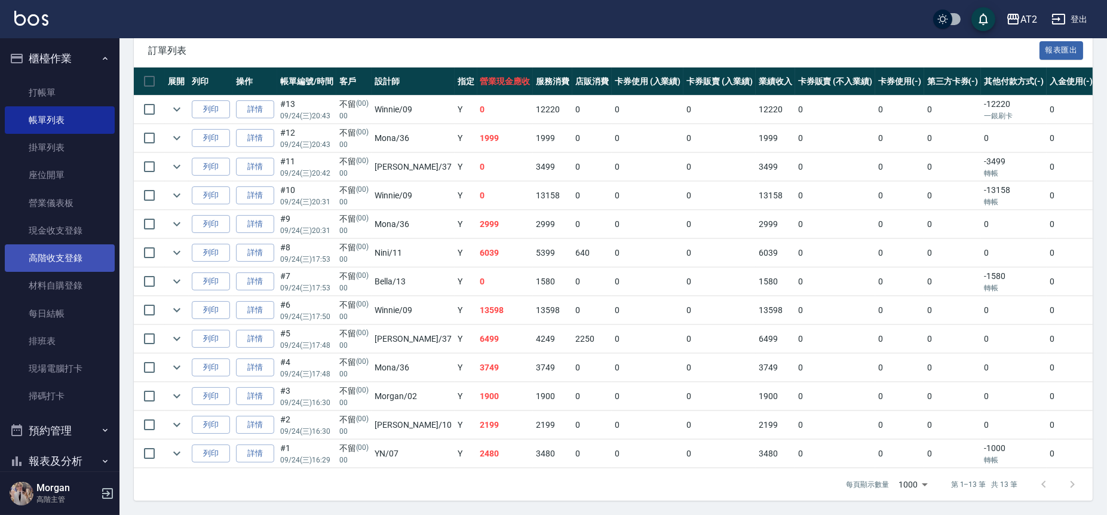
scroll to position [204, 0]
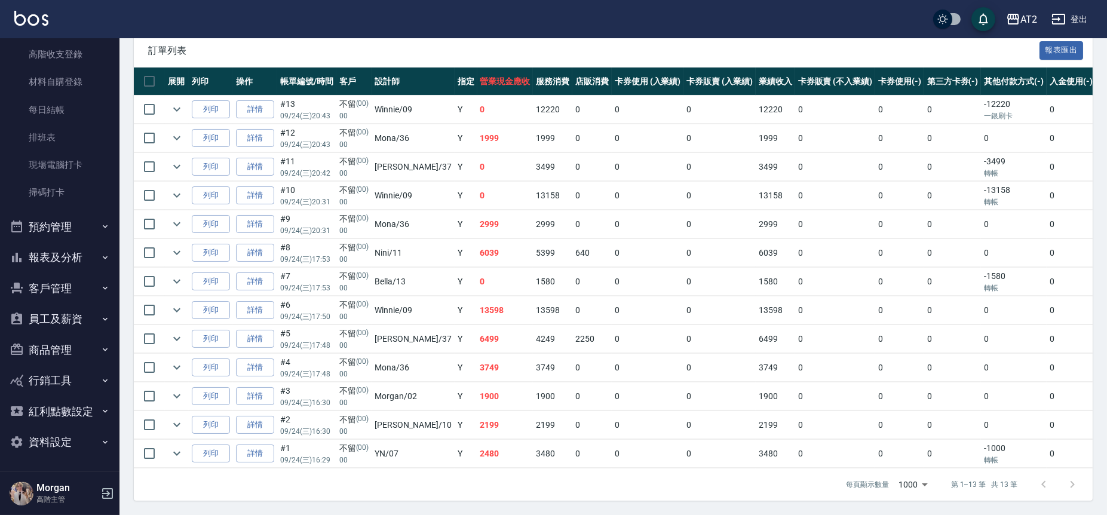
click at [86, 244] on button "報表及分析" at bounding box center [60, 257] width 110 height 31
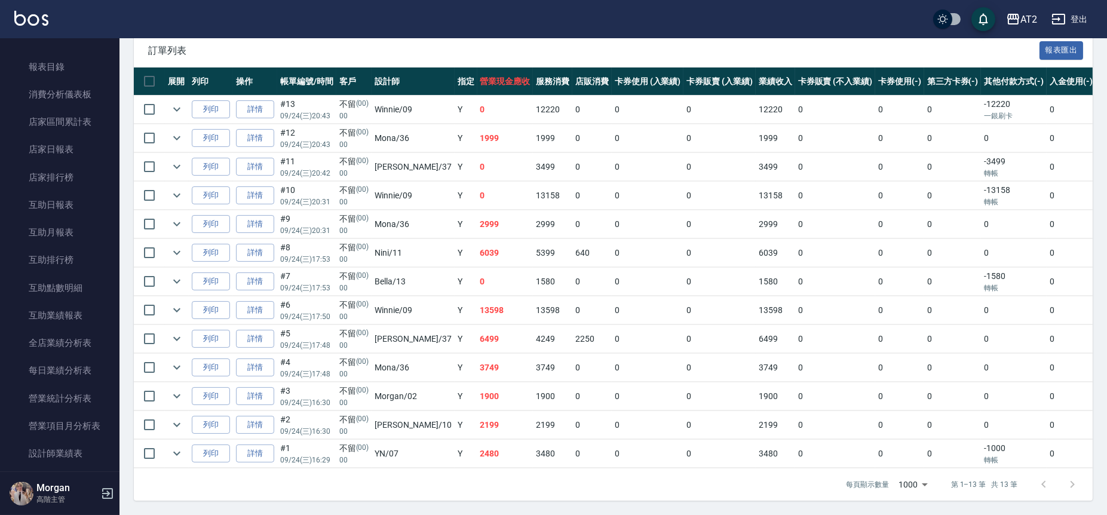
scroll to position [469, 0]
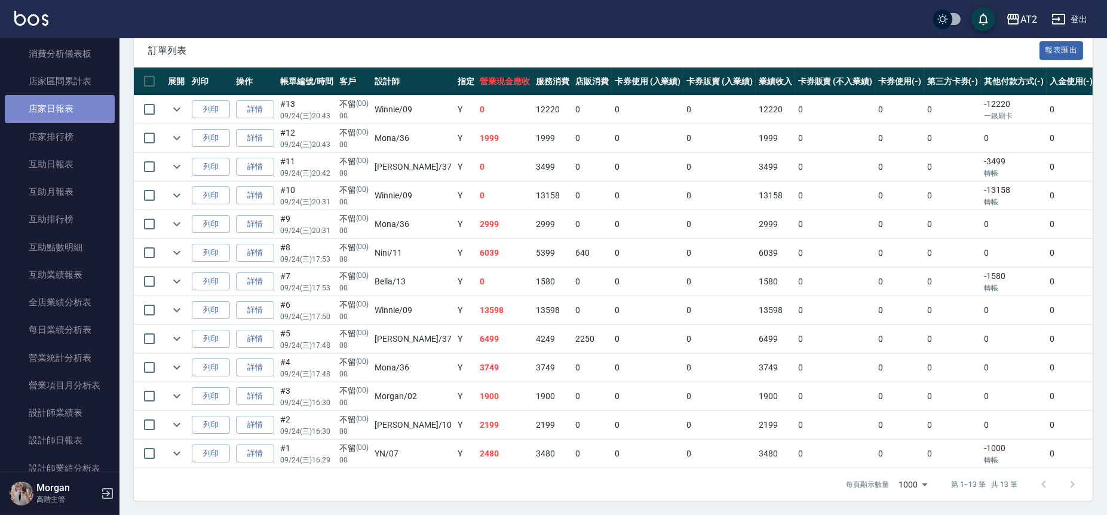
click at [69, 95] on link "店家日報表" at bounding box center [60, 108] width 110 height 27
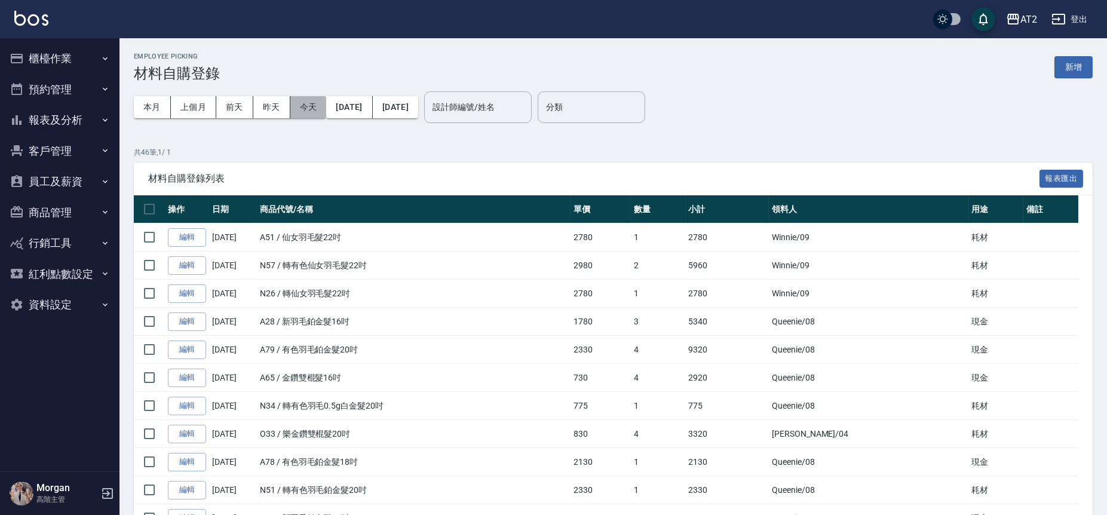
click at [313, 112] on button "今天" at bounding box center [308, 107] width 36 height 22
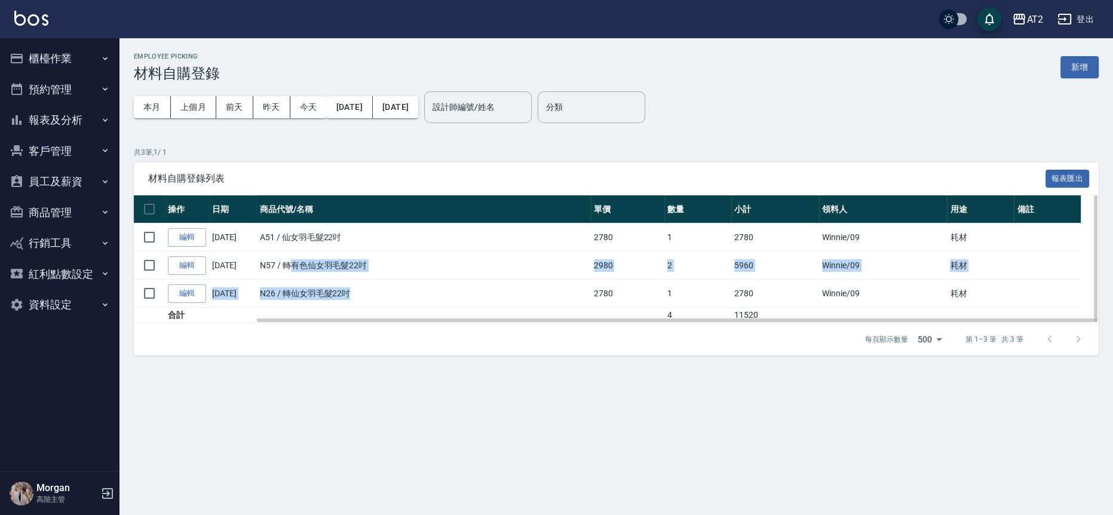
drag, startPoint x: 290, startPoint y: 265, endPoint x: 405, endPoint y: 286, distance: 116.0
click at [405, 286] on tbody "編輯 [DATE] A51 / 仙女羽毛髮22吋 2780 1 2780 Winnie /09 耗材 編輯 [DATE] N57 / 轉有色仙女羽毛髮22吋 …" at bounding box center [616, 273] width 965 height 100
click at [752, 285] on td "2780" at bounding box center [775, 294] width 88 height 28
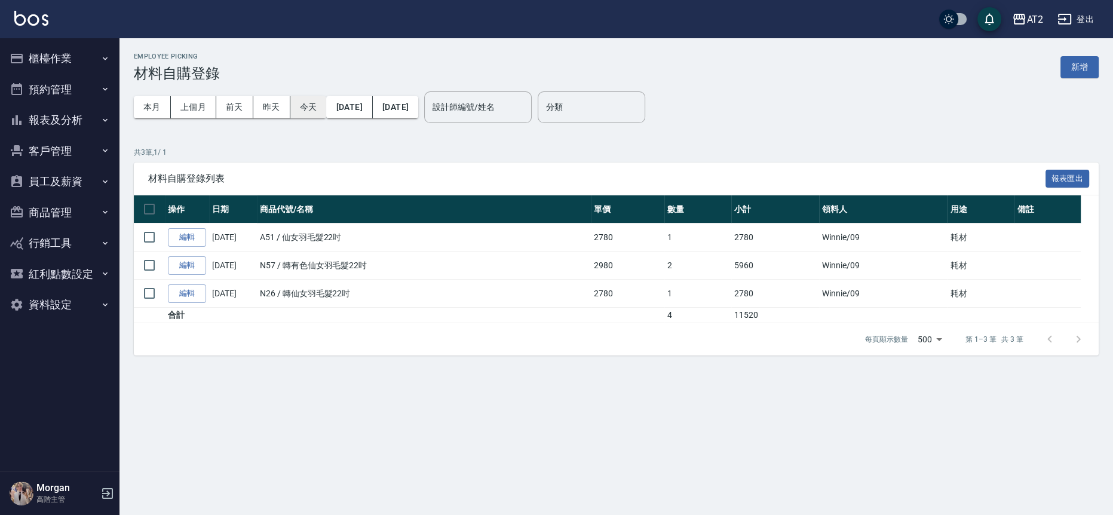
click at [306, 103] on button "今天" at bounding box center [308, 107] width 36 height 22
click at [62, 121] on button "報表及分析" at bounding box center [60, 120] width 110 height 31
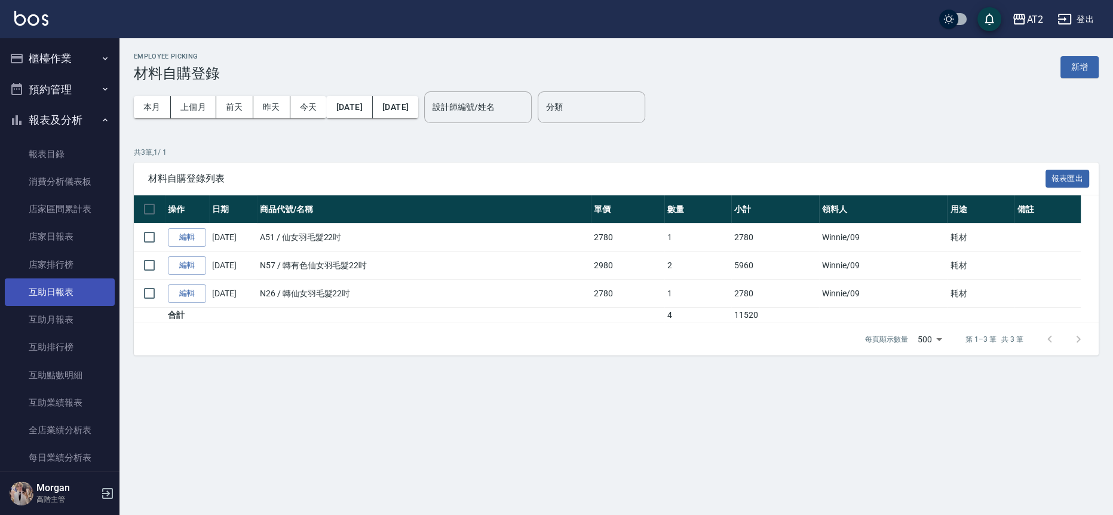
click at [44, 283] on link "互助日報表" at bounding box center [60, 291] width 110 height 27
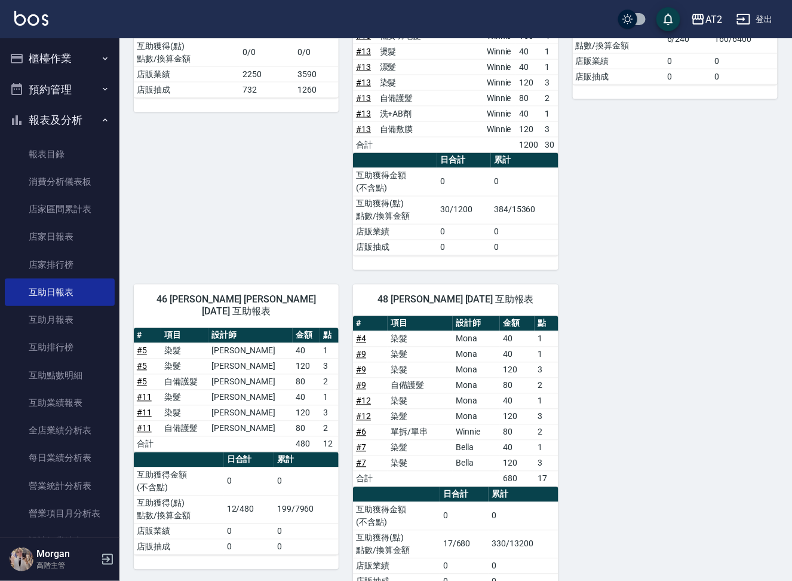
scroll to position [584, 0]
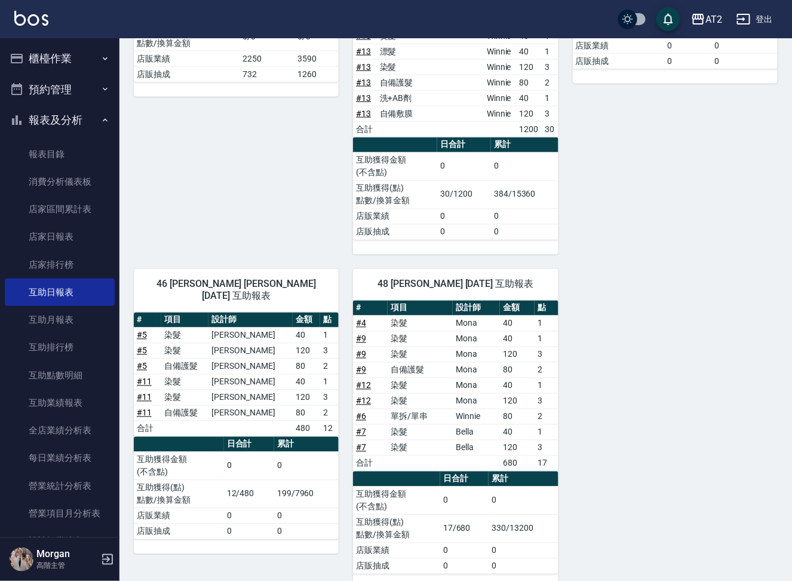
click at [776, 20] on button "登出" at bounding box center [755, 19] width 46 height 22
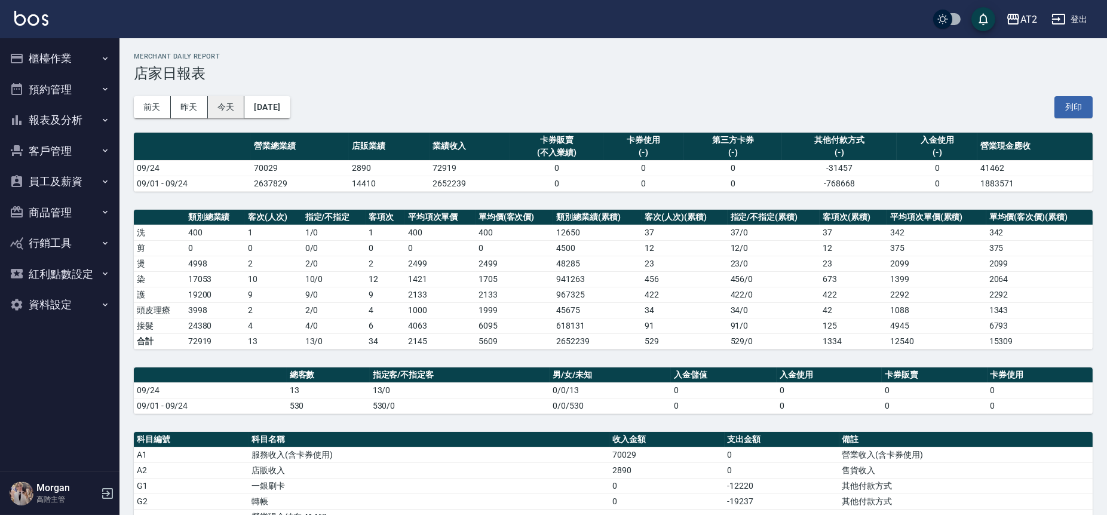
click at [227, 103] on button "今天" at bounding box center [226, 107] width 37 height 22
click at [65, 56] on button "櫃檯作業" at bounding box center [60, 58] width 110 height 31
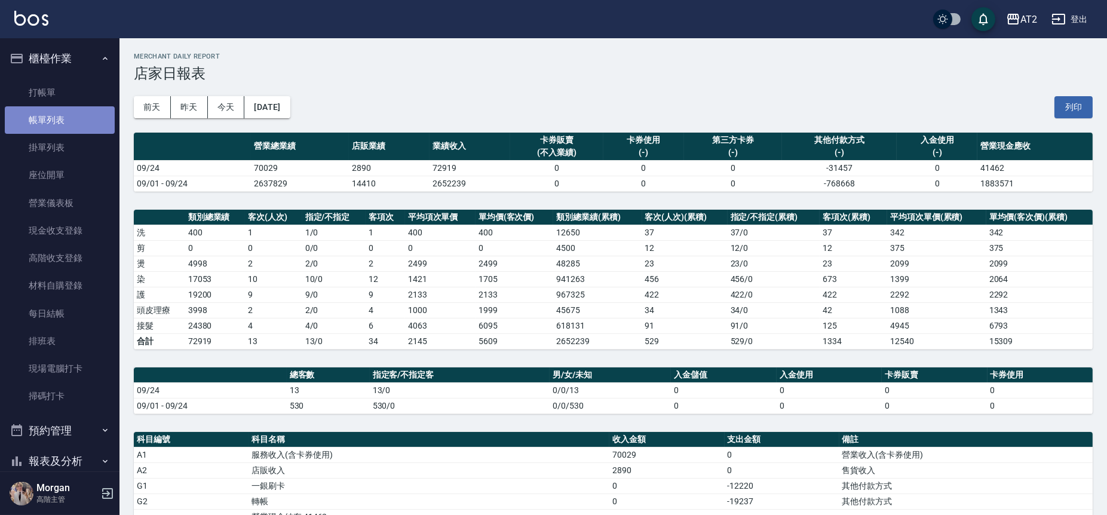
click at [65, 117] on link "帳單列表" at bounding box center [60, 119] width 110 height 27
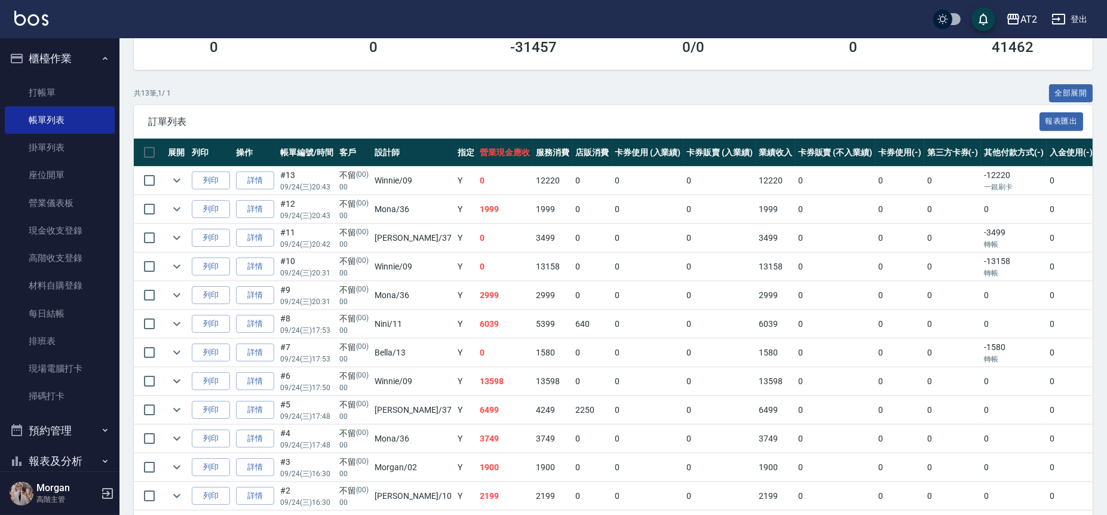
scroll to position [273, 0]
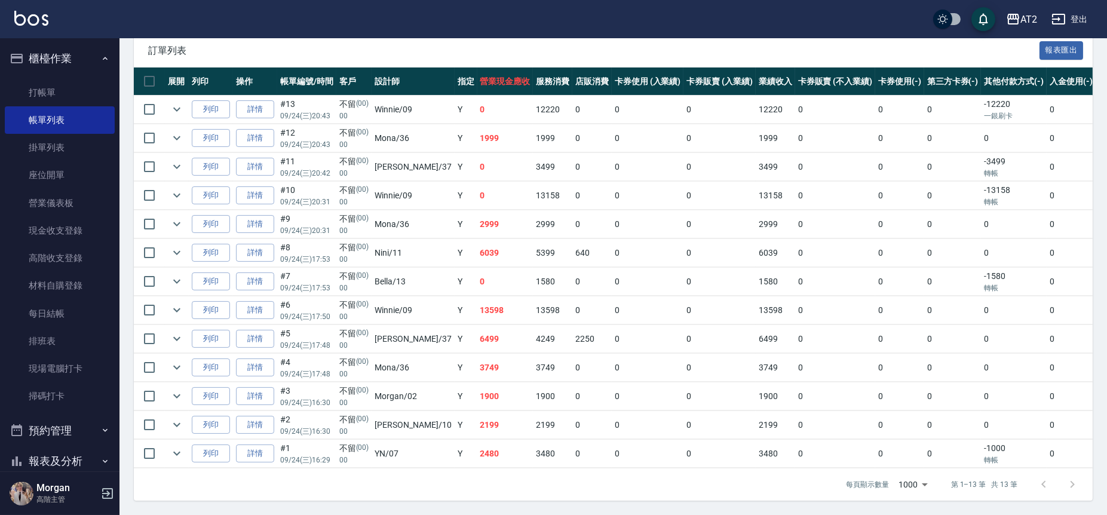
click at [267, 302] on link "詳情" at bounding box center [255, 310] width 38 height 19
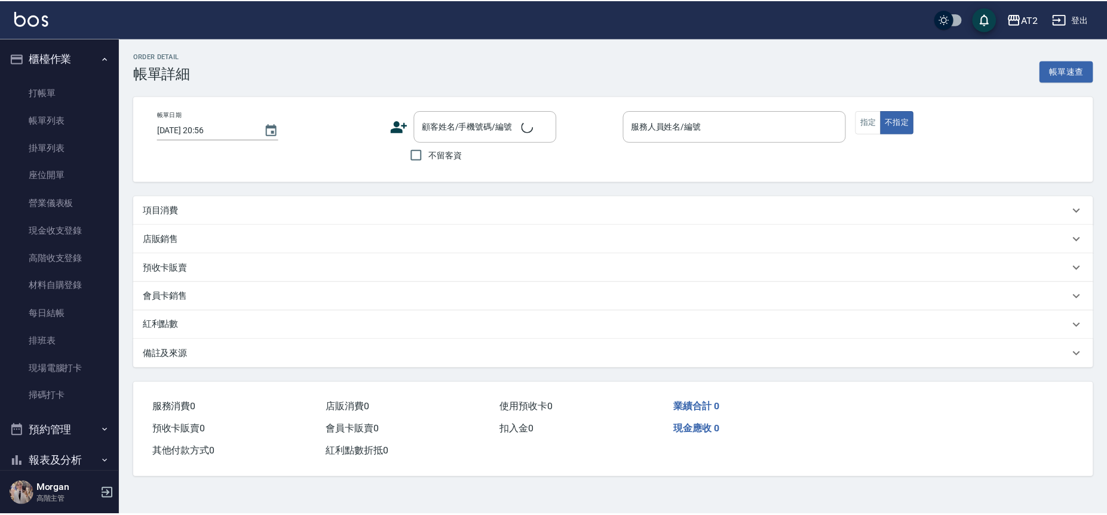
type input "[DATE] 17:50"
type input "Winnie-09"
type input "1350"
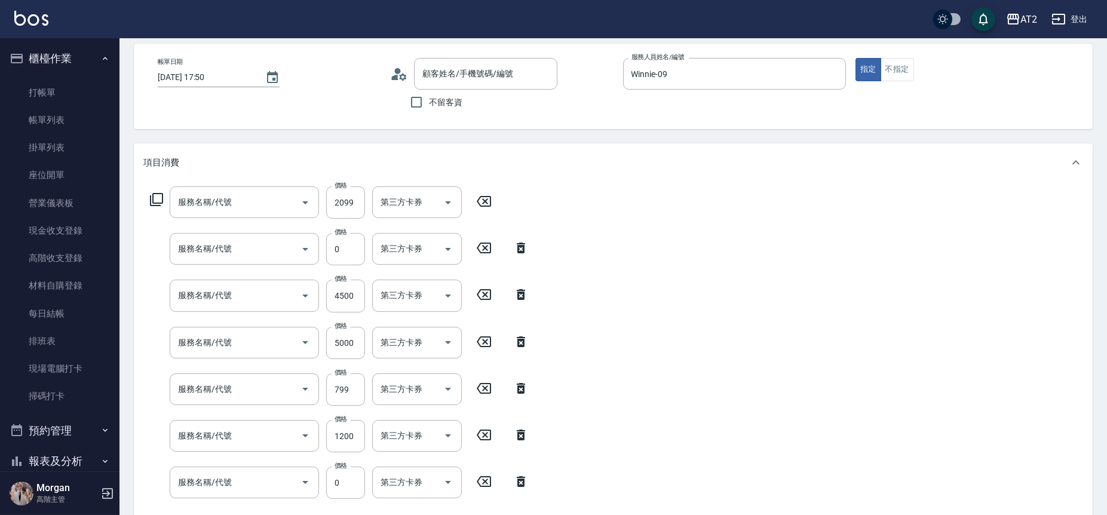
type input "不留/00/00"
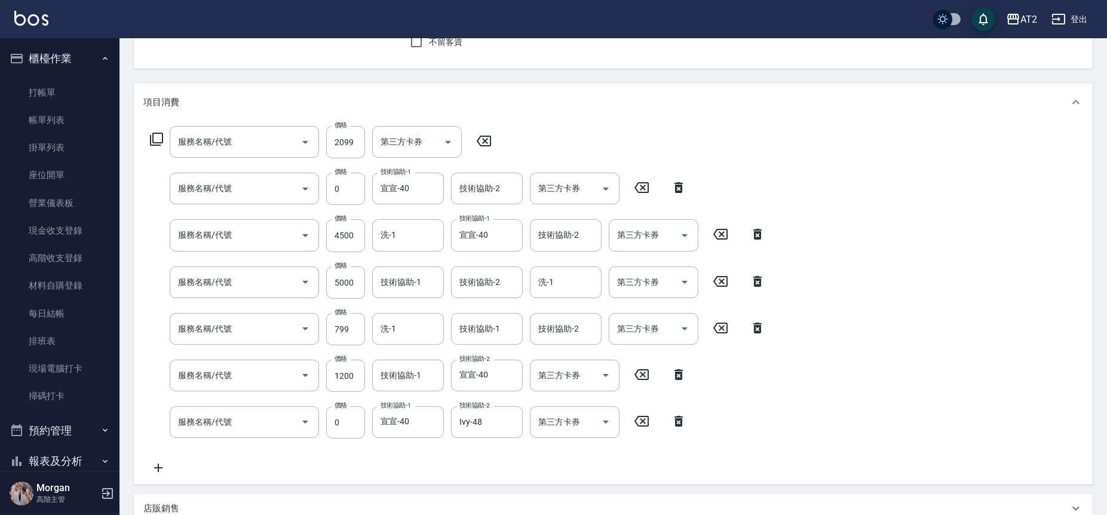
type input "染髮(501)"
type input "漂髮(502)"
type input "京煥羽護髮長(630)"
type input "新羽毛鉑金接髮調整(705)"
type input "洗+AB劑(101)"
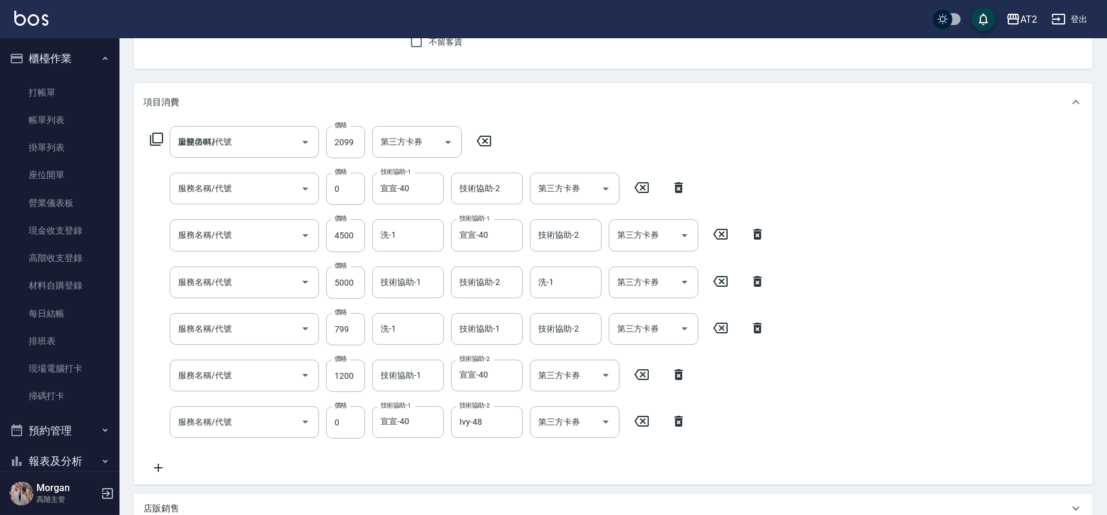
type input "自備敷膜(105)"
type input "單拆/單串(714)"
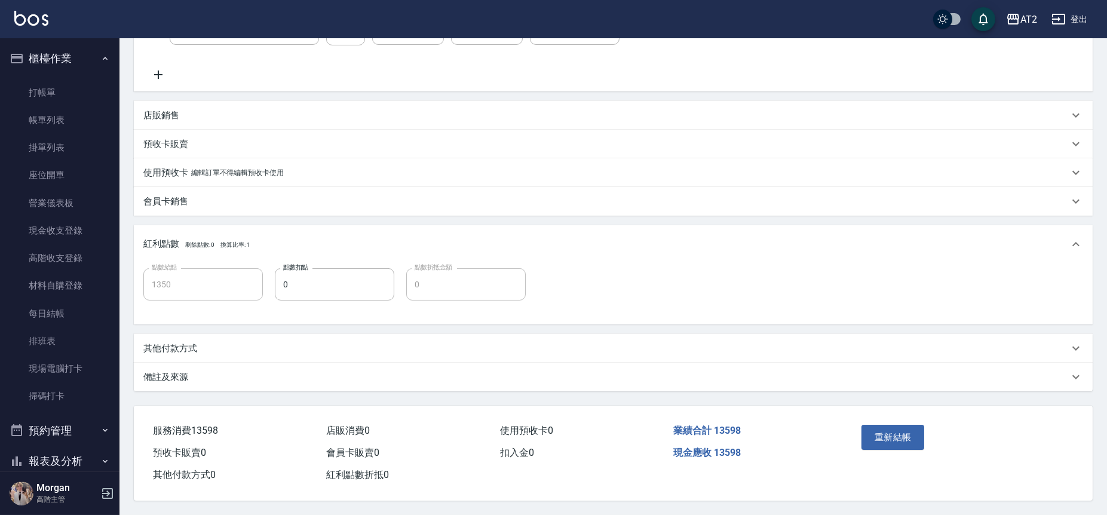
scroll to position [510, 0]
click at [210, 346] on div "其他付款方式" at bounding box center [606, 348] width 926 height 13
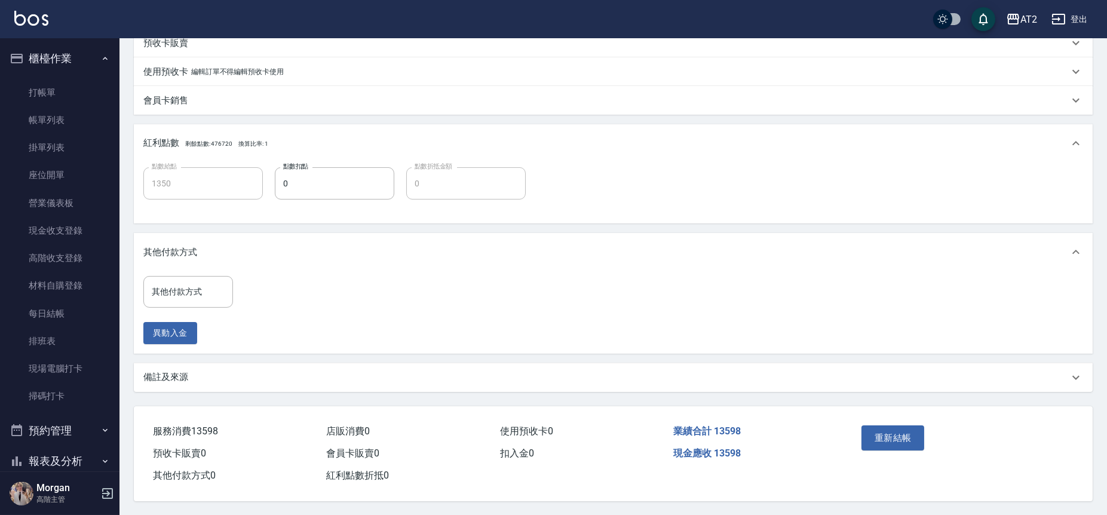
scroll to position [611, 0]
drag, startPoint x: 184, startPoint y: 277, endPoint x: 189, endPoint y: 297, distance: 20.4
click at [185, 278] on div "其他付款方式 其他付款方式" at bounding box center [188, 291] width 90 height 32
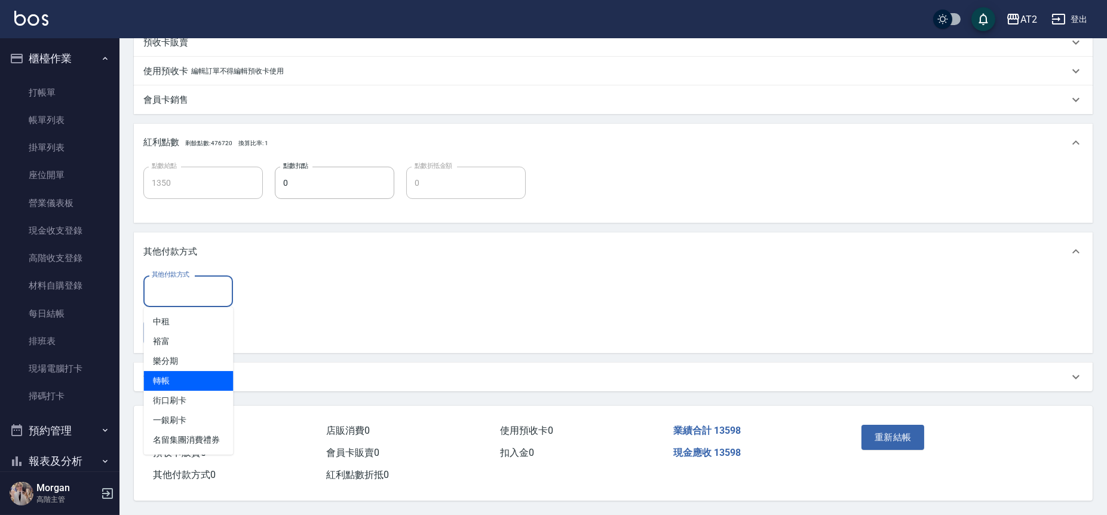
click at [210, 374] on span "轉帳" at bounding box center [188, 381] width 90 height 20
type input "轉帳"
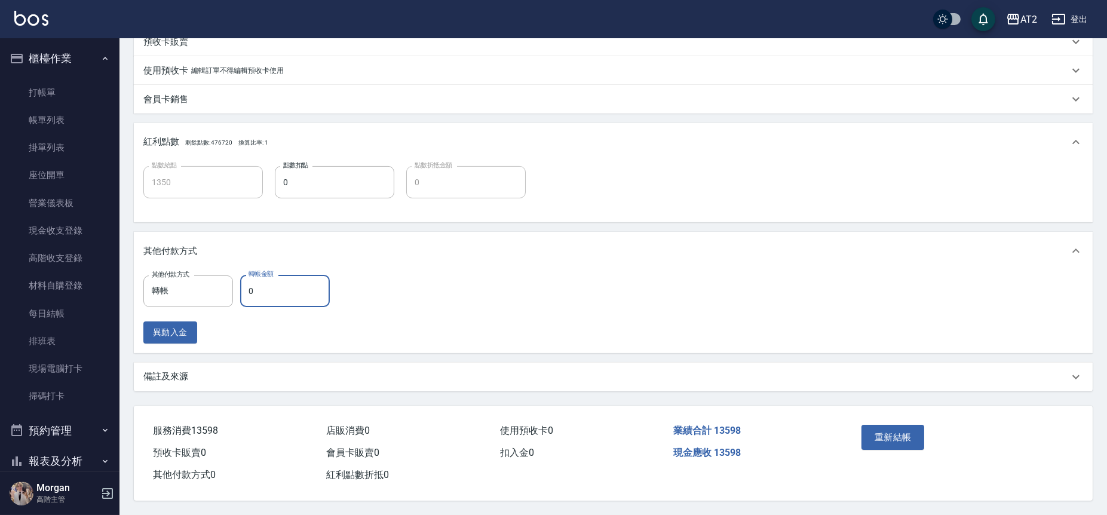
click at [272, 292] on input "0" at bounding box center [285, 291] width 90 height 32
type input "13"
type input "1340"
type input "1359"
type input "1220"
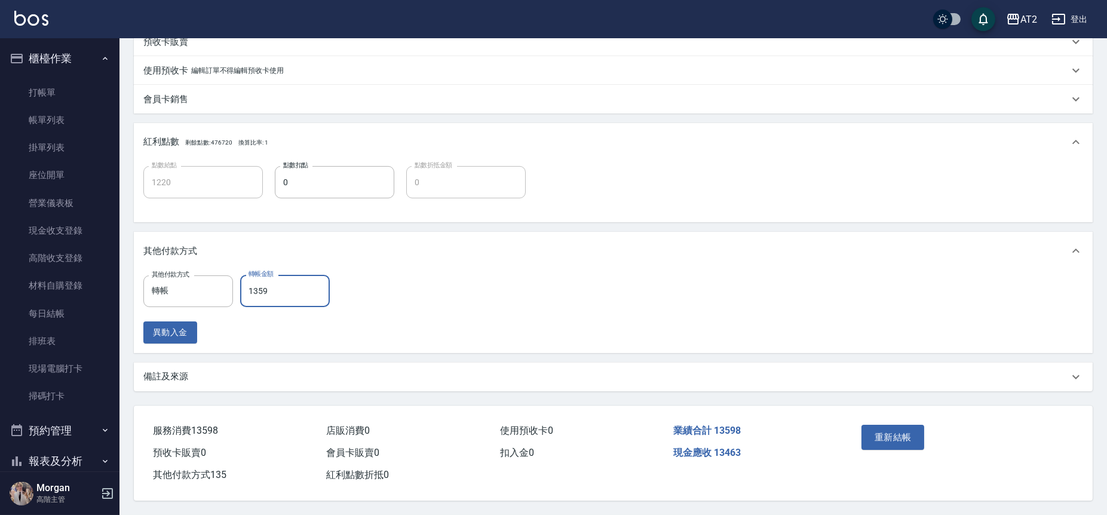
type input "13598"
type input "0"
type input "13598"
click at [911, 437] on button "重新結帳" at bounding box center [893, 437] width 63 height 25
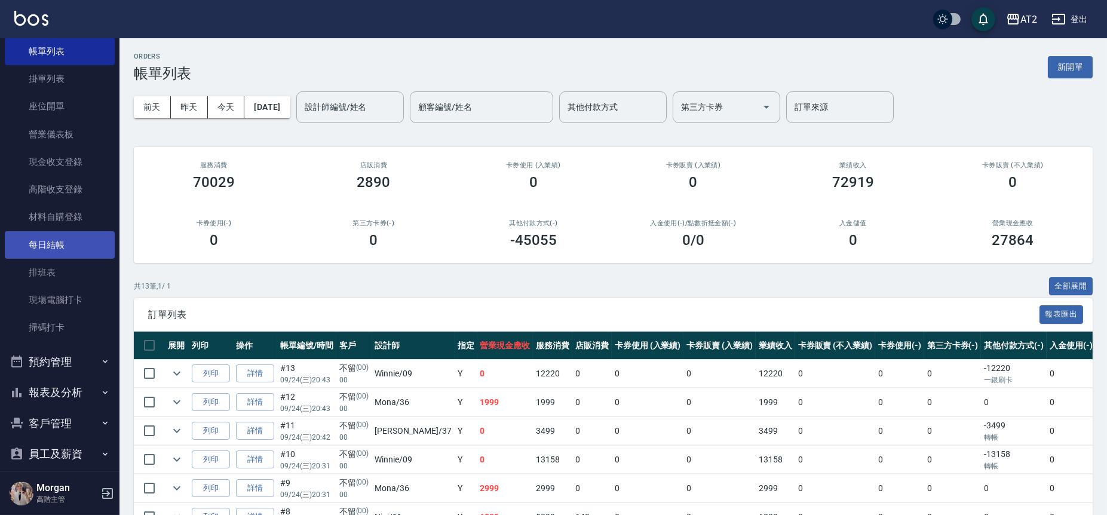
scroll to position [199, 0]
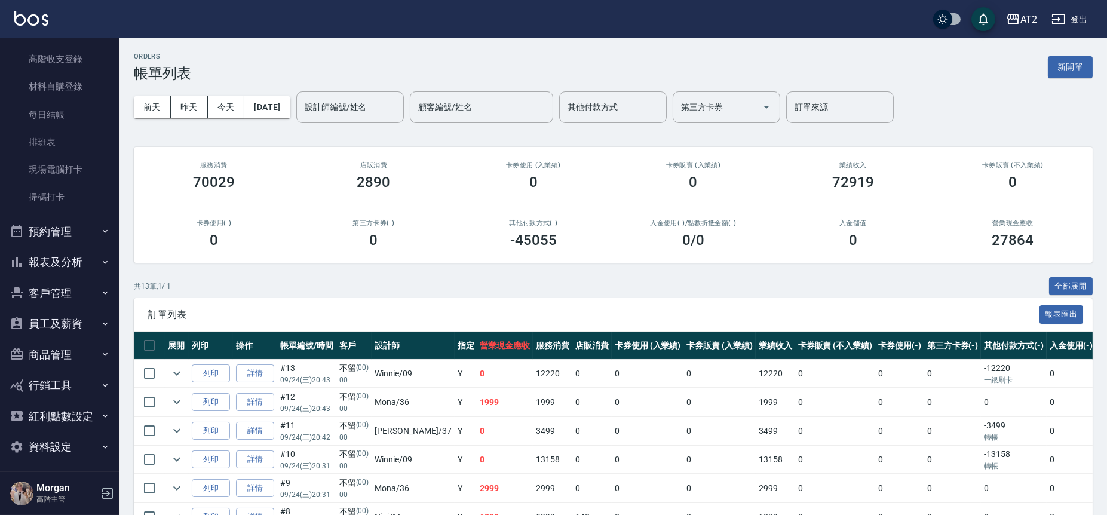
click at [91, 262] on button "報表及分析" at bounding box center [60, 262] width 110 height 31
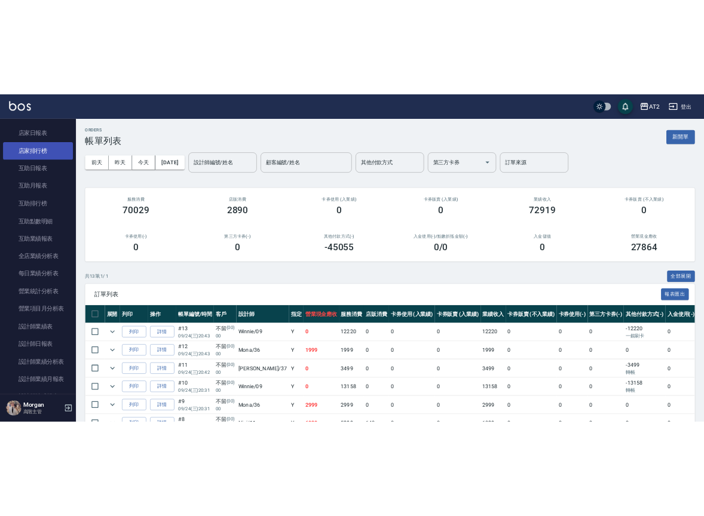
scroll to position [531, 0]
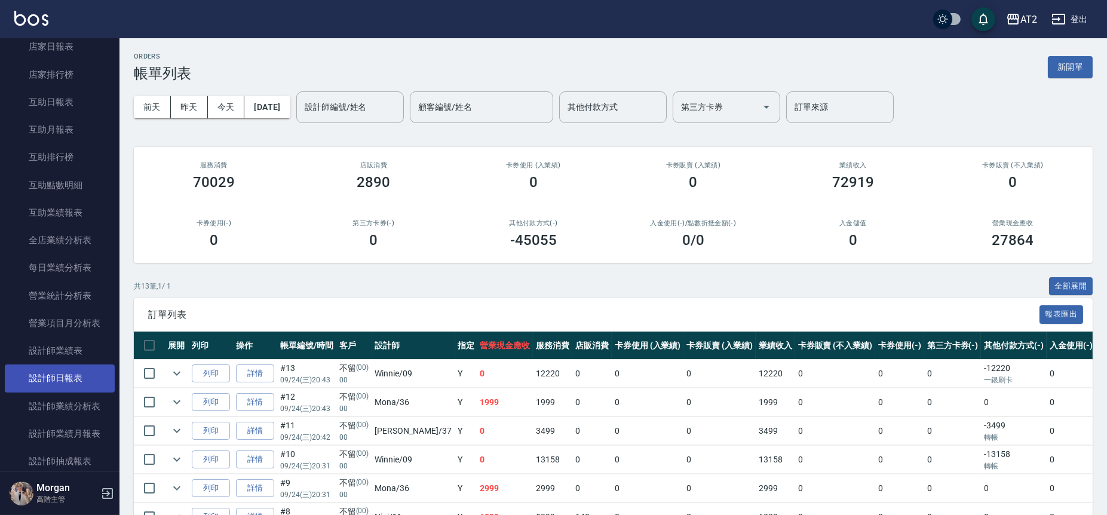
click at [75, 383] on link "設計師日報表" at bounding box center [60, 378] width 110 height 27
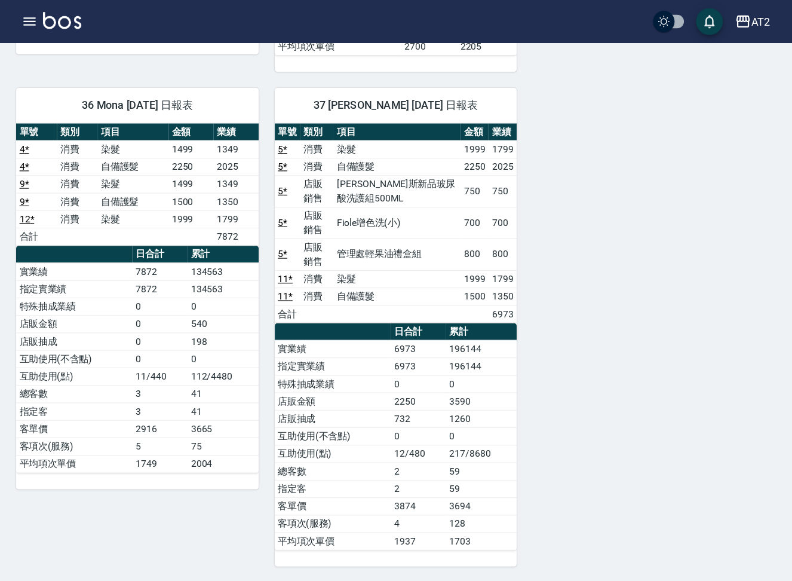
scroll to position [877, 0]
